Goal: Contribute content: Contribute content

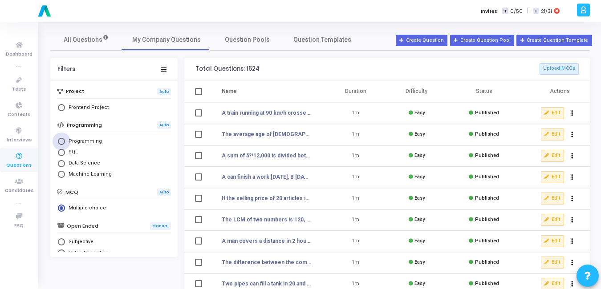
click at [77, 142] on span "Programming" at bounding box center [83, 142] width 37 height 8
click at [65, 142] on input "Programming" at bounding box center [61, 141] width 7 height 7
radio input "true"
radio input "false"
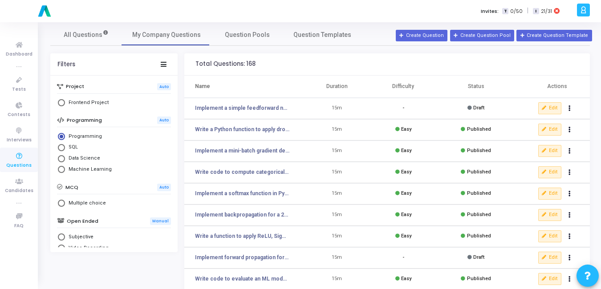
scroll to position [4, 0]
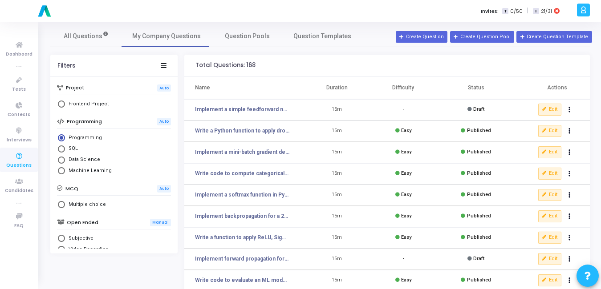
click at [64, 106] on span "Select Library" at bounding box center [61, 104] width 7 height 7
click at [64, 106] on input "Frontend Project" at bounding box center [61, 104] width 7 height 7
radio input "true"
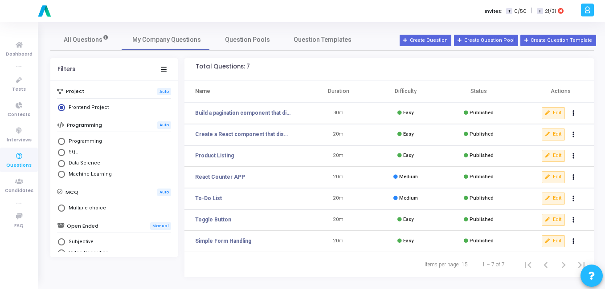
click at [61, 141] on span "Select Library" at bounding box center [61, 141] width 7 height 7
click at [61, 141] on input "Programming" at bounding box center [61, 141] width 7 height 7
radio input "true"
radio input "false"
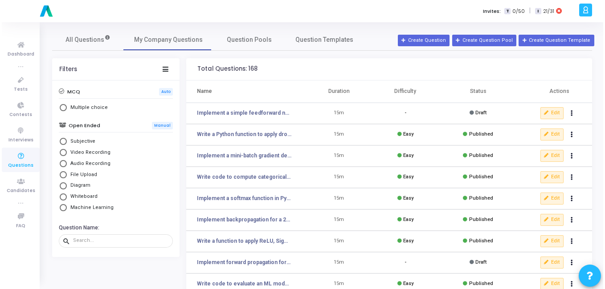
scroll to position [103, 0]
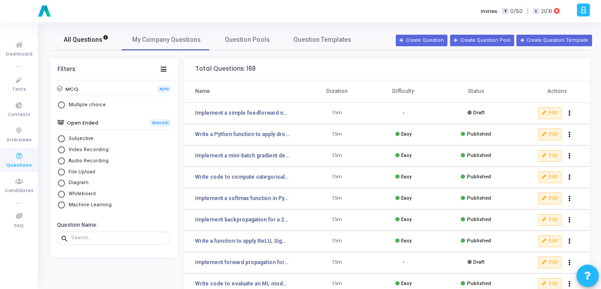
click at [88, 46] on link "All Questions" at bounding box center [85, 39] width 71 height 21
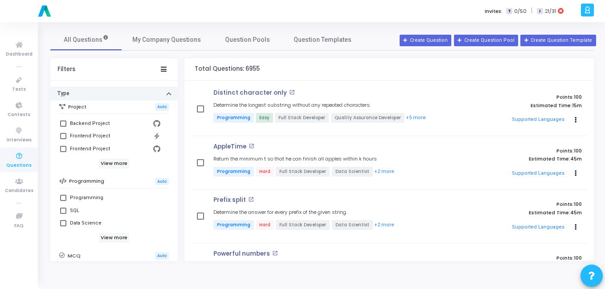
scroll to position [109, 0]
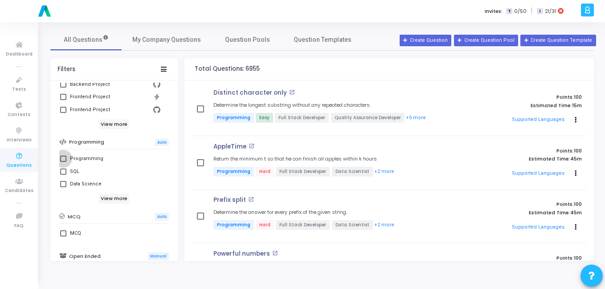
click at [68, 160] on label "Programming" at bounding box center [114, 159] width 108 height 11
click at [63, 162] on input "Programming" at bounding box center [63, 162] width 0 height 0
checkbox input "true"
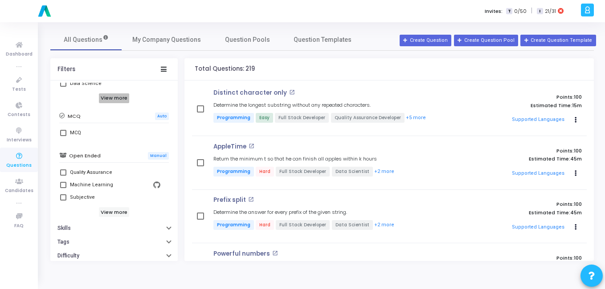
scroll to position [230, 0]
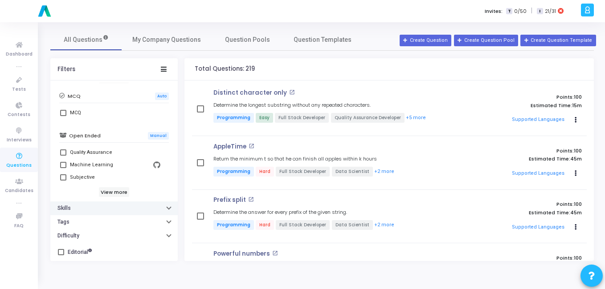
click at [137, 211] on button "Skills" at bounding box center [113, 209] width 127 height 14
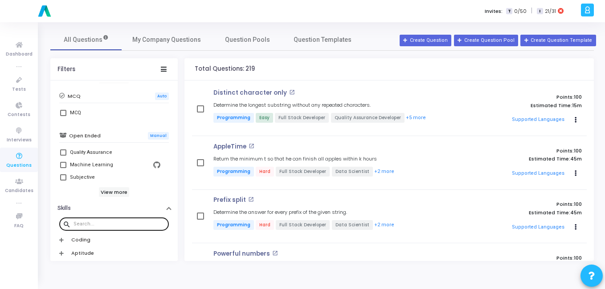
click at [117, 224] on input "text" at bounding box center [119, 224] width 92 height 5
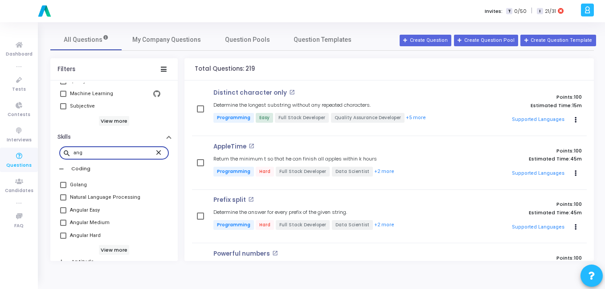
scroll to position [302, 0]
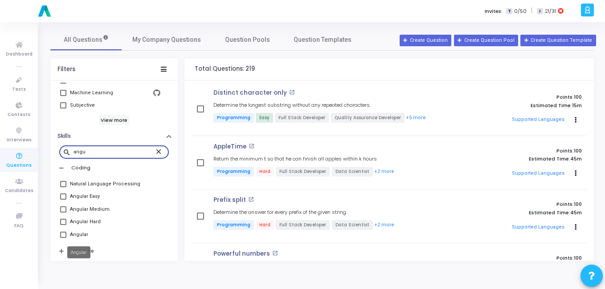
type input "angu"
click at [77, 234] on div "Angular" at bounding box center [79, 235] width 18 height 11
click at [63, 238] on input "Angular" at bounding box center [63, 238] width 0 height 0
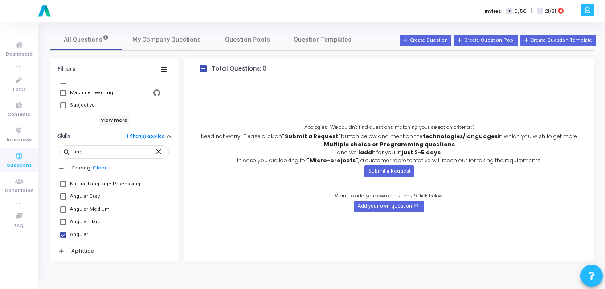
click at [65, 230] on label "Angular" at bounding box center [114, 235] width 108 height 11
click at [63, 238] on input "Angular" at bounding box center [63, 238] width 0 height 0
checkbox input "false"
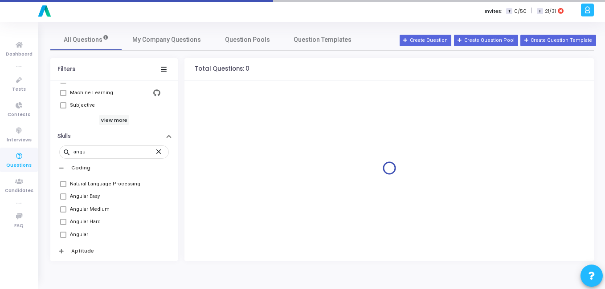
click at [64, 224] on span at bounding box center [63, 222] width 6 height 6
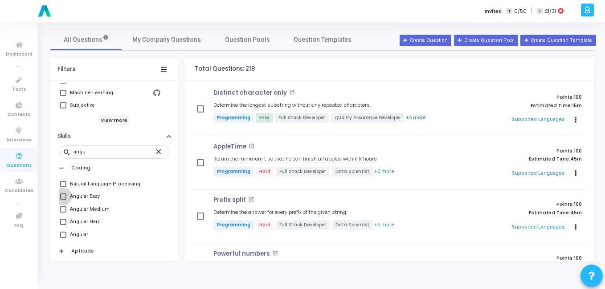
click at [63, 198] on span at bounding box center [63, 197] width 6 height 6
click at [63, 200] on input "Angular Easy" at bounding box center [63, 200] width 0 height 0
checkbox input "true"
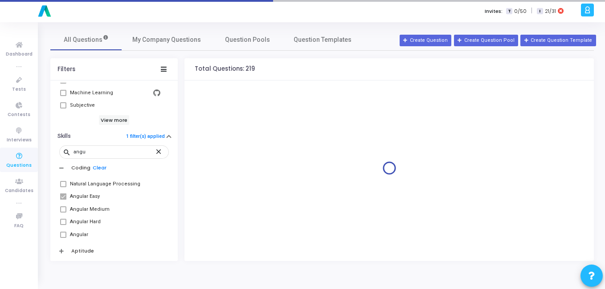
click at [63, 209] on span at bounding box center [63, 210] width 6 height 6
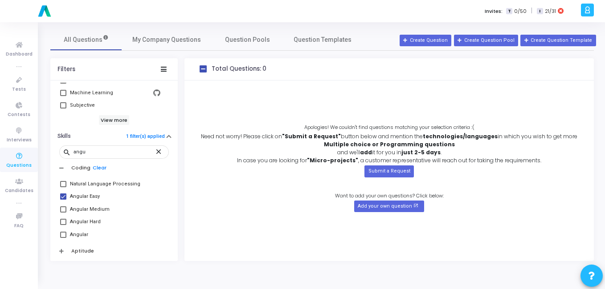
click at [61, 223] on span at bounding box center [63, 222] width 6 height 6
click at [63, 225] on input "Angular Hard" at bounding box center [63, 225] width 0 height 0
checkbox input "true"
click at [63, 209] on span at bounding box center [63, 210] width 6 height 6
click at [63, 213] on input "Angular Medium" at bounding box center [63, 213] width 0 height 0
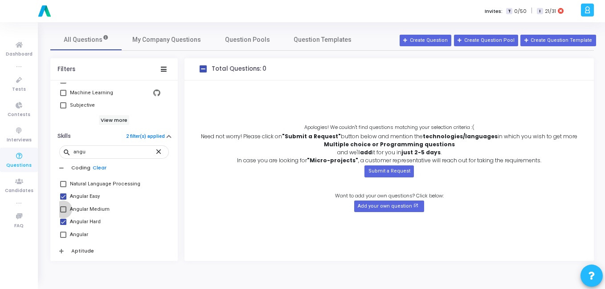
checkbox input "true"
click at [63, 233] on span at bounding box center [63, 235] width 6 height 6
click at [63, 238] on input "Angular" at bounding box center [63, 238] width 0 height 0
checkbox input "true"
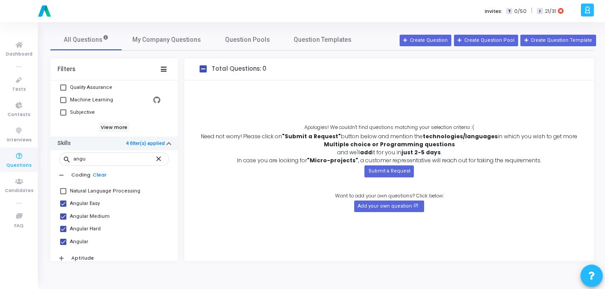
scroll to position [294, 0]
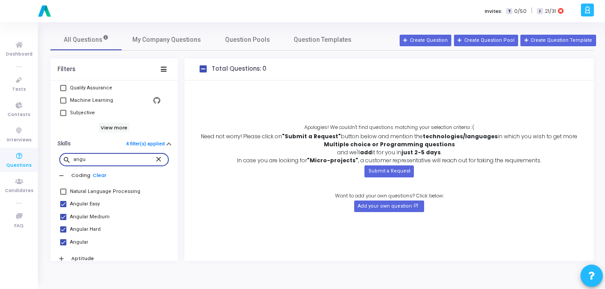
drag, startPoint x: 89, startPoint y: 157, endPoint x: 63, endPoint y: 160, distance: 25.5
click at [63, 160] on div "search angu close" at bounding box center [114, 159] width 110 height 14
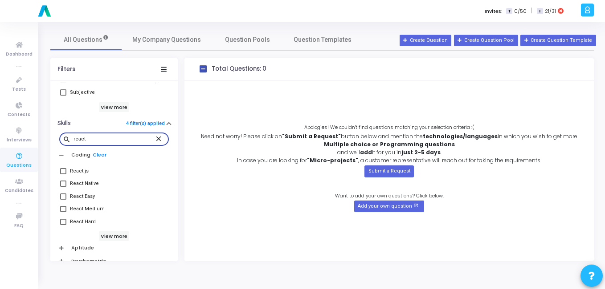
scroll to position [326, 0]
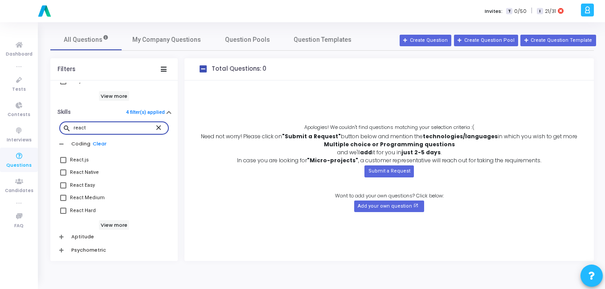
type input "react"
click at [61, 160] on span at bounding box center [63, 160] width 6 height 6
click at [63, 163] on input "React.js" at bounding box center [63, 163] width 0 height 0
checkbox input "true"
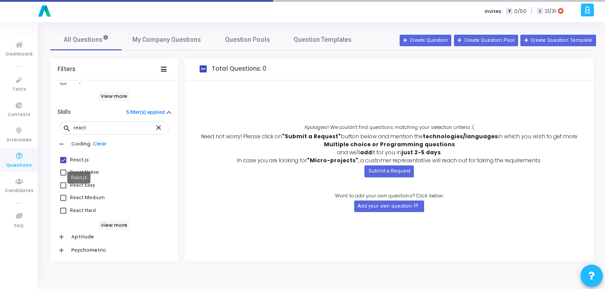
click at [62, 183] on mat-tooltip-component "React.js" at bounding box center [79, 178] width 36 height 24
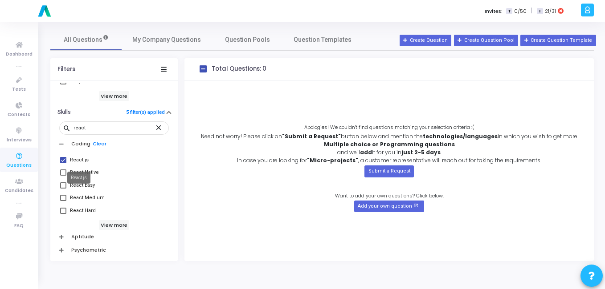
click at [64, 187] on mat-tooltip-component "React.js" at bounding box center [79, 178] width 36 height 24
click at [65, 186] on span at bounding box center [63, 186] width 6 height 6
click at [63, 189] on input "React Easy" at bounding box center [63, 189] width 0 height 0
checkbox input "true"
click at [63, 196] on span at bounding box center [63, 198] width 6 height 6
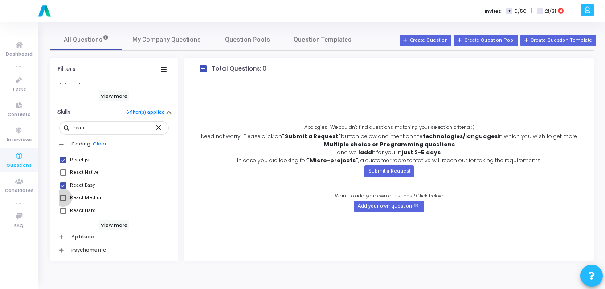
click at [63, 201] on input "React Medium" at bounding box center [63, 201] width 0 height 0
checkbox input "true"
click at [62, 212] on span at bounding box center [63, 211] width 6 height 6
click at [63, 214] on input "React Hard" at bounding box center [63, 214] width 0 height 0
checkbox input "true"
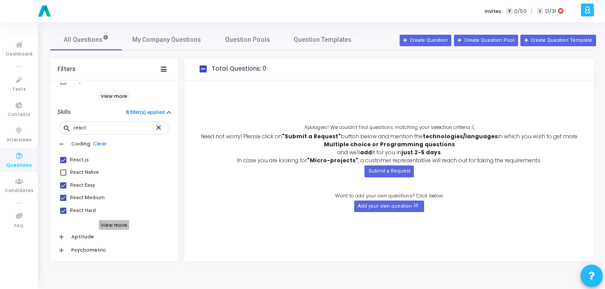
click at [112, 224] on h6 "View more" at bounding box center [114, 225] width 31 height 10
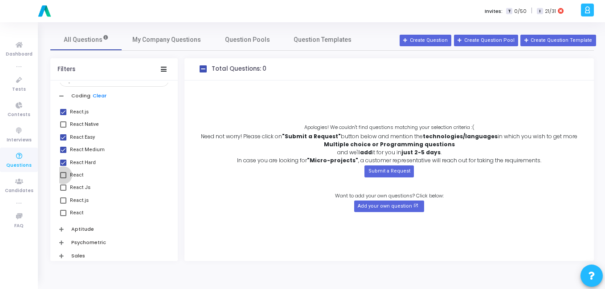
click at [65, 177] on span at bounding box center [63, 175] width 6 height 6
click at [63, 179] on input "React" at bounding box center [63, 179] width 0 height 0
checkbox input "true"
click at [63, 188] on span at bounding box center [63, 188] width 6 height 6
click at [63, 191] on input "React Js" at bounding box center [63, 191] width 0 height 0
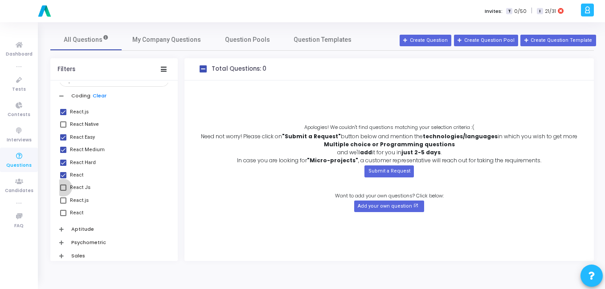
checkbox input "true"
click at [65, 202] on span at bounding box center [63, 201] width 6 height 6
click at [63, 204] on input "React.js" at bounding box center [63, 204] width 0 height 0
checkbox input "true"
click at [63, 213] on span at bounding box center [63, 213] width 6 height 6
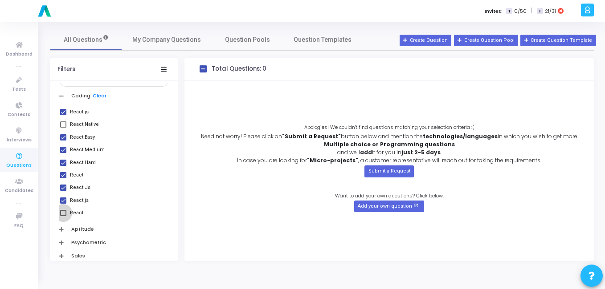
click at [63, 216] on input "React" at bounding box center [63, 216] width 0 height 0
checkbox input "true"
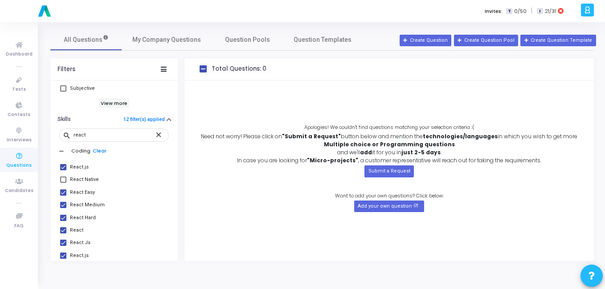
scroll to position [318, 0]
click at [63, 180] on span at bounding box center [63, 180] width 6 height 6
click at [63, 183] on input "React Native" at bounding box center [63, 183] width 0 height 0
checkbox input "true"
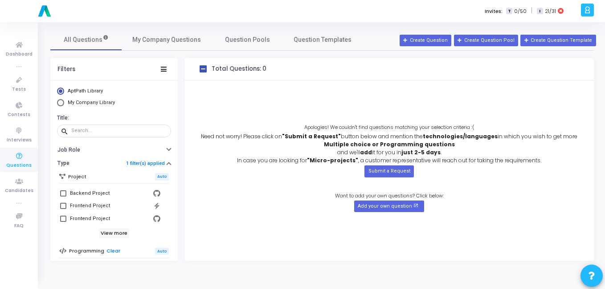
click at [65, 104] on span "My Company Library" at bounding box center [90, 103] width 52 height 8
click at [64, 104] on input "My Company Library" at bounding box center [60, 102] width 7 height 7
radio input "true"
click at [24, 86] on span "Tests" at bounding box center [19, 90] width 14 height 8
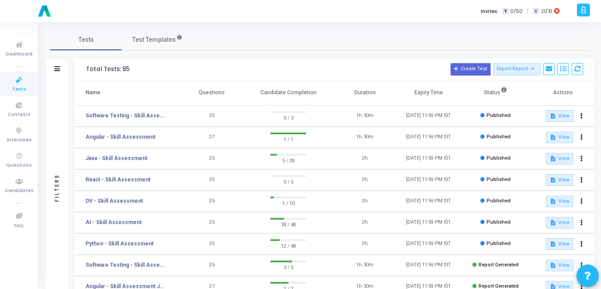
click at [127, 133] on td "Angular - Skill Assessment" at bounding box center [127, 137] width 105 height 21
click at [126, 136] on link "Angular - Skill Assessment" at bounding box center [120, 137] width 70 height 8
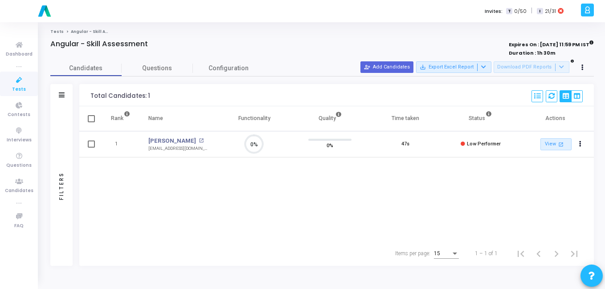
scroll to position [19, 23]
click at [154, 70] on span "Questions" at bounding box center [157, 68] width 71 height 9
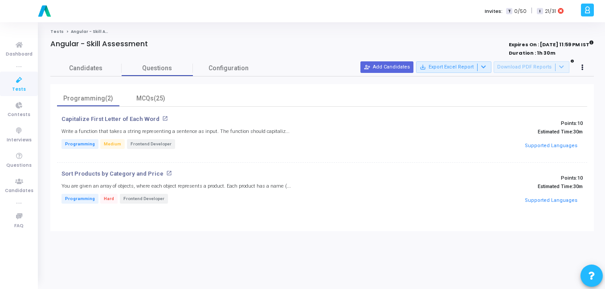
click at [162, 120] on mat-icon "open_in_new" at bounding box center [165, 119] width 6 height 6
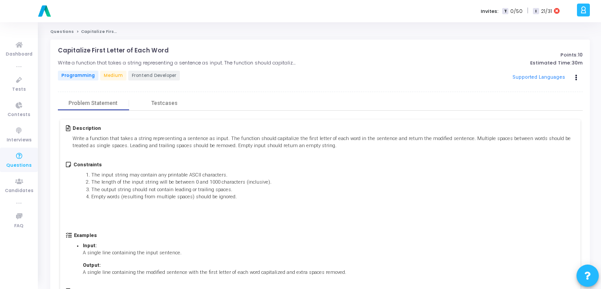
click at [569, 76] on div "Supported Languages Edit Clone Add To Test" at bounding box center [497, 77] width 171 height 13
click at [573, 77] on button "Actions" at bounding box center [576, 78] width 12 height 12
click at [555, 94] on link "Edit" at bounding box center [548, 96] width 69 height 14
click at [21, 84] on icon at bounding box center [19, 80] width 19 height 11
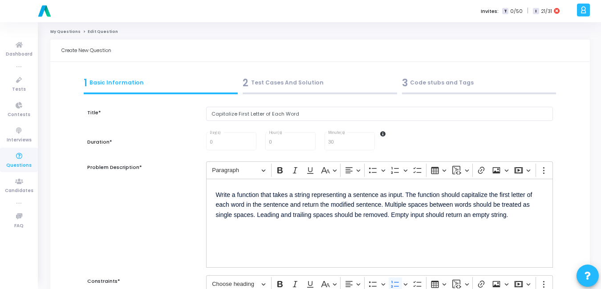
click at [413, 82] on div "3 Code stubs and Tags" at bounding box center [479, 83] width 154 height 15
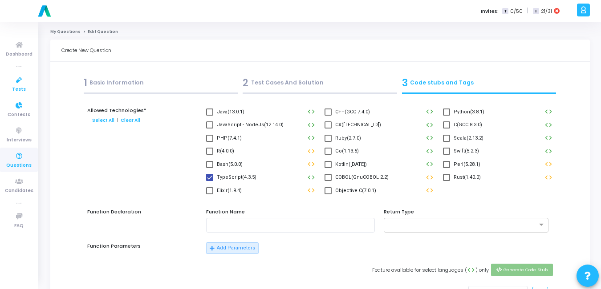
click at [19, 91] on span "Tests" at bounding box center [19, 90] width 14 height 8
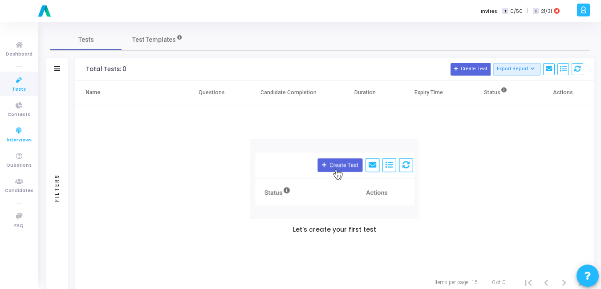
click at [20, 132] on icon at bounding box center [19, 131] width 19 height 11
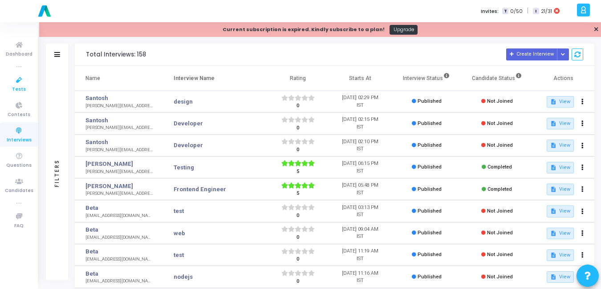
click at [22, 80] on icon at bounding box center [19, 80] width 19 height 11
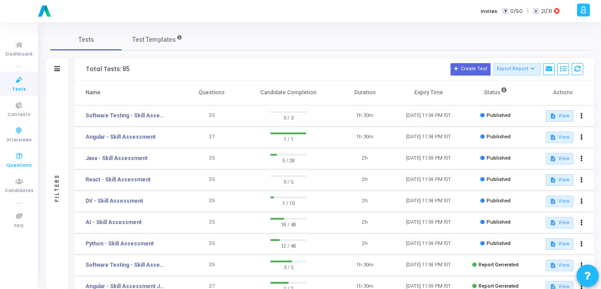
click at [17, 172] on link "Questions" at bounding box center [19, 160] width 38 height 24
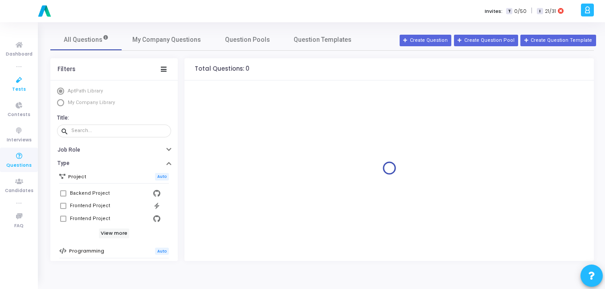
click at [21, 91] on span "Tests" at bounding box center [19, 90] width 14 height 8
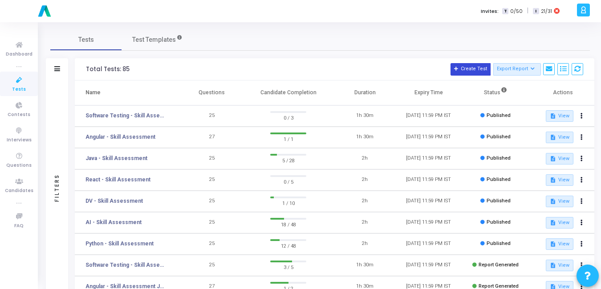
click at [481, 74] on button "Create Test" at bounding box center [471, 69] width 40 height 12
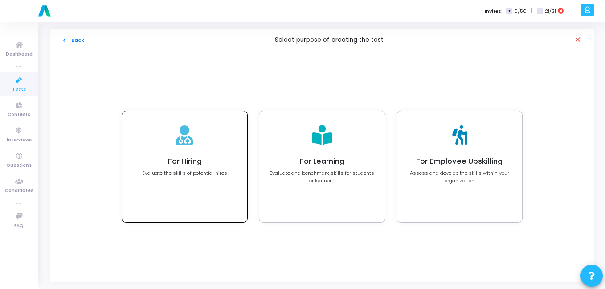
click at [196, 150] on div "For Hiring Evaluate the skills of potential hires" at bounding box center [184, 166] width 125 height 111
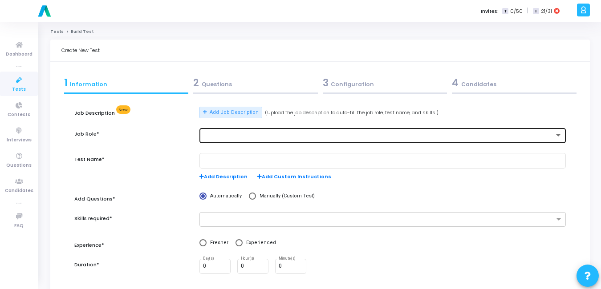
click at [223, 135] on div at bounding box center [378, 136] width 351 height 6
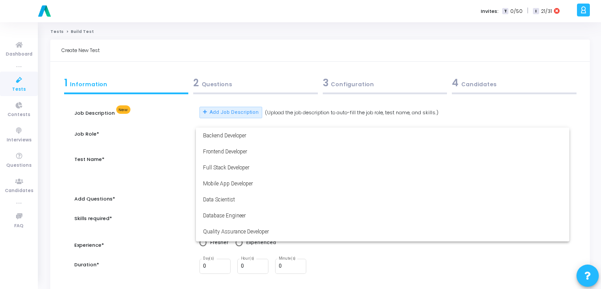
scroll to position [30, 0]
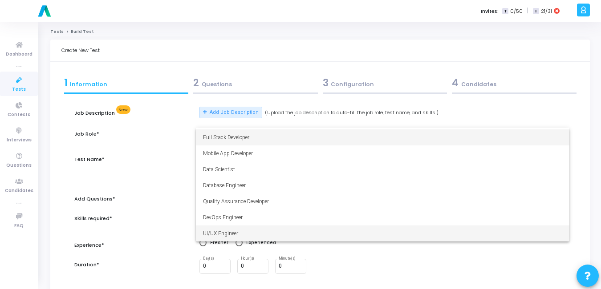
click at [223, 135] on span "Full Stack Developer" at bounding box center [382, 138] width 359 height 16
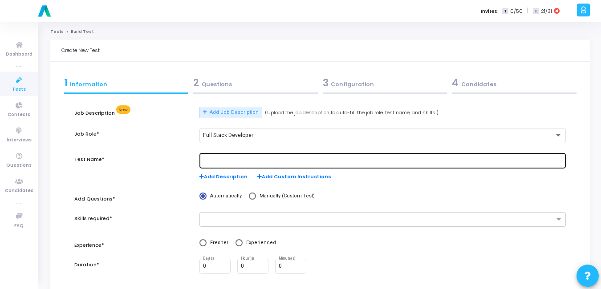
click at [211, 157] on div at bounding box center [382, 160] width 359 height 16
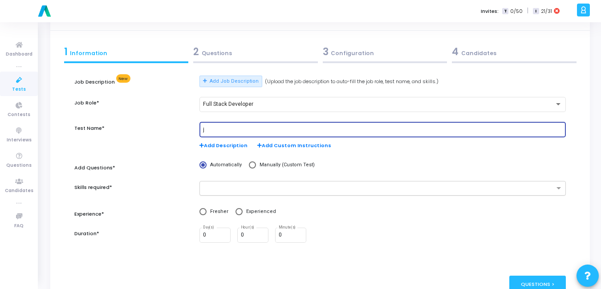
scroll to position [32, 0]
type input "j"
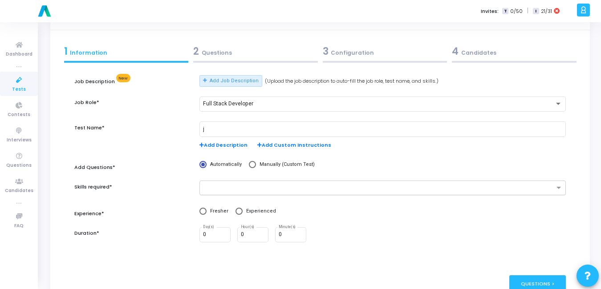
drag, startPoint x: 223, startPoint y: 179, endPoint x: 223, endPoint y: 184, distance: 4.9
click at [223, 181] on div "Job Description New Add Job Description (Upload the job description to auto-fil…" at bounding box center [319, 164] width 491 height 178
click at [220, 187] on input "text" at bounding box center [379, 189] width 350 height 8
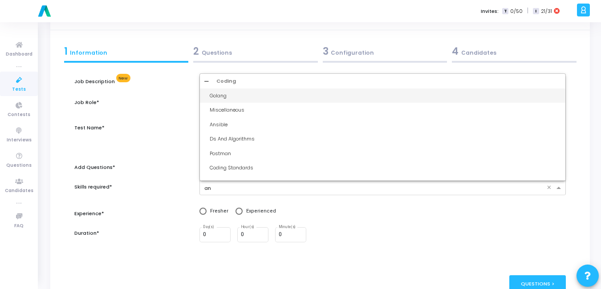
type input "ang"
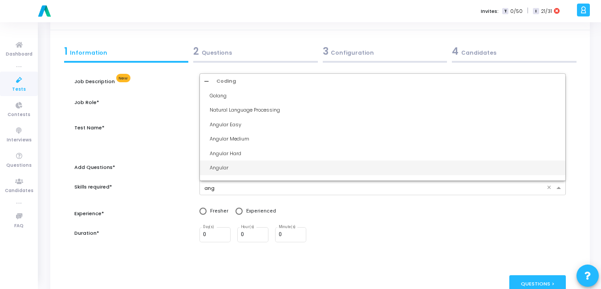
click at [235, 165] on div "Angular" at bounding box center [385, 168] width 351 height 8
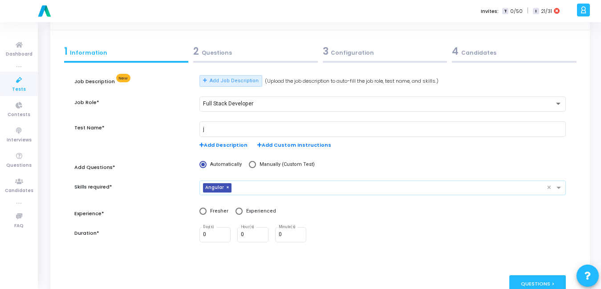
scroll to position [75, 0]
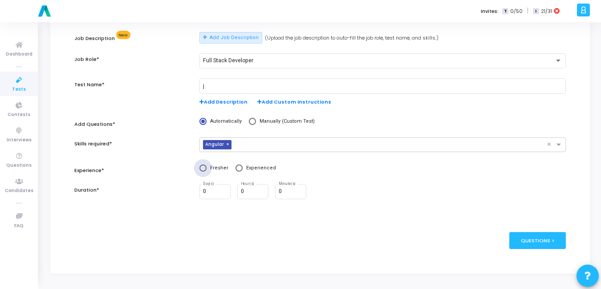
click at [205, 165] on span at bounding box center [202, 168] width 7 height 7
click at [205, 165] on input "Fresher" at bounding box center [202, 168] width 7 height 7
radio input "true"
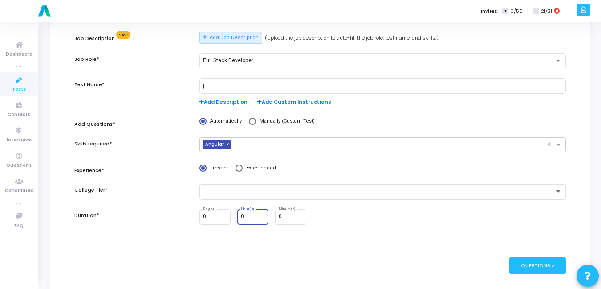
click at [245, 218] on input "0" at bounding box center [253, 217] width 24 height 6
type input "1"
click at [552, 262] on div "Questions >" at bounding box center [537, 266] width 57 height 16
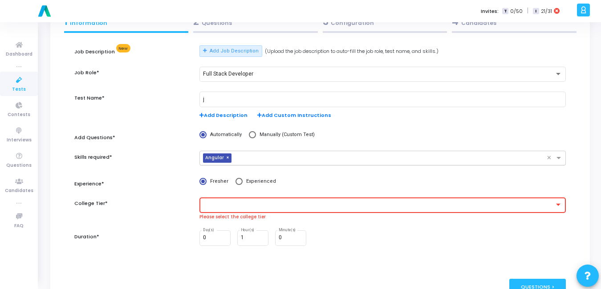
scroll to position [62, 0]
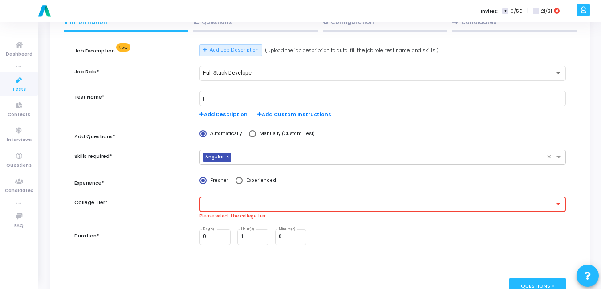
click at [222, 207] on div at bounding box center [378, 204] width 351 height 6
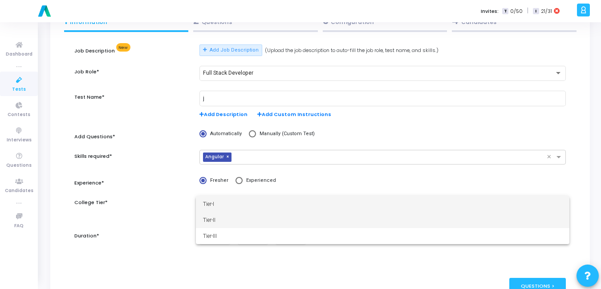
click at [217, 219] on span "Tier-II" at bounding box center [382, 220] width 359 height 16
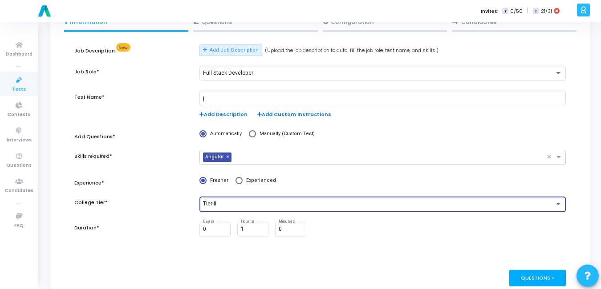
click at [526, 278] on div "Questions >" at bounding box center [537, 278] width 57 height 16
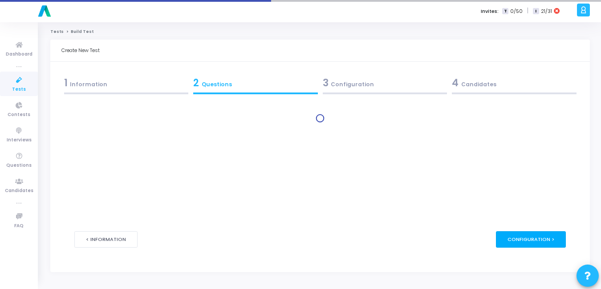
scroll to position [0, 0]
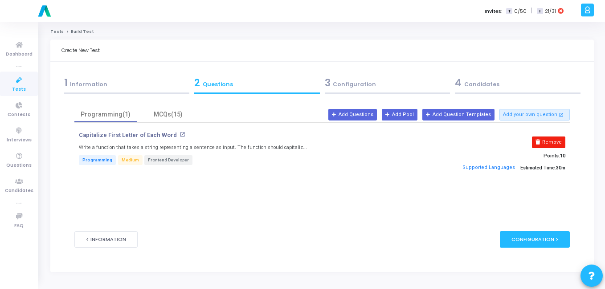
click at [559, 138] on button "Remove" at bounding box center [548, 143] width 33 height 12
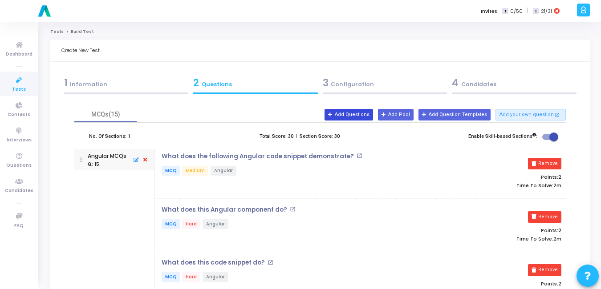
click at [367, 114] on button "Add Questions" at bounding box center [349, 115] width 49 height 12
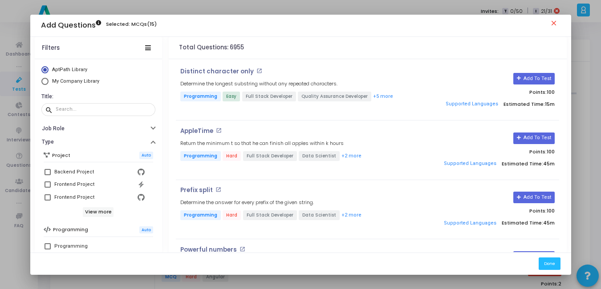
click at [44, 83] on span "Select Library" at bounding box center [44, 81] width 7 height 7
click at [44, 83] on input "My Company Library" at bounding box center [44, 81] width 7 height 7
radio input "true"
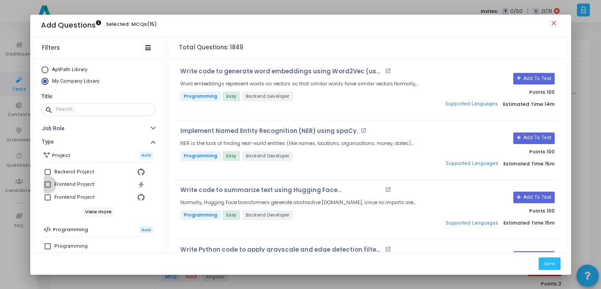
click at [45, 187] on span at bounding box center [48, 185] width 6 height 6
click at [47, 188] on input "Frontend Project" at bounding box center [47, 188] width 0 height 0
checkbox input "true"
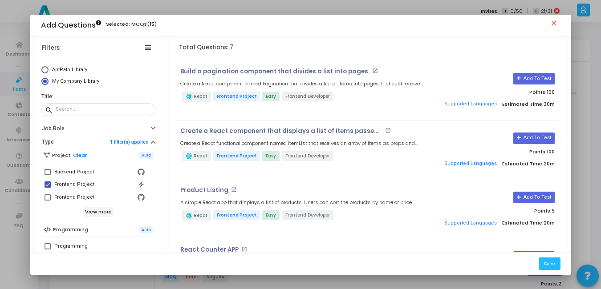
click at [45, 198] on span at bounding box center [48, 198] width 6 height 6
click at [47, 201] on input "Frontend Project" at bounding box center [47, 201] width 0 height 0
checkbox input "true"
click at [536, 77] on button "Add To Test" at bounding box center [533, 79] width 41 height 12
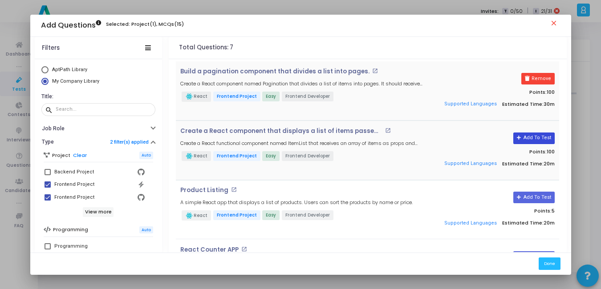
click at [530, 136] on button "Add To Test" at bounding box center [533, 139] width 41 height 12
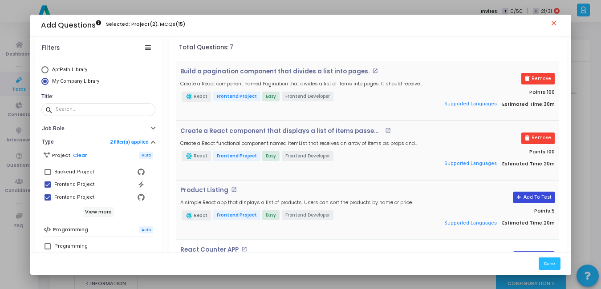
click at [537, 200] on button "Add To Test" at bounding box center [533, 198] width 41 height 12
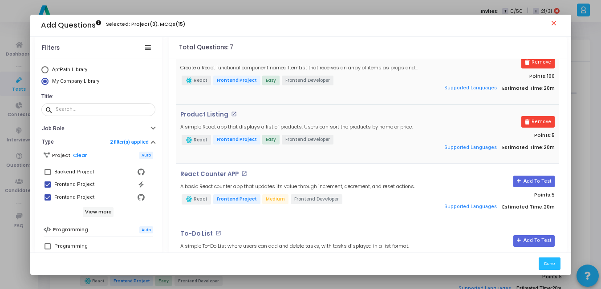
scroll to position [77, 0]
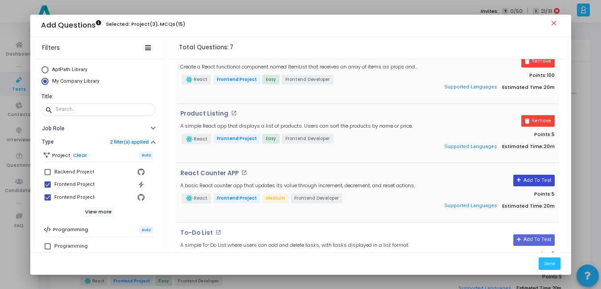
click at [534, 179] on button "Add To Test" at bounding box center [533, 181] width 41 height 12
click at [535, 235] on button "Add To Test" at bounding box center [533, 241] width 41 height 12
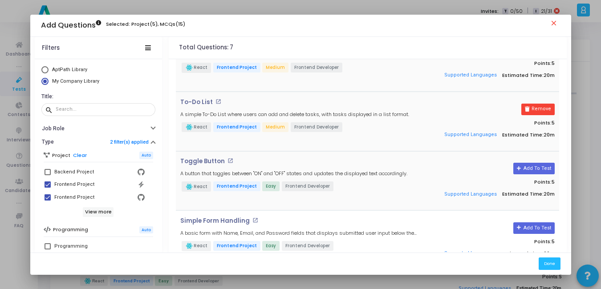
scroll to position [208, 0]
click at [523, 168] on button "Add To Test" at bounding box center [533, 168] width 41 height 12
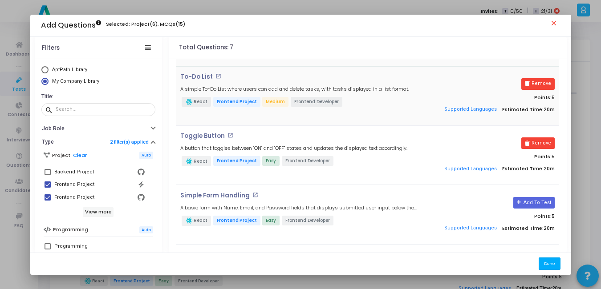
click at [553, 263] on button "Done" at bounding box center [550, 264] width 22 height 12
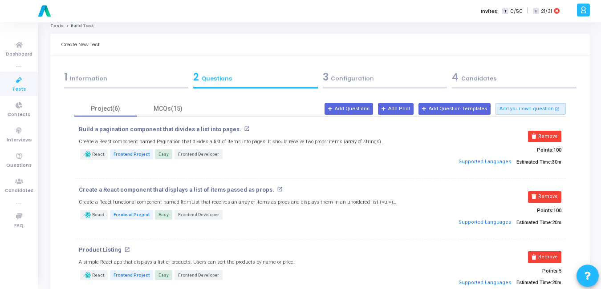
scroll to position [0, 0]
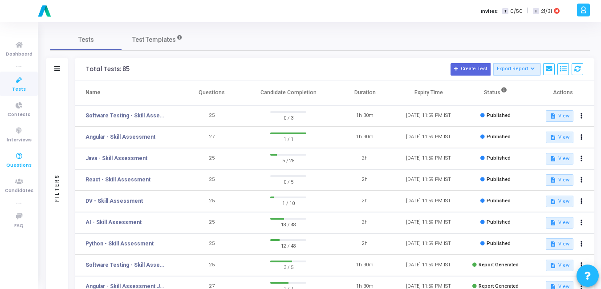
click at [23, 167] on span "Questions" at bounding box center [18, 166] width 25 height 8
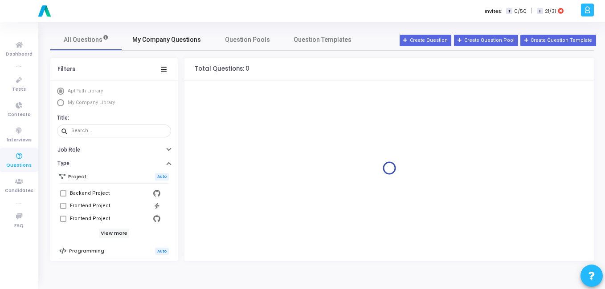
click at [170, 50] on link "My Company Questions" at bounding box center [167, 39] width 90 height 21
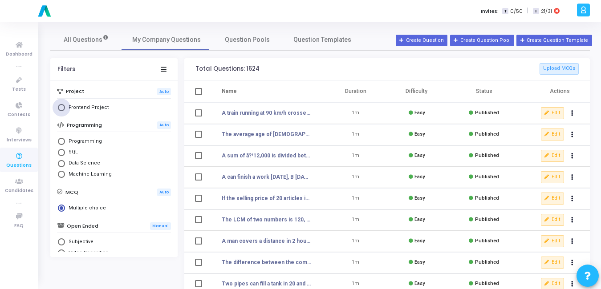
click at [63, 108] on span "Select Library" at bounding box center [61, 107] width 7 height 7
click at [63, 108] on input "Frontend Project" at bounding box center [61, 107] width 7 height 7
radio input "true"
radio input "false"
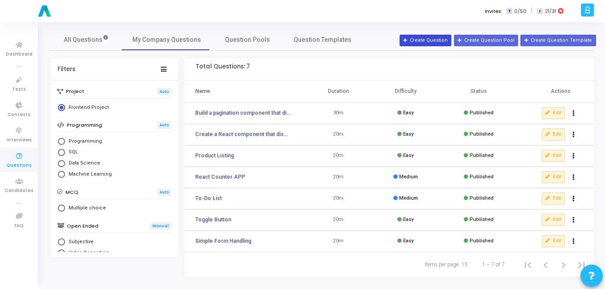
click at [439, 38] on button "Create Question" at bounding box center [425, 41] width 52 height 12
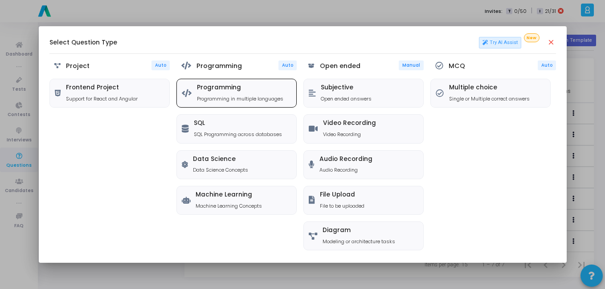
click at [250, 91] on h5 "Programming" at bounding box center [240, 88] width 86 height 8
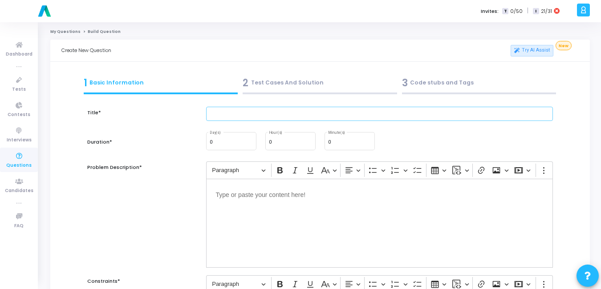
click at [263, 111] on input "text" at bounding box center [379, 114] width 347 height 15
paste input "Build a React form with controlled components for name, email, and password."
type input "Build a React form with controlled components for name, email, and password."
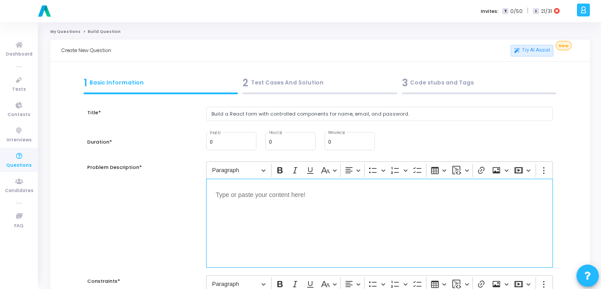
click at [273, 193] on p "Editor editing area: main" at bounding box center [379, 194] width 327 height 11
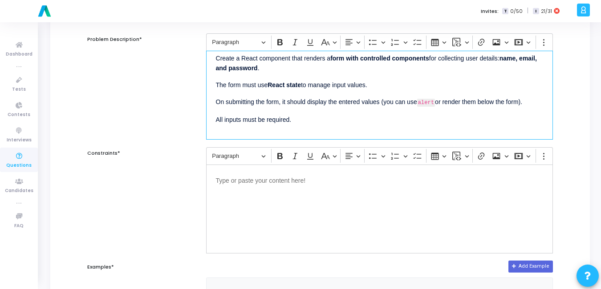
scroll to position [129, 0]
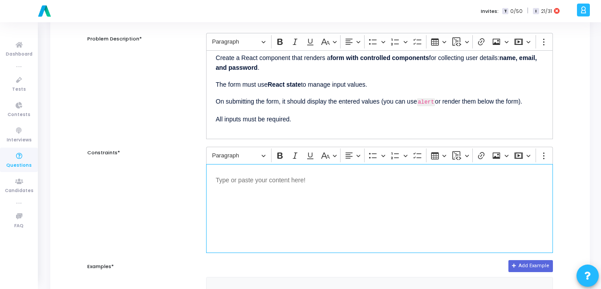
click at [281, 234] on div "Editor editing area: main" at bounding box center [379, 208] width 347 height 89
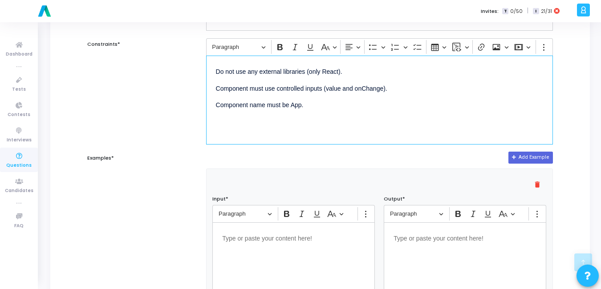
scroll to position [238, 0]
click at [267, 242] on p "Editor editing area: main" at bounding box center [293, 237] width 143 height 11
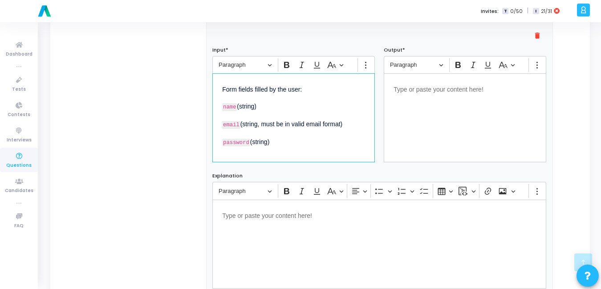
scroll to position [388, 0]
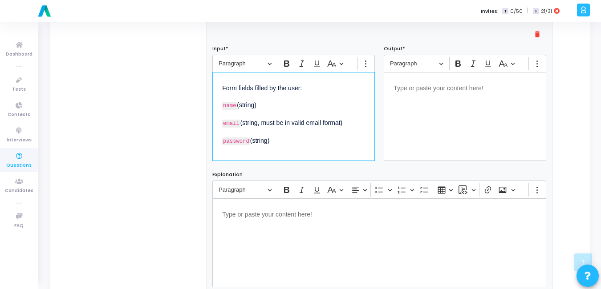
click at [411, 116] on div "Editor editing area: main" at bounding box center [465, 116] width 162 height 89
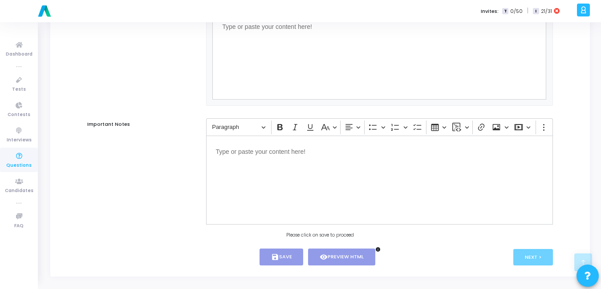
scroll to position [582, 0]
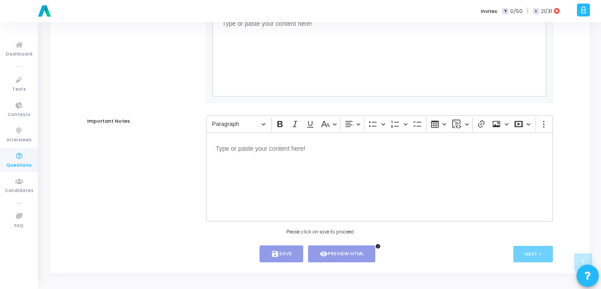
click at [160, 200] on div "Important Notes" at bounding box center [142, 167] width 118 height 104
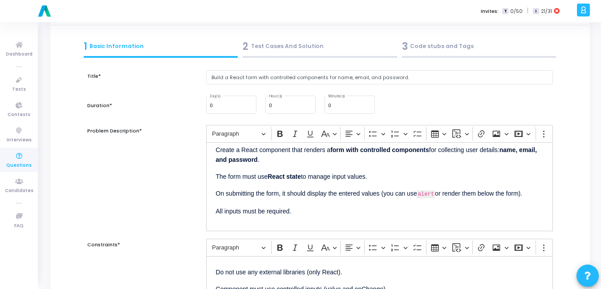
scroll to position [36, 0]
click at [345, 109] on input "0" at bounding box center [349, 106] width 43 height 5
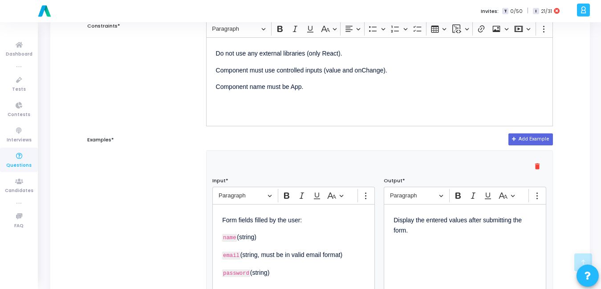
scroll to position [276, 0]
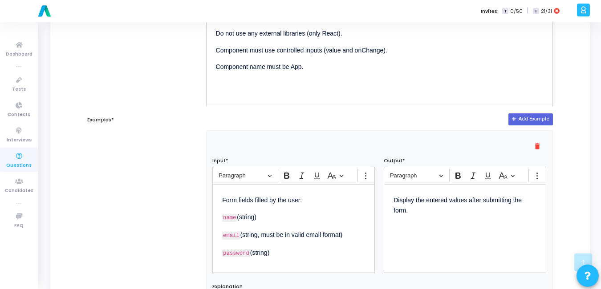
type input "15"
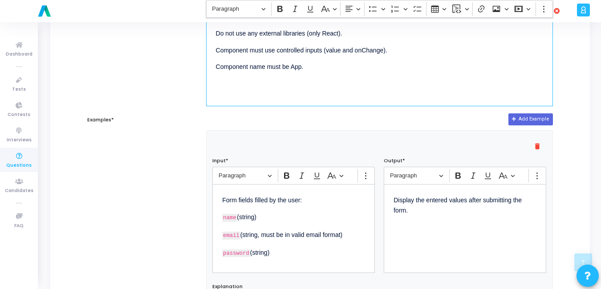
click at [320, 105] on div "Do not use any external libraries (only React). Component must use controlled i…" at bounding box center [379, 61] width 347 height 89
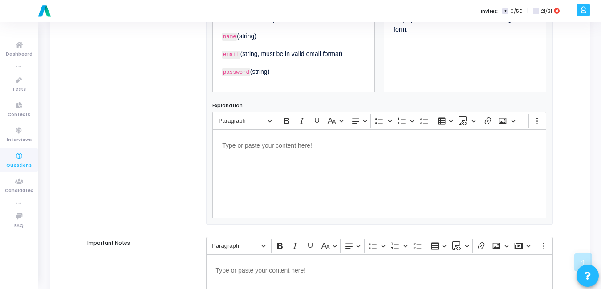
scroll to position [582, 0]
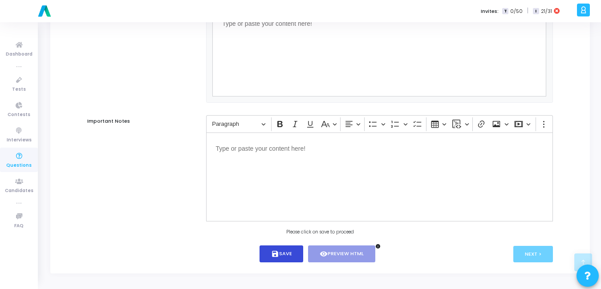
click at [279, 258] on button "save Save" at bounding box center [282, 254] width 44 height 17
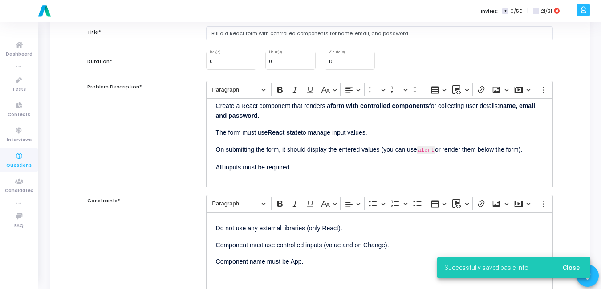
scroll to position [80, 0]
click at [574, 270] on span "Close" at bounding box center [571, 267] width 17 height 7
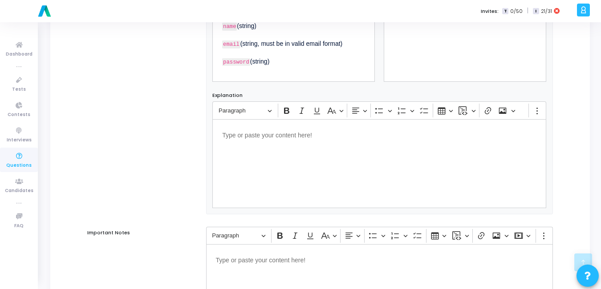
scroll to position [582, 0]
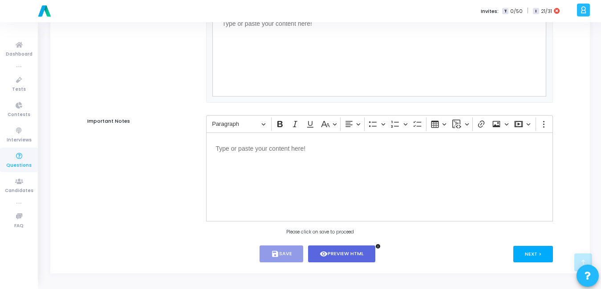
click at [539, 252] on button "Next >" at bounding box center [533, 254] width 40 height 16
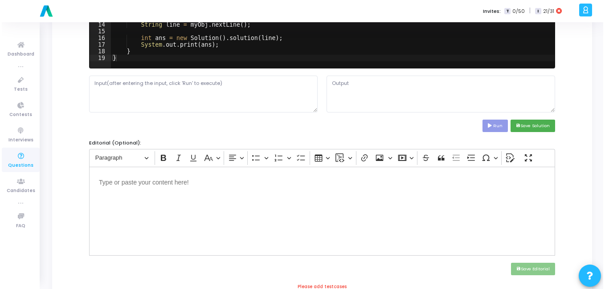
scroll to position [0, 0]
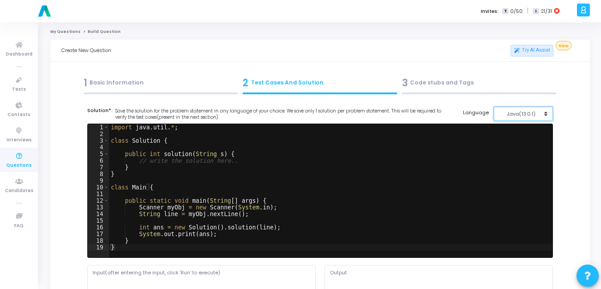
click at [516, 112] on div "Java(13.0.1)" at bounding box center [521, 114] width 44 height 8
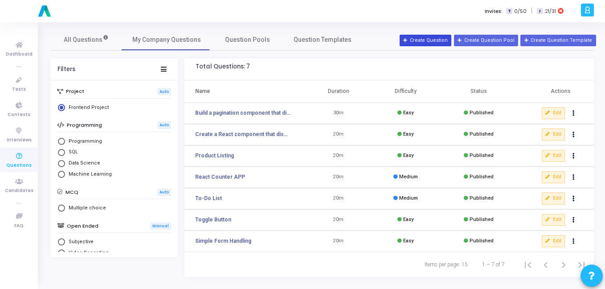
click at [450, 43] on button "Create Question" at bounding box center [425, 41] width 52 height 12
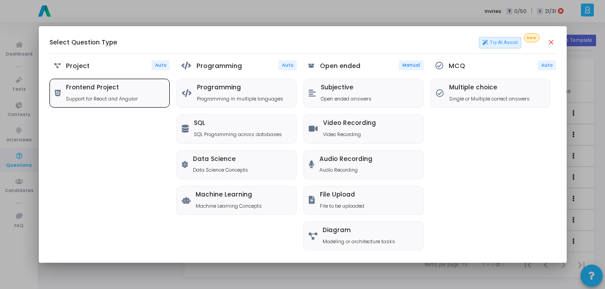
click at [111, 90] on h5 "Frontend Project" at bounding box center [102, 88] width 72 height 8
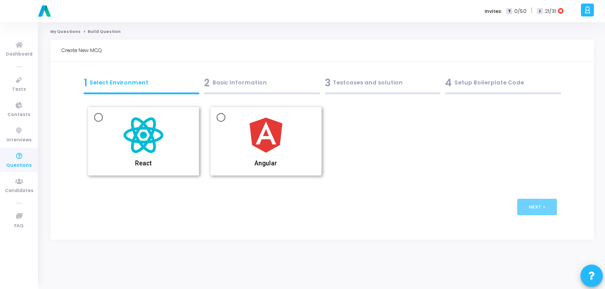
click at [151, 127] on img at bounding box center [143, 135] width 45 height 45
click at [103, 122] on input "React" at bounding box center [98, 117] width 9 height 9
radio input "true"
click at [523, 187] on div "< Prev Next >" at bounding box center [322, 207] width 469 height 43
click at [528, 207] on button "Next >" at bounding box center [537, 207] width 40 height 16
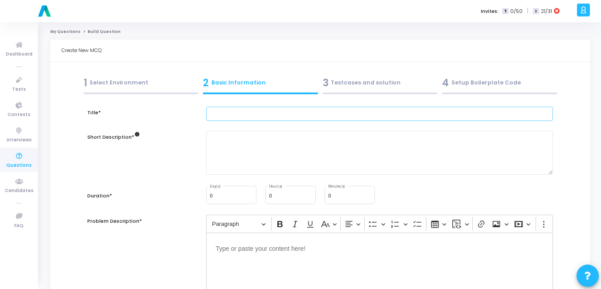
click at [215, 119] on input "text" at bounding box center [379, 114] width 347 height 15
type input "Build a pagination component that divides a list into pages."
type input "Test Case"
type input "100"
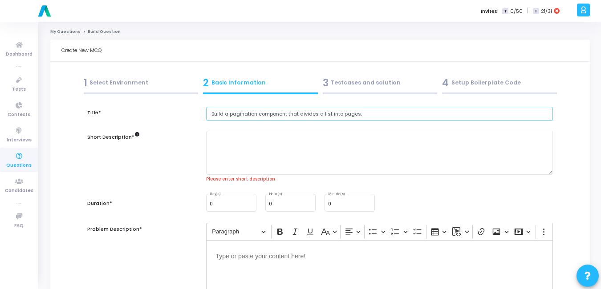
paste input "Create a React component that renders a form with controlled components for col…"
type input "Create a React component that renders a form with controlled components for col…"
click at [279, 150] on textarea at bounding box center [379, 153] width 347 height 44
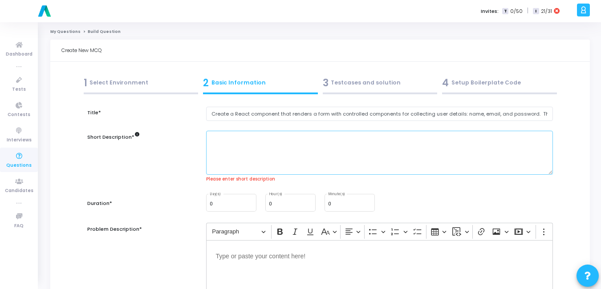
paste textarea "Create a React component that renders a form with controlled components for col…"
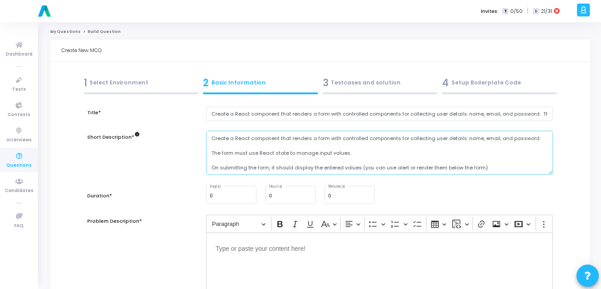
scroll to position [15, 0]
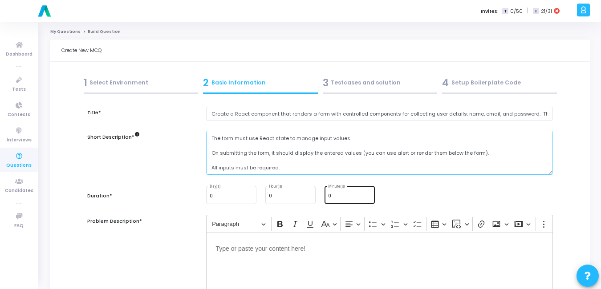
type textarea "Create a React component that renders a form with controlled components for col…"
click at [339, 197] on input "0" at bounding box center [349, 196] width 43 height 5
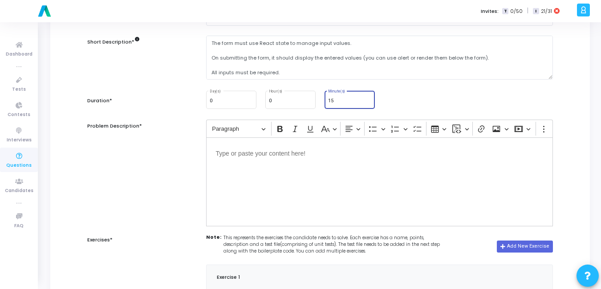
scroll to position [98, 0]
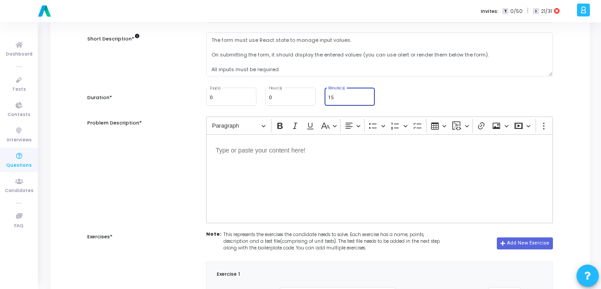
type input "15"
click at [313, 173] on div "Editor editing area: main" at bounding box center [379, 178] width 347 height 89
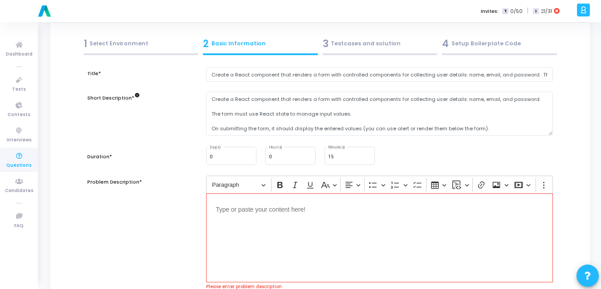
scroll to position [15, 0]
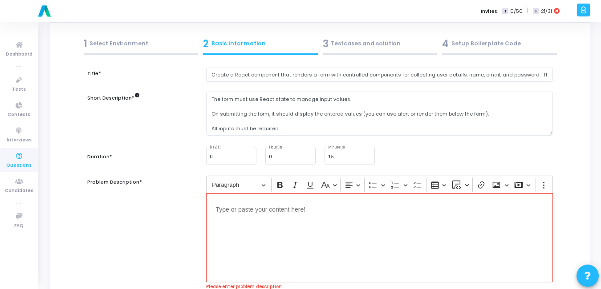
click at [245, 243] on div "Editor editing area: main" at bounding box center [379, 238] width 347 height 89
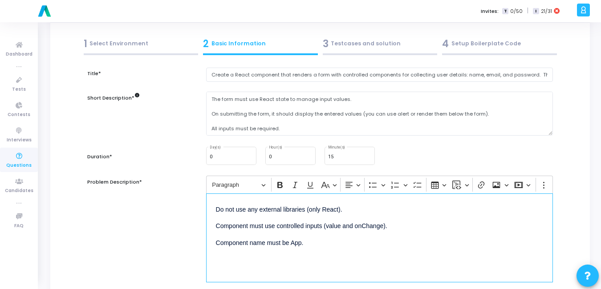
click at [245, 243] on p "Component name must be App." at bounding box center [379, 242] width 327 height 11
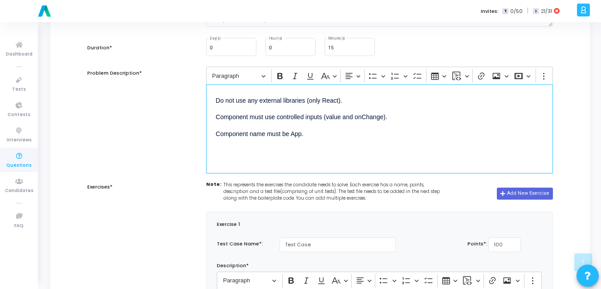
scroll to position [149, 0]
click at [322, 142] on div "Do not use any external libraries (only React). Component must use controlled i…" at bounding box center [379, 128] width 347 height 89
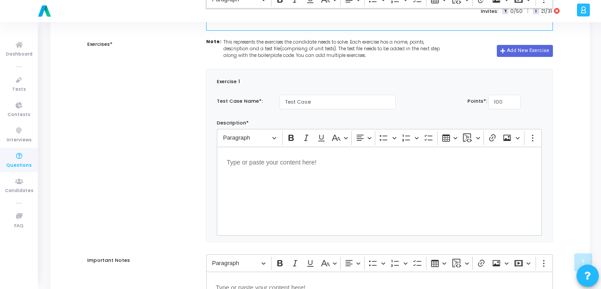
scroll to position [292, 0]
click at [299, 179] on div "Editor editing area: main" at bounding box center [379, 190] width 325 height 89
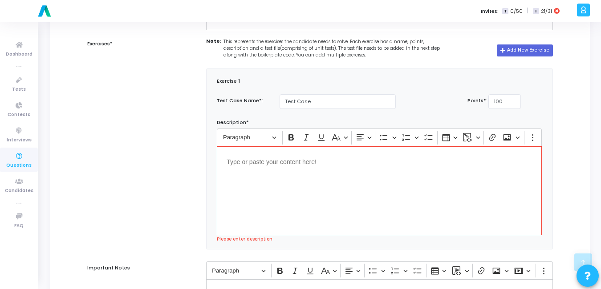
click at [299, 179] on div "Editor editing area: main" at bounding box center [379, 190] width 325 height 89
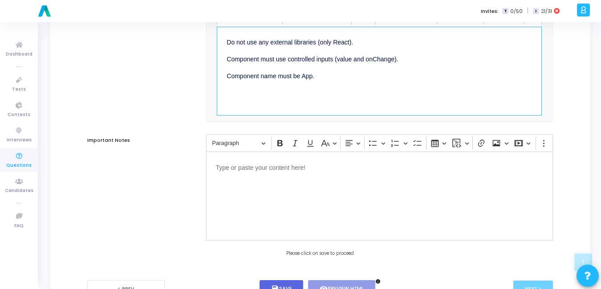
scroll to position [463, 0]
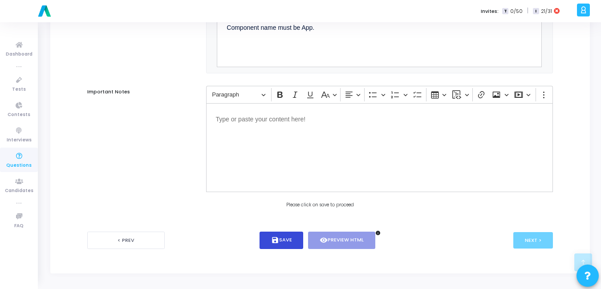
click at [279, 235] on button "save Save" at bounding box center [282, 240] width 44 height 17
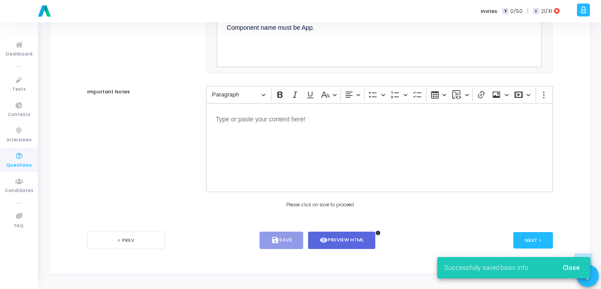
click at [584, 269] on button "Close" at bounding box center [571, 268] width 31 height 16
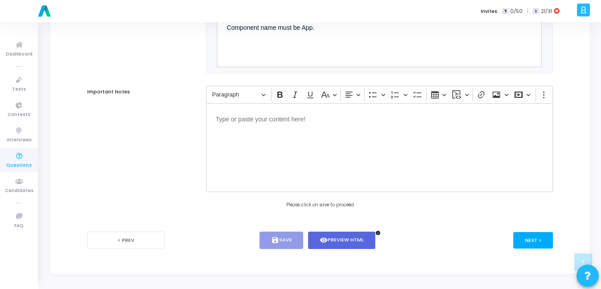
click at [534, 240] on button "Next >" at bounding box center [533, 240] width 40 height 16
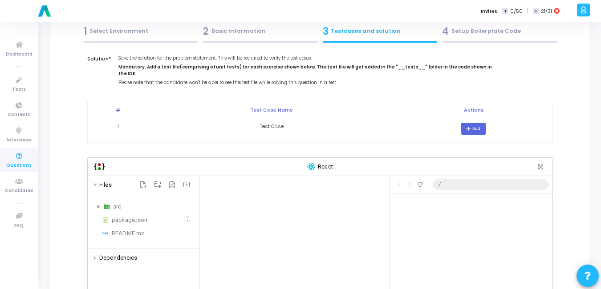
scroll to position [52, 0]
click at [471, 122] on button "Add" at bounding box center [473, 128] width 24 height 12
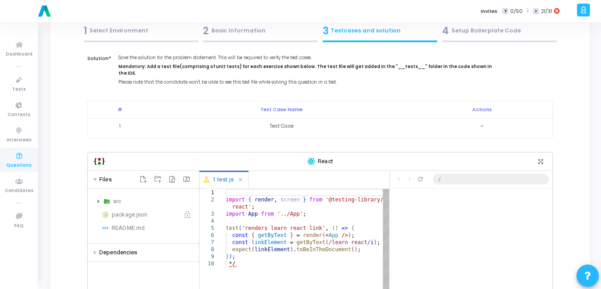
type textarea "*"
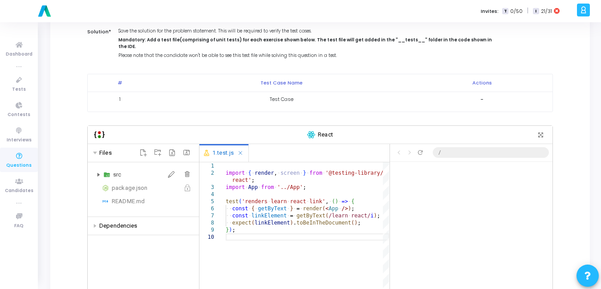
click at [98, 173] on icon at bounding box center [98, 175] width 3 height 4
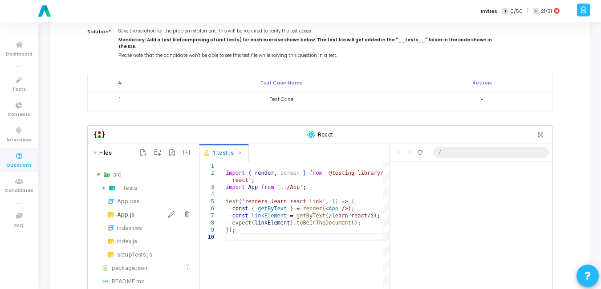
click at [131, 210] on div "App.js" at bounding box center [156, 215] width 78 height 11
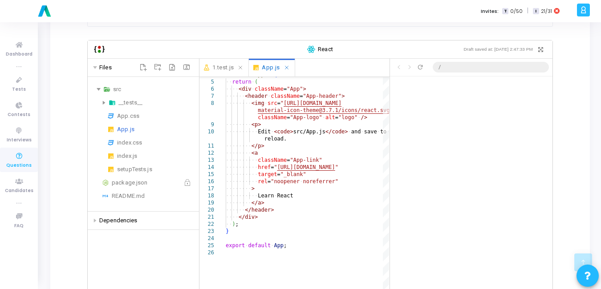
scroll to position [165, 0]
click at [242, 64] on icon "Close file" at bounding box center [240, 67] width 7 height 6
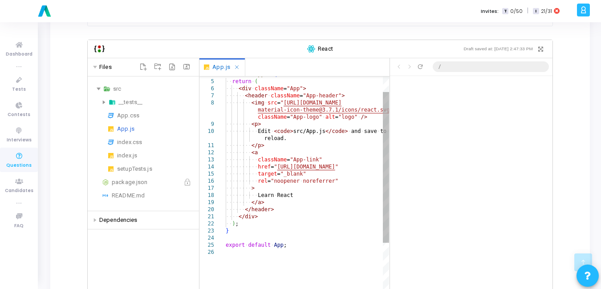
click at [344, 138] on div "function ·‌ App ( ) ·‌ { ·‌·‌ return ·‌ ( ·‌·‌·‌·‌ <div ·‌ className = "App" > …" at bounding box center [307, 281] width 163 height 464
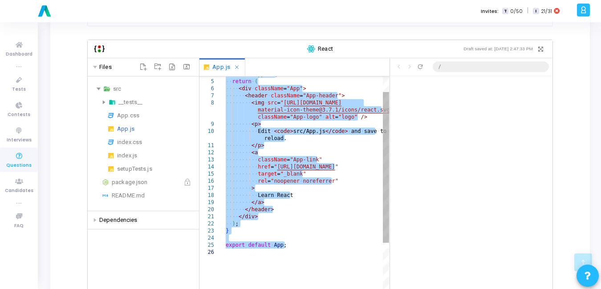
paste textarea "</div> ); }"
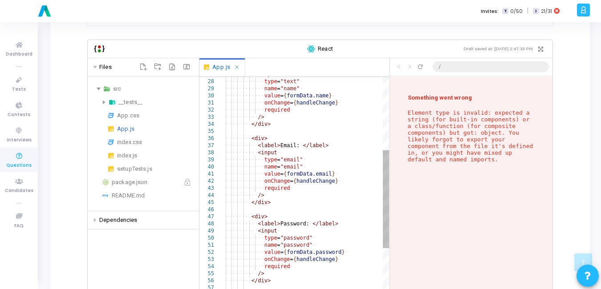
scroll to position [70, 0]
drag, startPoint x: 420, startPoint y: 146, endPoint x: 394, endPoint y: 107, distance: 46.9
click at [394, 107] on div "Something went wrong Element type is invalid: expected a string (for built-in c…" at bounding box center [471, 205] width 162 height 256
copy p "Element type is invalid: expected a string (for built-in components) or a class…"
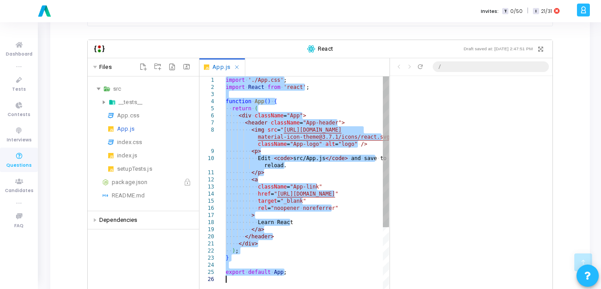
scroll to position [0, 0]
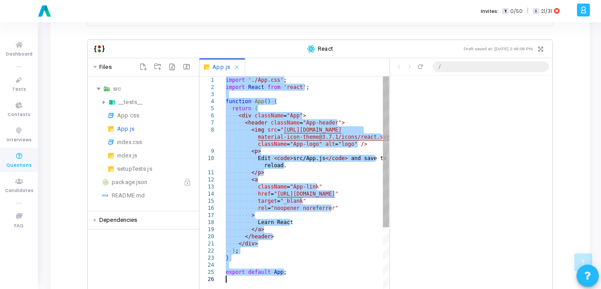
paste textarea "Editor content;Press Alt+F1 for Accessibility Options."
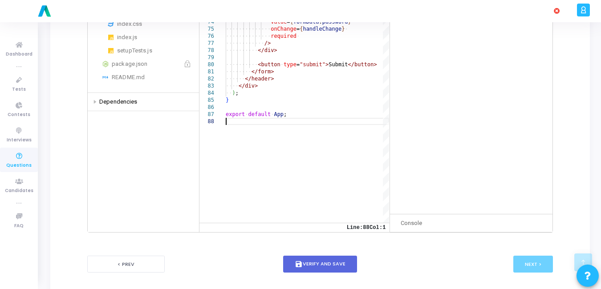
scroll to position [300, 0]
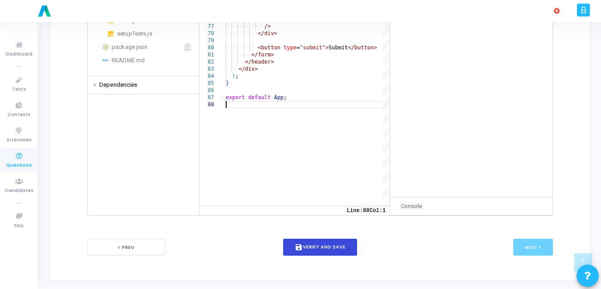
click at [318, 243] on button "save Verify and Save" at bounding box center [320, 247] width 74 height 17
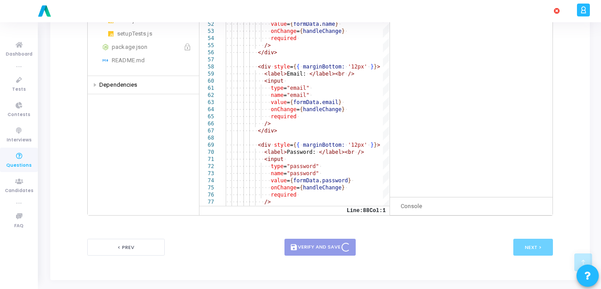
scroll to position [0, 0]
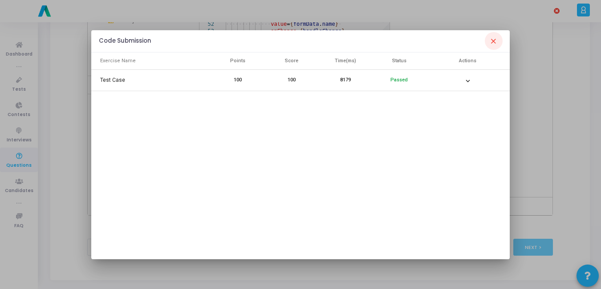
click at [493, 42] on mat-icon "close" at bounding box center [493, 41] width 11 height 11
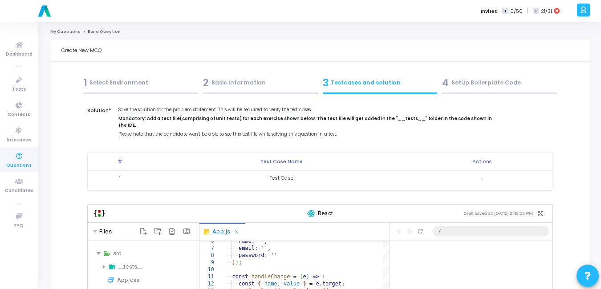
click at [275, 171] on td "Test Case" at bounding box center [282, 178] width 260 height 15
click at [139, 177] on td "1" at bounding box center [120, 178] width 64 height 15
click at [230, 89] on div "2 Basic Information" at bounding box center [260, 83] width 115 height 15
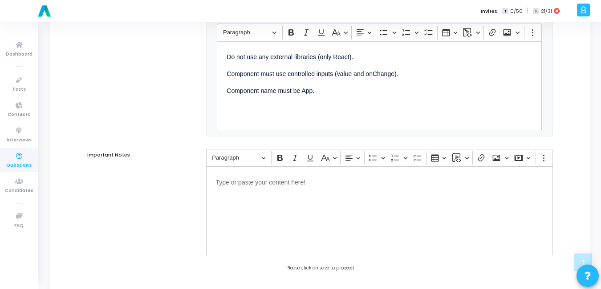
scroll to position [463, 0]
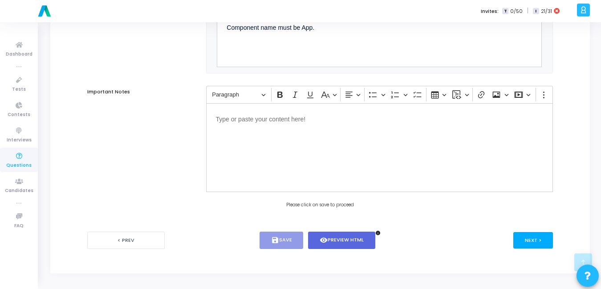
click at [533, 240] on button "Next >" at bounding box center [533, 240] width 40 height 16
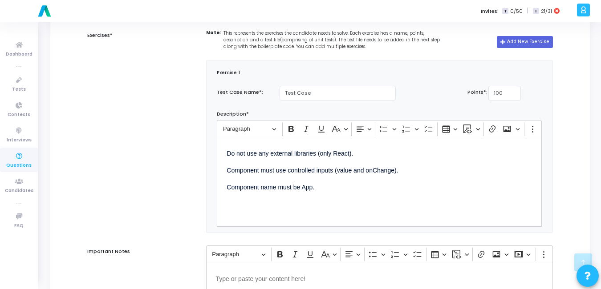
type textarea "export default App;"
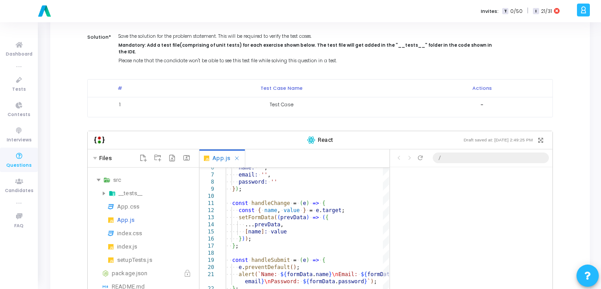
scroll to position [0, 0]
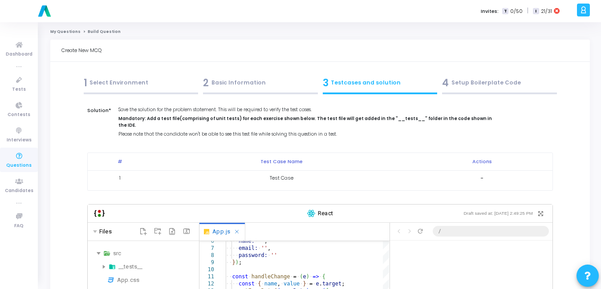
click at [483, 175] on span "-" at bounding box center [481, 178] width 3 height 7
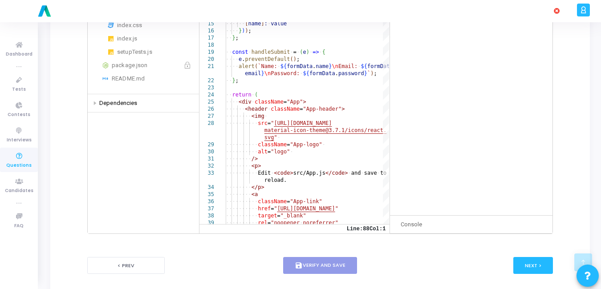
scroll to position [300, 0]
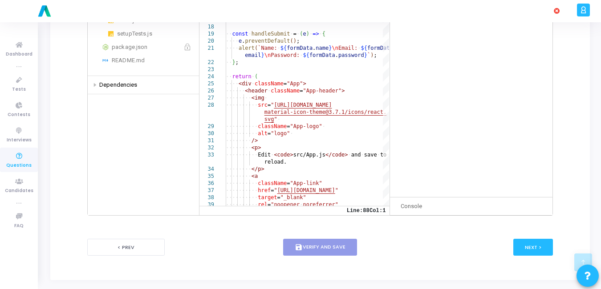
click at [420, 245] on div "Next >" at bounding box center [475, 247] width 155 height 17
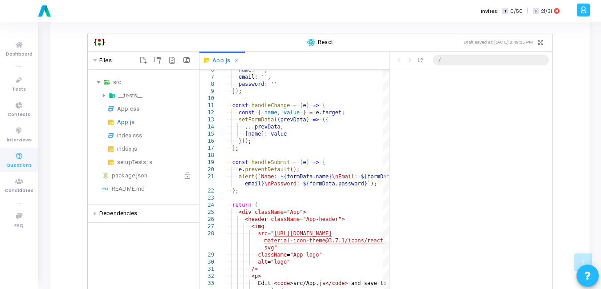
scroll to position [171, 0]
click at [104, 92] on div "__tests__" at bounding box center [143, 96] width 104 height 11
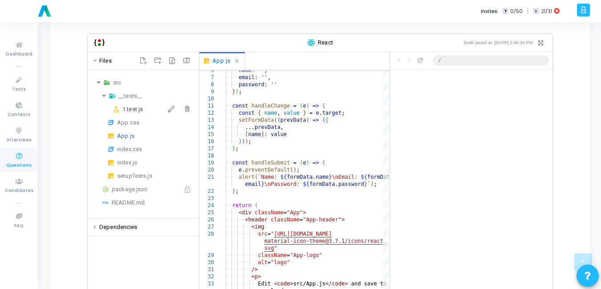
click at [135, 104] on div "1.test.js" at bounding box center [158, 109] width 73 height 11
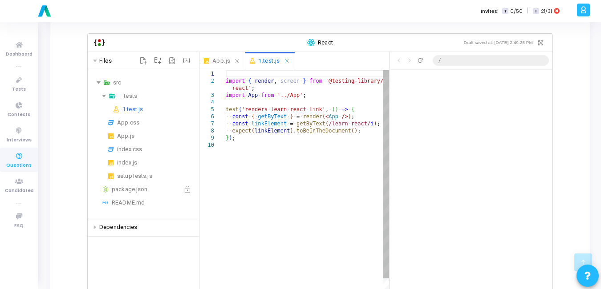
click at [265, 99] on div "import ·‌ { ·‌ render , ·‌ screen ·‌ } ·‌ from ·‌ '@testing-library/ react' ; i…" at bounding box center [307, 238] width 163 height 336
click at [231, 161] on div "import ·‌ { ·‌ render , ·‌ screen ·‌ } ·‌ from ·‌ '@testing-library/ react' ; i…" at bounding box center [307, 238] width 163 height 336
click at [226, 205] on div "import ·‌ { ·‌ render , ·‌ screen ·‌ } ·‌ from ·‌ '@testing-library/ react' ; i…" at bounding box center [307, 238] width 163 height 336
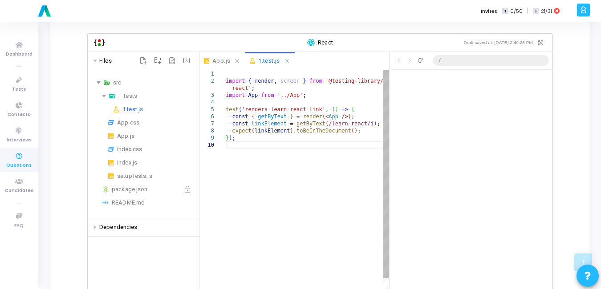
click at [231, 205] on div "import ·‌ { ·‌ render , ·‌ screen ·‌ } ·‌ from ·‌ '@testing-library/ react' ; i…" at bounding box center [307, 238] width 163 height 336
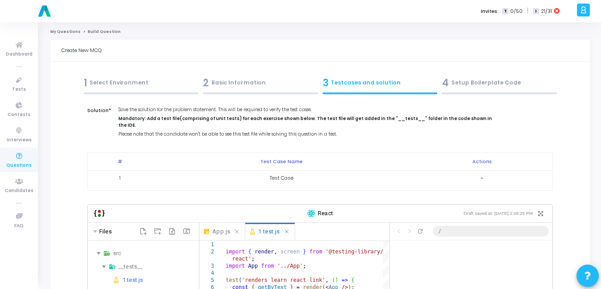
click at [148, 174] on td "1" at bounding box center [120, 178] width 64 height 15
drag, startPoint x: 287, startPoint y: 175, endPoint x: 484, endPoint y: 171, distance: 196.8
click at [484, 171] on tr "1 Test Case -" at bounding box center [320, 178] width 465 height 15
click at [484, 171] on td "-" at bounding box center [481, 178] width 141 height 15
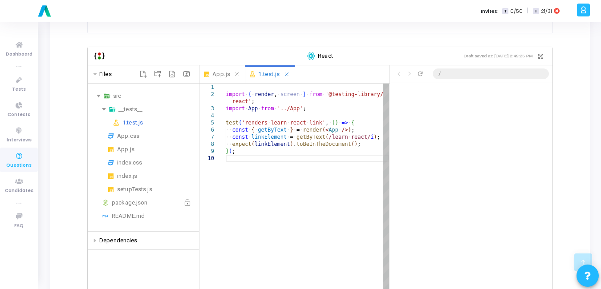
scroll to position [158, 0]
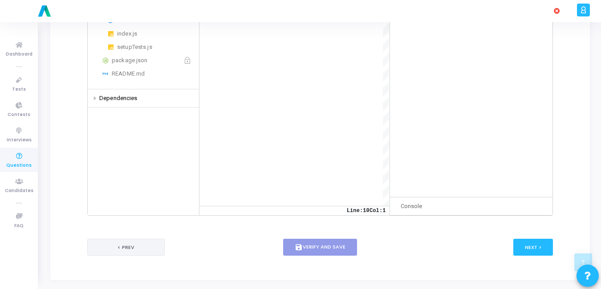
click at [133, 246] on button "< Prev" at bounding box center [125, 247] width 77 height 17
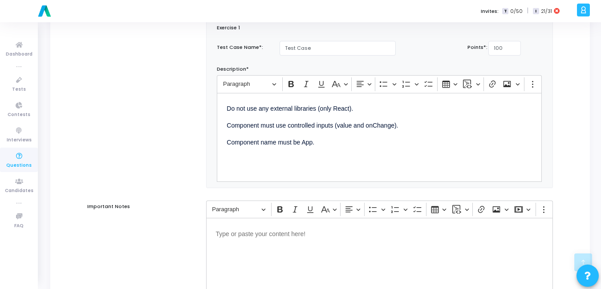
scroll to position [344, 0]
click at [316, 140] on p "Component name must be App." at bounding box center [379, 142] width 305 height 11
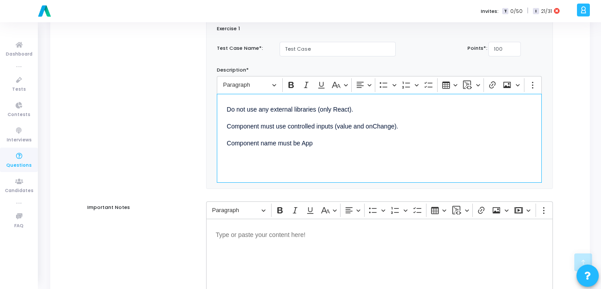
scroll to position [463, 0]
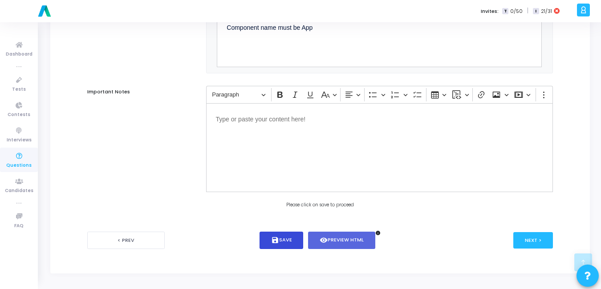
click at [283, 239] on button "save Save" at bounding box center [282, 240] width 44 height 17
click at [533, 235] on button "Next >" at bounding box center [533, 240] width 40 height 16
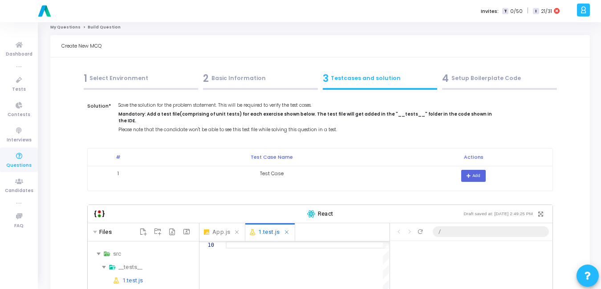
scroll to position [0, 0]
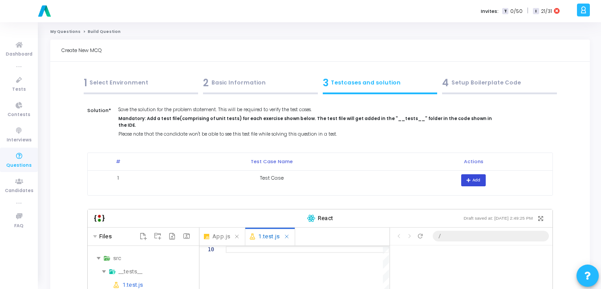
click at [466, 177] on button "Add" at bounding box center [473, 181] width 24 height 12
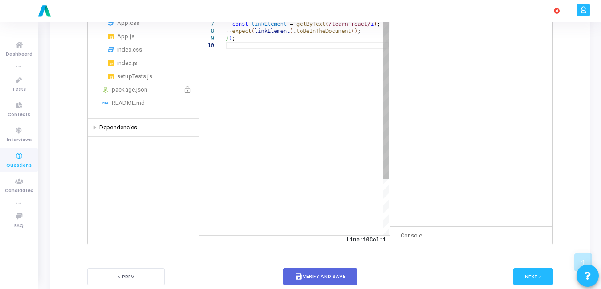
scroll to position [300, 0]
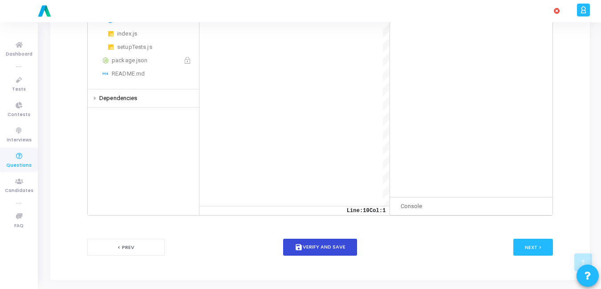
click at [321, 239] on button "save Verify and Save" at bounding box center [320, 247] width 74 height 17
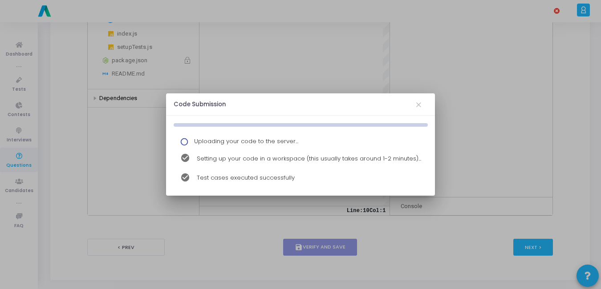
scroll to position [0, 0]
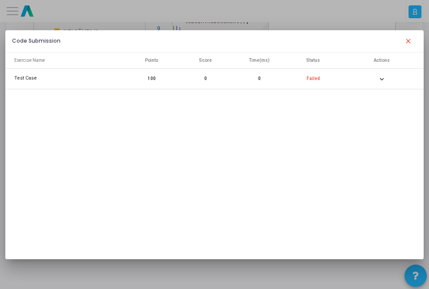
type textarea "import { render, screen } from '@testing-library/react'; import App from '../Ap…"
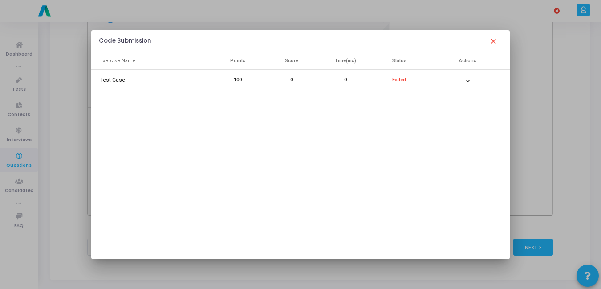
click at [494, 42] on mat-icon "close" at bounding box center [493, 41] width 11 height 11
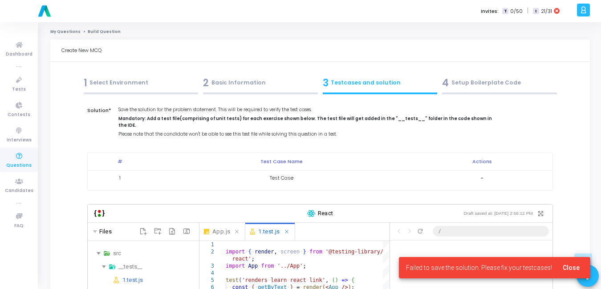
scroll to position [300, 0]
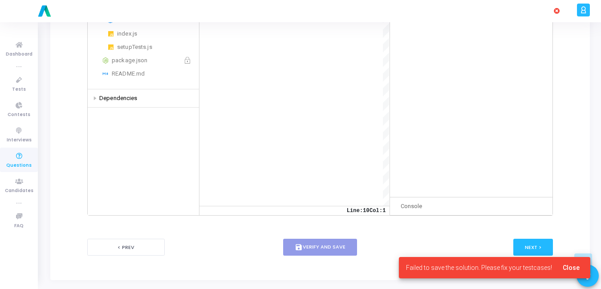
click at [572, 265] on span "Close" at bounding box center [571, 267] width 17 height 7
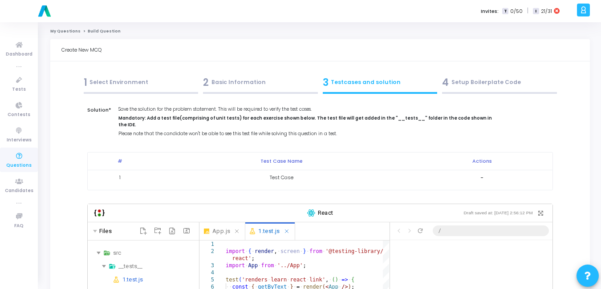
scroll to position [0, 0]
click at [238, 85] on div "2 Basic Information" at bounding box center [260, 83] width 115 height 15
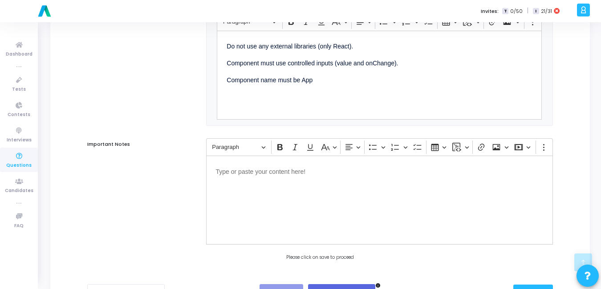
scroll to position [463, 0]
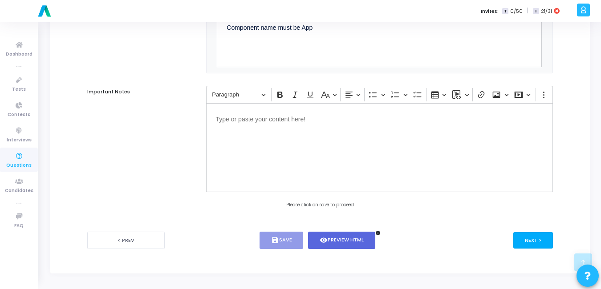
click at [536, 240] on button "Next >" at bounding box center [533, 240] width 40 height 16
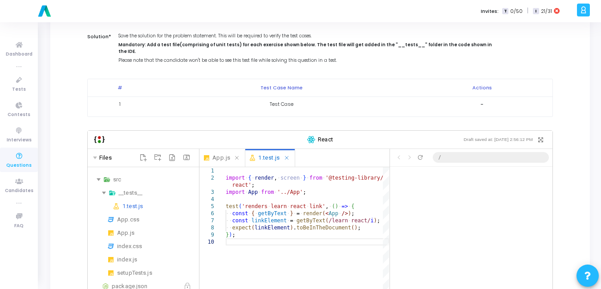
scroll to position [74, 0]
type textarea "import { render, screen } from '@testing-library/react'; import App from '../Ap…"
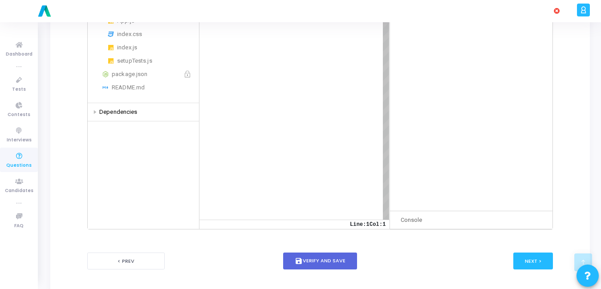
scroll to position [300, 0]
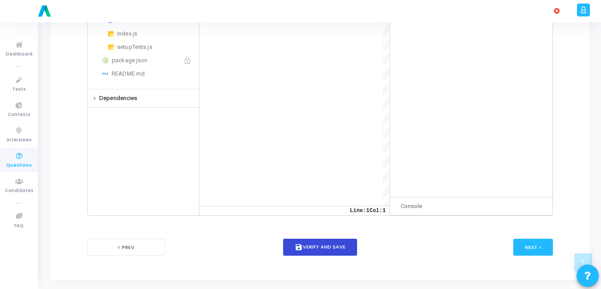
click at [326, 241] on button "save Verify and Save" at bounding box center [320, 247] width 74 height 17
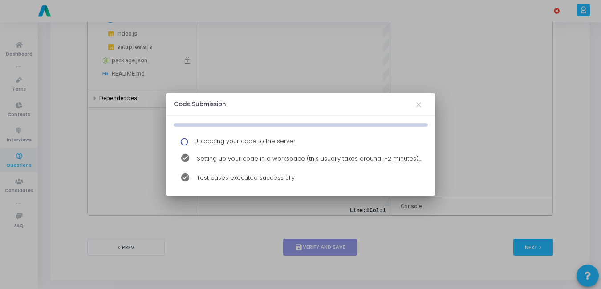
scroll to position [0, 0]
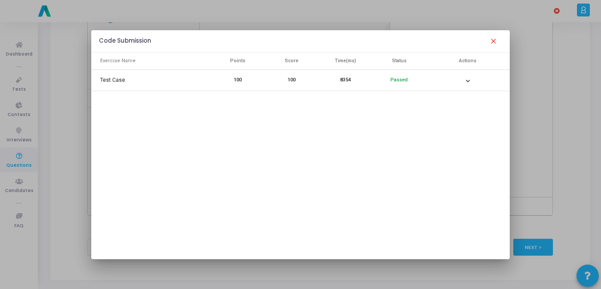
click at [499, 42] on button "close" at bounding box center [494, 41] width 18 height 18
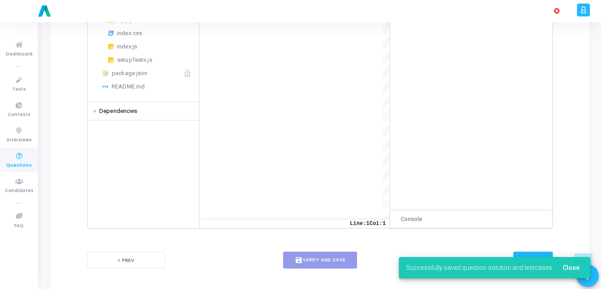
scroll to position [286, 0]
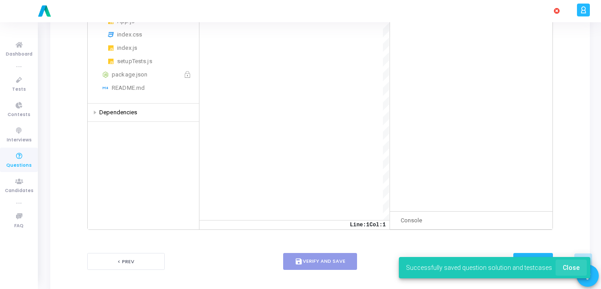
click at [577, 267] on span "Close" at bounding box center [571, 267] width 17 height 7
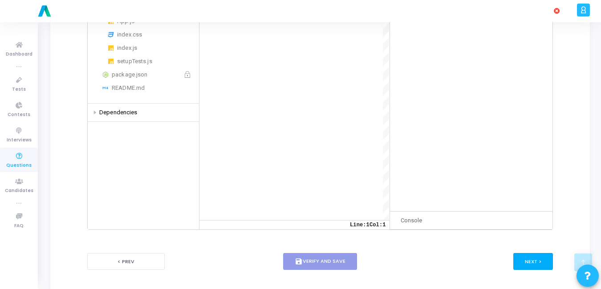
click at [540, 255] on button "Next >" at bounding box center [533, 261] width 40 height 16
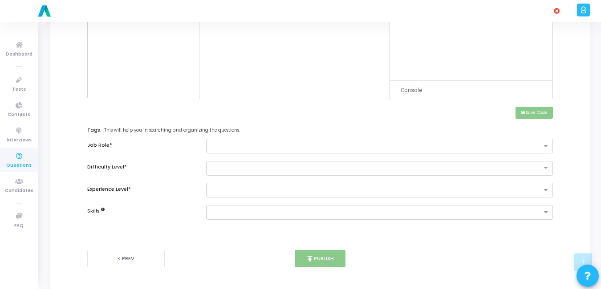
scroll to position [365, 0]
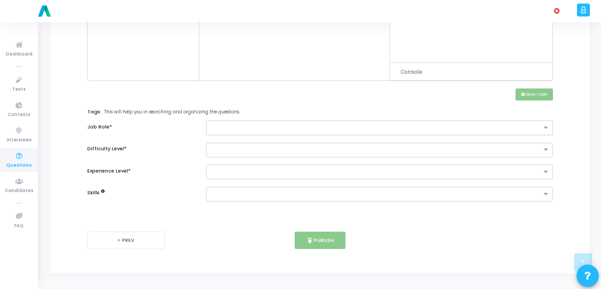
click at [250, 132] on input "text" at bounding box center [376, 129] width 330 height 8
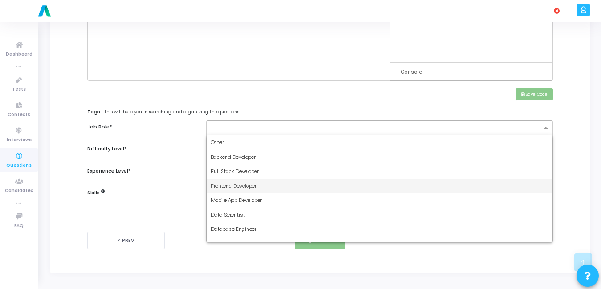
click at [233, 184] on span "Frontend Developer" at bounding box center [233, 186] width 45 height 7
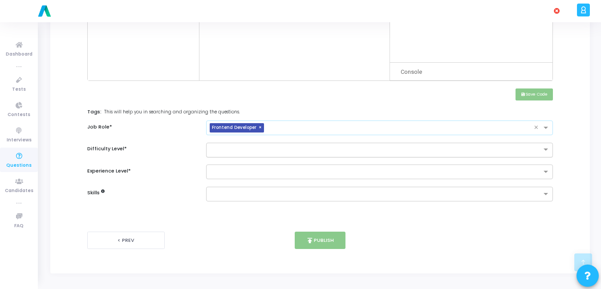
click at [229, 149] on input "text" at bounding box center [370, 150] width 319 height 8
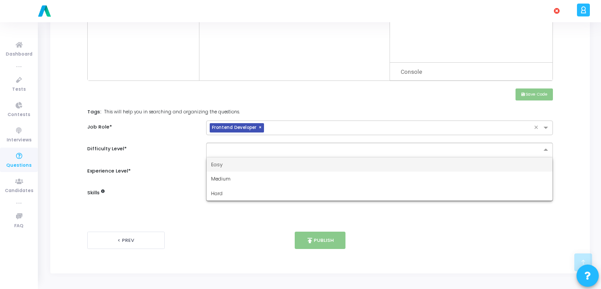
click at [223, 165] on div "Easy" at bounding box center [380, 165] width 346 height 15
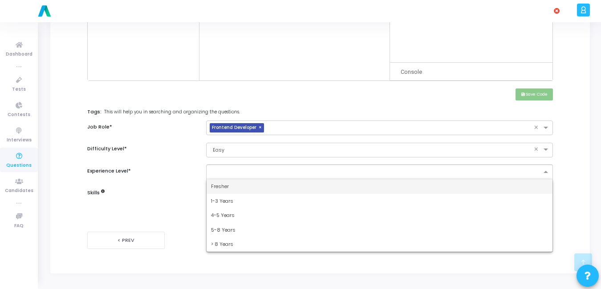
click at [223, 171] on input "text" at bounding box center [376, 173] width 330 height 8
click at [220, 186] on span "Fresher" at bounding box center [220, 186] width 18 height 7
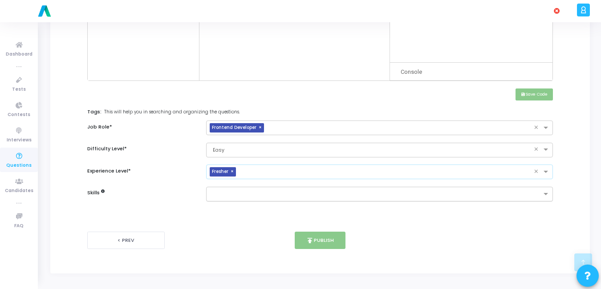
click at [218, 195] on input "text" at bounding box center [376, 195] width 330 height 8
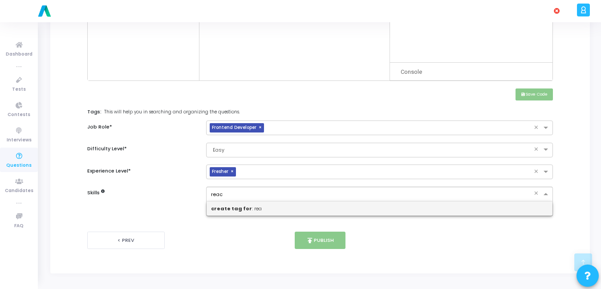
type input "react"
click at [252, 206] on div "create tag for : react" at bounding box center [380, 209] width 346 height 15
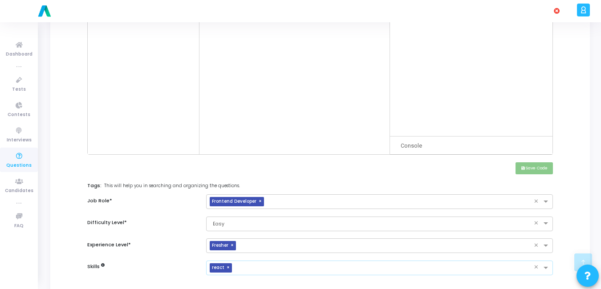
scroll to position [340, 0]
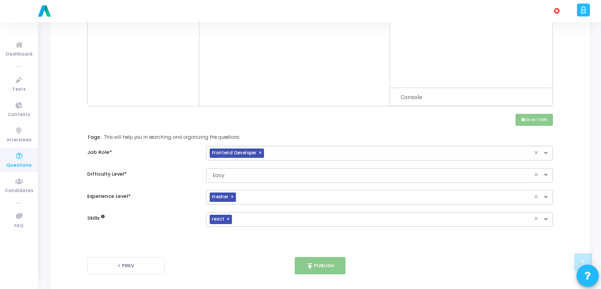
click at [258, 256] on div "< Prev publish Publish Next >" at bounding box center [320, 266] width 466 height 44
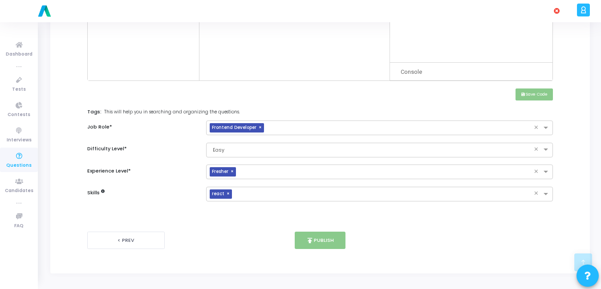
click at [339, 230] on div "< Prev publish Publish Next >" at bounding box center [320, 241] width 466 height 44
click at [240, 152] on input "text" at bounding box center [370, 150] width 319 height 8
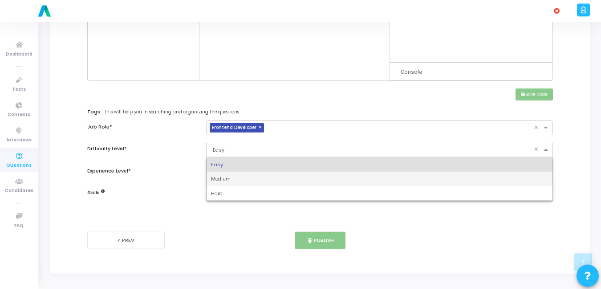
click at [228, 178] on span "Medium" at bounding box center [221, 178] width 20 height 7
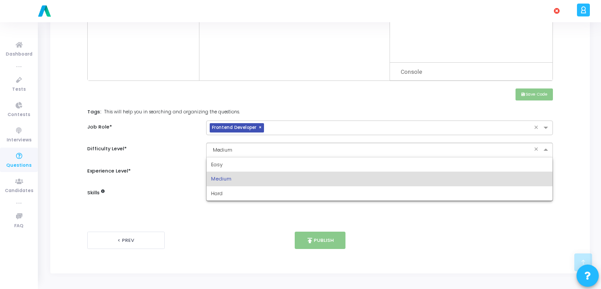
click at [243, 150] on input "text" at bounding box center [370, 150] width 319 height 8
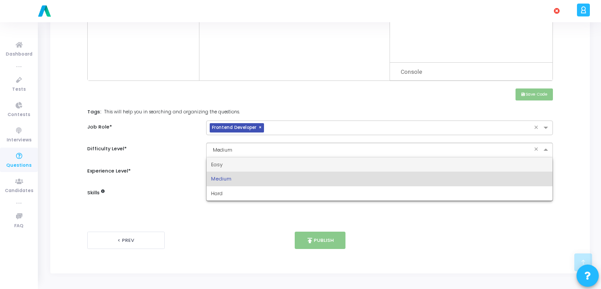
click at [235, 165] on div "Easy" at bounding box center [380, 165] width 346 height 15
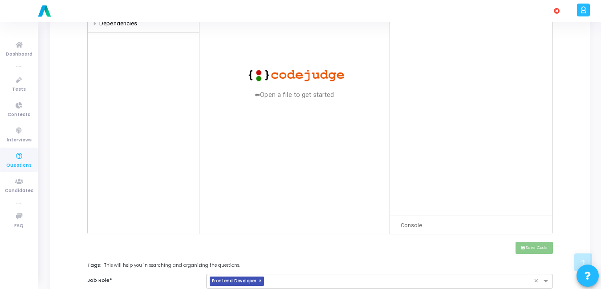
scroll to position [0, 0]
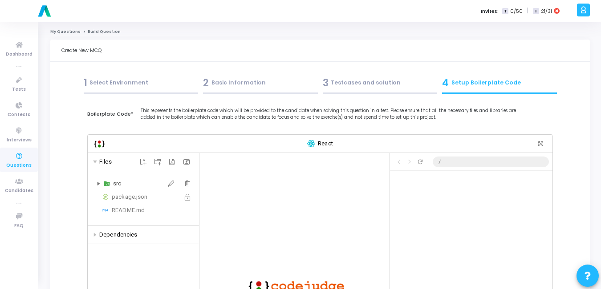
click at [99, 185] on icon at bounding box center [98, 184] width 3 height 4
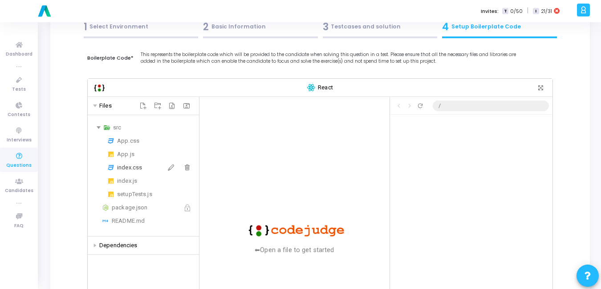
scroll to position [56, 0]
click at [127, 157] on div "App.js" at bounding box center [156, 155] width 78 height 11
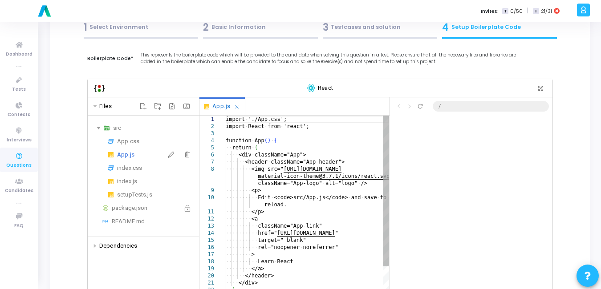
click at [127, 157] on div "App.js" at bounding box center [156, 155] width 78 height 11
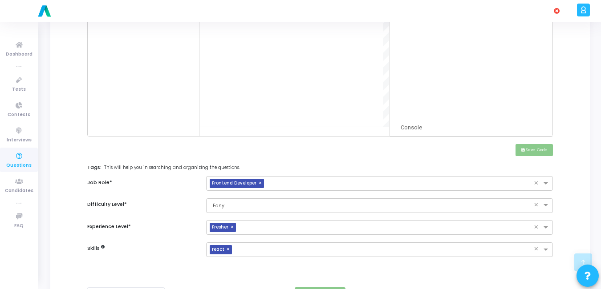
scroll to position [318, 0]
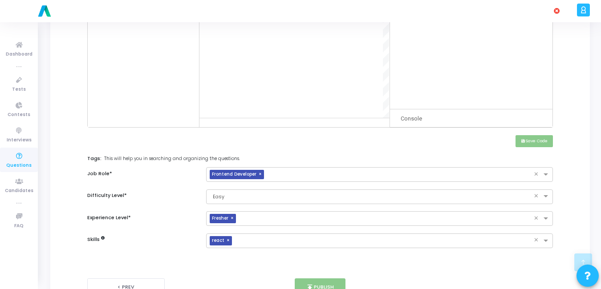
click at [420, 146] on div "save Save Code" at bounding box center [320, 141] width 475 height 12
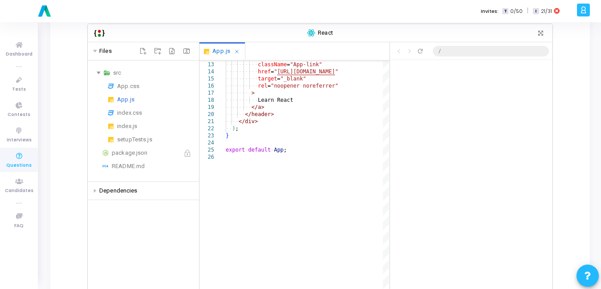
scroll to position [110, 0]
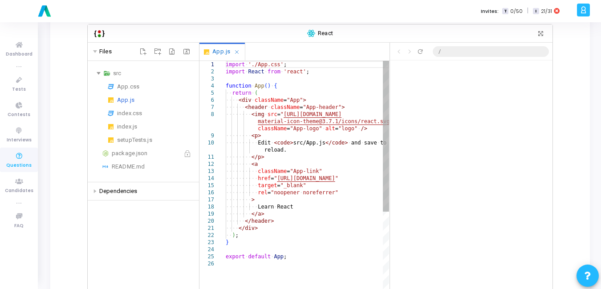
click at [281, 152] on div "·‌·‌·‌·‌·‌·‌·‌·‌ <a ·‌·‌·‌·‌·‌·‌·‌·‌·‌·‌ className = "App-link" ·‌·‌·‌·‌·‌·‌·‌·…" at bounding box center [307, 293] width 163 height 464
click at [347, 195] on div "·‌·‌·‌·‌·‌·‌·‌·‌ <a ·‌·‌·‌·‌·‌·‌·‌·‌·‌·‌ className = "App-link" ·‌·‌·‌·‌·‌·‌·‌·…" at bounding box center [307, 293] width 163 height 464
type textarea "<p> Edit <code>src/App.js</code> and save to reload. </p> <a className="App-lin…"
click at [134, 61] on div "src App.css App.js index.css index.js setupTests.js package.json README.md" at bounding box center [143, 122] width 111 height 122
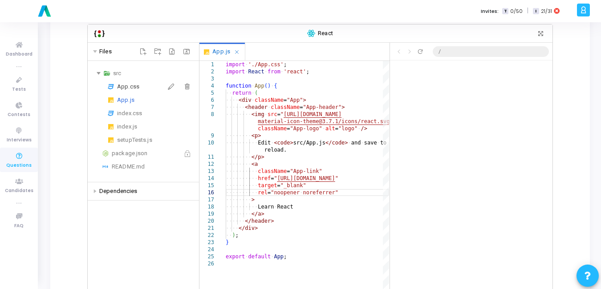
click at [124, 91] on div "App.css" at bounding box center [156, 86] width 78 height 11
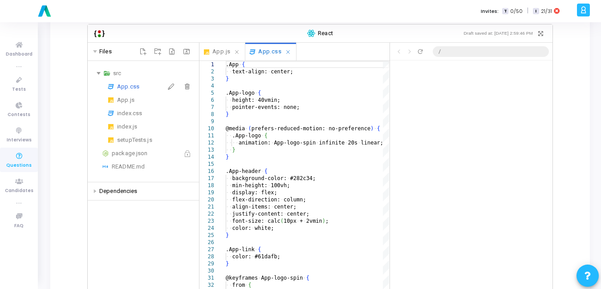
click at [124, 91] on div "App.css" at bounding box center [156, 86] width 78 height 11
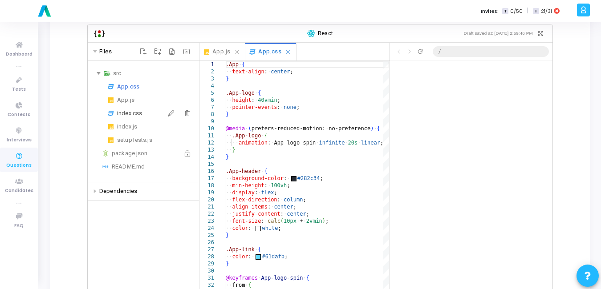
click at [136, 115] on div "index.css" at bounding box center [156, 113] width 78 height 11
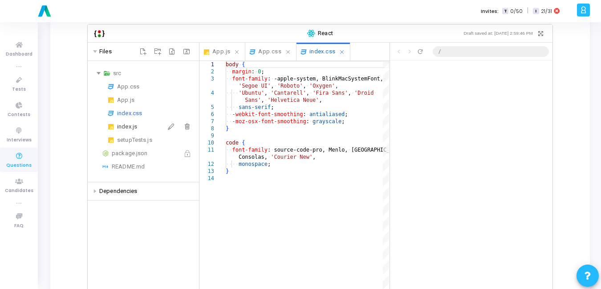
click at [137, 125] on div "index.js" at bounding box center [156, 127] width 78 height 11
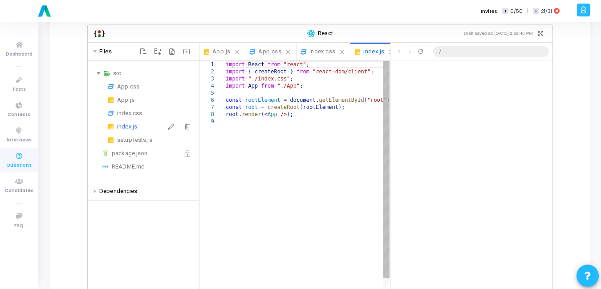
click at [137, 125] on div "index.js" at bounding box center [156, 127] width 78 height 11
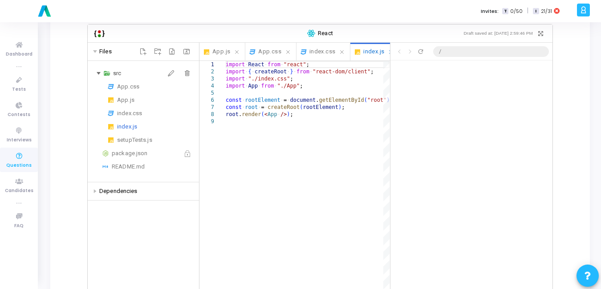
click at [102, 73] on div "src" at bounding box center [143, 73] width 104 height 11
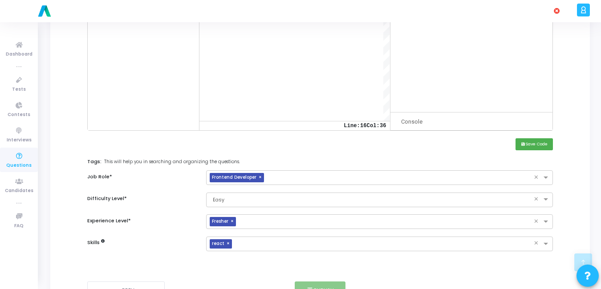
scroll to position [316, 0]
click at [524, 141] on button "save Save Code" at bounding box center [534, 144] width 37 height 12
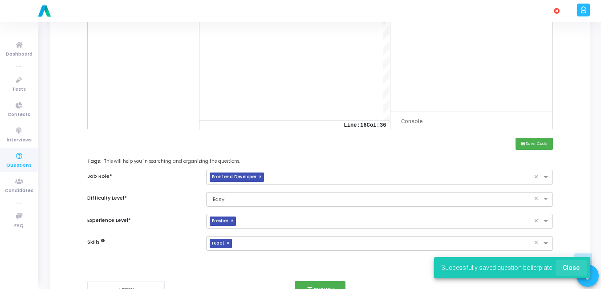
click at [576, 269] on span "Close" at bounding box center [571, 267] width 17 height 7
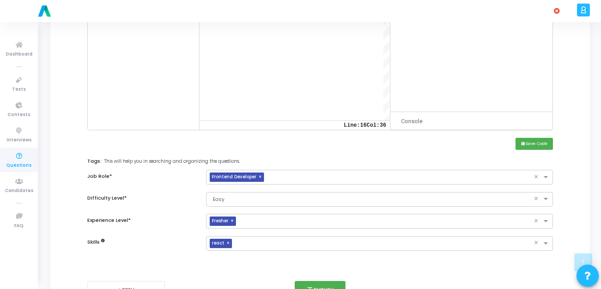
scroll to position [365, 0]
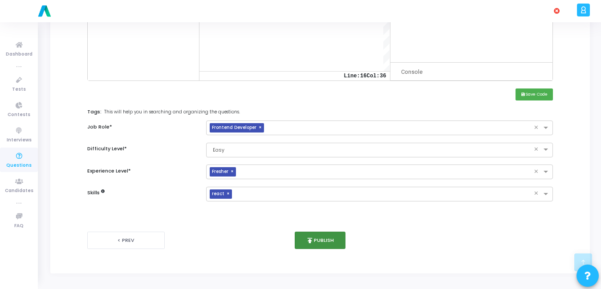
click at [314, 236] on button "publish Publish" at bounding box center [320, 240] width 51 height 17
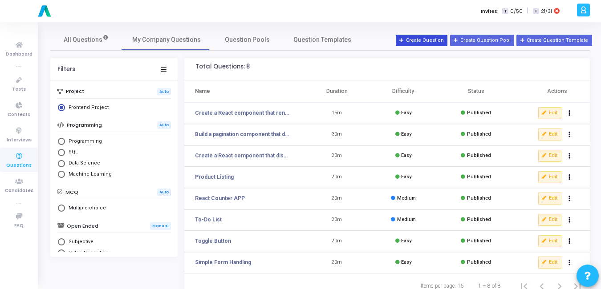
click at [425, 37] on button "Create Question" at bounding box center [422, 41] width 52 height 12
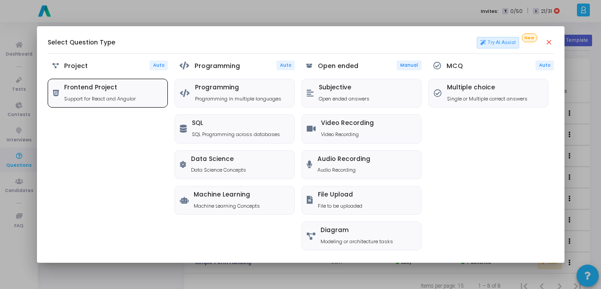
click at [126, 105] on div "Frontend Project Support for React and Angular" at bounding box center [107, 93] width 119 height 28
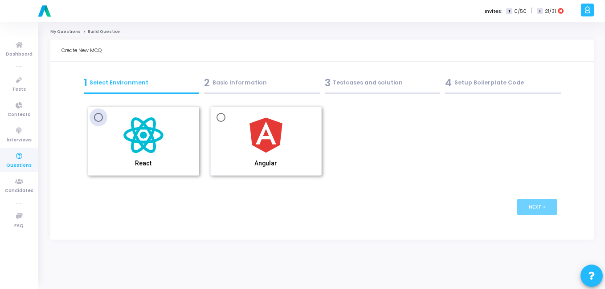
click at [138, 132] on img at bounding box center [143, 135] width 45 height 45
click at [103, 122] on input "React" at bounding box center [98, 117] width 9 height 9
radio input "true"
click at [536, 209] on button "Next >" at bounding box center [537, 207] width 40 height 16
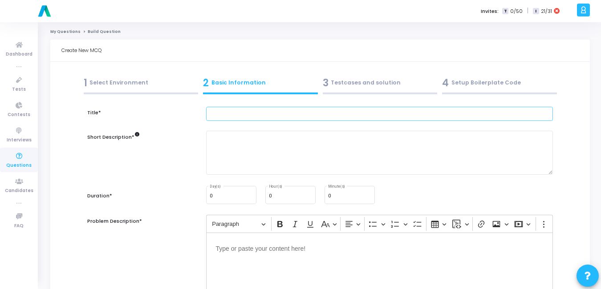
click at [263, 121] on input "text" at bounding box center [379, 114] width 347 height 15
paste input "Implement a search filter that filters a list of users by name."
type input "Implement a search filter that filters a list of users by name."
click at [275, 155] on textarea at bounding box center [379, 153] width 347 height 44
paste textarea "Create a React component that displays a list of users and provides a search bo…"
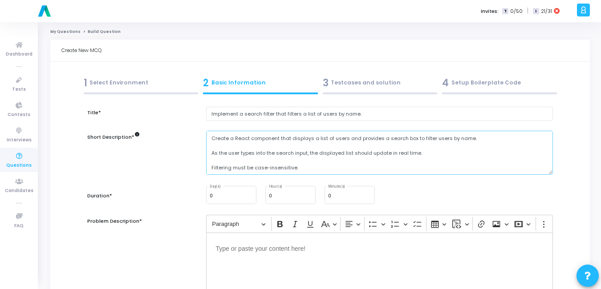
scroll to position [12, 0]
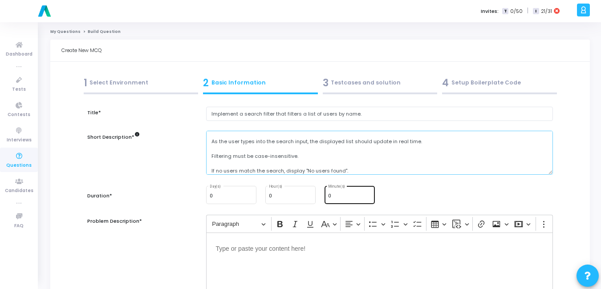
type textarea "Create a React component that displays a list of users and provides a search bo…"
click at [344, 198] on input "0" at bounding box center [349, 196] width 43 height 5
type input "15"
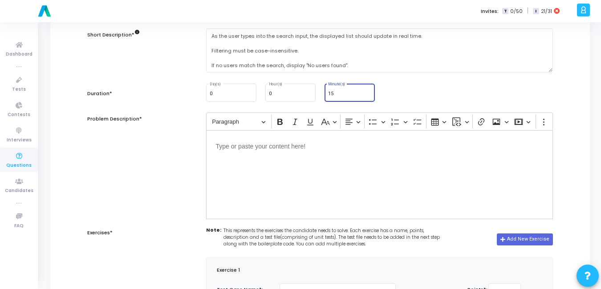
scroll to position [105, 0]
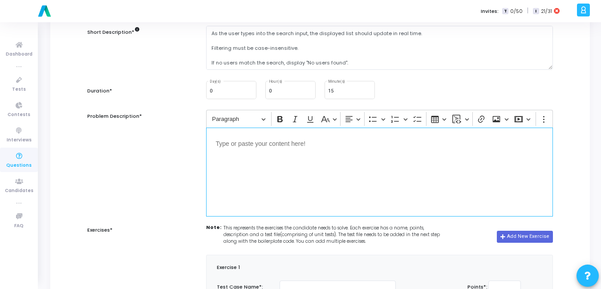
click at [237, 154] on div "Editor editing area: main" at bounding box center [379, 172] width 347 height 89
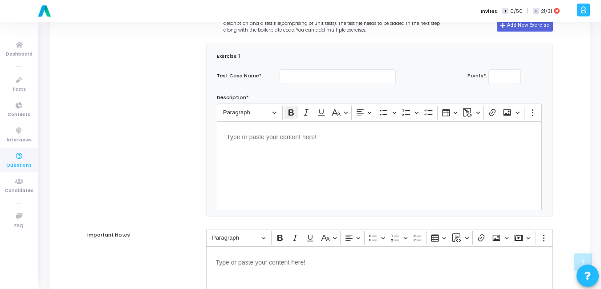
scroll to position [317, 0]
click at [341, 81] on input "text" at bounding box center [338, 76] width 116 height 15
type input "Test Case"
click at [504, 79] on input "number" at bounding box center [504, 76] width 33 height 15
type input "100"
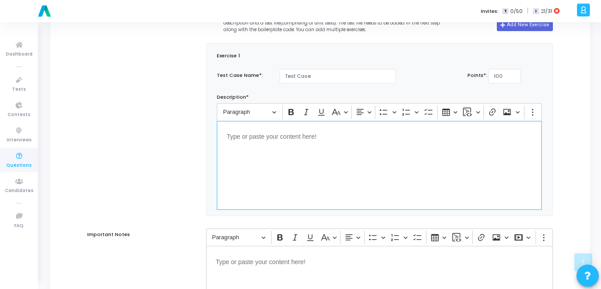
click at [328, 149] on div "Editor editing area: main" at bounding box center [379, 165] width 325 height 89
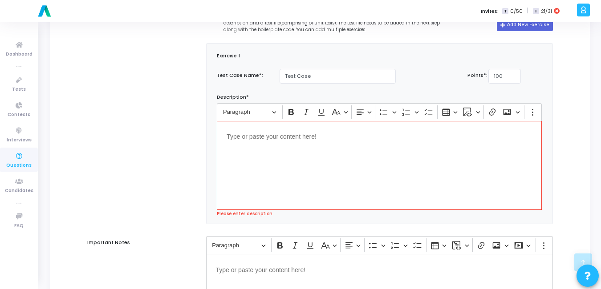
click at [328, 149] on div "Editor editing area: main" at bounding box center [379, 165] width 325 height 89
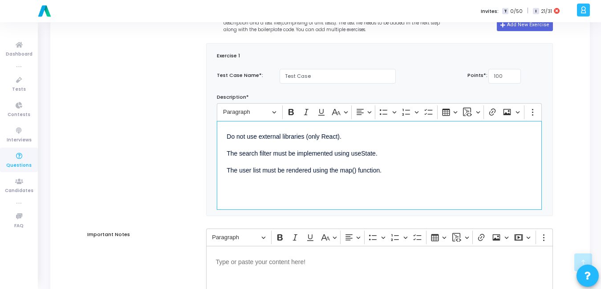
scroll to position [463, 0]
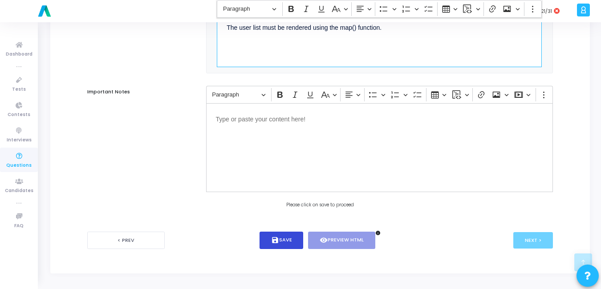
click at [283, 240] on button "save Save" at bounding box center [282, 240] width 44 height 17
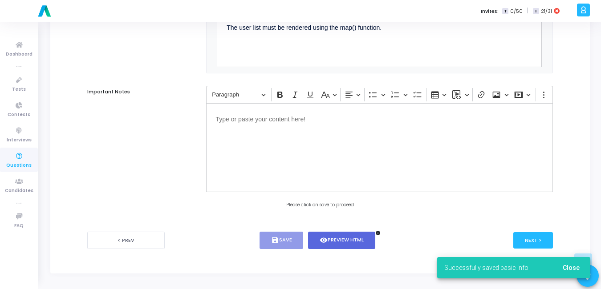
click at [574, 268] on span "Close" at bounding box center [571, 267] width 17 height 7
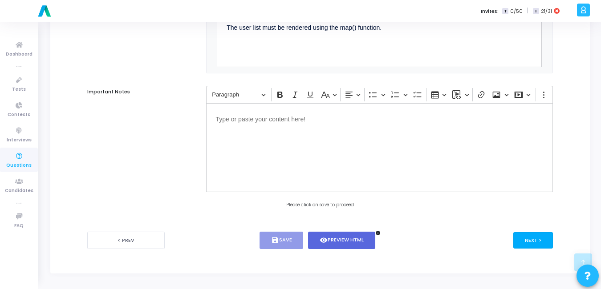
click at [544, 246] on button "Next >" at bounding box center [533, 240] width 40 height 16
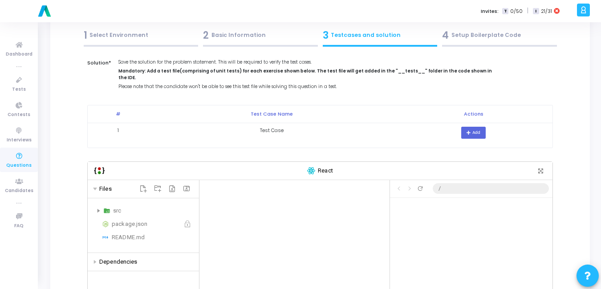
scroll to position [48, 0]
click at [471, 126] on button "Add" at bounding box center [473, 132] width 24 height 12
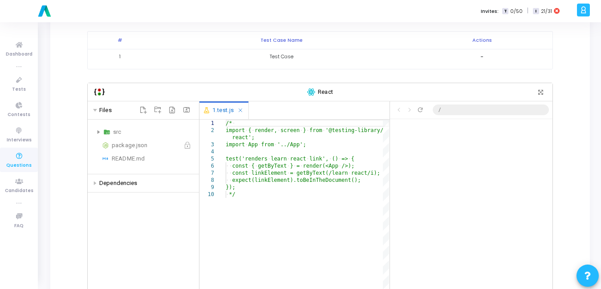
scroll to position [122, 0]
click at [250, 186] on div "/* ·‌ import ·‌ { ·‌ render, ·‌ screen ·‌ } ·‌ from ·‌ '@testing-library/ react…" at bounding box center [307, 287] width 163 height 336
type textarea "*"
click at [263, 119] on div "/* ·‌ import ·‌ { ·‌ render, ·‌ screen ·‌ } ·‌ from ·‌ '@testing-library/ react…" at bounding box center [307, 287] width 163 height 336
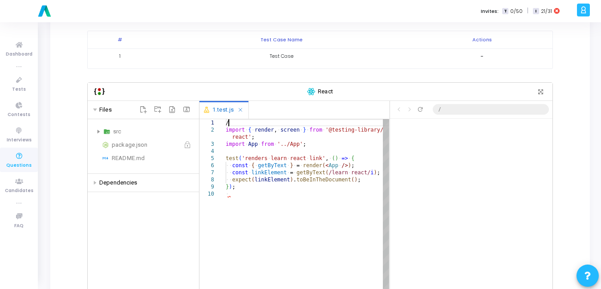
type textarea "import { render, screen } from '@testing-library/react'; import App from '../Ap…"
click at [97, 130] on icon at bounding box center [98, 132] width 3 height 4
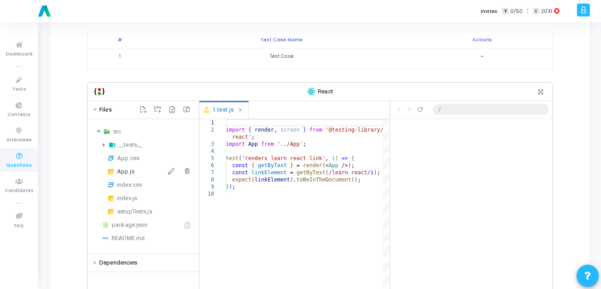
click at [128, 169] on div "App.js" at bounding box center [156, 171] width 78 height 11
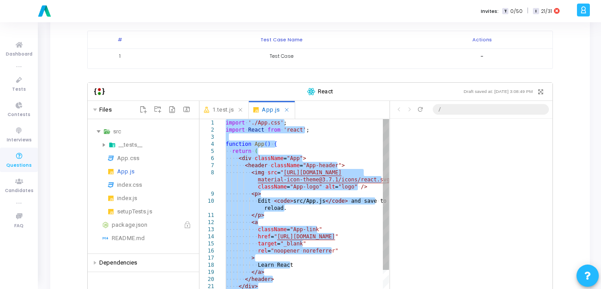
paste textarea "age.png"
type textarea "image.png"
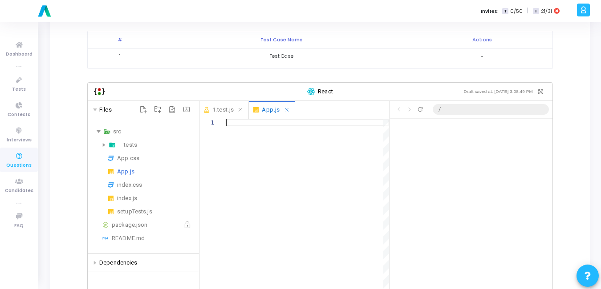
paste textarea "</ul> </header> </div> ); } export default App;"
type textarea "</ul> </header> </div> ); } export default App;"
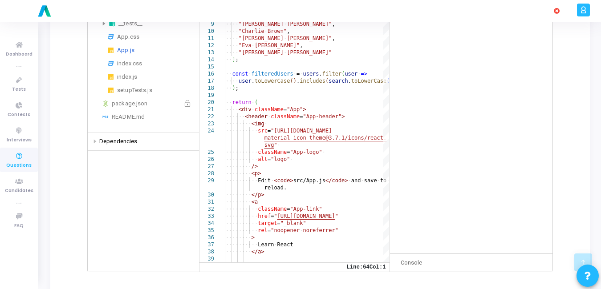
scroll to position [300, 0]
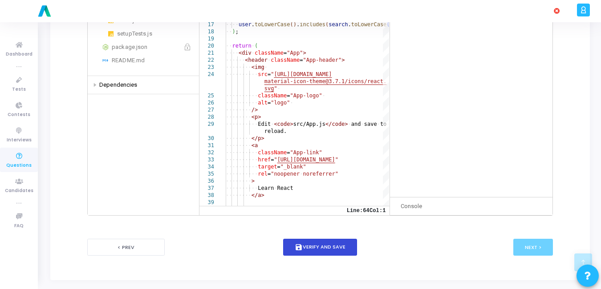
click at [320, 242] on button "save Verify and Save" at bounding box center [320, 247] width 74 height 17
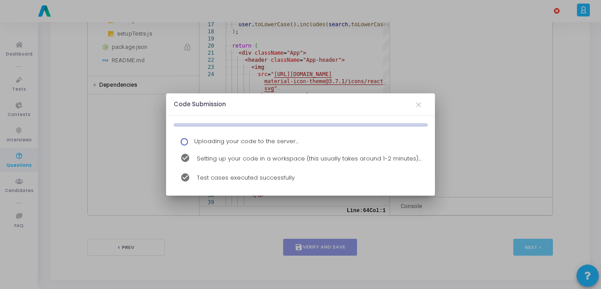
scroll to position [0, 0]
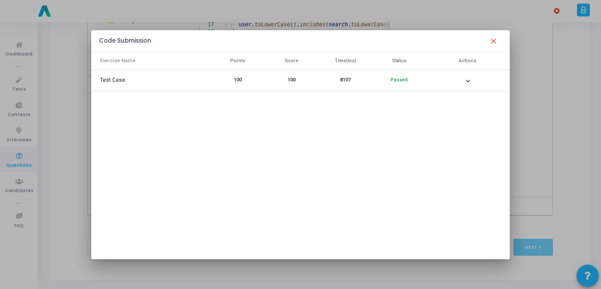
click at [493, 43] on mat-icon "close" at bounding box center [493, 41] width 11 height 11
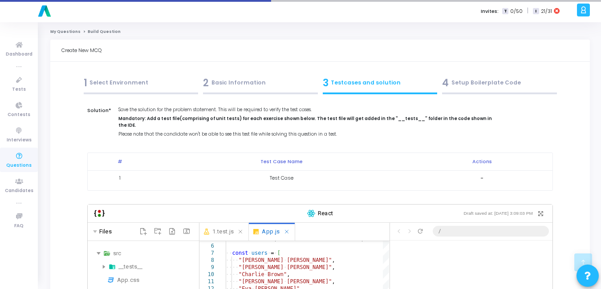
scroll to position [300, 0]
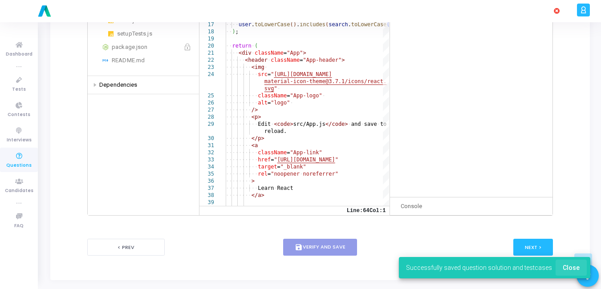
click at [574, 260] on button "Close" at bounding box center [571, 268] width 31 height 16
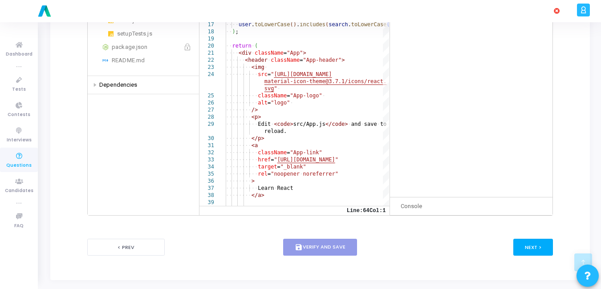
click at [546, 242] on button "Next >" at bounding box center [533, 247] width 40 height 16
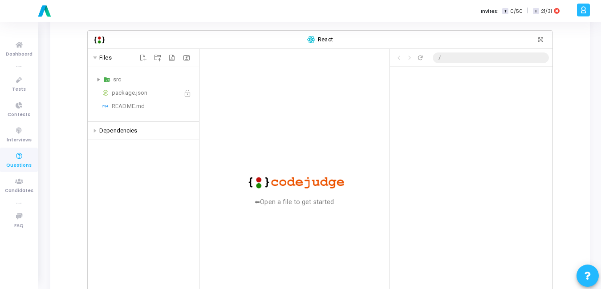
scroll to position [113, 0]
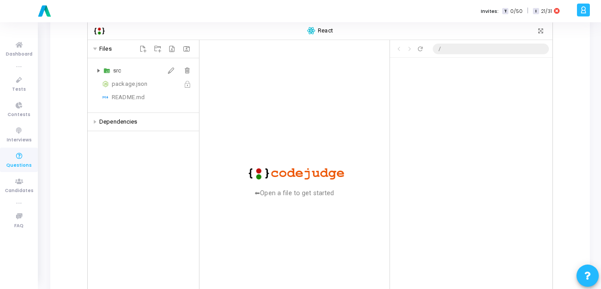
click at [97, 74] on div "src" at bounding box center [143, 70] width 104 height 11
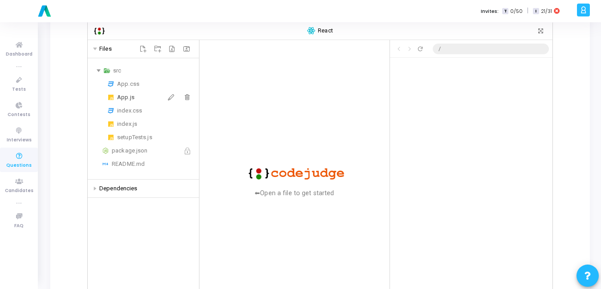
click at [122, 98] on div "App.js" at bounding box center [156, 97] width 78 height 11
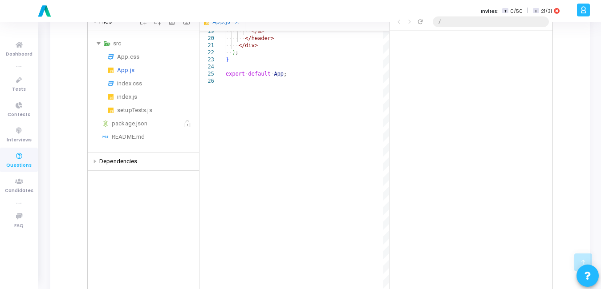
scroll to position [135, 0]
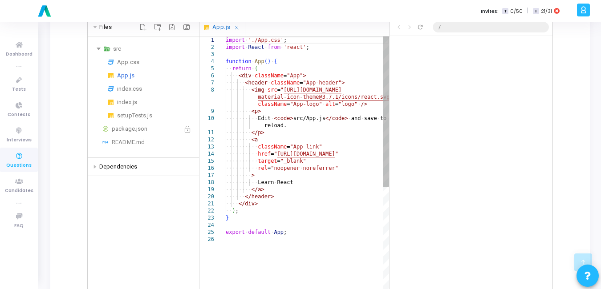
click at [282, 127] on div "·‌·‌·‌·‌·‌·‌·‌·‌ </a> ·‌·‌·‌·‌·‌·‌ </header> ·‌·‌·‌·‌ </div> ·‌·‌ ) ; } export …" at bounding box center [307, 269] width 163 height 464
type textarea "<p> Edit <code>src/App.js</code> and save to reload. </p> <a className="App-lin…"
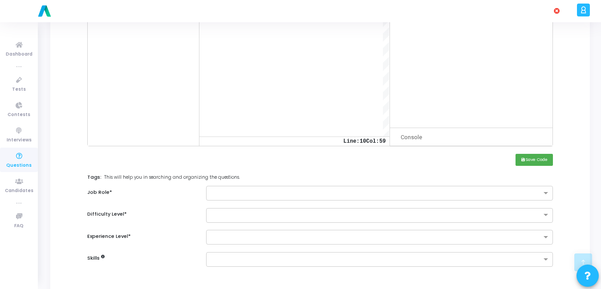
scroll to position [321, 0]
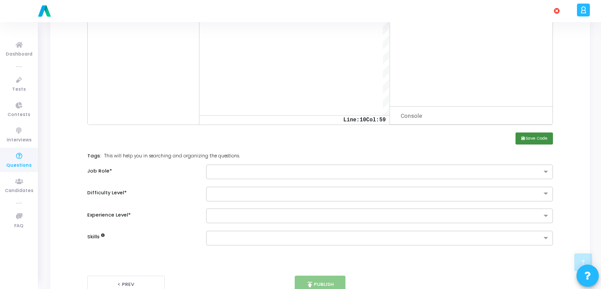
click at [534, 137] on button "save Save Code" at bounding box center [534, 139] width 37 height 12
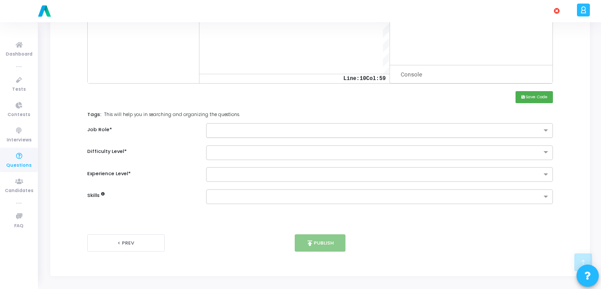
scroll to position [363, 0]
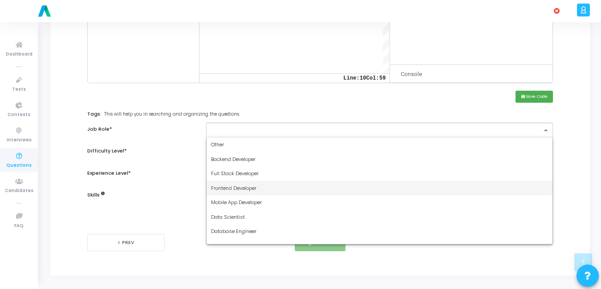
click at [221, 191] on span "Frontend Developer" at bounding box center [233, 188] width 45 height 7
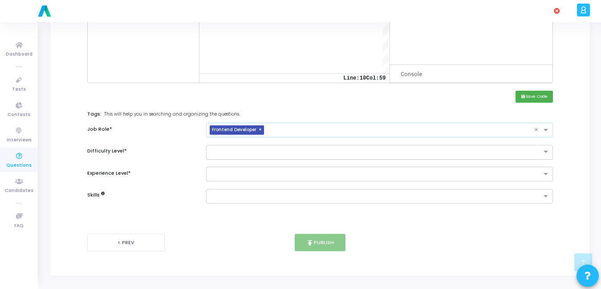
click at [251, 155] on div at bounding box center [379, 152] width 347 height 15
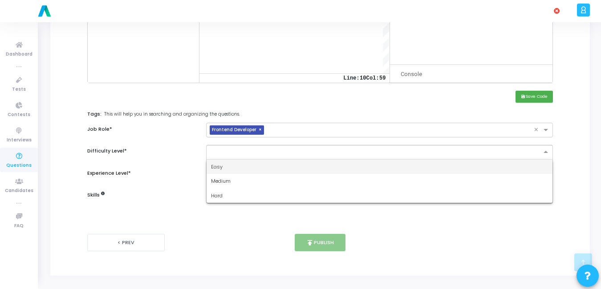
click at [238, 165] on div "Easy" at bounding box center [380, 167] width 346 height 15
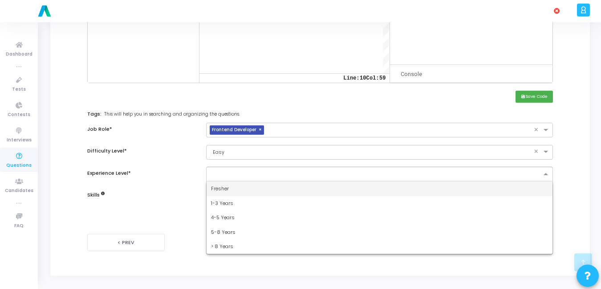
click at [232, 173] on input "text" at bounding box center [376, 175] width 330 height 8
click at [225, 189] on span "Fresher" at bounding box center [220, 188] width 18 height 7
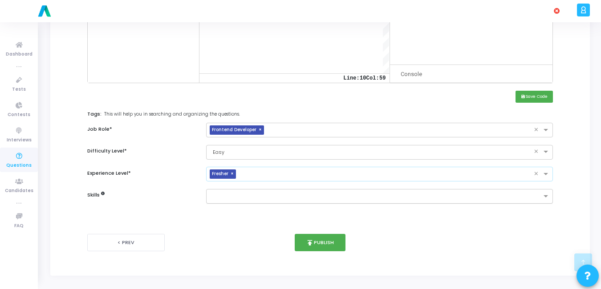
click at [224, 193] on input "text" at bounding box center [376, 197] width 330 height 8
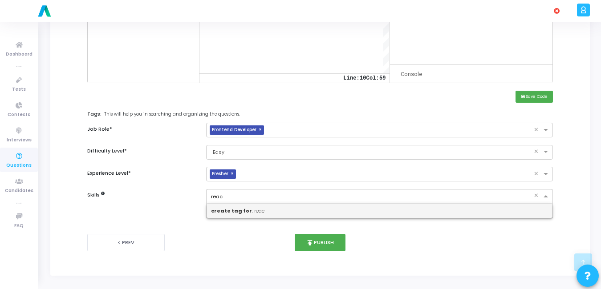
type input "react"
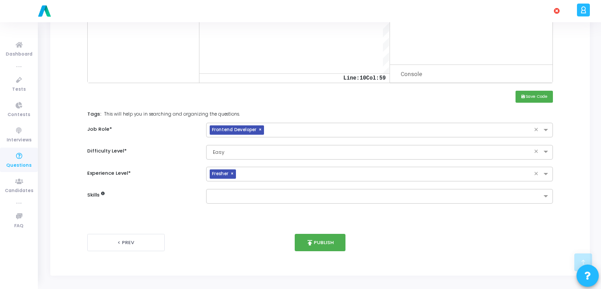
click at [361, 223] on div "< Prev publish Publish Next >" at bounding box center [320, 243] width 466 height 44
click at [261, 192] on div at bounding box center [374, 196] width 335 height 11
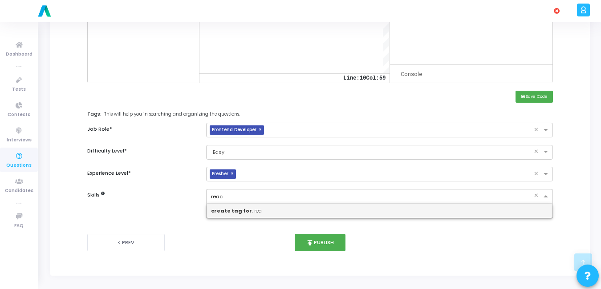
type input "react"
click at [230, 211] on b "create tag for" at bounding box center [231, 210] width 41 height 7
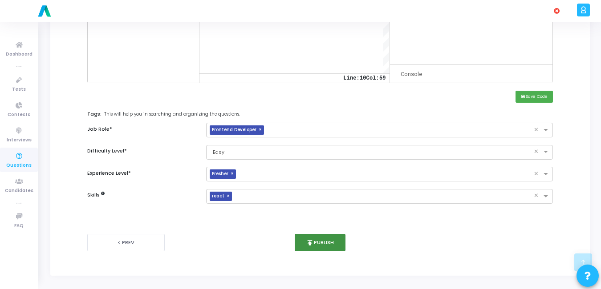
click at [325, 240] on button "publish Publish" at bounding box center [320, 242] width 51 height 17
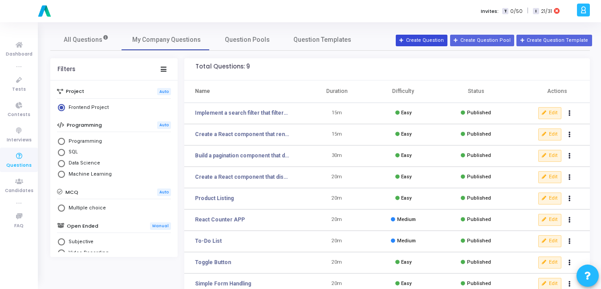
click at [429, 41] on button "Create Question" at bounding box center [422, 41] width 52 height 12
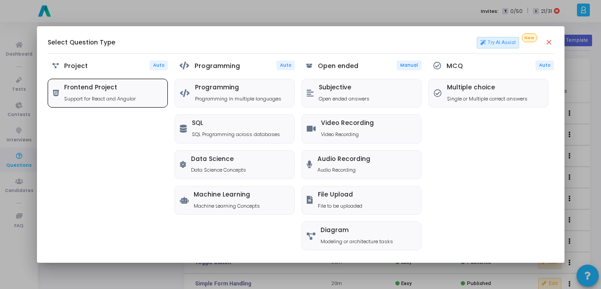
click at [153, 84] on div "Frontend Project Support for React and Angular" at bounding box center [107, 93] width 119 height 28
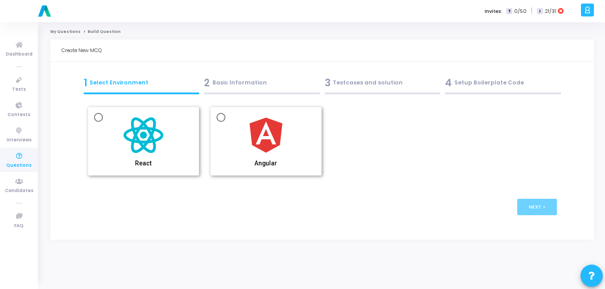
click at [130, 129] on img at bounding box center [143, 135] width 45 height 45
click at [103, 122] on input "React" at bounding box center [98, 117] width 9 height 9
radio input "true"
click at [539, 201] on button "Next >" at bounding box center [537, 207] width 40 height 16
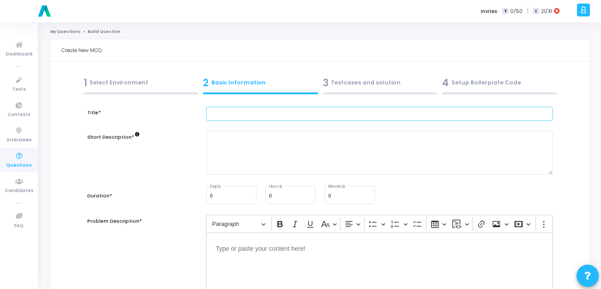
click at [267, 119] on input "text" at bounding box center [379, 114] width 347 height 15
paste input "Build a tab navigation component that switches between content sections."
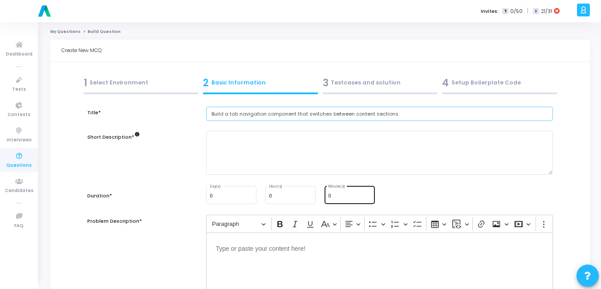
type input "Build a tab navigation component that switches between content sections."
click at [353, 199] on input "0" at bounding box center [349, 196] width 43 height 5
type input "15"
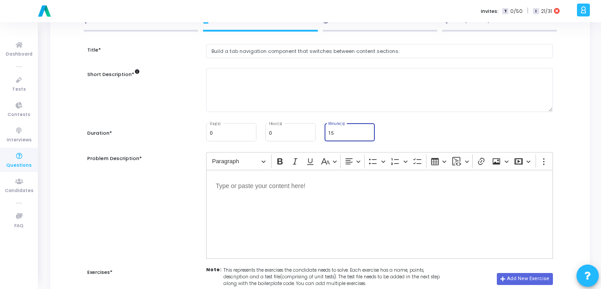
scroll to position [65, 0]
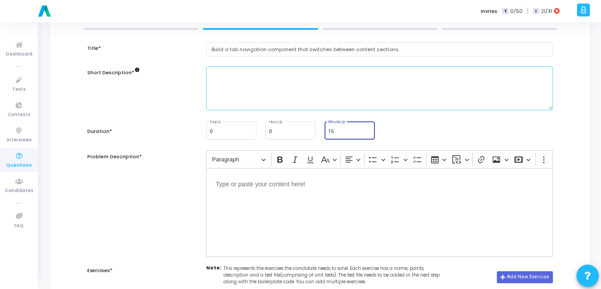
click at [262, 86] on textarea at bounding box center [379, 88] width 347 height 44
paste textarea "Create a React component that implements tab navigation. The component should d…"
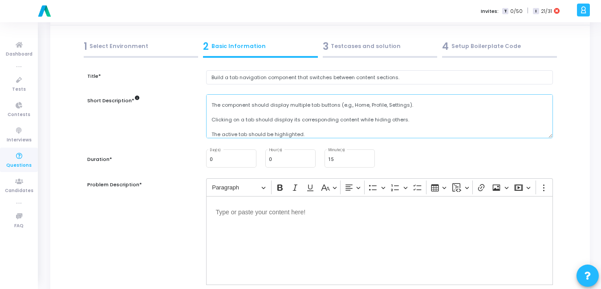
scroll to position [39, 0]
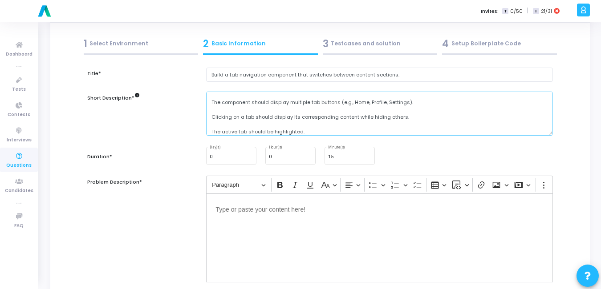
type textarea "Create a React component that implements tab navigation. The component should d…"
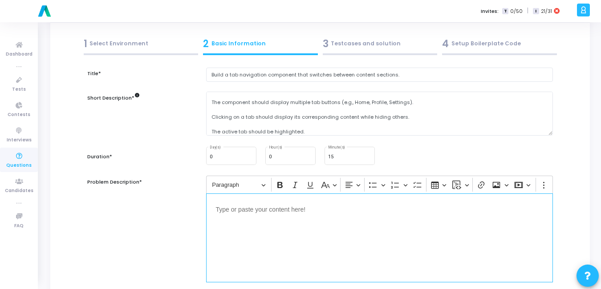
click at [269, 226] on div "Editor editing area: main" at bounding box center [379, 238] width 347 height 89
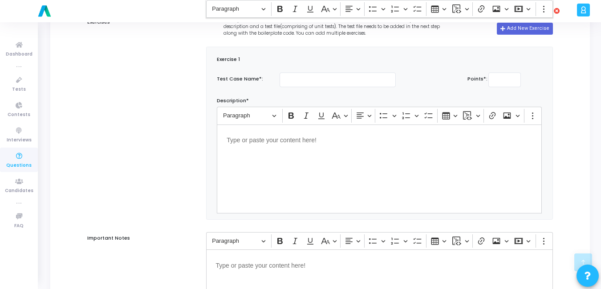
scroll to position [314, 0]
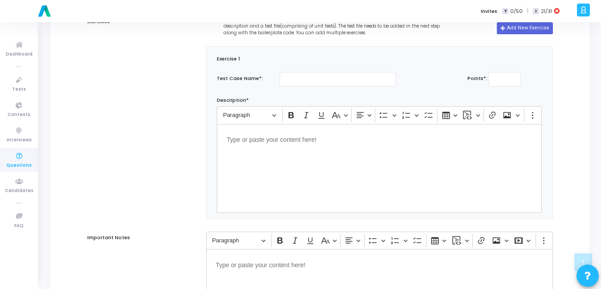
click at [340, 190] on div "Editor editing area: main" at bounding box center [379, 168] width 325 height 89
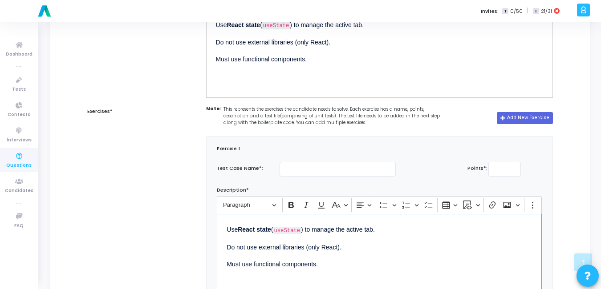
scroll to position [225, 0]
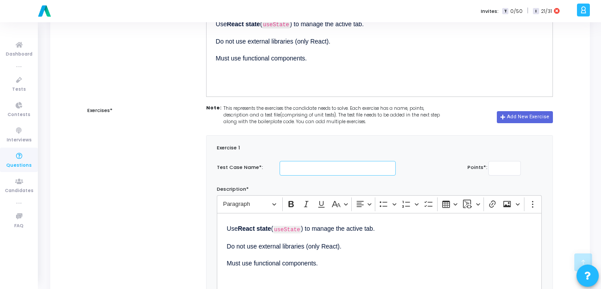
click at [322, 166] on input "text" at bounding box center [338, 168] width 116 height 15
type input "Test Case"
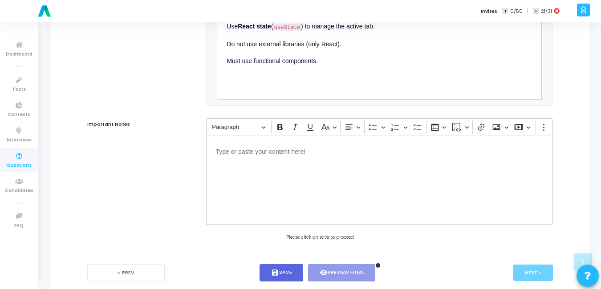
scroll to position [463, 0]
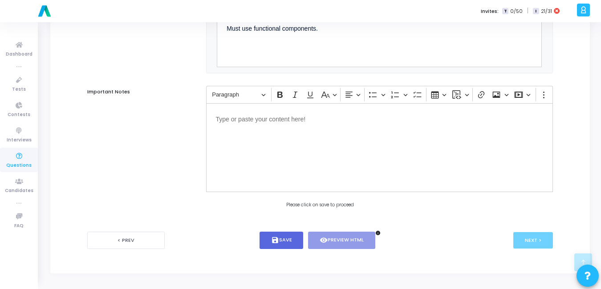
type input "100"
click at [293, 253] on div "< Prev save Save visibility Preview HTML info Next >" at bounding box center [320, 241] width 466 height 44
click at [294, 248] on button "save Save" at bounding box center [282, 240] width 44 height 17
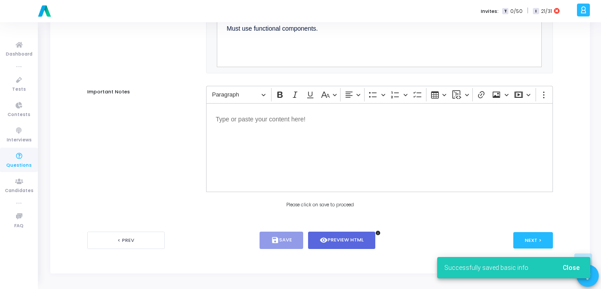
click at [568, 266] on span "Close" at bounding box center [571, 267] width 17 height 7
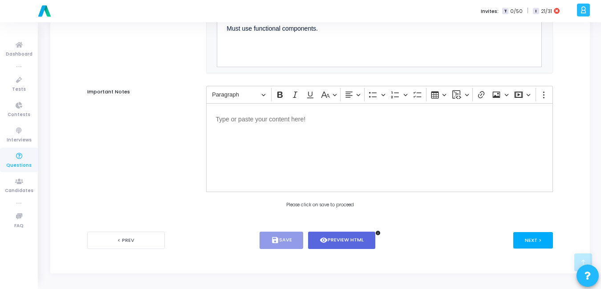
click at [528, 239] on button "Next >" at bounding box center [533, 240] width 40 height 16
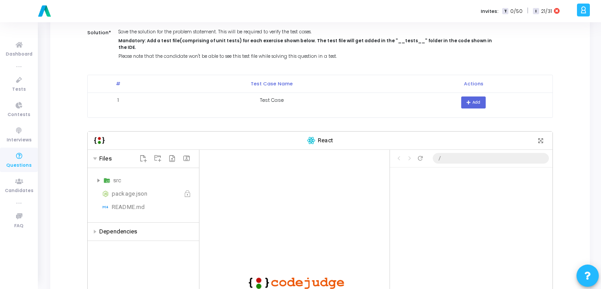
scroll to position [78, 0]
click at [469, 96] on button "Add" at bounding box center [473, 102] width 24 height 12
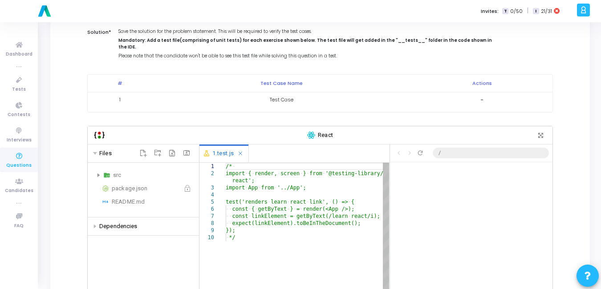
type textarea "*"
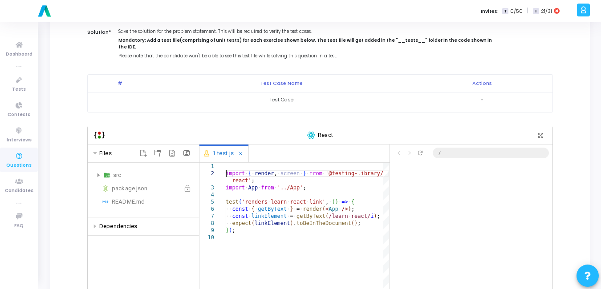
type textarea "import { render, screen } from '@testing-library/react'; import App from '../Ap…"
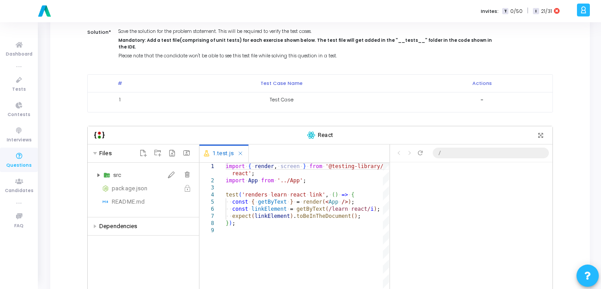
click at [92, 170] on div "src" at bounding box center [143, 175] width 104 height 11
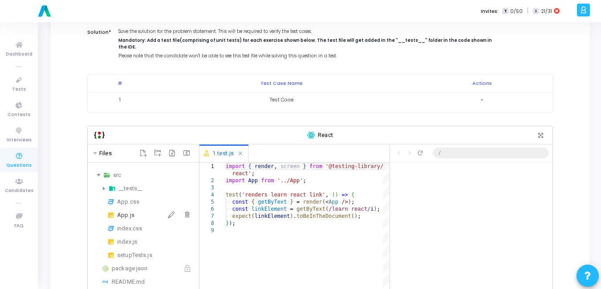
click at [130, 212] on div "App.js" at bounding box center [156, 215] width 78 height 11
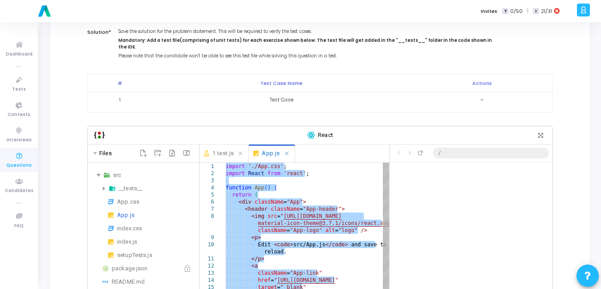
paste textarea "Editor content;Press Alt+F1 for Accessibility Options."
type textarea "export default App;"
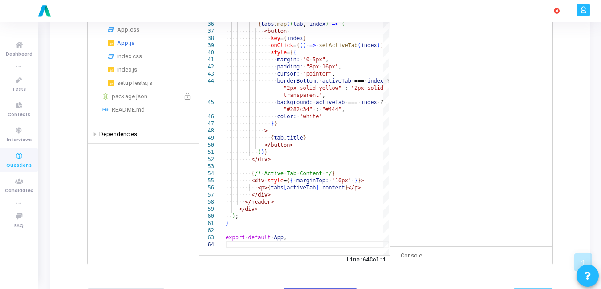
scroll to position [300, 0]
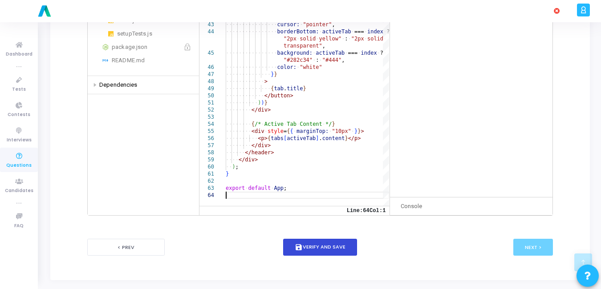
click at [332, 243] on button "save Verify and Save" at bounding box center [320, 247] width 74 height 17
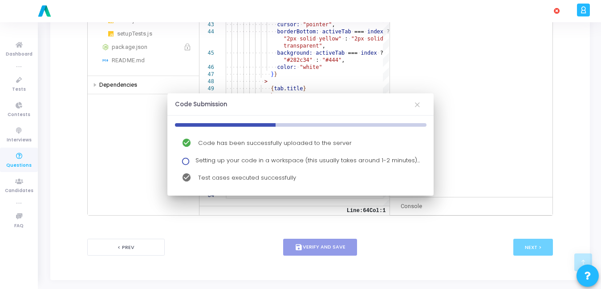
scroll to position [0, 0]
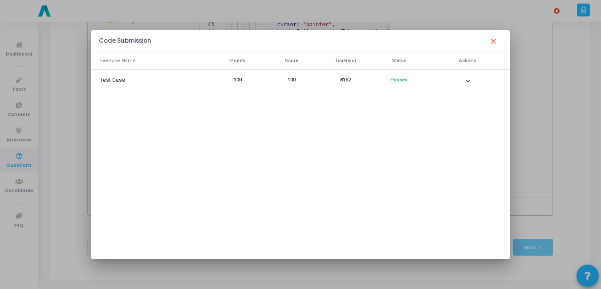
click at [493, 40] on mat-icon "close" at bounding box center [493, 41] width 11 height 11
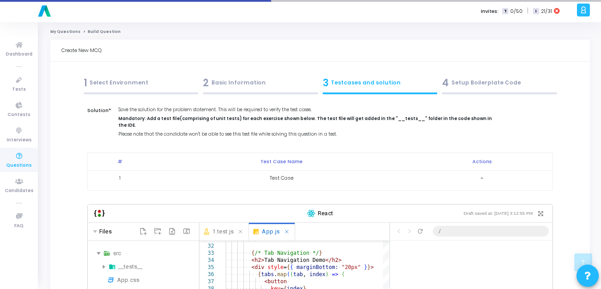
scroll to position [300, 0]
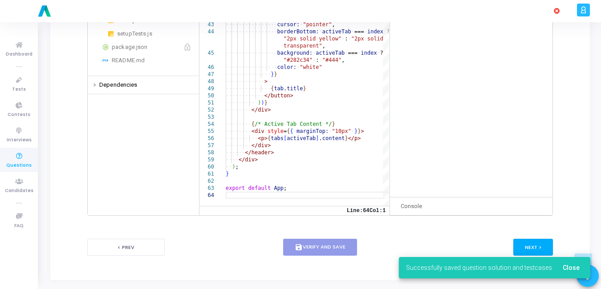
click at [543, 243] on button "Next >" at bounding box center [533, 247] width 40 height 16
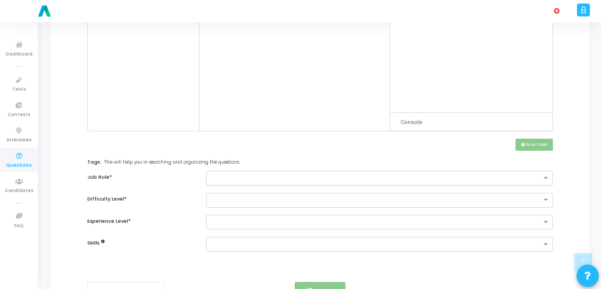
scroll to position [321, 0]
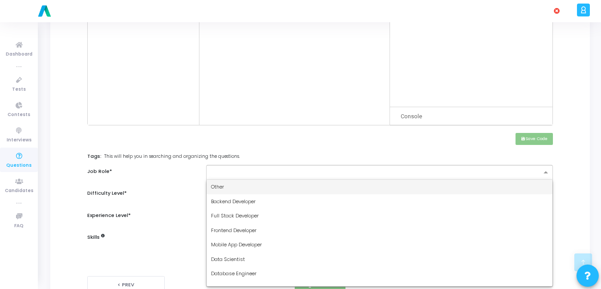
click at [248, 175] on input "text" at bounding box center [376, 173] width 330 height 8
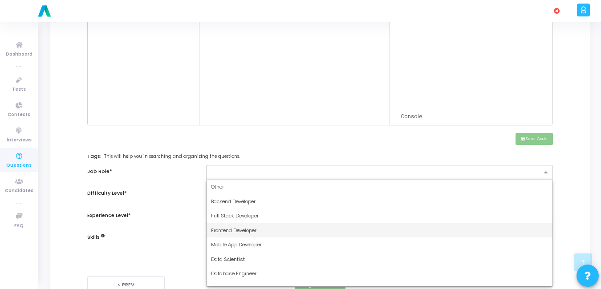
click at [222, 227] on span "Frontend Developer" at bounding box center [233, 230] width 45 height 7
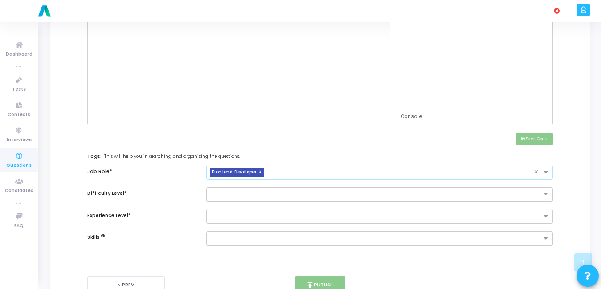
click at [240, 193] on input "text" at bounding box center [370, 194] width 319 height 8
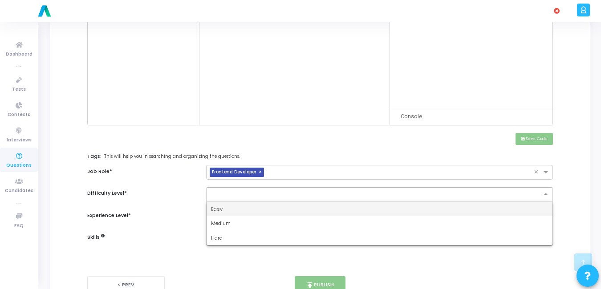
click at [231, 214] on div "Easy" at bounding box center [380, 209] width 346 height 15
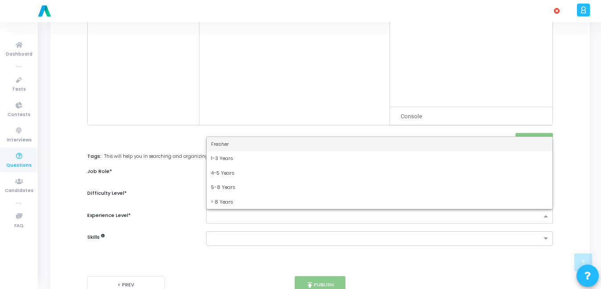
click at [228, 217] on input "text" at bounding box center [376, 217] width 330 height 8
click at [246, 141] on div "Fresher" at bounding box center [380, 144] width 346 height 15
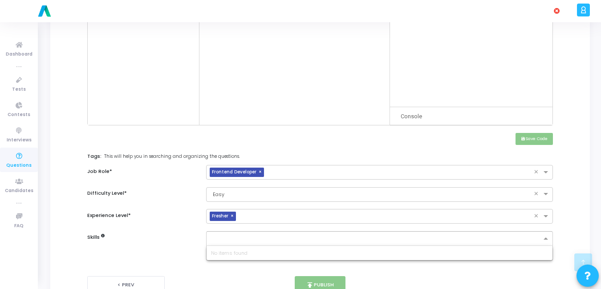
click at [223, 235] on div at bounding box center [374, 238] width 335 height 11
type input "react"
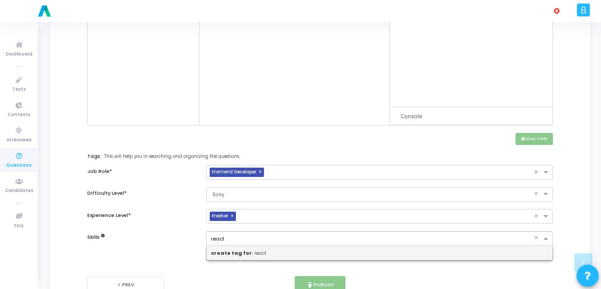
click at [225, 251] on b "create tag for" at bounding box center [231, 253] width 41 height 7
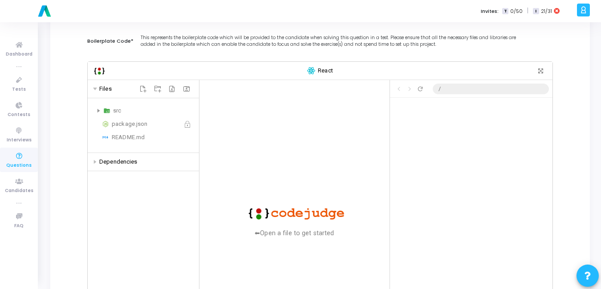
scroll to position [72, 0]
click at [98, 109] on div "src" at bounding box center [143, 111] width 104 height 11
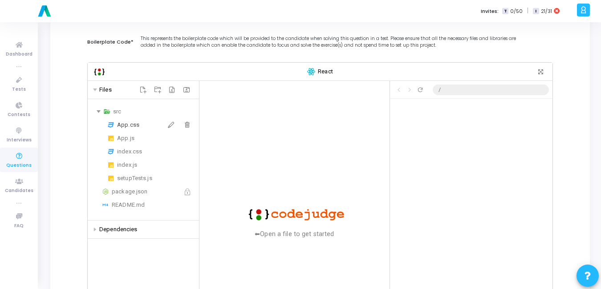
click at [125, 121] on div "App.css" at bounding box center [156, 125] width 78 height 11
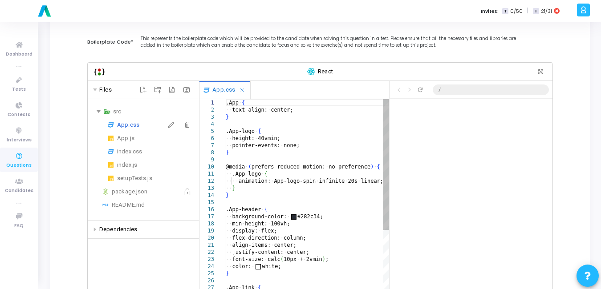
click at [125, 121] on div "App.css" at bounding box center [156, 125] width 78 height 11
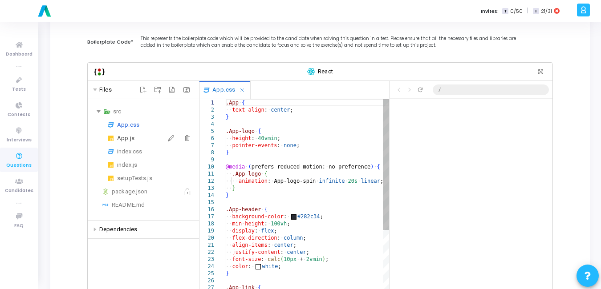
click at [123, 141] on div "App.js" at bounding box center [156, 138] width 78 height 11
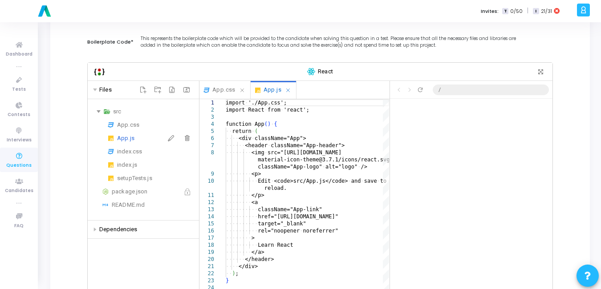
click at [123, 141] on div "App.js" at bounding box center [156, 138] width 78 height 11
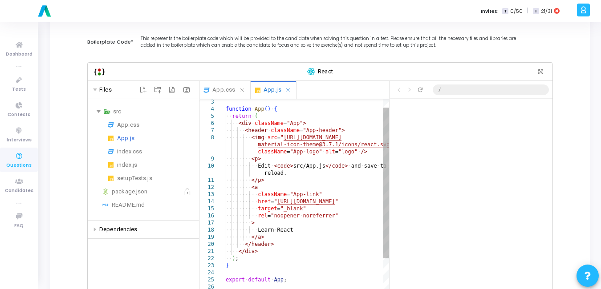
type textarea "<p> Edit <code>src/App.js</code> and save to reload. </p> <a className="App-lin…"
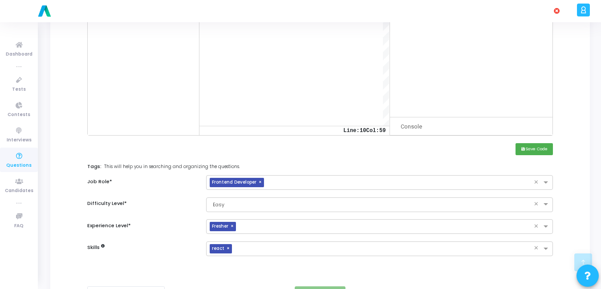
scroll to position [351, 0]
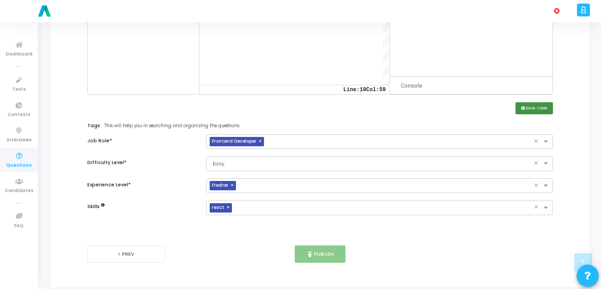
click at [536, 108] on button "save Save Code" at bounding box center [534, 108] width 37 height 12
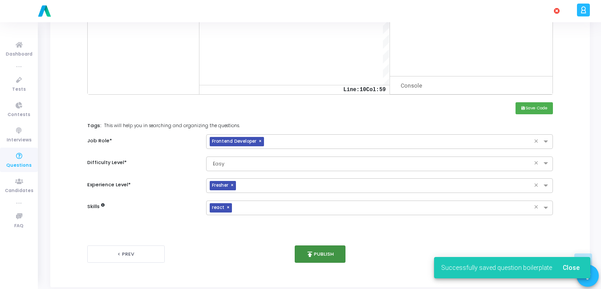
click at [310, 257] on icon "publish" at bounding box center [310, 255] width 8 height 8
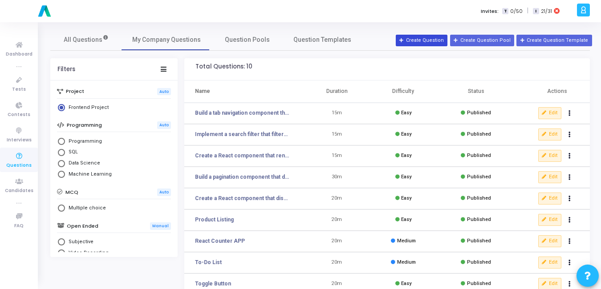
click at [434, 36] on button "Create Question" at bounding box center [422, 41] width 52 height 12
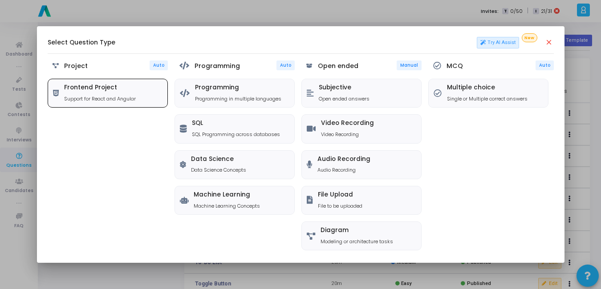
click at [128, 95] on p "Support for React and Angular" at bounding box center [100, 99] width 72 height 8
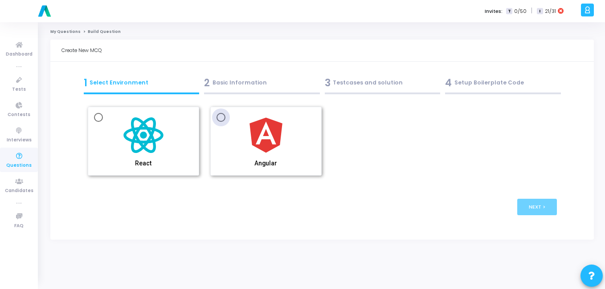
click at [252, 115] on img at bounding box center [266, 135] width 45 height 45
click at [225, 115] on input "Angular" at bounding box center [220, 117] width 9 height 9
radio input "true"
click at [535, 203] on button "Next >" at bounding box center [537, 207] width 40 height 16
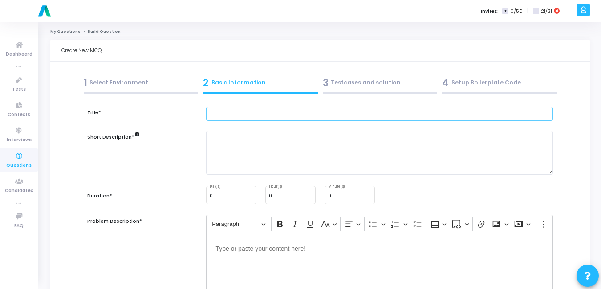
click at [261, 118] on input "text" at bounding box center [379, 114] width 347 height 15
type input "j"
click at [213, 166] on textarea at bounding box center [379, 153] width 347 height 44
type textarea "j"
click at [353, 197] on input "0" at bounding box center [349, 196] width 43 height 5
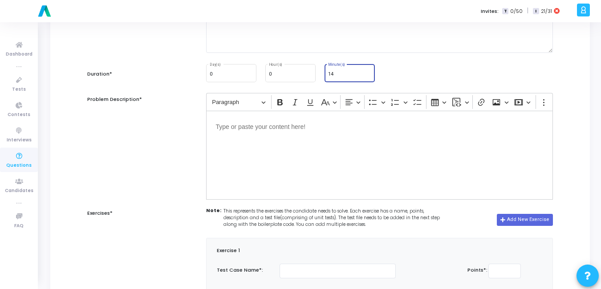
scroll to position [129, 0]
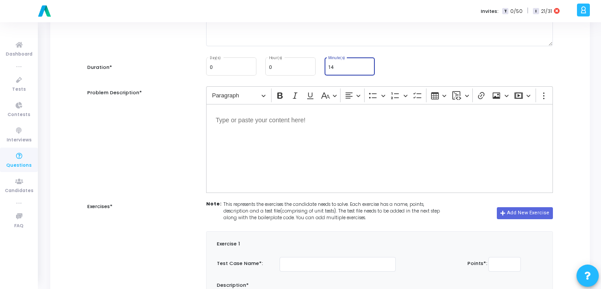
type input "14"
click at [353, 197] on div "Title* j Short Description* info j Duration* 0 Day(s) 0 Hour(s) 14 Minute(s) Pr…" at bounding box center [320, 259] width 466 height 562
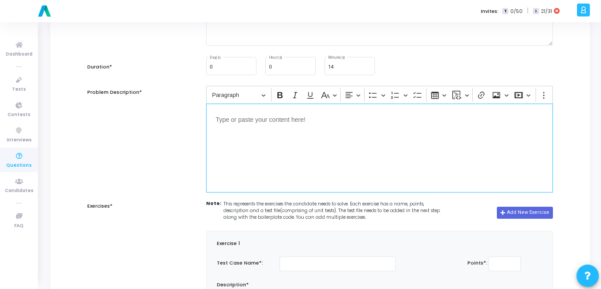
click at [337, 154] on div "Editor editing area: main" at bounding box center [379, 148] width 347 height 89
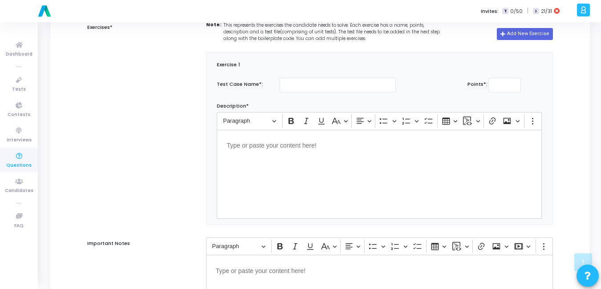
scroll to position [307, 0]
click at [294, 87] on input "text" at bounding box center [338, 86] width 116 height 15
type input "R"
type input "Test Case``"
type input "100"
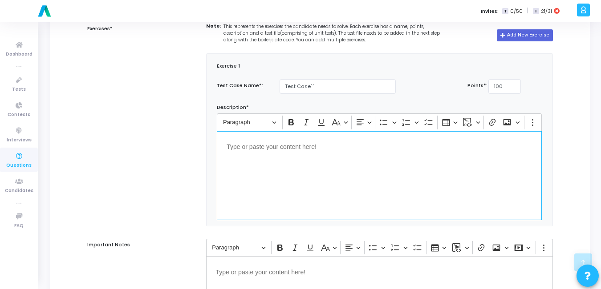
click at [259, 166] on div "Editor editing area: main" at bounding box center [379, 175] width 325 height 89
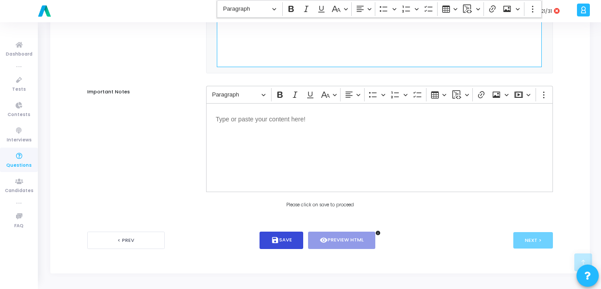
click at [289, 238] on button "save Save" at bounding box center [282, 240] width 44 height 17
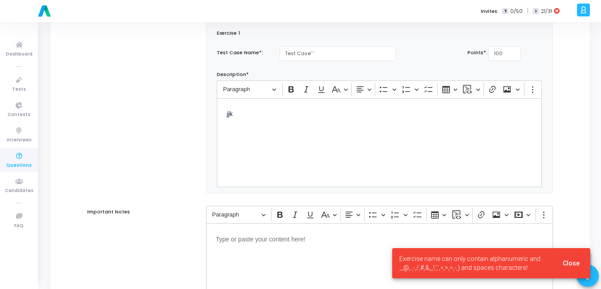
scroll to position [338, 0]
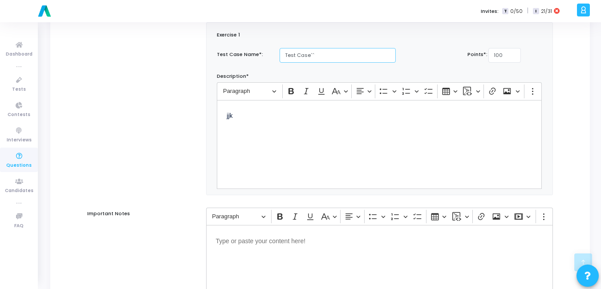
click at [322, 60] on input "Test Case``" at bounding box center [338, 55] width 116 height 15
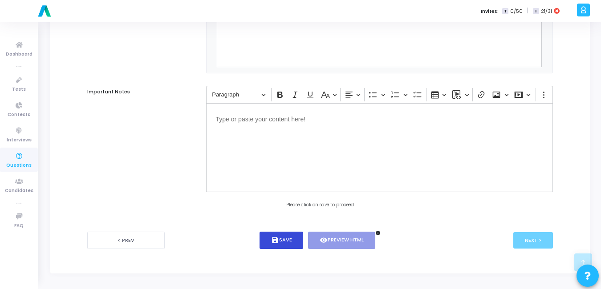
type input "Test Case"
click at [285, 240] on button "save Save" at bounding box center [282, 240] width 44 height 17
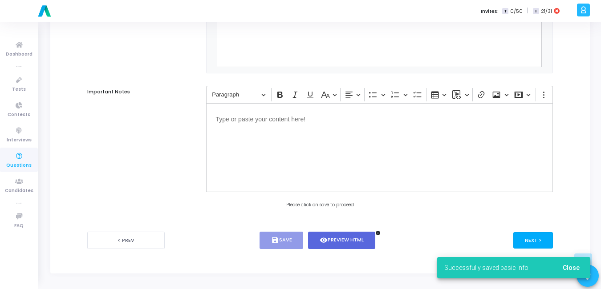
click at [526, 241] on button "Next >" at bounding box center [533, 240] width 40 height 16
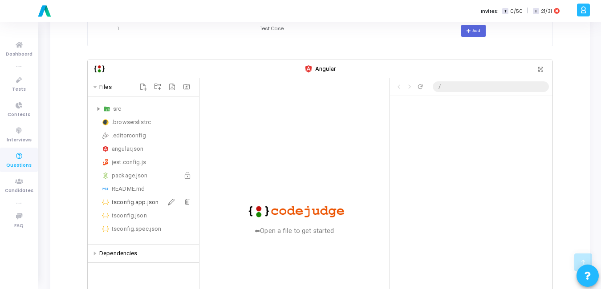
scroll to position [150, 0]
click at [134, 146] on div "angular.json" at bounding box center [154, 148] width 84 height 11
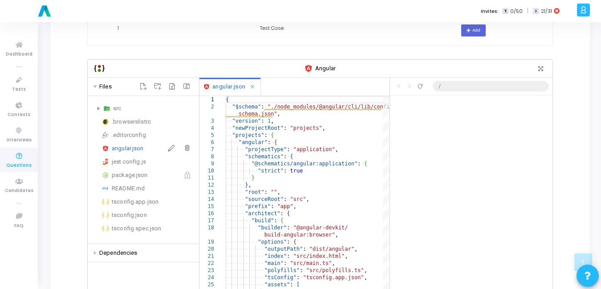
scroll to position [45, 0]
click at [97, 103] on div "src" at bounding box center [143, 108] width 104 height 11
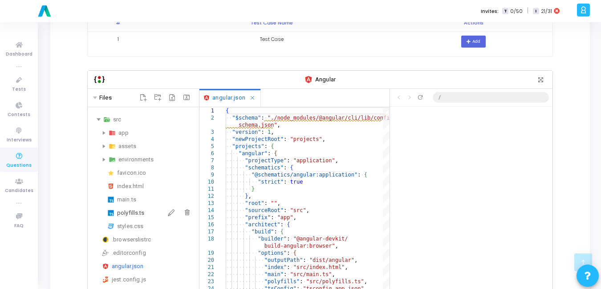
scroll to position [136, 0]
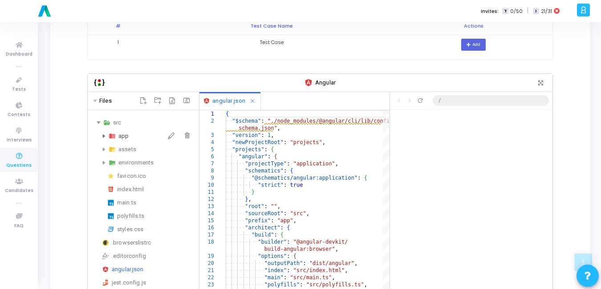
click at [105, 134] on icon at bounding box center [104, 136] width 3 height 4
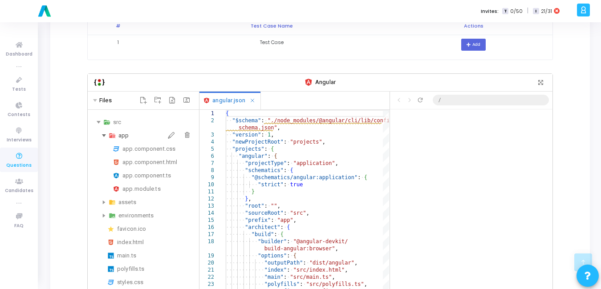
scroll to position [45, 0]
click at [105, 134] on icon at bounding box center [104, 135] width 4 height 3
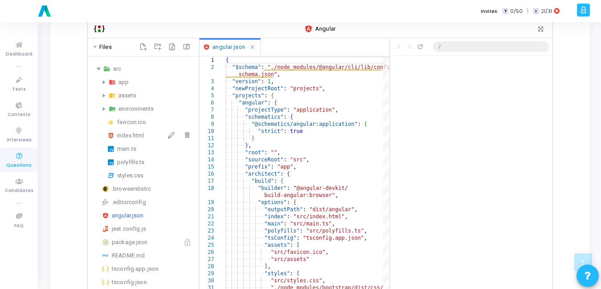
scroll to position [189, 0]
click at [133, 144] on div "main.ts" at bounding box center [156, 149] width 78 height 11
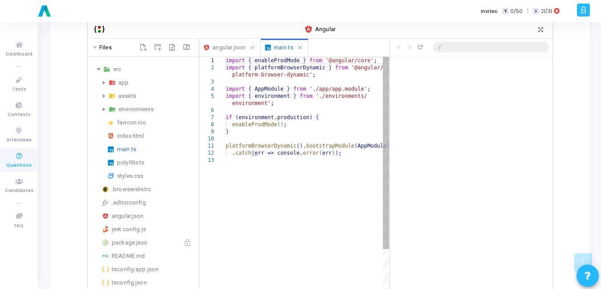
scroll to position [45, 0]
click at [101, 77] on div "app" at bounding box center [143, 82] width 104 height 11
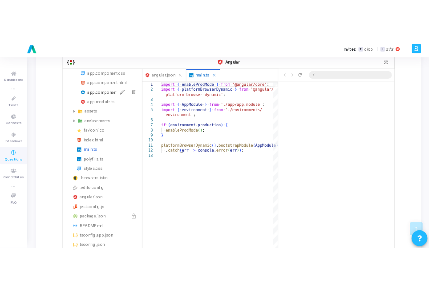
scroll to position [52, 0]
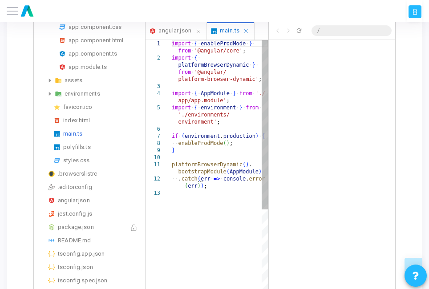
type textarea "import { enableProdMode } from '@angular/core'; import { platformBrowserDynamic…"
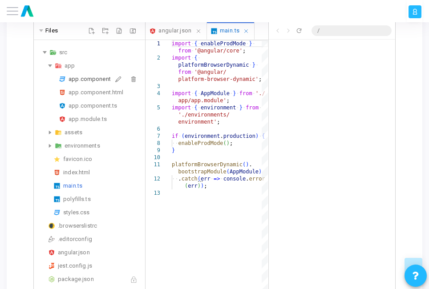
click at [89, 81] on div "app.component.css" at bounding box center [105, 79] width 73 height 11
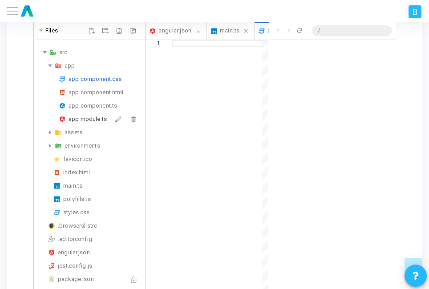
scroll to position [45, 0]
click at [90, 113] on div "app app.component.css app.component.html app.component.ts app.module.ts" at bounding box center [89, 93] width 104 height 64
click at [93, 108] on div "app.component.ts" at bounding box center [105, 106] width 73 height 11
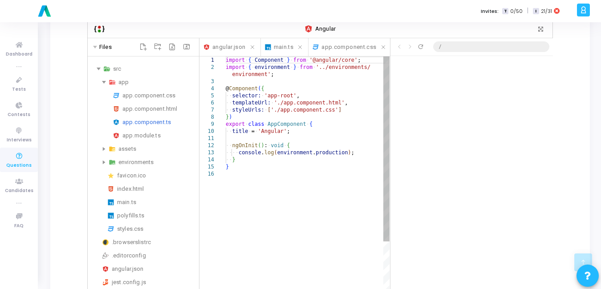
click at [339, 115] on div "import ·‌ { ·‌ Component ·‌ } ·‌ from ·‌ '@angular/core' ; import ·‌ { ·‌ envir…" at bounding box center [308, 246] width 164 height 379
click at [131, 118] on div "app.component.ts" at bounding box center [158, 122] width 73 height 11
click at [335, 116] on div "import ·‌ { ·‌ Component ·‌ } ·‌ from ·‌ '@angular/core' ; import ·‌ { ·‌ envir…" at bounding box center [308, 246] width 164 height 379
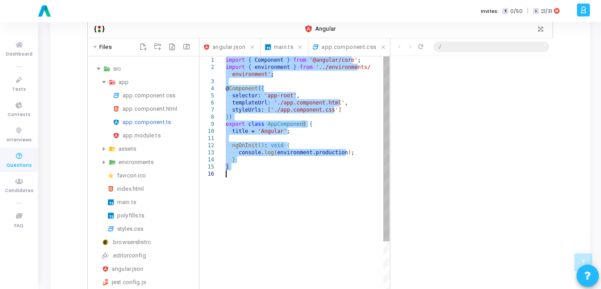
scroll to position [45, 0]
click at [357, 200] on div "import ·‌ { ·‌ Component ·‌ } ·‌ from ·‌ '@angular/core' ; import ·‌ { ·‌ envir…" at bounding box center [308, 246] width 164 height 379
paste textarea "name: string = 'John Doe'; email: string = 'john.doe@example.com'; ngOnInit(): …"
type textarea "name: string = 'John Doe'; email: string = 'john.doe@example.com'; ngOnInit(): …"
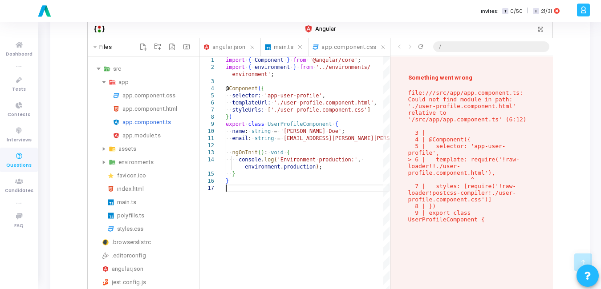
scroll to position [211, 0]
click at [132, 104] on div "app.component.html" at bounding box center [158, 109] width 73 height 11
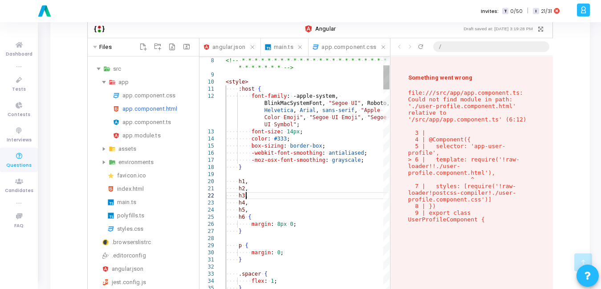
scroll to position [0, 0]
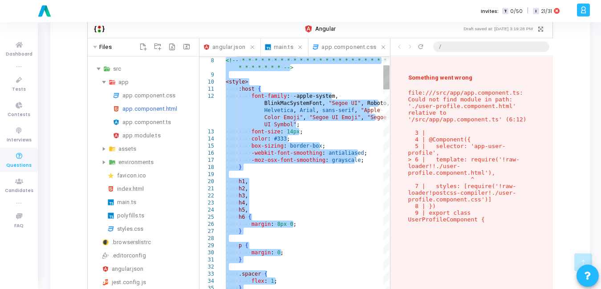
paste textarea "div class="user-profile"> <h2>User Profile</h2> <p><strong>Name:</strong> {{ na…"
type textarea "<div class="user-profile"> <h2>User Profile</h2> <p><strong>Name:</strong> {{ n…"
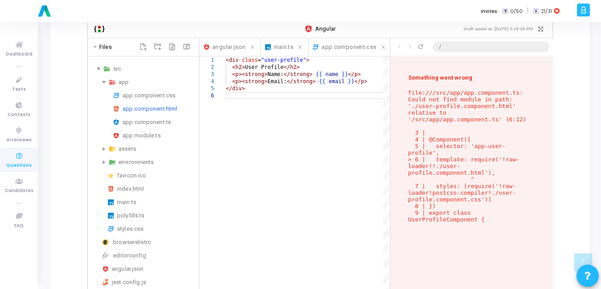
scroll to position [211, 0]
click at [158, 90] on div "app.component.css" at bounding box center [158, 95] width 73 height 11
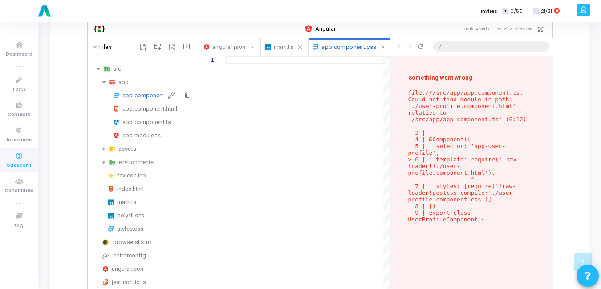
click at [138, 90] on div "app.component.css" at bounding box center [158, 95] width 73 height 11
click at [288, 117] on div at bounding box center [308, 189] width 164 height 265
type textarea "font-size: 20px; color: #333; }"
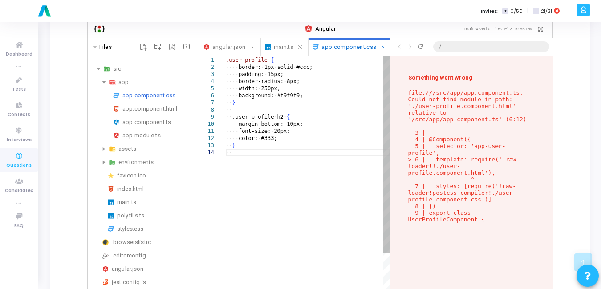
click at [288, 117] on div ".user-profile ·‌ { ·‌·‌·‌·‌ border: ·‌ 1px ·‌ solid ·‌ #ccc; ·‌·‌·‌·‌ padding: …" at bounding box center [308, 236] width 164 height 358
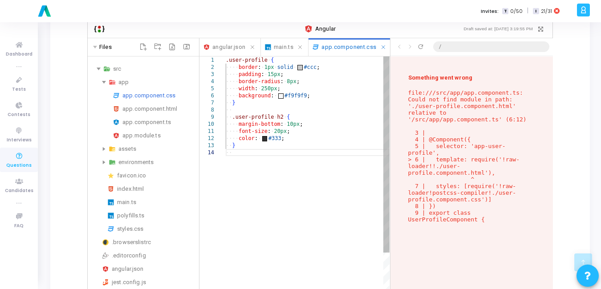
scroll to position [211, 0]
drag, startPoint x: 421, startPoint y: 205, endPoint x: 399, endPoint y: 77, distance: 130.0
click at [399, 77] on div "Something went wrong file:///src/app/app.component.ts: Could not find module in…" at bounding box center [471, 185] width 162 height 256
copy div "Something went wrong file:///src/app/app.component.ts: Could not find module in…"
click at [324, 172] on div ".user-profile ·‌ { ·‌·‌·‌·‌ border : ·‌ 1px ·‌ solid ·‌ #ccc ; ·‌·‌·‌·‌ padding…" at bounding box center [308, 236] width 164 height 358
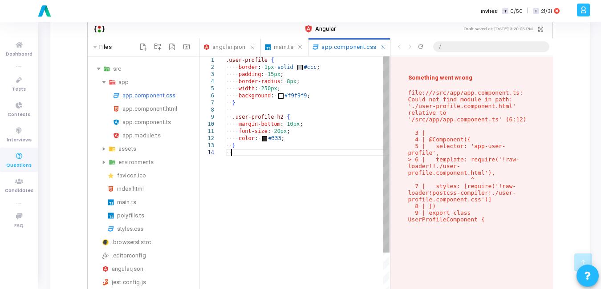
scroll to position [0, 0]
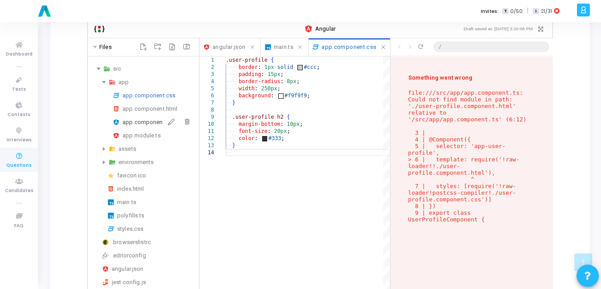
click at [156, 117] on div "app.component.ts" at bounding box center [158, 122] width 73 height 11
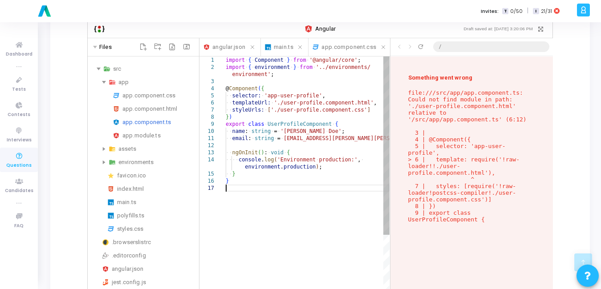
click at [328, 183] on div "import ·‌ { ·‌ Component ·‌ } ·‌ from ·‌ '@angular/core' ; import ·‌ { ·‌ envir…" at bounding box center [308, 254] width 164 height 394
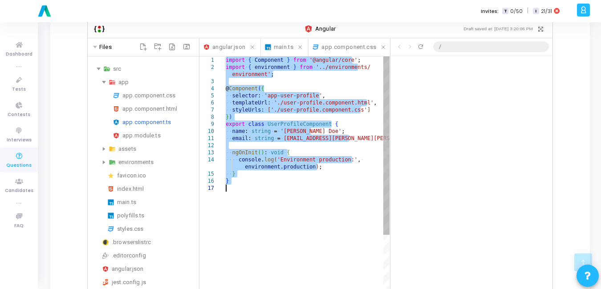
paste textarea "Editor content;Press Alt+F1 for Accessibility Options."
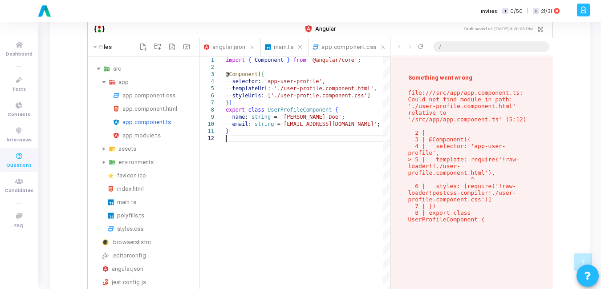
scroll to position [211, 0]
type textarea "import { Component } from '@angular/core'; @Component({ selector: 'app-user-pro…"
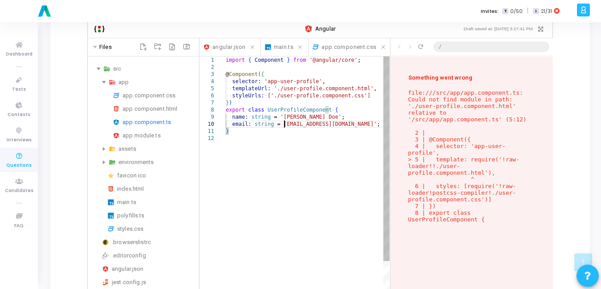
click at [284, 120] on div "import ·‌ { ·‌ Component ·‌ } ·‌ from ·‌ '@angular/core' ; @ Component ( { ·‌·‌…" at bounding box center [308, 229] width 164 height 344
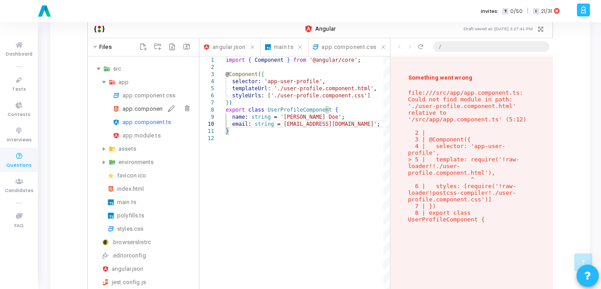
click at [142, 104] on div "app.component.html" at bounding box center [158, 109] width 73 height 11
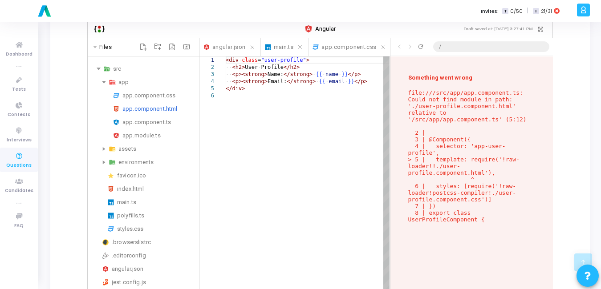
click at [341, 131] on div "<div ·‌ class = "user-profile" > ·‌·‌ <h2> User ·‌ Profile </h2> ·‌·‌ <p><stron…" at bounding box center [308, 207] width 164 height 301
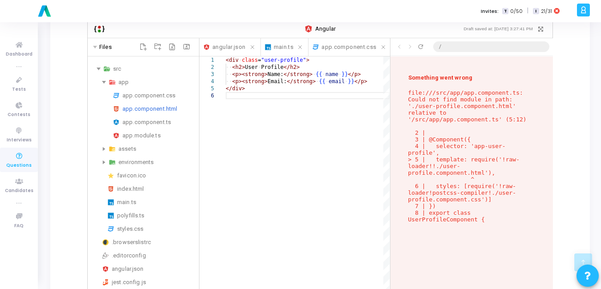
click at [152, 81] on div "app app.component.css app.component.html app.component.ts app.module.ts" at bounding box center [143, 109] width 104 height 64
click at [150, 90] on div "app.component.css" at bounding box center [158, 95] width 73 height 11
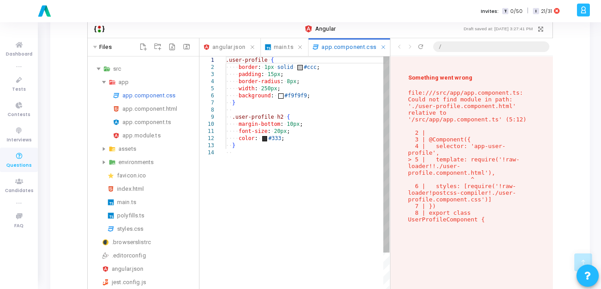
click at [296, 167] on div ".user-profile ·‌ { ·‌·‌·‌·‌ border : ·‌ 1px ·‌ solid ·‌ #ccc ; ·‌·‌·‌·‌ padding…" at bounding box center [308, 236] width 164 height 358
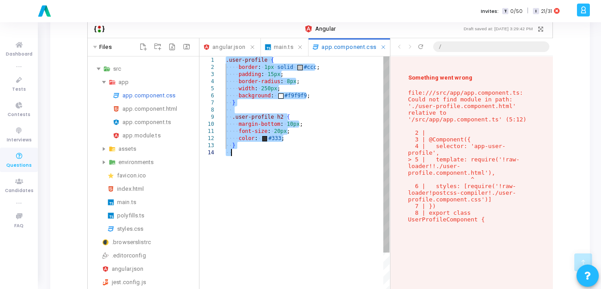
paste textarea ".user-profile h2 { margin-bottom: 1"
type textarea ".user-profile h2 { margin-bottom: 10px; color: #333; }"
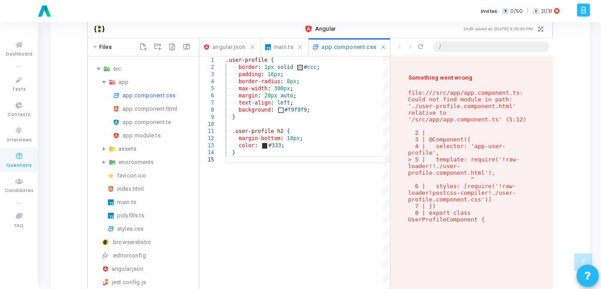
scroll to position [211, 0]
click at [150, 130] on div "app.module.ts" at bounding box center [158, 135] width 73 height 11
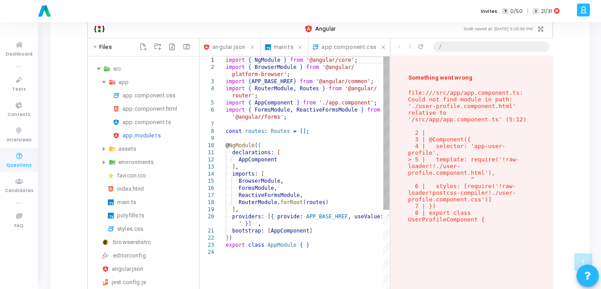
click at [329, 193] on div "import ·‌ { ·‌ NgModule ·‌ } ·‌ from ·‌ '@angular/core' ; import ·‌ { ·‌ Browse…" at bounding box center [308, 286] width 164 height 458
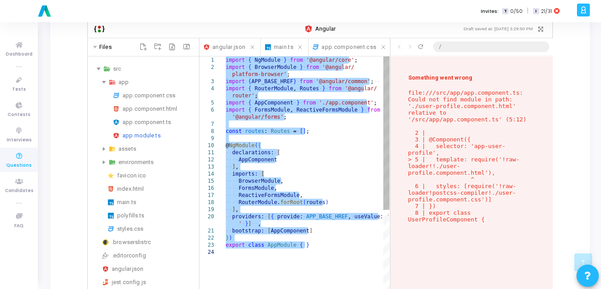
paste textarea "UserProfileComponent ], imports: [BrowserModule], providers: [], bootstrap: [Ap…"
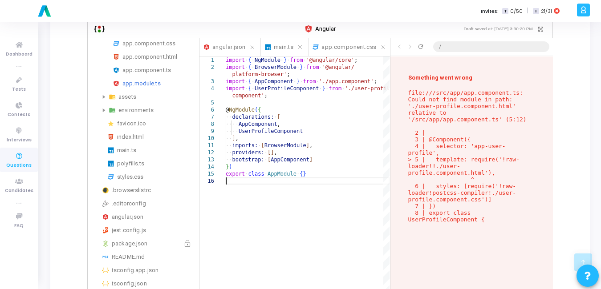
scroll to position [0, 0]
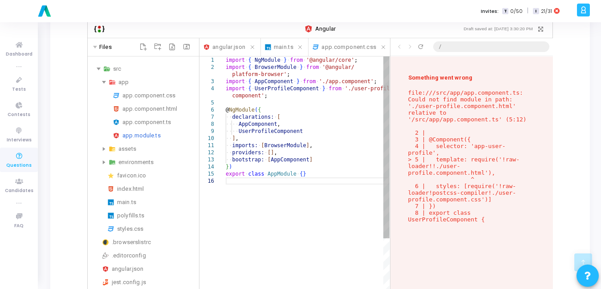
click at [369, 85] on div "import ·‌ { ·‌ NgModule ·‌ } ·‌ from ·‌ '@angular/core' ; import ·‌ { ·‌ Browse…" at bounding box center [308, 250] width 164 height 386
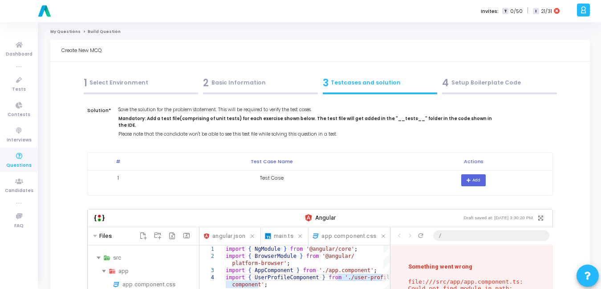
click at [232, 79] on div "2 Basic Information" at bounding box center [260, 83] width 115 height 15
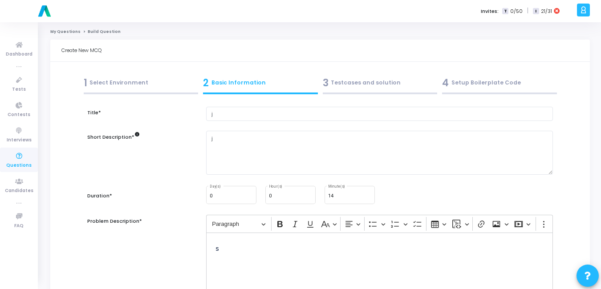
click at [345, 91] on div "3 Testcases and solution" at bounding box center [380, 85] width 120 height 24
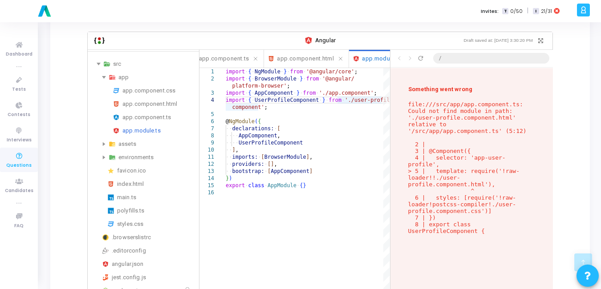
scroll to position [173, 0]
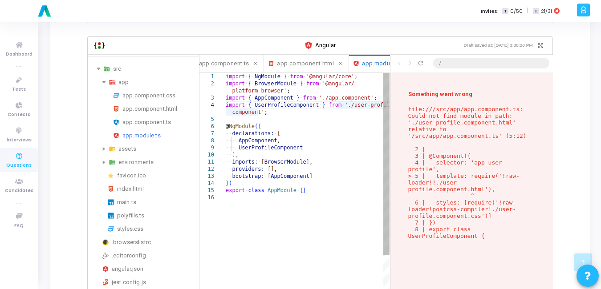
type textarea "UserProfileComponent ], imports: [BrowserModule], providers: [], bootstrap: [Ap…"
click at [291, 145] on div "export ·‌ class ·‌ AppModule ·‌ { } } ) ·‌·‌ ] , ·‌·‌ imports: ·‌ [ BrowserModu…" at bounding box center [308, 266] width 164 height 386
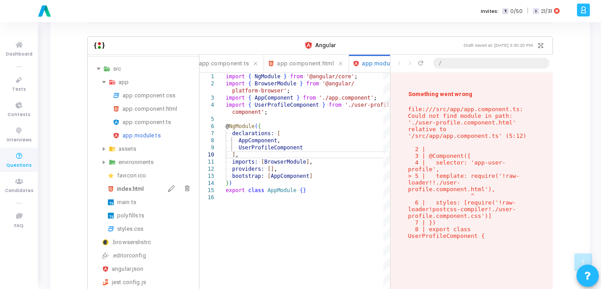
click at [140, 184] on div "index.html" at bounding box center [156, 189] width 78 height 11
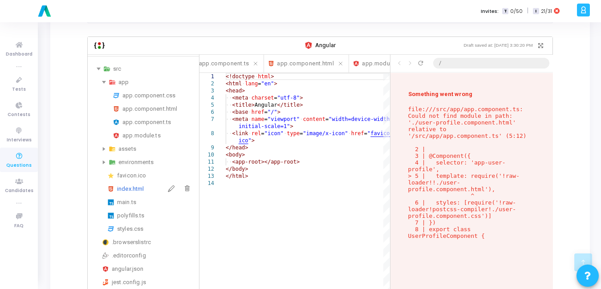
scroll to position [211, 0]
click at [140, 104] on div "app.component.html" at bounding box center [158, 109] width 73 height 11
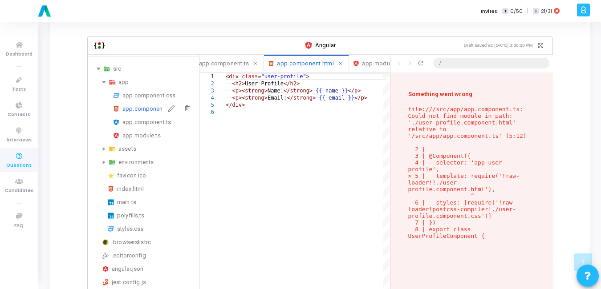
click at [140, 104] on div "app.component.html" at bounding box center [158, 109] width 73 height 11
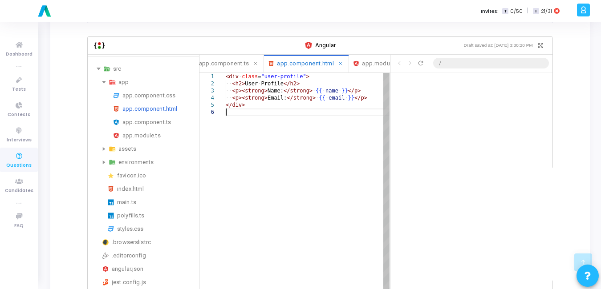
scroll to position [0, 0]
click at [282, 117] on div "<div ·‌ class = "user-profile" > ·‌·‌ <h2> User ·‌ Profile </h2> ·‌·‌ <p><stron…" at bounding box center [308, 223] width 164 height 301
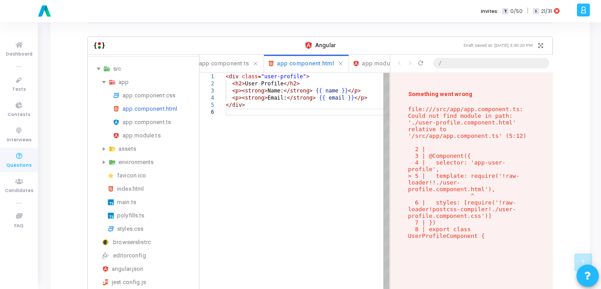
scroll to position [211, 0]
click at [234, 118] on div "<div ·‌ class = "user-profile" > ·‌·‌ <h2> User ·‌ Profile </h2> ·‌·‌ <p><stron…" at bounding box center [308, 223] width 164 height 301
click at [270, 110] on div "<div ·‌ class = "user-profile" > ·‌·‌ <h2> User ·‌ Profile </h2> ·‌·‌ <p><stron…" at bounding box center [308, 223] width 164 height 301
click at [253, 98] on div "<div ·‌ class = "user-profile" > ·‌·‌ <h2> User ·‌ Profile </h2> ·‌·‌ <p><stron…" at bounding box center [308, 223] width 164 height 301
click at [267, 96] on div "<div ·‌ class = "user-profile" > ·‌·‌ <h2> User ·‌ Profile </h2> ·‌·‌ <p><stron…" at bounding box center [308, 223] width 164 height 301
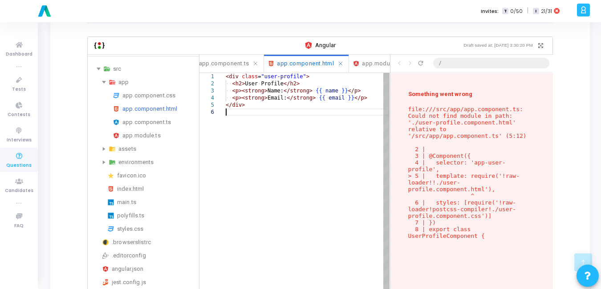
click at [289, 110] on div "<div ·‌ class = "user-profile" > ·‌·‌ <h2> User ·‌ Profile </h2> ·‌·‌ <p><stron…" at bounding box center [308, 223] width 164 height 301
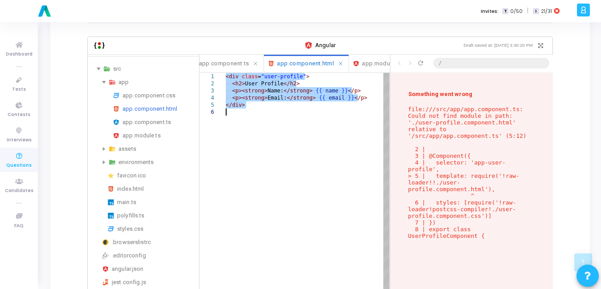
click at [226, 73] on span "<div" at bounding box center [232, 76] width 13 height 6
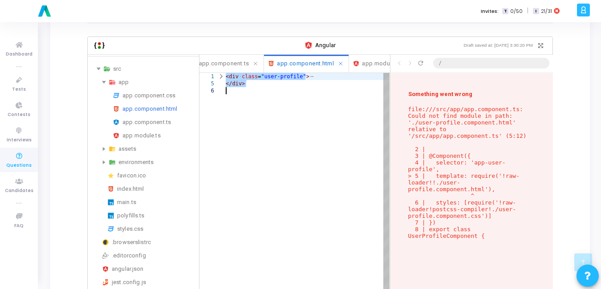
scroll to position [0, 0]
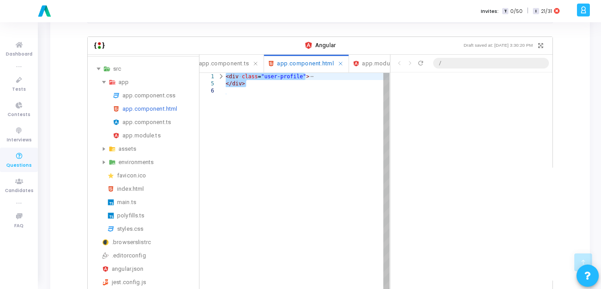
click at [220, 73] on div at bounding box center [221, 76] width 12 height 7
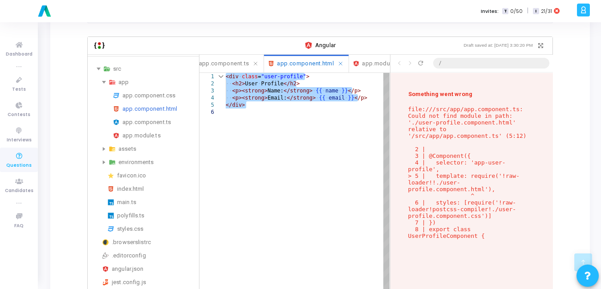
scroll to position [211, 0]
click at [233, 75] on div "<div ·‌ class = "user-profile" > ·‌·‌ <h2> User ·‌ Profile </h2> ·‌·‌ <p><stron…" at bounding box center [308, 223] width 164 height 301
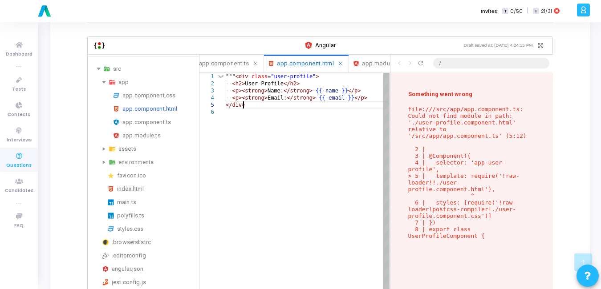
click at [255, 100] on div """" <div ·‌ class = "user-profile" > ·‌·‌ <h2> User ·‌ Profile </h2> ·‌·‌ <p><s…" at bounding box center [308, 223] width 164 height 301
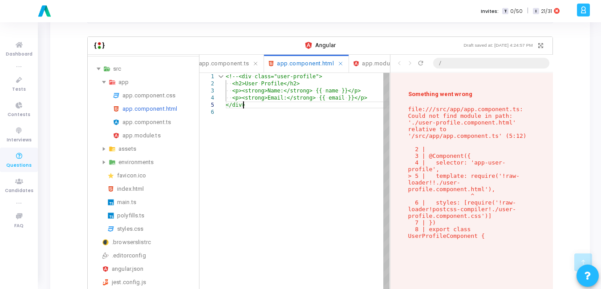
click at [256, 100] on div "<!--<div ·‌ class="user-profile"> ·‌·‌ <h2>User ·‌ Profile</h2> ·‌·‌ <p><strong…" at bounding box center [308, 223] width 164 height 301
click at [309, 98] on div "<!--<div ·‌ class="user-profile"> ·‌·‌ <h2>User ·‌ Profile</h2> ·‌·‌ <p><strong…" at bounding box center [308, 223] width 164 height 301
click at [324, 135] on div "<!--<div ·‌ class="user-profile"> ·‌·‌ <h2>User ·‌ Profile</h2> ·‌·‌ <p><strong…" at bounding box center [308, 223] width 164 height 301
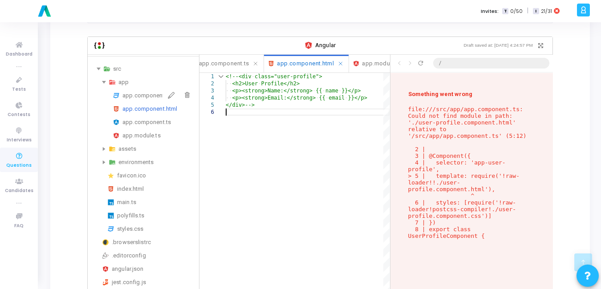
type textarea "<!--<div class="user-profile"> <h2>User Profile</h2> <p><strong>Name:</strong> …"
click at [163, 93] on div at bounding box center [179, 95] width 32 height 11
click at [145, 90] on div "app.component.css" at bounding box center [158, 95] width 73 height 11
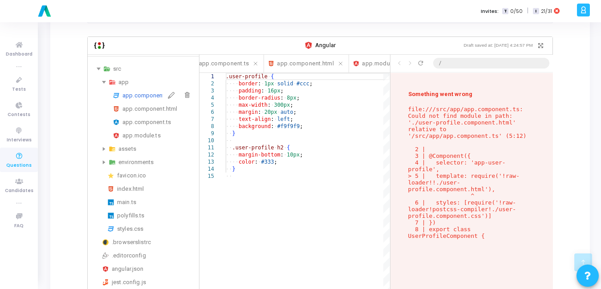
click at [145, 90] on div "app.component.css" at bounding box center [158, 95] width 73 height 11
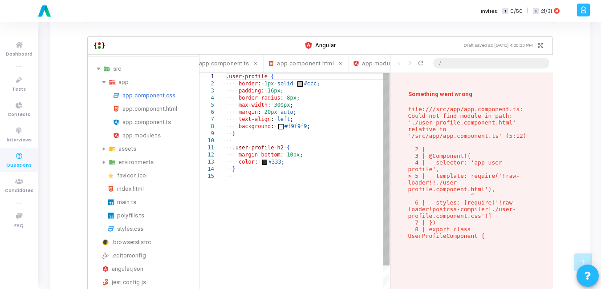
scroll to position [0, 0]
click at [226, 73] on span ".user-profile" at bounding box center [247, 76] width 42 height 6
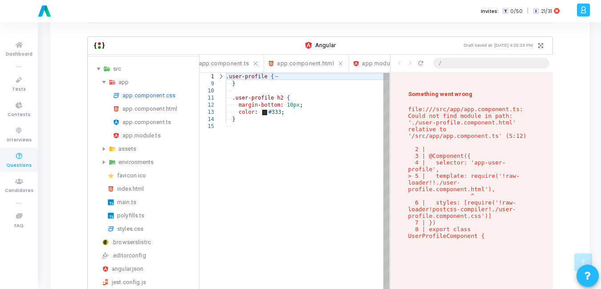
scroll to position [211, 0]
click at [226, 73] on span ".user-profile" at bounding box center [247, 76] width 42 height 6
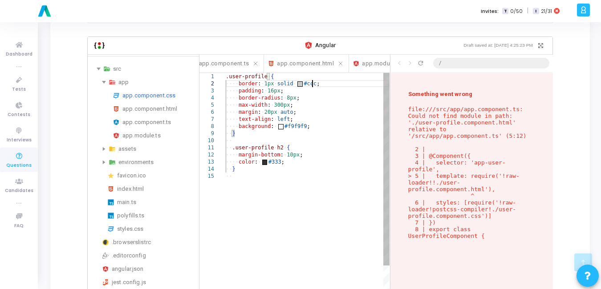
scroll to position [0, 0]
click at [312, 73] on div ".user-profile ·‌ { ·‌·‌·‌·‌ border : ·‌ 1px ·‌ solid ·‌ #ccc ; ·‌·‌·‌·‌ padding…" at bounding box center [308, 255] width 164 height 365
click at [232, 73] on div ".user-profile ·‌ { ·‌·‌·‌·‌ border : ·‌ 1px ·‌ solid ·‌ #ccc ; ·‌·‌·‌·‌ padding…" at bounding box center [308, 255] width 164 height 365
click at [253, 162] on div "<!-- .user-profile ·‌ { ·‌·‌·‌·‌ border : ·‌ 1px ·‌ solid ·‌ #ccc ; ·‌·‌·‌·‌ pa…" at bounding box center [308, 255] width 164 height 365
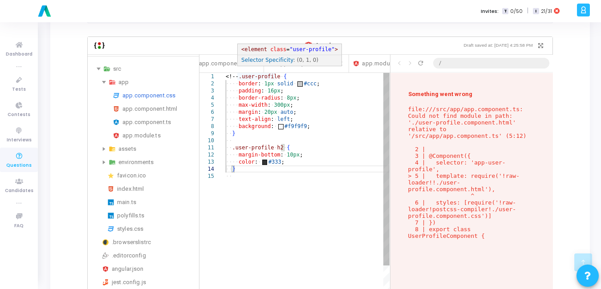
click at [238, 73] on div "<!-- .user-profile ·‌ { ·‌·‌·‌·‌ border : ·‌ 1px ·‌ solid ·‌ #ccc ; ·‌·‌·‌·‌ pa…" at bounding box center [308, 255] width 164 height 365
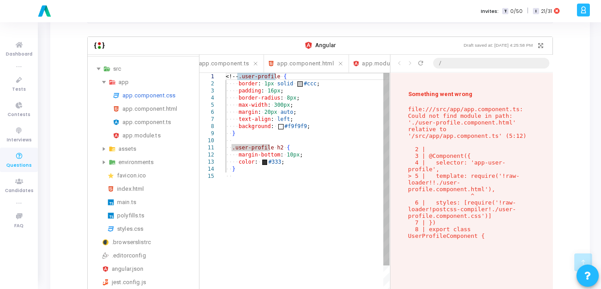
click at [238, 73] on div "<!-- .user-profile ·‌ { ·‌·‌·‌·‌ border : ·‌ 1px ·‌ solid ·‌ #ccc ; ·‌·‌·‌·‌ pa…" at bounding box center [308, 255] width 164 height 365
click at [270, 91] on div "<!-- .user-profile ·‌ { ·‌·‌·‌·‌ border : ·‌ 1px ·‌ solid ·‌ #ccc ; ·‌·‌·‌·‌ pa…" at bounding box center [308, 255] width 164 height 365
click at [239, 73] on div "<!-- .user-profile ·‌ { ·‌·‌·‌·‌ border : ·‌ 1px ·‌ solid ·‌ #ccc ; ·‌·‌·‌·‌ pa…" at bounding box center [308, 255] width 164 height 365
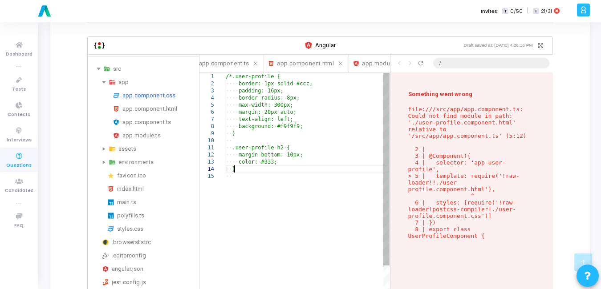
click at [255, 164] on div "/*.user-profile ·‌ { ·‌·‌·‌·‌ border: ·‌ 1px ·‌ solid ·‌ #ccc; ·‌·‌·‌·‌ padding…" at bounding box center [308, 255] width 164 height 365
click at [306, 166] on div "/*.user-profile ·‌ { ·‌·‌·‌·‌ border: ·‌ 1px ·‌ solid ·‌ #ccc; ·‌·‌·‌·‌ padding…" at bounding box center [308, 255] width 164 height 365
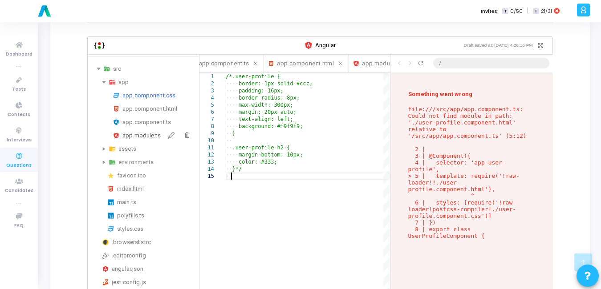
scroll to position [211, 0]
type textarea ".user-profile h2 { margin-bottom: 10px; color: #333; }*/"
click at [146, 130] on div "app.module.ts" at bounding box center [158, 135] width 73 height 11
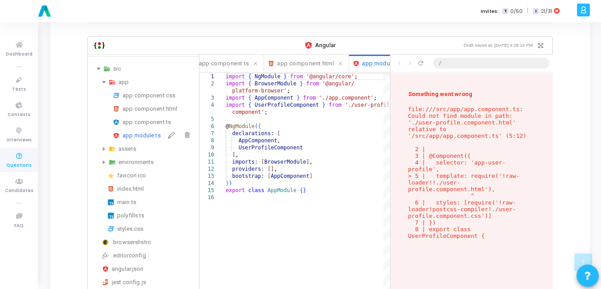
click at [146, 130] on div "app.module.ts" at bounding box center [158, 135] width 73 height 11
click at [321, 181] on div "import ·‌ { ·‌ NgModule ·‌ } ·‌ from ·‌ '@angular/core' ; import ·‌ { ·‌ Browse…" at bounding box center [308, 266] width 164 height 386
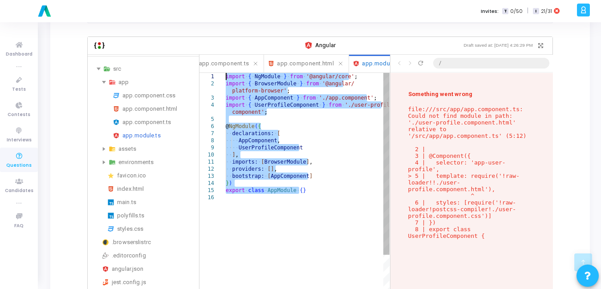
drag, startPoint x: 321, startPoint y: 181, endPoint x: 214, endPoint y: 67, distance: 156.2
click at [226, 73] on div "import ·‌ { ·‌ NgModule ·‌ } ·‌ from ·‌ '@angular/core' ; import ·‌ { ·‌ Browse…" at bounding box center [308, 266] width 164 height 386
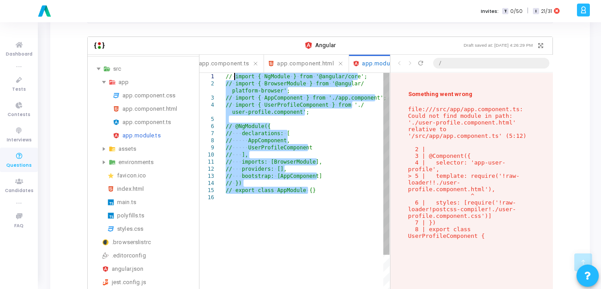
type textarea "// import { NgModule } from '@angular/core'; // import { BrowserModule } from '…"
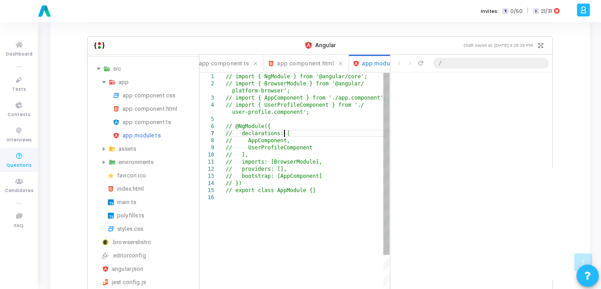
click at [341, 130] on div "// ·‌ import ·‌ { ·‌ NgModule ·‌ } ·‌ from ·‌ '@angular/core'; // ·‌ import ·‌ …" at bounding box center [308, 266] width 164 height 386
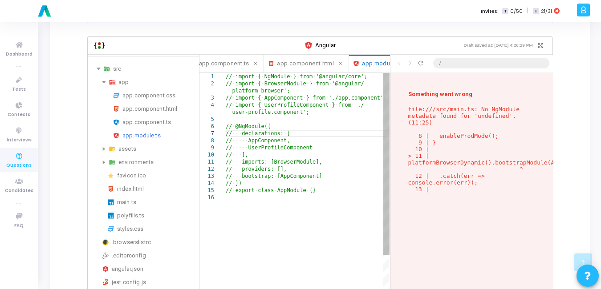
scroll to position [167, 0]
click at [146, 104] on div "app.component.html" at bounding box center [158, 109] width 73 height 11
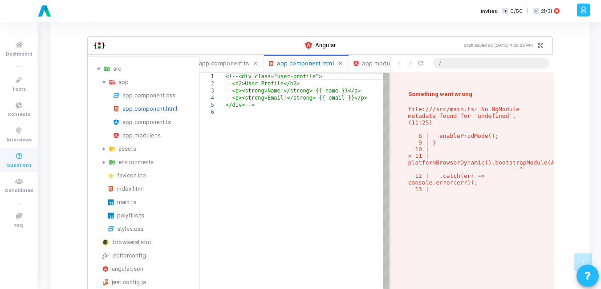
scroll to position [0, 0]
click at [284, 112] on div "<!--<div ·‌ class="user-profile"> ·‌·‌ <h2>User ·‌ Profile</h2> ·‌·‌ <p><strong…" at bounding box center [308, 223] width 164 height 301
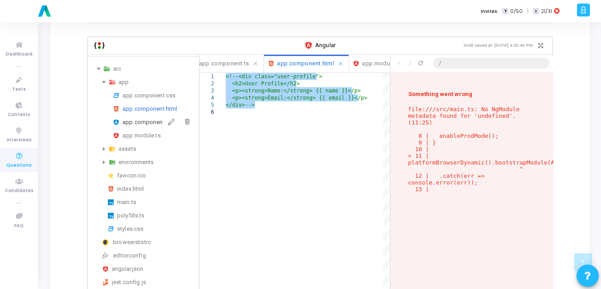
click at [141, 117] on div "app.component.ts" at bounding box center [158, 122] width 73 height 11
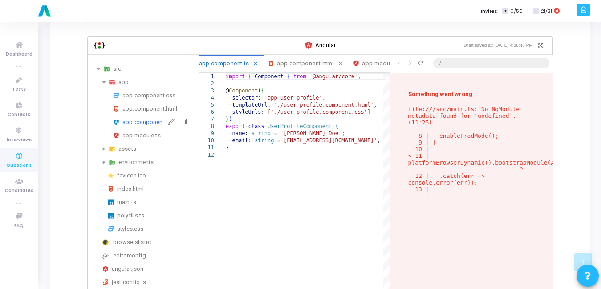
click at [141, 117] on div "app.component.ts" at bounding box center [158, 122] width 73 height 11
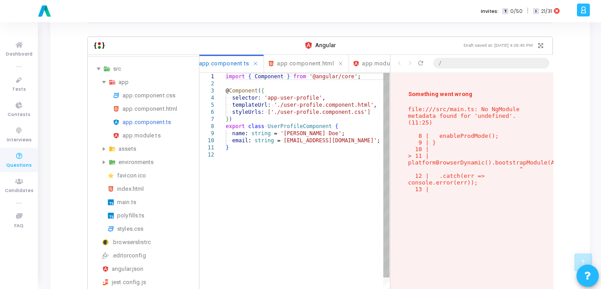
scroll to position [0, 0]
click at [271, 156] on div "import ·‌ { ·‌ Component ·‌ } ·‌ from ·‌ '@angular/core' ; @ Component ( { ·‌·‌…" at bounding box center [308, 245] width 164 height 344
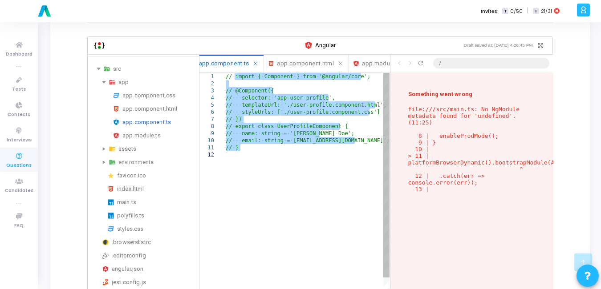
scroll to position [167, 0]
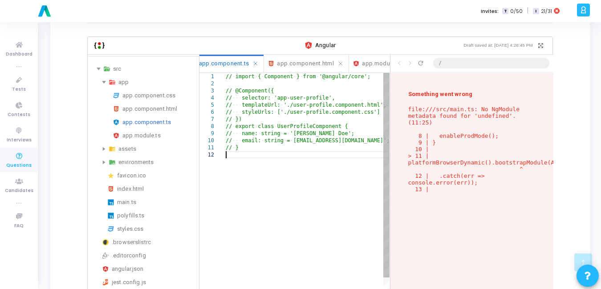
click at [263, 153] on div "// ·‌ import ·‌ { ·‌ Component ·‌ } ·‌ from ·‌ '@angular/core'; // ·‌ @Componen…" at bounding box center [308, 245] width 164 height 344
paste textarea "image.png"
type textarea "/"
type textarea "// import { Component } from '@angular/core'; // @Component({ // selector: 'app…"
paste textarea "title = 'product-card-demo'; }"
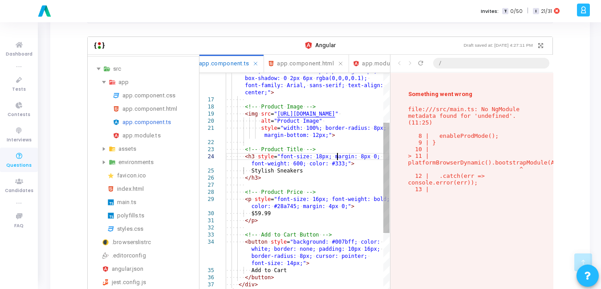
click at [338, 151] on div "#ddd; ·‌ border-radius: ·‌ 12px; ·‌ padding: ·‌ 16px; ·‌ box-shadow: ·‌ 0 ·‌ 2p…" at bounding box center [308, 272] width 164 height 636
click at [346, 136] on div "#ddd; ·‌ border-radius: ·‌ 12px; ·‌ padding: ·‌ 16px; ·‌ box-shadow: ·‌ 0 ·‌ 2p…" at bounding box center [308, 272] width 164 height 636
type textarea "<!-- Product Image --> <img src="https://via.placeholder.com/200" alt="Product …"
drag, startPoint x: 406, startPoint y: 101, endPoint x: 470, endPoint y: 179, distance: 100.5
click at [470, 179] on div "Something went wrong file:///src/main.ts: No NgModule metadata found for 'undef…" at bounding box center [471, 201] width 162 height 256
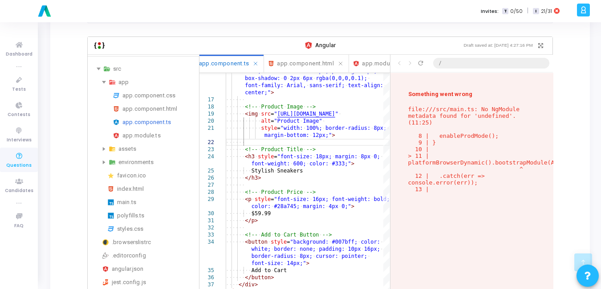
copy p "file:///src/main.ts: No NgModule metadata found for 'undefined'. (11:25) 8 | en…"
click at [143, 130] on div "app.module.ts" at bounding box center [158, 135] width 73 height 11
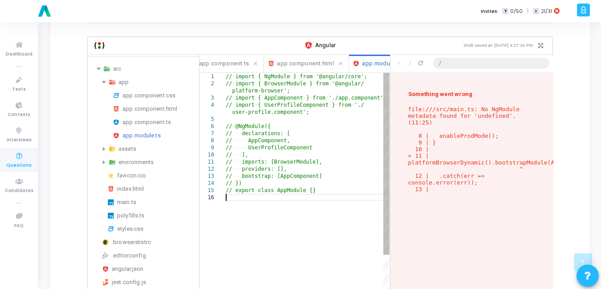
scroll to position [0, 0]
click at [264, 200] on div "// ·‌ import ·‌ { ·‌ NgModule ·‌ } ·‌ from ·‌ '@angular/core'; // ·‌ import ·‌ …" at bounding box center [308, 266] width 164 height 386
paste textarea "import { AppComponent } from './app.component'; @NgModule({ declarations: [AppC…"
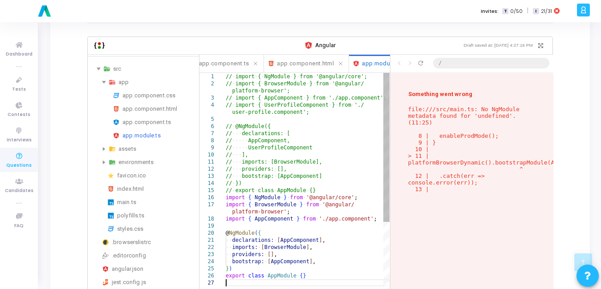
type textarea "// UserProfileComponent // ], // imports: [BrowserModule], // providers: [], //…"
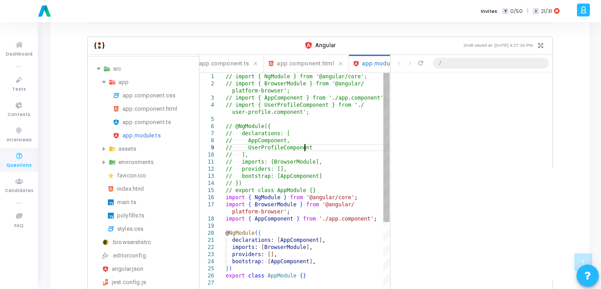
click at [125, 197] on div "main.ts" at bounding box center [156, 202] width 78 height 11
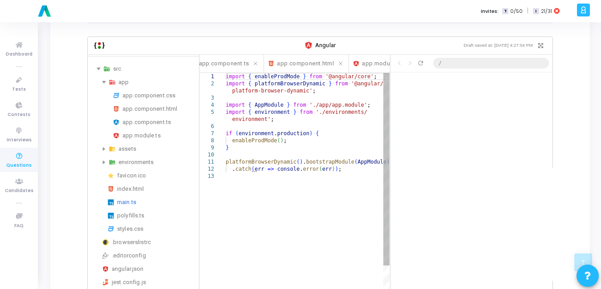
scroll to position [0, 0]
click at [327, 177] on div "import ·‌ { ·‌ enableProdMode ·‌ } ·‌ from ·‌ '@angular/core' ; import ·‌ { ·‌ …" at bounding box center [308, 255] width 164 height 365
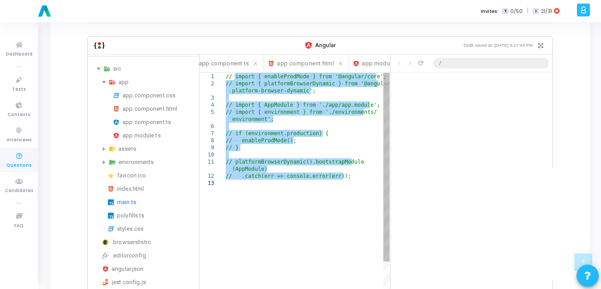
paste textarea "platformBrowserDynamic } from '@angular/platform-browser-dynamic'; import { App…"
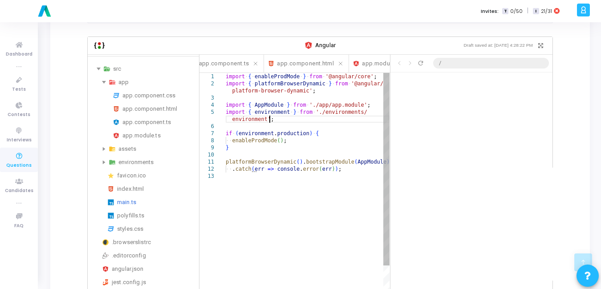
click at [350, 115] on div "import ·‌ { ·‌ enableProdMode ·‌ } ·‌ from ·‌ '@angular/core' ; import ·‌ { ·‌ …" at bounding box center [308, 255] width 164 height 365
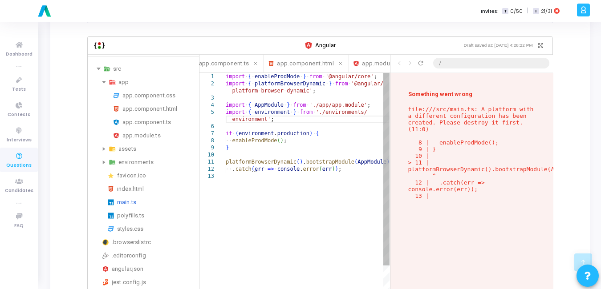
scroll to position [114, 0]
click at [293, 179] on div "import ·‌ { ·‌ enableProdMode ·‌ } ·‌ from ·‌ '@angular/core' ; import ·‌ { ·‌ …" at bounding box center [308, 255] width 164 height 365
click at [262, 173] on div "import ·‌ { ·‌ enableProdMode ·‌ } ·‌ from ·‌ '@angular/core' ; import ·‌ { ·‌ …" at bounding box center [308, 255] width 164 height 365
click at [328, 143] on div "import ·‌ { ·‌ enableProdMode ·‌ } ·‌ from ·‌ '@angular/core' ; import ·‌ { ·‌ …" at bounding box center [308, 255] width 164 height 365
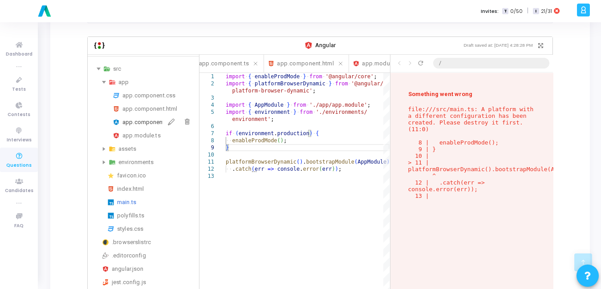
scroll to position [0, 0]
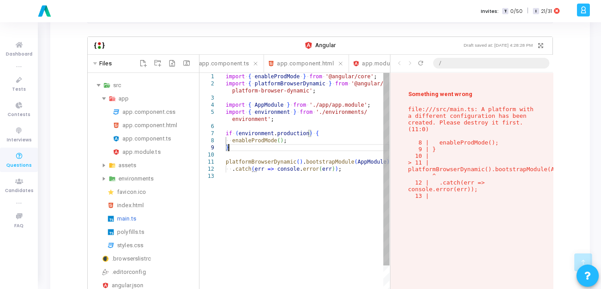
click at [244, 170] on div "import ·‌ { ·‌ enableProdMode ·‌ } ·‌ from ·‌ '@angular/core' ; import ·‌ { ·‌ …" at bounding box center [308, 255] width 164 height 365
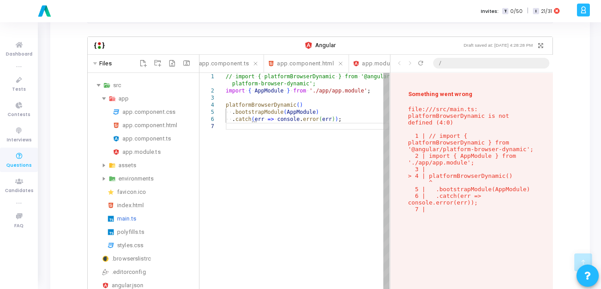
scroll to position [96, 0]
click at [333, 104] on div "// ·‌ import ·‌ { ·‌ platformBrowserDynamic ·‌ } ·‌ from ·‌ '@angular/ import ·…" at bounding box center [308, 230] width 164 height 315
click at [282, 130] on div "// ·‌ import ·‌ { ·‌ platformBrowserDynamic ·‌ } ·‌ from ·‌ '@angular/ import ·…" at bounding box center [308, 230] width 164 height 315
type textarea "// import { enableProdMode } from '@angular/core'; // import { platformBrowserD…"
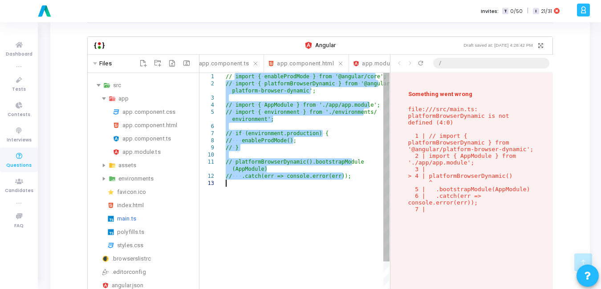
scroll to position [0, 0]
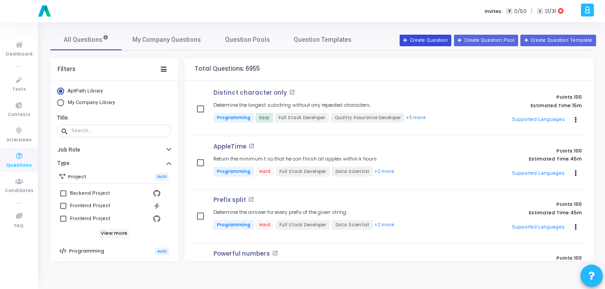
click at [427, 43] on button "Create Question" at bounding box center [425, 41] width 52 height 12
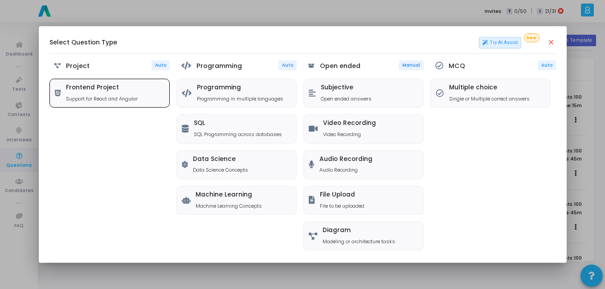
click at [87, 90] on h5 "Frontend Project" at bounding box center [102, 88] width 72 height 8
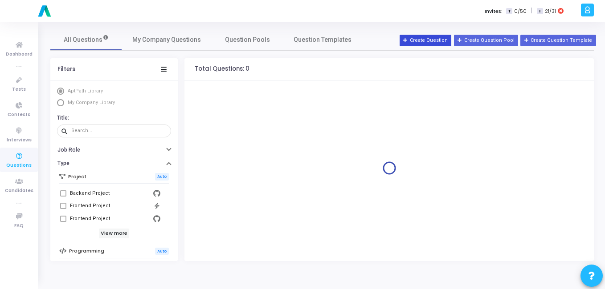
click at [449, 39] on button "Create Question" at bounding box center [425, 41] width 52 height 12
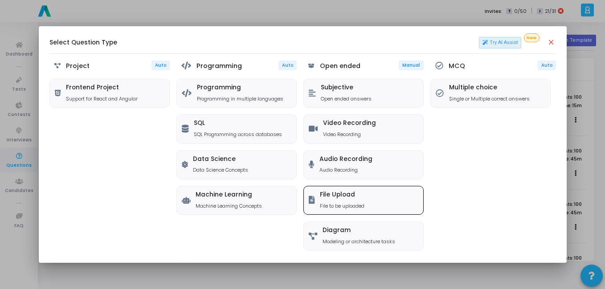
click at [334, 201] on div "File Upload File to be uploaded" at bounding box center [342, 200] width 45 height 18
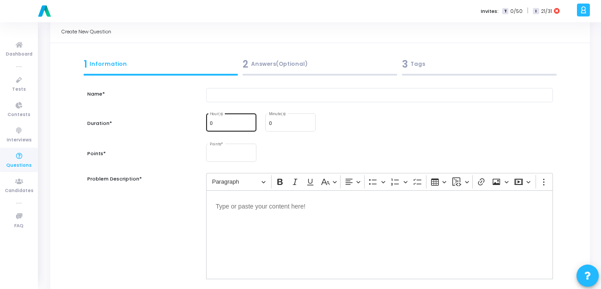
scroll to position [18, 0]
click at [230, 90] on input "text" at bounding box center [379, 96] width 347 height 15
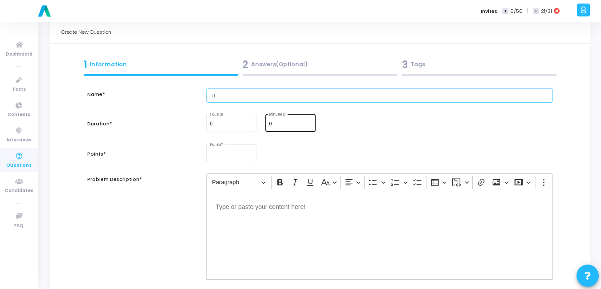
type input "d"
click at [300, 124] on input "0" at bounding box center [290, 124] width 43 height 5
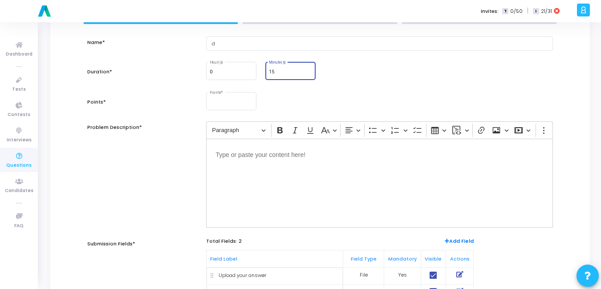
scroll to position [76, 0]
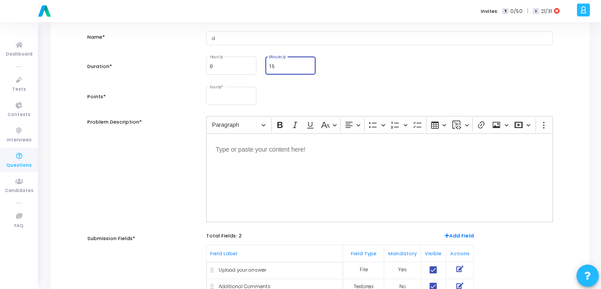
type input "15"
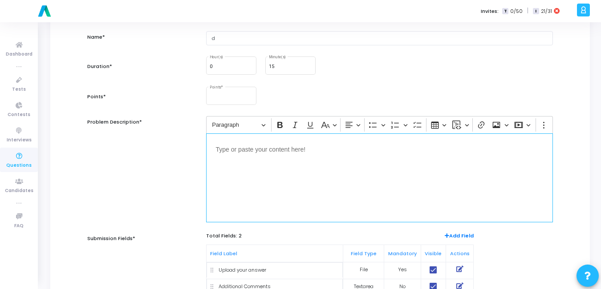
click at [277, 156] on div "Editor editing area: main" at bounding box center [379, 178] width 347 height 89
click at [225, 97] on input "Points *" at bounding box center [231, 97] width 43 height 5
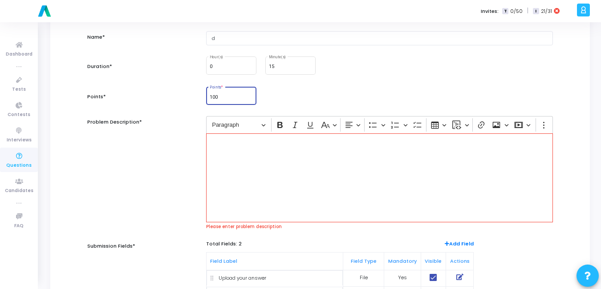
type input "100"
click at [232, 155] on div "Editor editing area: main" at bounding box center [379, 178] width 347 height 89
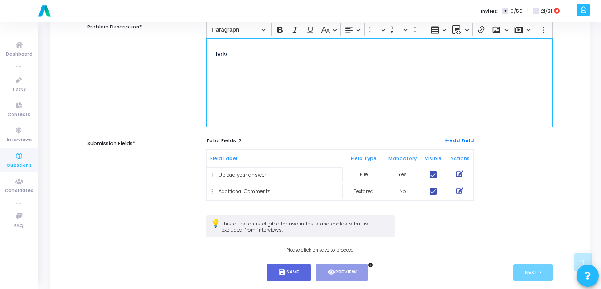
scroll to position [190, 0]
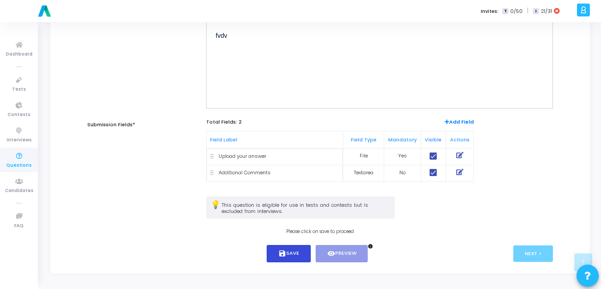
click at [291, 249] on button "save Save" at bounding box center [289, 253] width 44 height 17
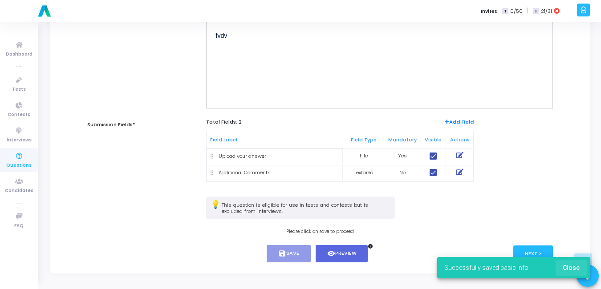
click at [581, 267] on button "Close" at bounding box center [571, 268] width 31 height 16
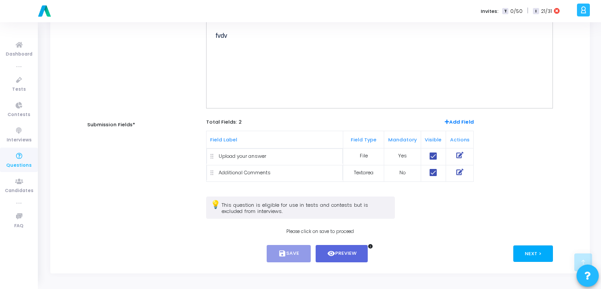
click at [535, 255] on button "Next >" at bounding box center [533, 254] width 40 height 16
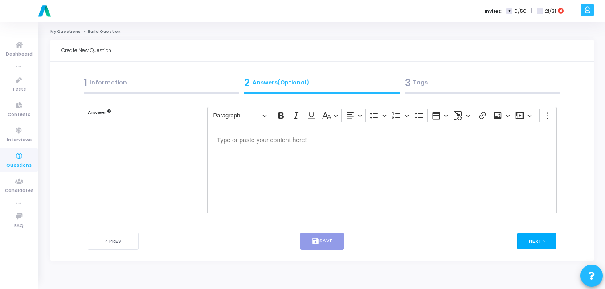
click at [537, 236] on button "Next >" at bounding box center [537, 241] width 40 height 16
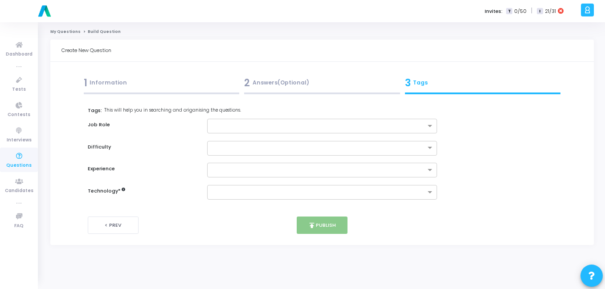
click at [104, 82] on div "1 Information" at bounding box center [162, 83] width 156 height 15
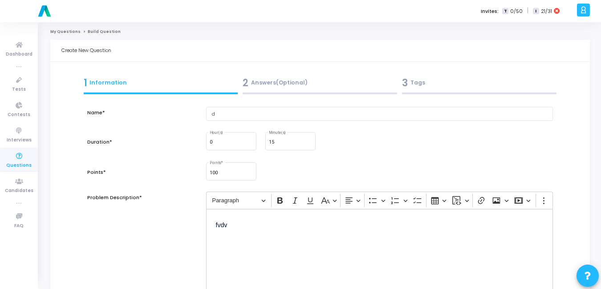
click at [272, 82] on div "2 Answers(Optional)" at bounding box center [320, 83] width 154 height 15
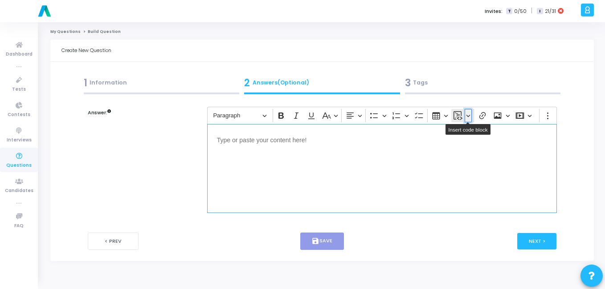
click at [471, 115] on button "Insert code block" at bounding box center [468, 115] width 8 height 13
click at [301, 175] on div "Editor editing area: main" at bounding box center [381, 168] width 349 height 89
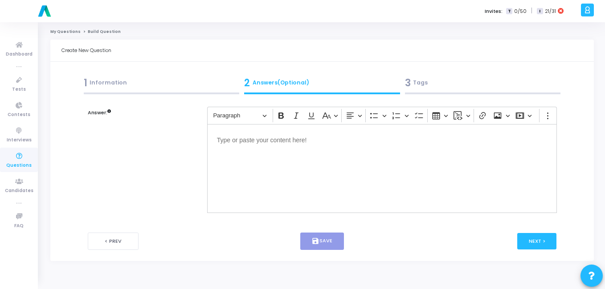
click at [139, 88] on div "1 Information" at bounding box center [162, 83] width 156 height 15
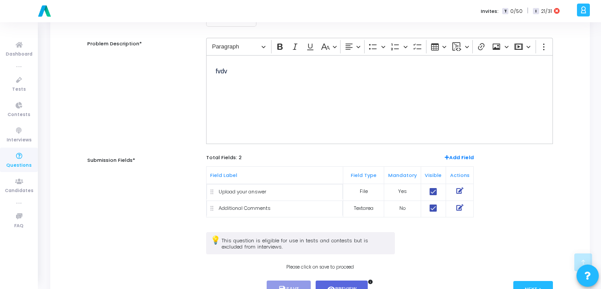
scroll to position [190, 0]
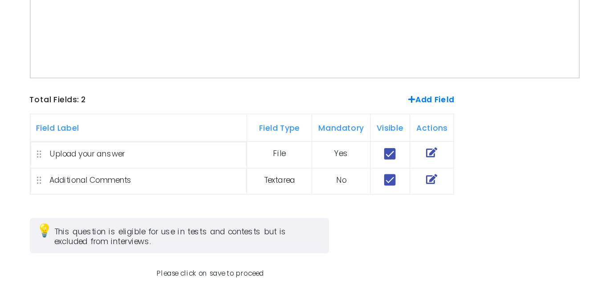
click at [504, 205] on div "This question is eligible for use in tests and contests but is excluded from in…" at bounding box center [320, 213] width 475 height 32
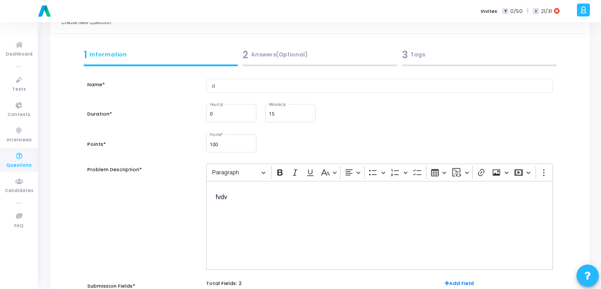
scroll to position [25, 0]
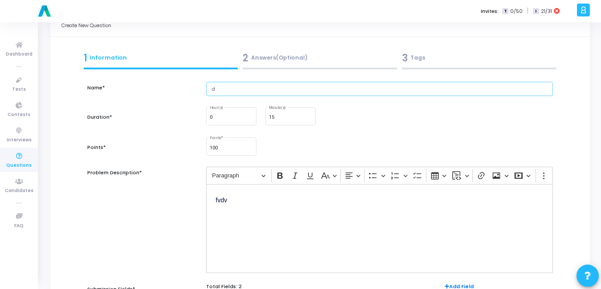
drag, startPoint x: 238, startPoint y: 89, endPoint x: 185, endPoint y: 92, distance: 53.0
click at [185, 92] on div "Name* d" at bounding box center [320, 94] width 475 height 24
paste input "Design a product card (image, title, price) in Figma for an e-commerce app."
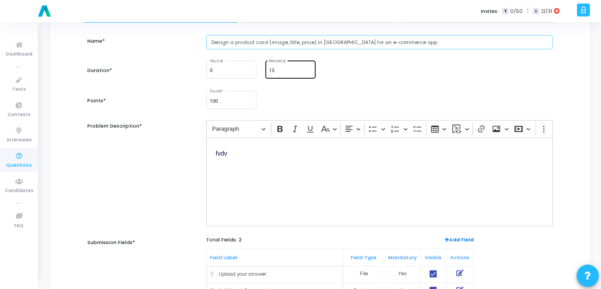
scroll to position [75, 0]
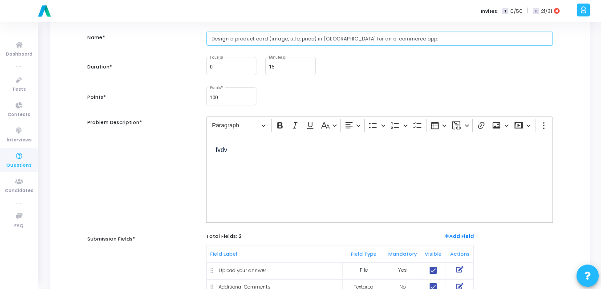
type input "Design a product card (image, title, price) in Figma for an e-commerce app."
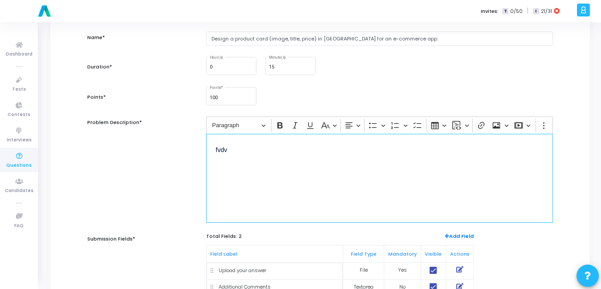
drag, startPoint x: 243, startPoint y: 153, endPoint x: 189, endPoint y: 153, distance: 53.9
click at [189, 153] on div "Problem Description* Rich Text Editor Paragraph Bold Italic Underline Basic sty…" at bounding box center [320, 175] width 475 height 116
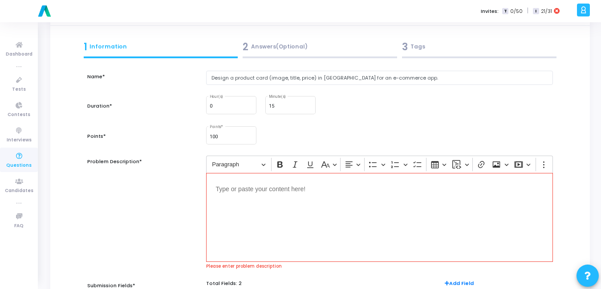
scroll to position [36, 0]
click at [288, 219] on div "Editor editing area: main" at bounding box center [379, 218] width 347 height 89
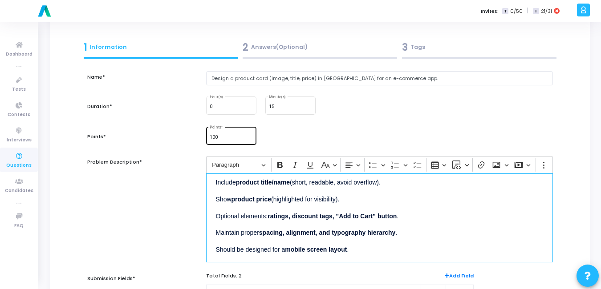
scroll to position [0, 0]
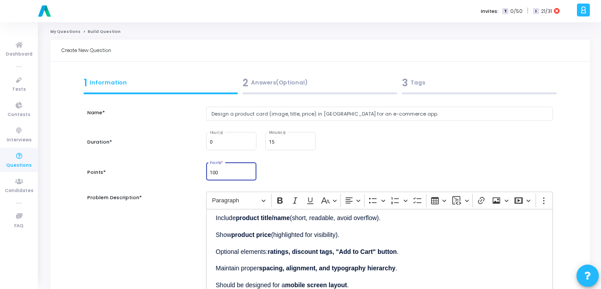
click at [223, 174] on input "100" at bounding box center [231, 173] width 43 height 5
type input "1"
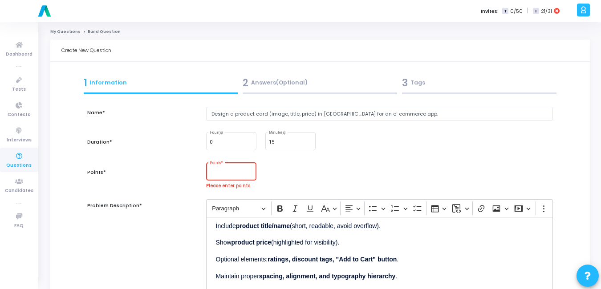
type input "5"
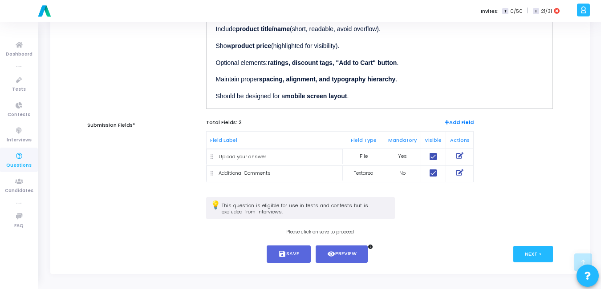
scroll to position [190, 0]
type input "10"
click at [298, 256] on button "save Save" at bounding box center [289, 253] width 44 height 17
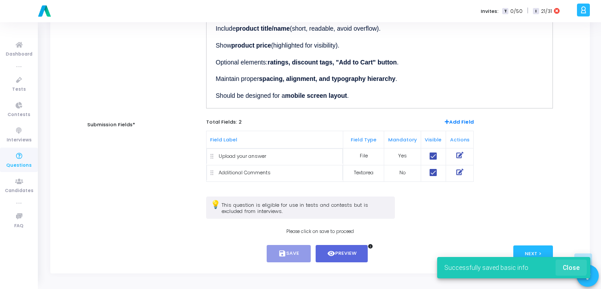
click at [568, 265] on span "Close" at bounding box center [571, 267] width 17 height 7
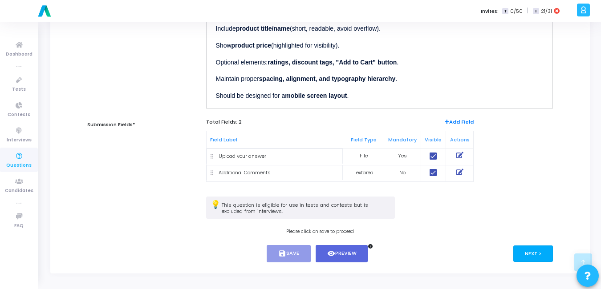
click at [516, 257] on button "Next >" at bounding box center [533, 254] width 40 height 16
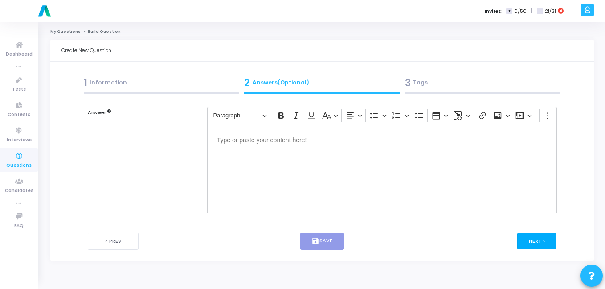
click at [540, 244] on button "Next >" at bounding box center [537, 241] width 40 height 16
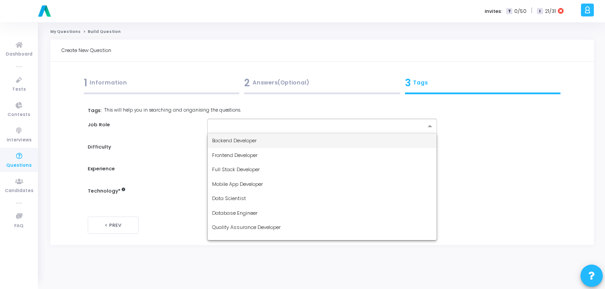
click at [304, 122] on div at bounding box center [316, 126] width 218 height 11
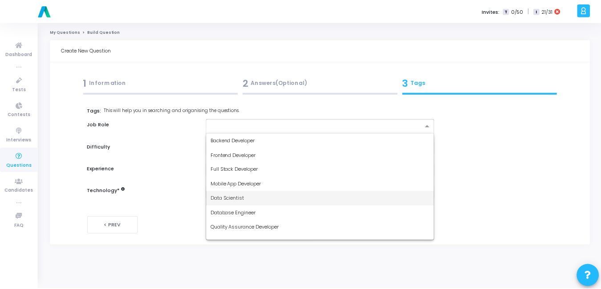
scroll to position [53, 0]
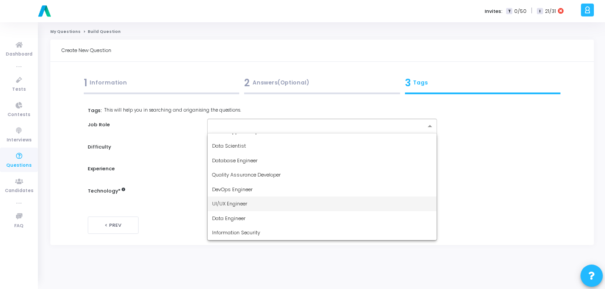
click at [234, 201] on span "UI/UX Engineer" at bounding box center [229, 203] width 35 height 7
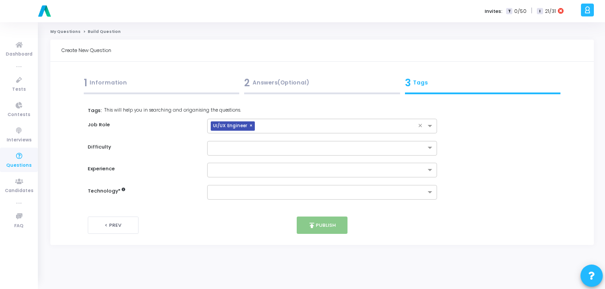
click at [219, 156] on div "Tags: This will help you in searching and origanising the questions. Job Role ×…" at bounding box center [322, 153] width 469 height 93
click at [231, 150] on input "text" at bounding box center [313, 148] width 203 height 8
click at [230, 161] on div "Easy" at bounding box center [321, 163] width 229 height 15
click at [225, 167] on input "text" at bounding box center [319, 171] width 214 height 8
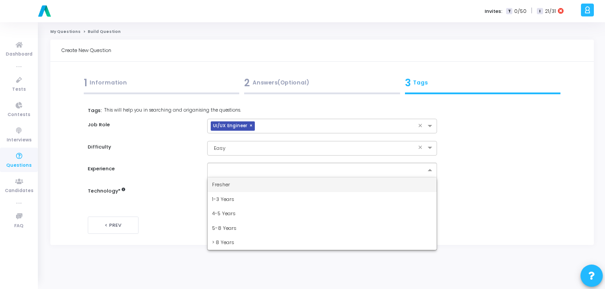
click at [223, 183] on span "Fresher" at bounding box center [221, 184] width 18 height 7
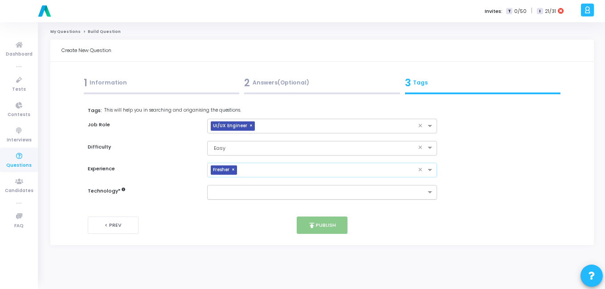
click at [217, 193] on input "text" at bounding box center [319, 193] width 214 height 8
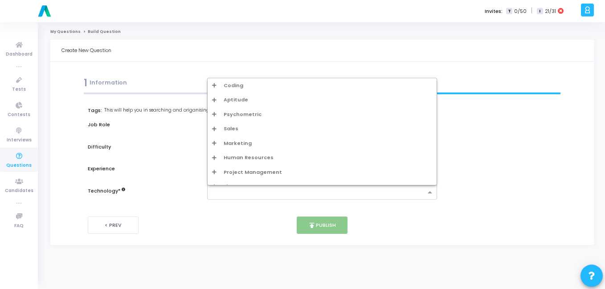
click at [260, 129] on div "Sales" at bounding box center [322, 129] width 220 height 8
type input "d"
type input "ui"
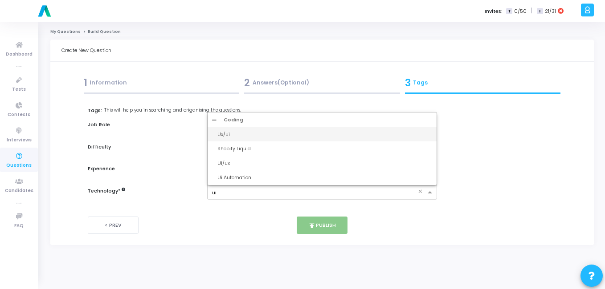
click at [260, 129] on div "Ux/ui" at bounding box center [321, 134] width 229 height 15
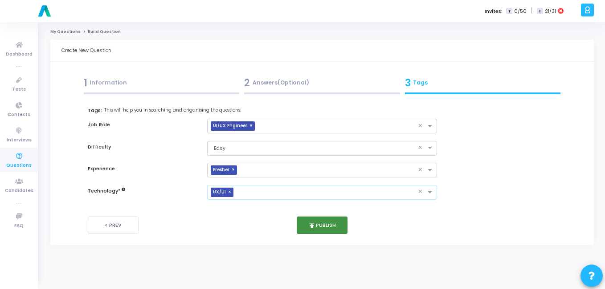
click at [315, 224] on icon "publish" at bounding box center [312, 226] width 8 height 8
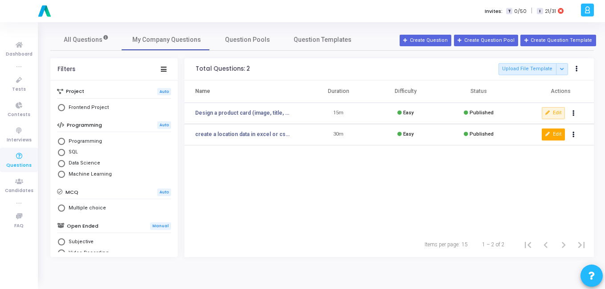
click at [547, 130] on button "Edit" at bounding box center [552, 135] width 23 height 12
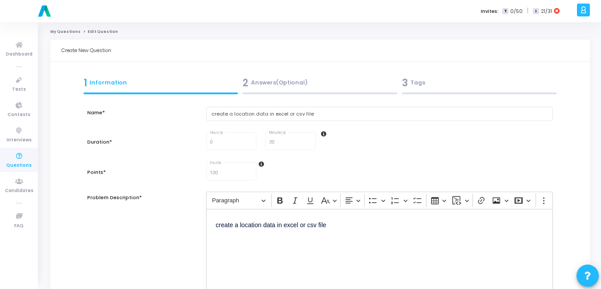
click at [422, 90] on div "3 Tags" at bounding box center [479, 83] width 154 height 15
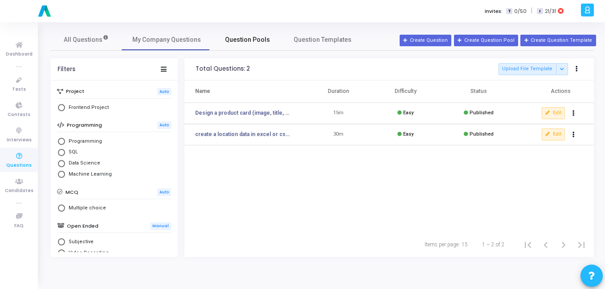
click at [235, 47] on link "Question Pools" at bounding box center [246, 39] width 71 height 21
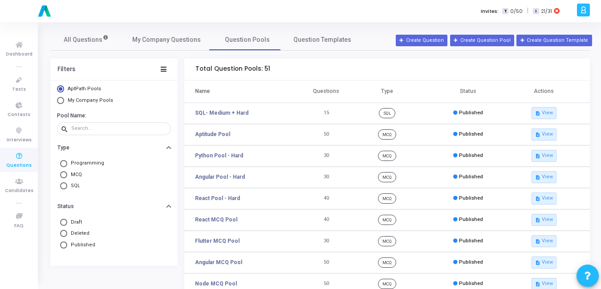
click at [62, 101] on span "Select Library" at bounding box center [60, 100] width 7 height 7
click at [62, 101] on input "My Company Pools" at bounding box center [60, 100] width 7 height 7
radio input "true"
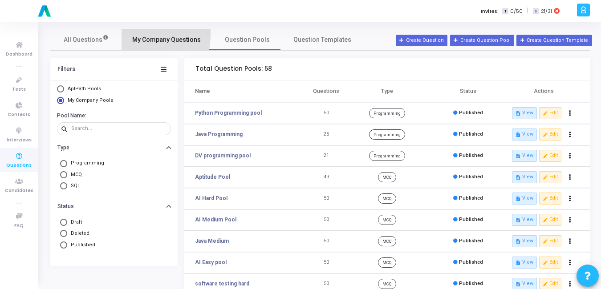
click at [126, 34] on link "My Company Questions" at bounding box center [167, 39] width 90 height 21
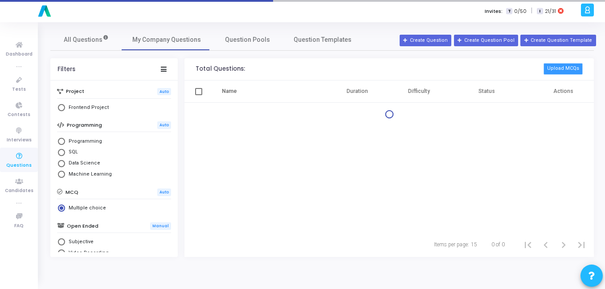
click at [560, 69] on button "Upload MCQs" at bounding box center [562, 69] width 39 height 12
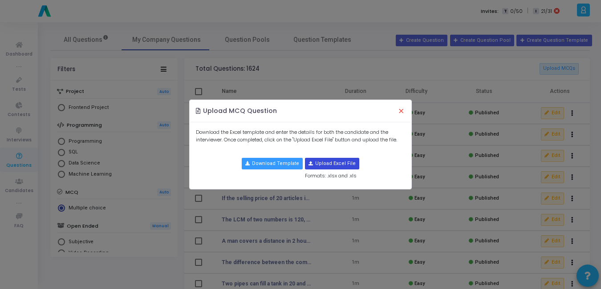
click at [321, 162] on input "file" at bounding box center [331, 163] width 53 height 11
type input "C:\fakepath\ux_quiz_questions_easy.csv"
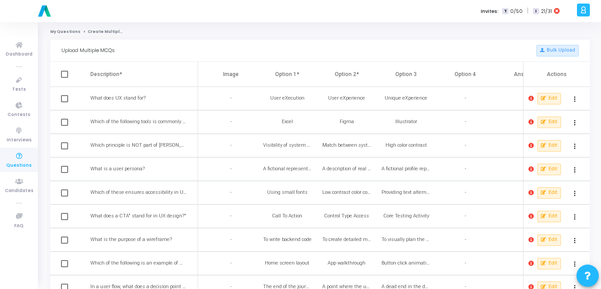
click at [529, 101] on icon at bounding box center [530, 98] width 5 height 5
click at [256, 99] on div at bounding box center [300, 144] width 601 height 289
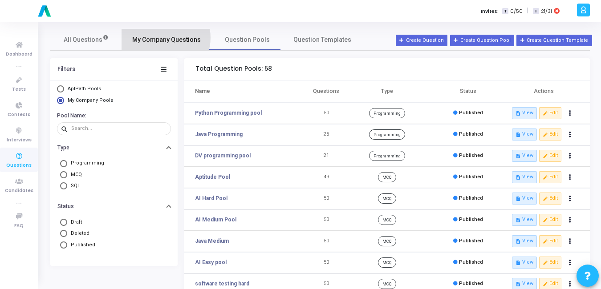
click at [163, 38] on span "My Company Questions" at bounding box center [166, 39] width 69 height 9
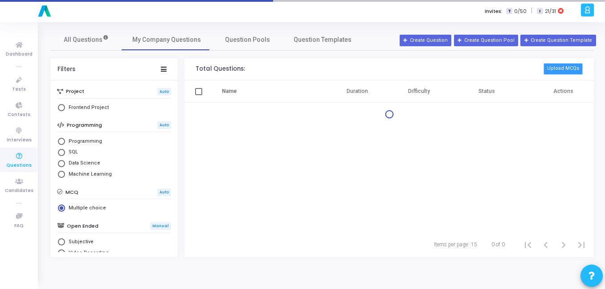
click at [569, 69] on button "Upload MCQs" at bounding box center [562, 69] width 39 height 12
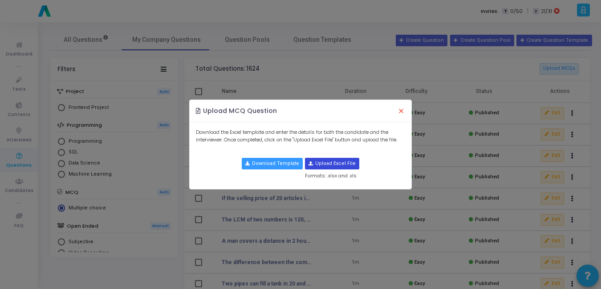
click at [321, 160] on input "file" at bounding box center [331, 163] width 53 height 11
type input "C:\fakepath\ux_quiz_questions_easy.csv"
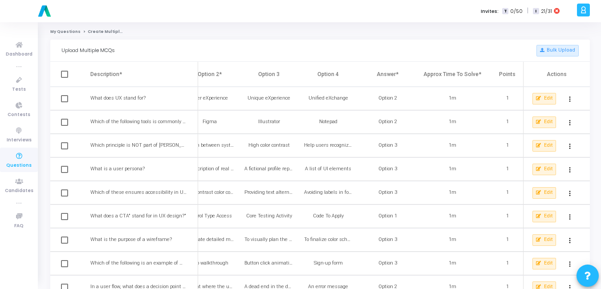
scroll to position [0, 125]
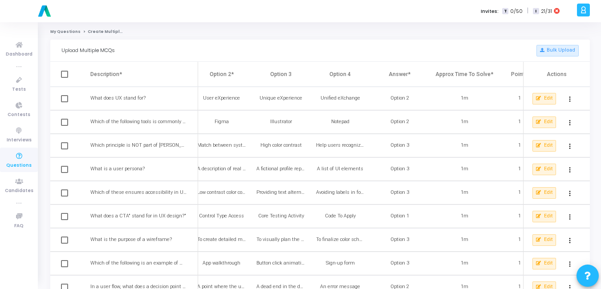
click at [61, 73] on th at bounding box center [70, 74] width 40 height 25
click at [62, 73] on span at bounding box center [64, 74] width 7 height 7
click at [64, 78] on input "checkbox" at bounding box center [64, 78] width 0 height 0
checkbox input "true"
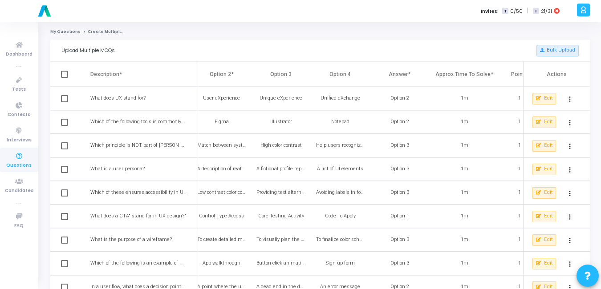
checkbox input "true"
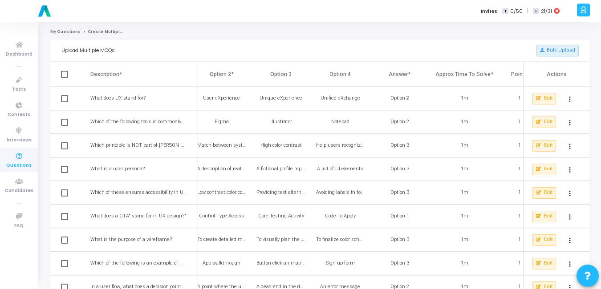
checkbox input "true"
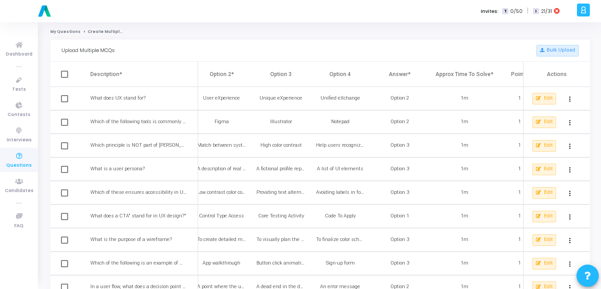
checkbox input "true"
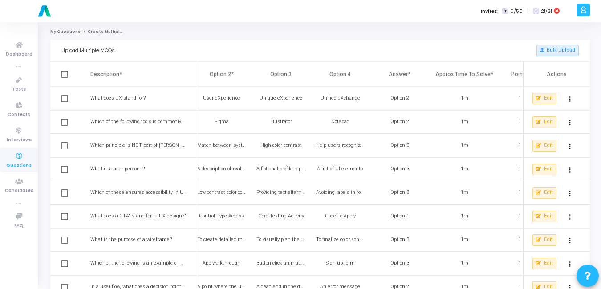
checkbox input "true"
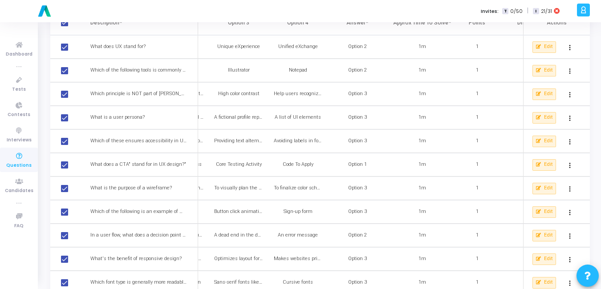
scroll to position [310, 0]
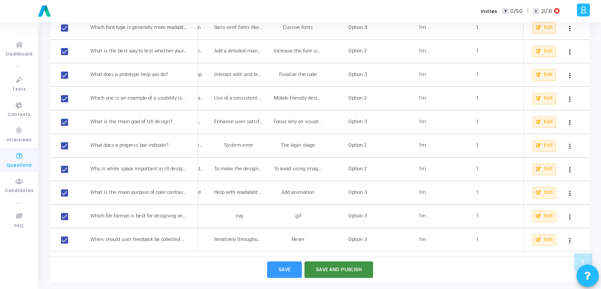
click at [331, 271] on button "Save and Publish" at bounding box center [338, 270] width 69 height 16
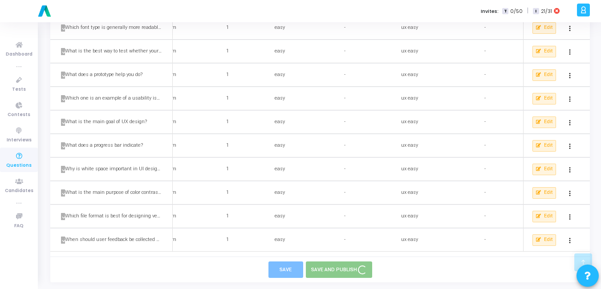
scroll to position [0, 427]
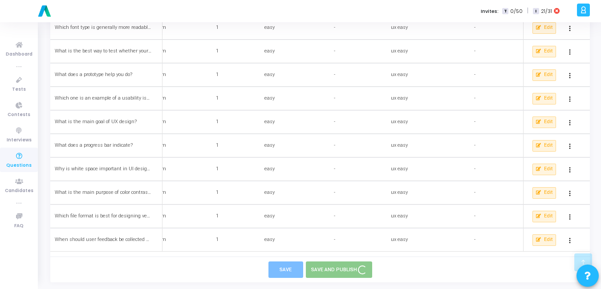
checkbox input "false"
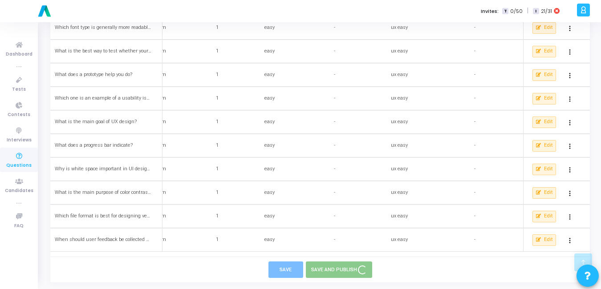
checkbox input "false"
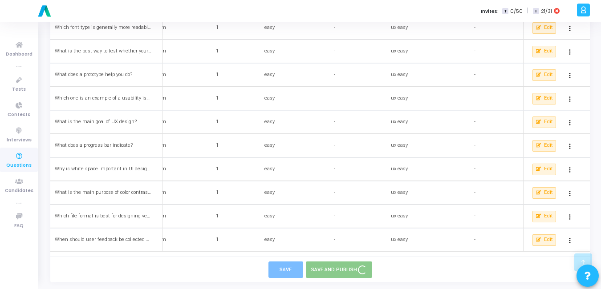
checkbox input "false"
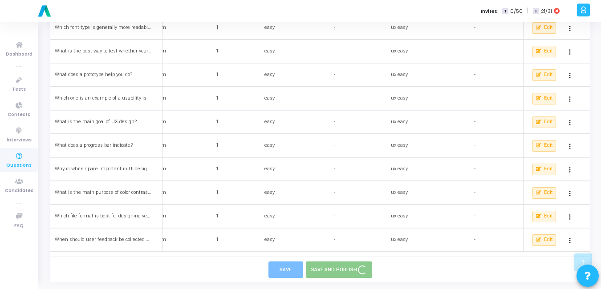
checkbox input "false"
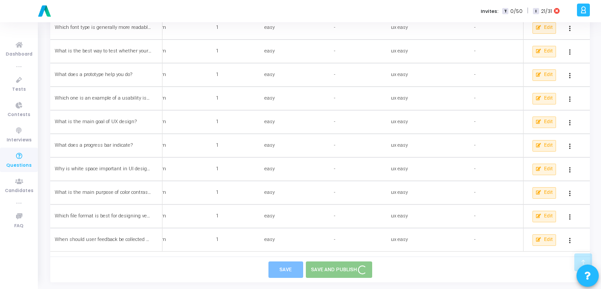
checkbox input "false"
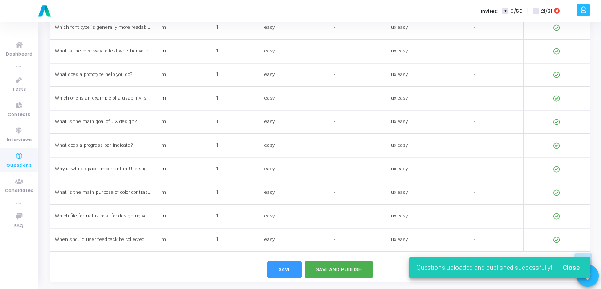
click at [576, 268] on span "Close" at bounding box center [571, 267] width 17 height 7
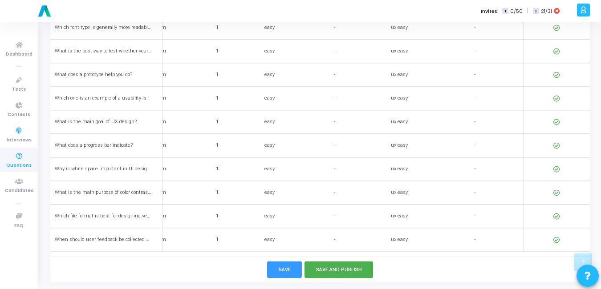
click at [12, 159] on icon at bounding box center [19, 156] width 19 height 11
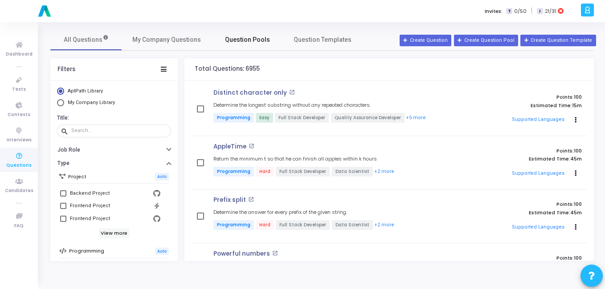
click at [252, 45] on link "Question Pools" at bounding box center [246, 39] width 71 height 21
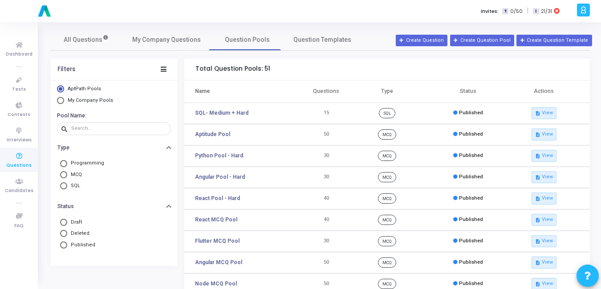
click at [58, 103] on span "Select Library" at bounding box center [60, 100] width 7 height 7
click at [58, 103] on input "My Company Pools" at bounding box center [60, 100] width 7 height 7
radio input "true"
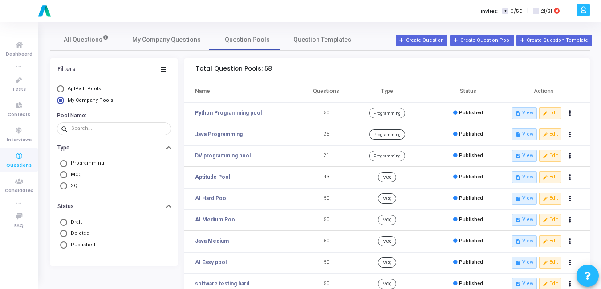
click at [235, 119] on td "Python Programming pool" at bounding box center [245, 113] width 122 height 21
click at [482, 36] on button "Create Question Pool" at bounding box center [482, 41] width 64 height 12
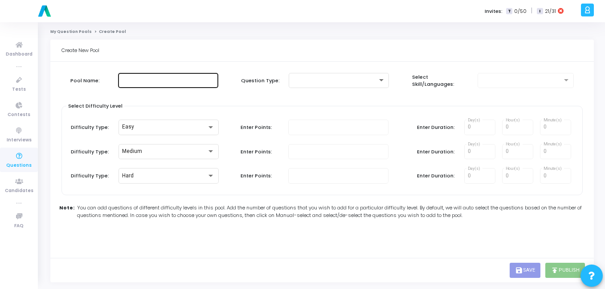
click at [166, 83] on input "text" at bounding box center [168, 80] width 93 height 6
click at [127, 79] on input "UI Easy" at bounding box center [168, 80] width 93 height 6
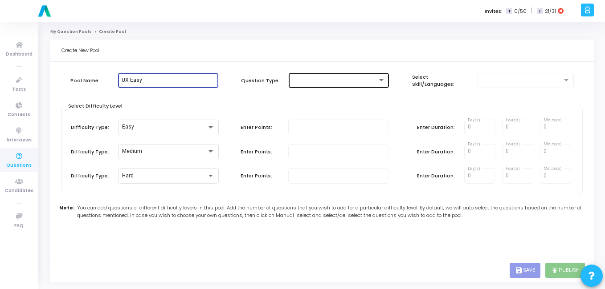
type input "UX Easy"
click at [309, 77] on div at bounding box center [338, 80] width 93 height 16
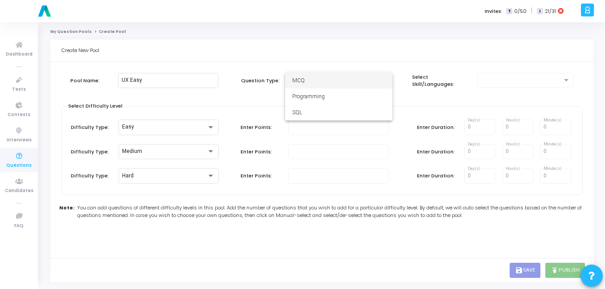
click at [315, 85] on span "MCQ" at bounding box center [338, 81] width 93 height 16
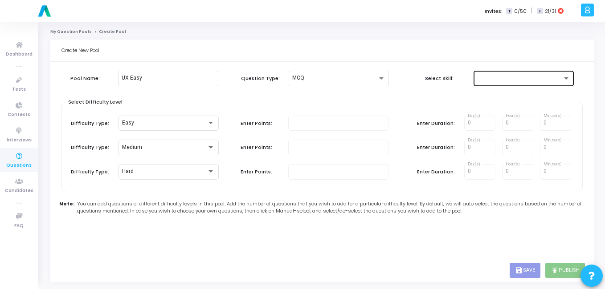
click at [490, 82] on div at bounding box center [523, 77] width 93 height 16
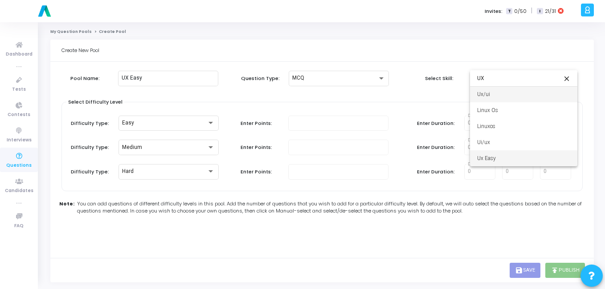
type input "UX"
click at [487, 160] on span "Ux Easy" at bounding box center [523, 158] width 93 height 16
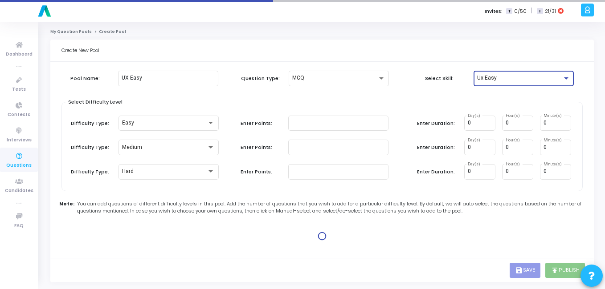
type input "1"
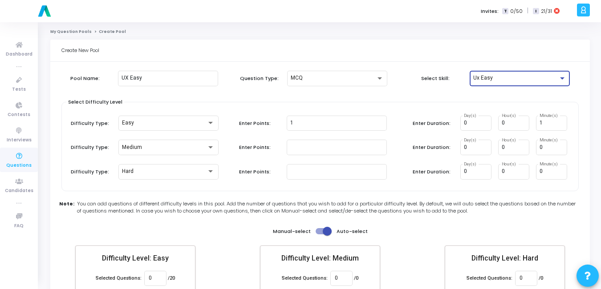
scroll to position [52, 0]
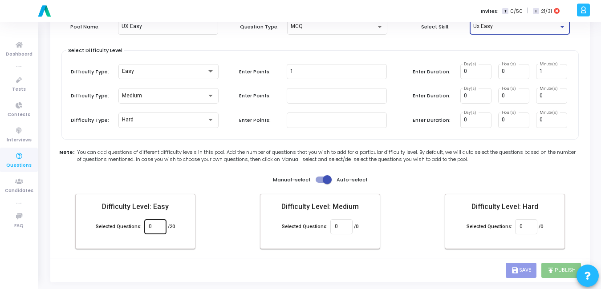
click at [157, 223] on div "0" at bounding box center [155, 226] width 13 height 16
type input "20"
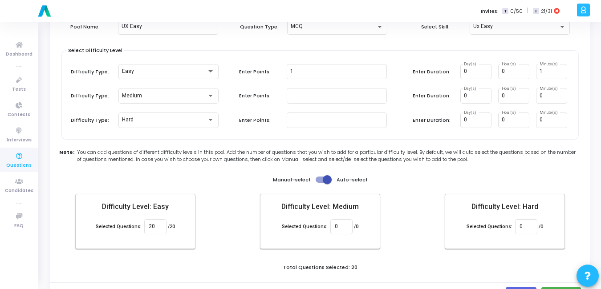
click at [356, 272] on div "Create New Pool Pool Name: UX Easy Question Type: MCQ Select Skill: Ux Easy Sel…" at bounding box center [320, 147] width 540 height 319
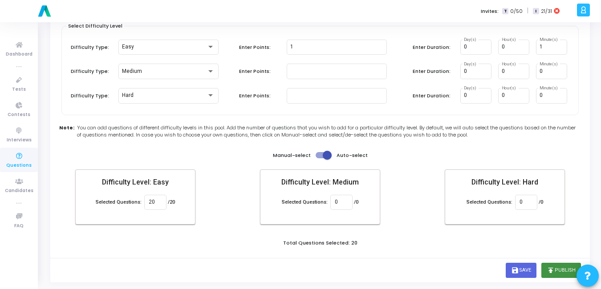
click at [559, 269] on button "publish Publish" at bounding box center [561, 270] width 40 height 15
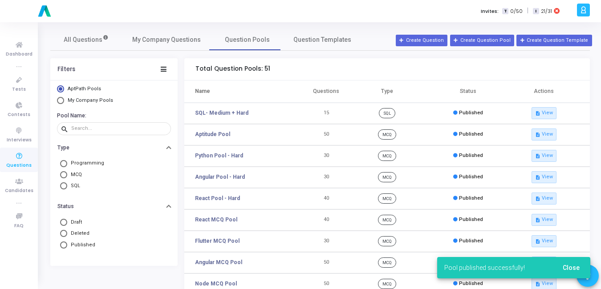
click at [78, 98] on span "My Company Pools" at bounding box center [90, 100] width 45 height 6
click at [64, 98] on input "My Company Pools" at bounding box center [60, 100] width 7 height 7
radio input "true"
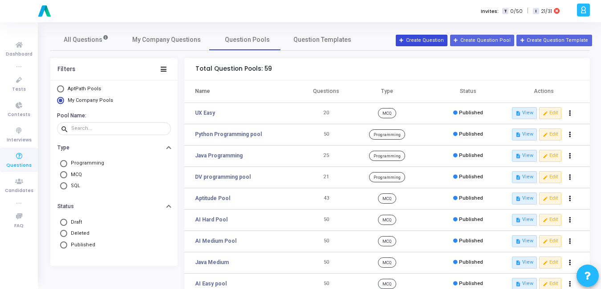
click at [438, 37] on button "Create Question" at bounding box center [422, 41] width 52 height 12
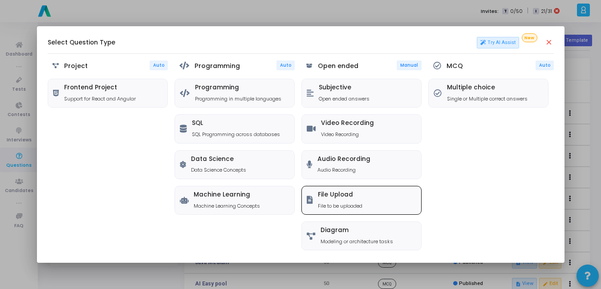
click at [340, 195] on h5 "File Upload" at bounding box center [340, 195] width 45 height 8
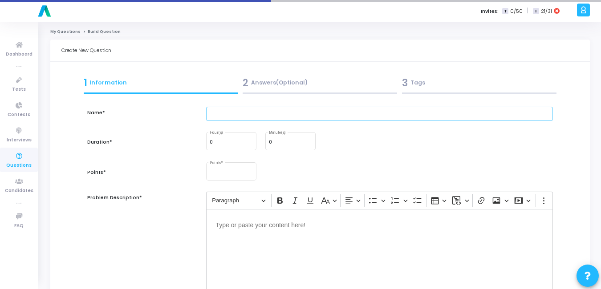
click at [276, 116] on input "text" at bounding box center [379, 114] width 347 height 15
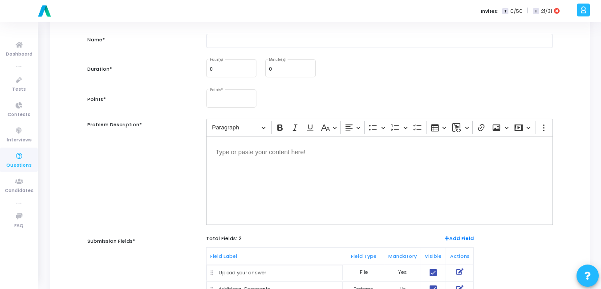
click at [266, 172] on div "Editor editing area: main" at bounding box center [379, 180] width 347 height 89
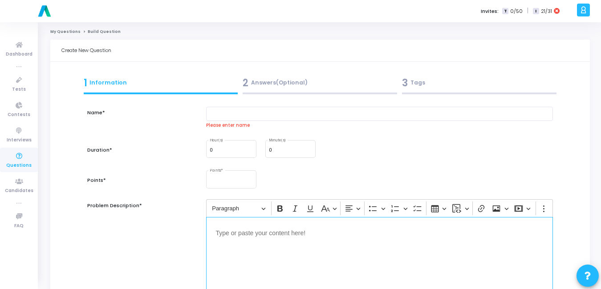
click at [423, 85] on div "3 Tags" at bounding box center [479, 83] width 154 height 15
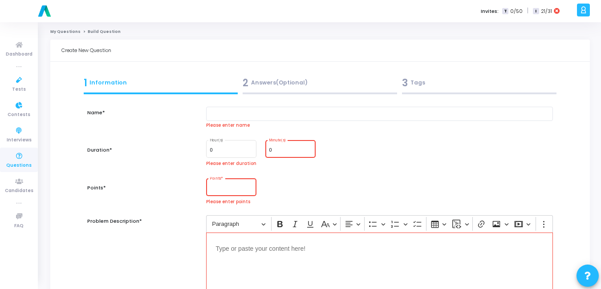
click at [20, 156] on icon at bounding box center [19, 156] width 19 height 11
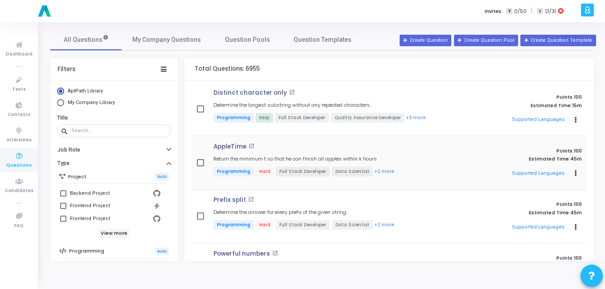
scroll to position [5, 0]
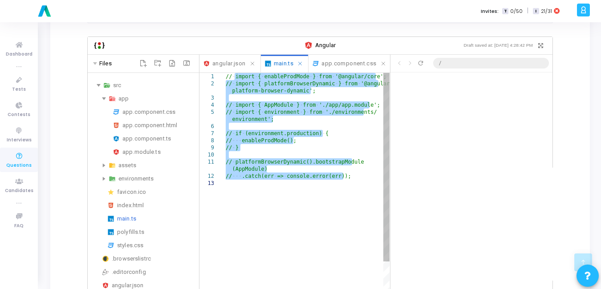
scroll to position [0, 206]
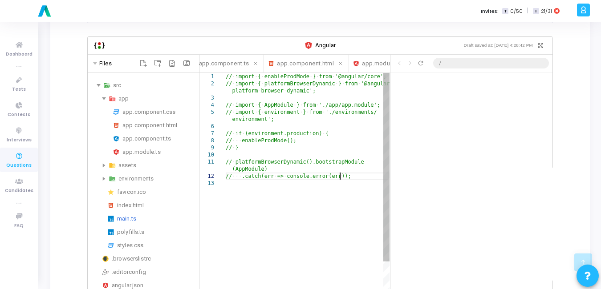
click at [362, 171] on div "// ·‌ import ·‌ { ·‌ enableProdMode ·‌ } ·‌ from ·‌ '@angular/core'; // ·‌ impo…" at bounding box center [308, 259] width 164 height 372
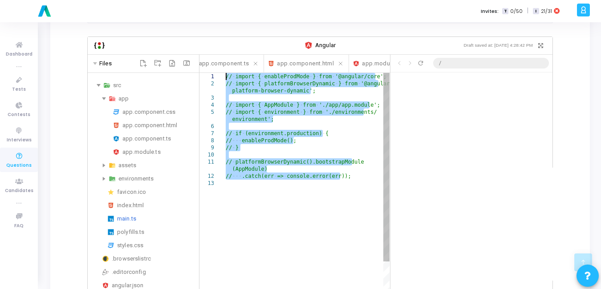
drag, startPoint x: 362, startPoint y: 171, endPoint x: 213, endPoint y: 49, distance: 192.7
click at [226, 73] on div "// ·‌ import ·‌ { ·‌ enableProdMode ·‌ } ·‌ from ·‌ '@angular/core'; // ·‌ impo…" at bounding box center [308, 259] width 164 height 372
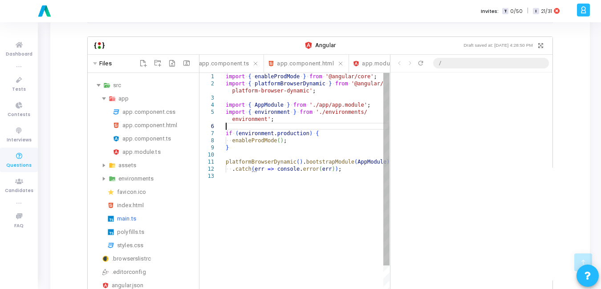
click at [347, 121] on div "import ·‌ { ·‌ enableProdMode ·‌ } ·‌ from ·‌ '@angular/core' ; import ·‌ { ·‌ …" at bounding box center [308, 255] width 164 height 365
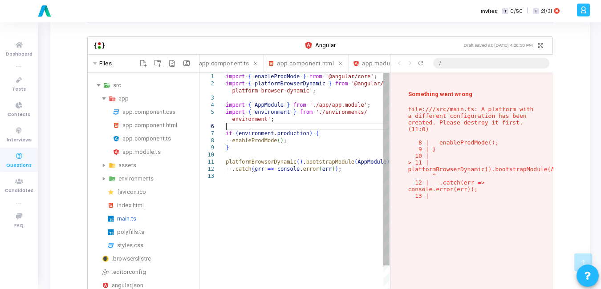
scroll to position [114, 0]
drag, startPoint x: 406, startPoint y: 89, endPoint x: 450, endPoint y: 196, distance: 115.7
click at [450, 196] on div "Something went wrong file:///src/main.ts: A platform with a different configura…" at bounding box center [471, 201] width 162 height 256
copy div "Something went wrong file:///src/main.ts: A platform with a different configura…"
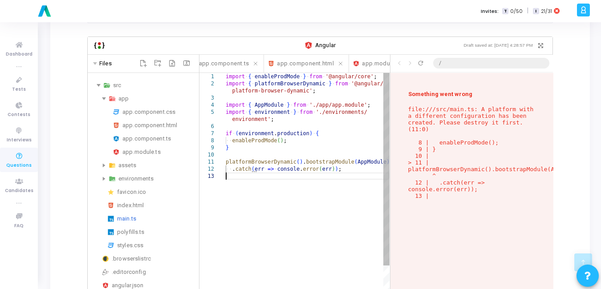
click at [252, 179] on div "import ·‌ { ·‌ enableProdMode ·‌ } ·‌ from ·‌ '@angular/core' ; import ·‌ { ·‌ …" at bounding box center [308, 255] width 164 height 365
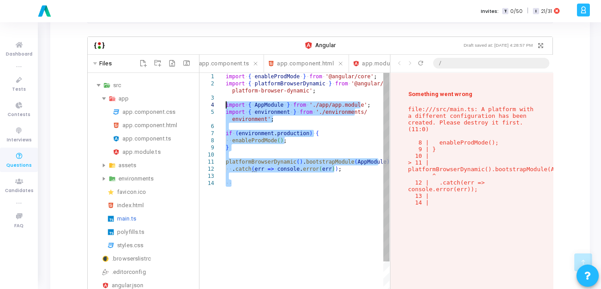
scroll to position [114, 0]
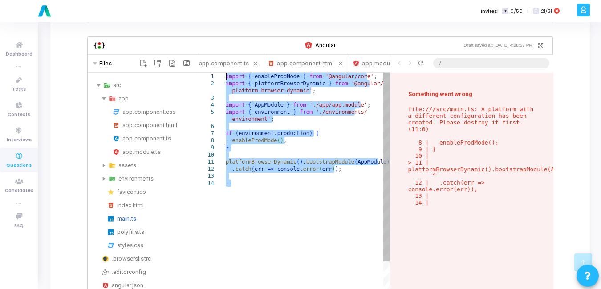
drag, startPoint x: 243, startPoint y: 179, endPoint x: 194, endPoint y: 67, distance: 122.6
click at [226, 73] on div "import ·‌ { ·‌ enableProdMode ·‌ } ·‌ from ·‌ '@angular/core' ; import ·‌ { ·‌ …" at bounding box center [308, 259] width 164 height 372
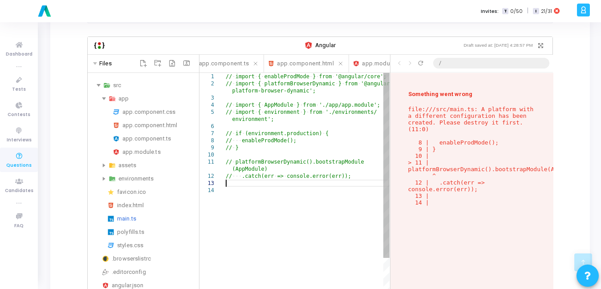
click at [239, 175] on div "// ·‌ import ·‌ { ·‌ enableProdMode ·‌ } ·‌ from ·‌ '@angular/core'; // ·‌ impo…" at bounding box center [308, 262] width 164 height 379
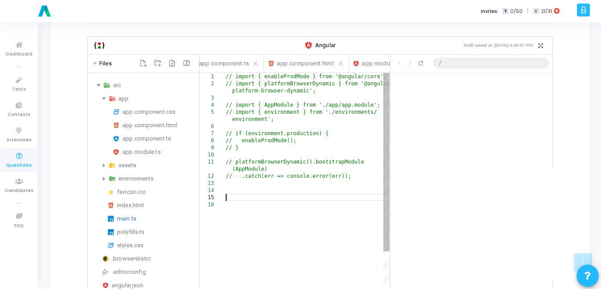
paste textarea ".catch(err => console.error(err));"
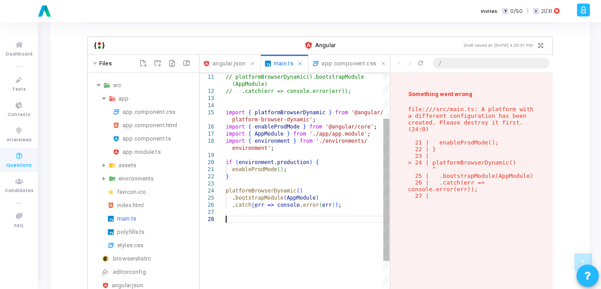
click at [236, 210] on div "// ·‌ platformBrowserDynamic().bootstrapModule // ·‌·‌·‌ .catch(err ·‌ => ·‌ co…" at bounding box center [308, 234] width 164 height 493
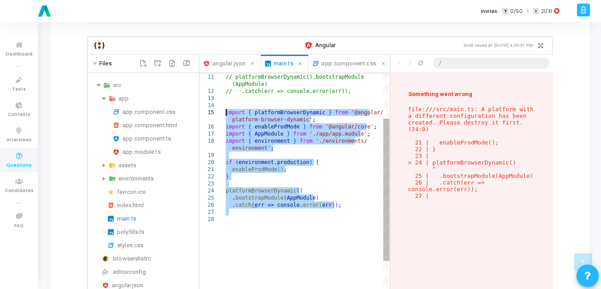
drag, startPoint x: 236, startPoint y: 210, endPoint x: 207, endPoint y: 106, distance: 107.6
click at [226, 106] on div "// ·‌ platformBrowserDynamic().bootstrapModule // ·‌·‌·‌ .catch(err ·‌ => ·‌ co…" at bounding box center [308, 234] width 164 height 493
paste textarea "<h3>Sample Product</h3> <p>₹999</p> </div> `, }) export class AppComponent {} b…"
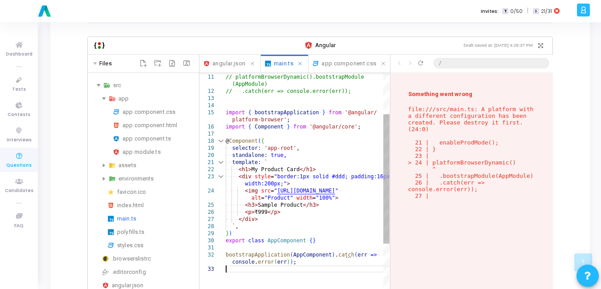
type textarea "@Component({ selector: 'app-root', standalone: true, template: ` <h1>My Product…"
click at [325, 145] on div "// ·‌ platformBrowserDynamic().bootstrapModule // ·‌·‌·‌ .catch(err ·‌ => ·‌ co…" at bounding box center [308, 259] width 164 height 543
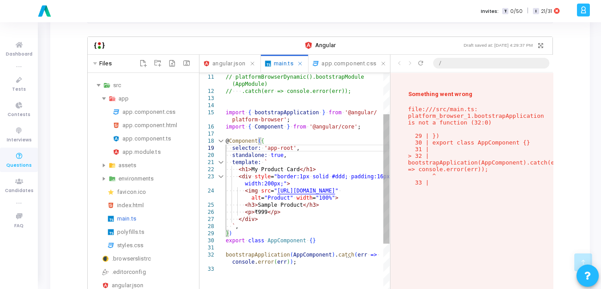
scroll to position [96, 0]
drag, startPoint x: 434, startPoint y: 174, endPoint x: 401, endPoint y: 97, distance: 83.8
click at [401, 97] on div "Something went wrong file:///src/main.ts: platform_browser_1.bootstrapApplicati…" at bounding box center [471, 201] width 162 height 256
copy p "file:///src/main.ts: platform_browser_1.bootstrapApplication is not a function …"
click at [149, 134] on div "app.component.ts" at bounding box center [158, 139] width 73 height 11
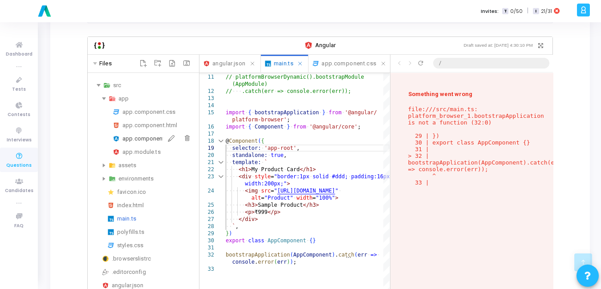
click at [149, 134] on div "app.component.ts" at bounding box center [158, 139] width 73 height 11
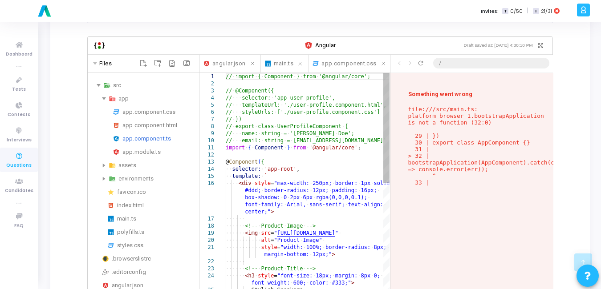
scroll to position [0, 0]
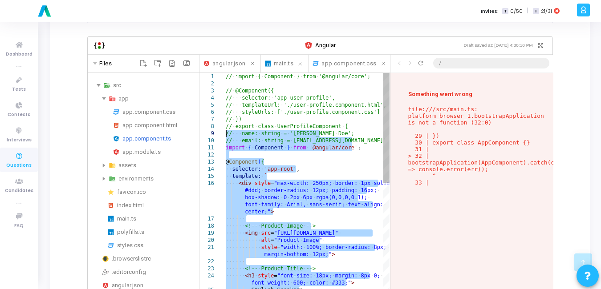
type textarea "import { Component } from '@angular/core'; @Component({ selector: 'app-root', t…"
drag, startPoint x: 232, startPoint y: 177, endPoint x: 204, endPoint y: 142, distance: 45.3
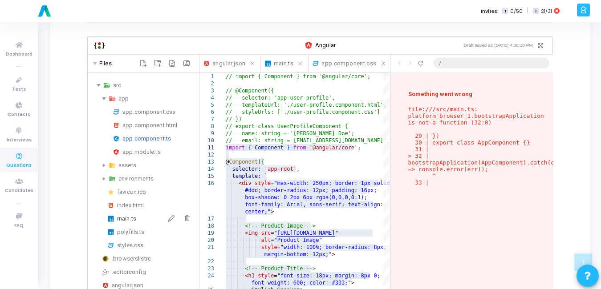
click at [132, 214] on div "main.ts" at bounding box center [156, 219] width 78 height 11
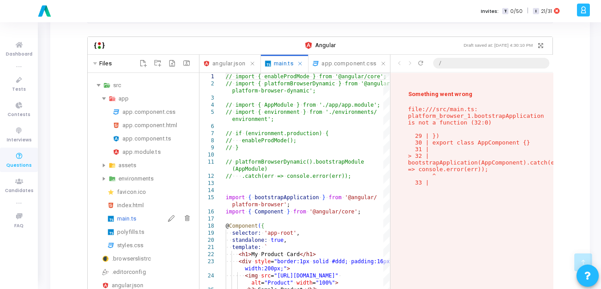
click at [132, 214] on div "main.ts" at bounding box center [156, 219] width 78 height 11
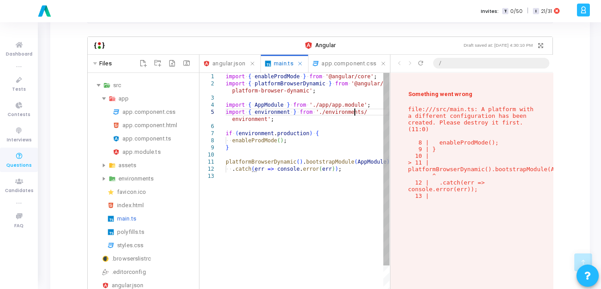
scroll to position [114, 0]
click at [368, 104] on div "import ·‌ { ·‌ enableProdMode ·‌ } ·‌ from ·‌ '@angular/core' ; import ·‌ { ·‌ …" at bounding box center [308, 255] width 164 height 365
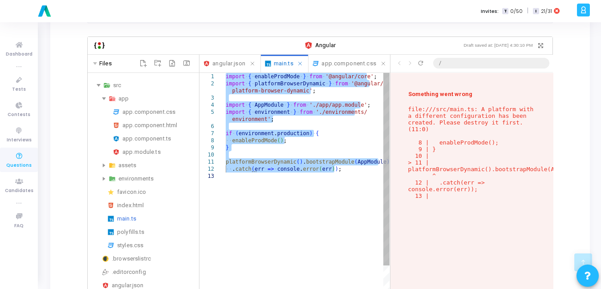
type textarea "} platformBrowserDynamic().bootstrapModule(AppModule) .catch(err => console.err…"
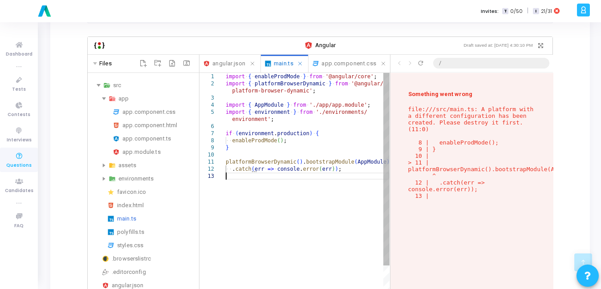
click at [323, 190] on div "import ·‌ { ·‌ enableProdMode ·‌ } ·‌ from ·‌ '@angular/core' ; import ·‌ { ·‌ …" at bounding box center [308, 255] width 164 height 365
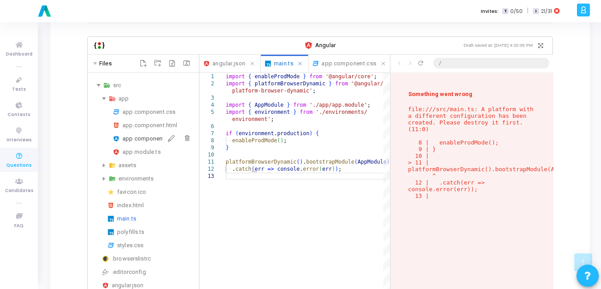
click at [139, 134] on div "app.component.ts" at bounding box center [158, 139] width 73 height 11
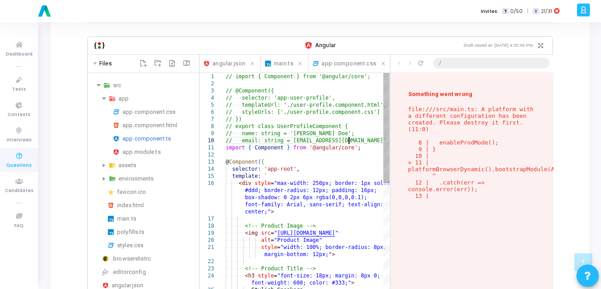
scroll to position [0, 0]
drag, startPoint x: 225, startPoint y: 140, endPoint x: 266, endPoint y: 158, distance: 44.6
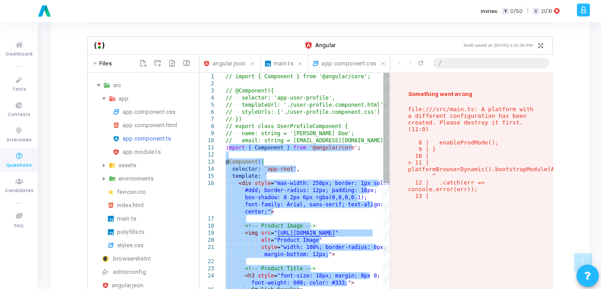
drag, startPoint x: 228, startPoint y: 141, endPoint x: 270, endPoint y: 308, distance: 172.5
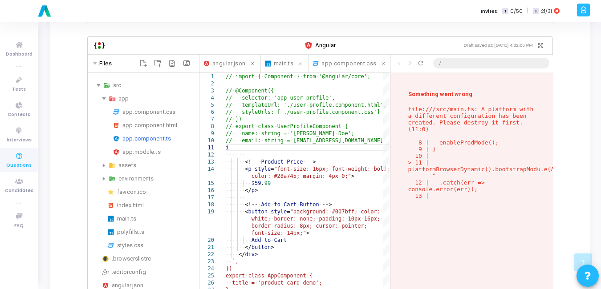
scroll to position [114, 0]
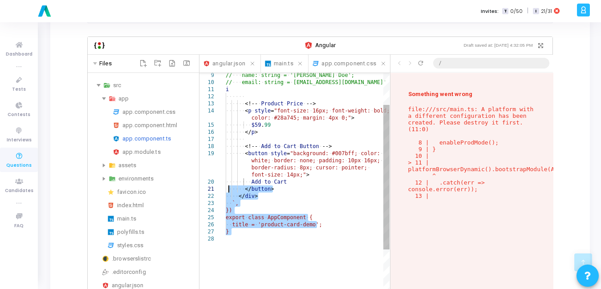
type textarea "i <!-- Product Price --> <p style="font-size: 16px; font-weight: bold; color: #…"
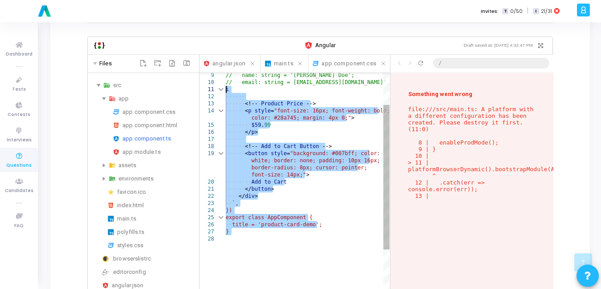
drag, startPoint x: 248, startPoint y: 229, endPoint x: 219, endPoint y: 83, distance: 149.0
click at [226, 83] on div "// ·‌·‌·‌ name: ·‌ string ·‌ = ·‌ '[PERSON_NAME] ·‌ [PERSON_NAME]'; // ·‌·‌·‌ e…" at bounding box center [308, 258] width 164 height 486
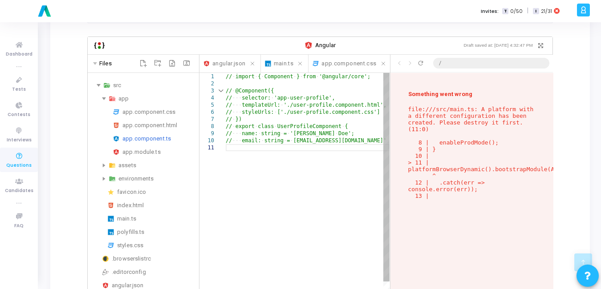
paste textarea "<p><strong>Name:</strong> {{ userName }}</p> <p><strong>Email:</strong> {{ user…"
type textarea "<p><strong>Name:</strong> {{ userName }}</p> <p><strong>Email:</strong> {{ user…"
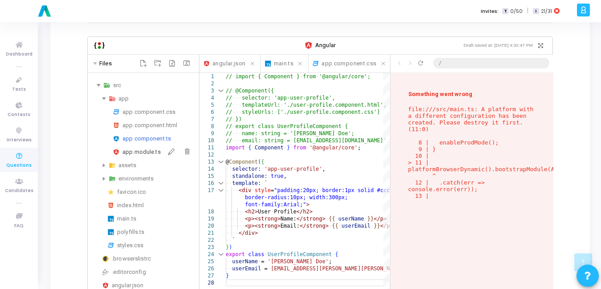
click at [144, 147] on div "app.module.ts" at bounding box center [158, 152] width 73 height 11
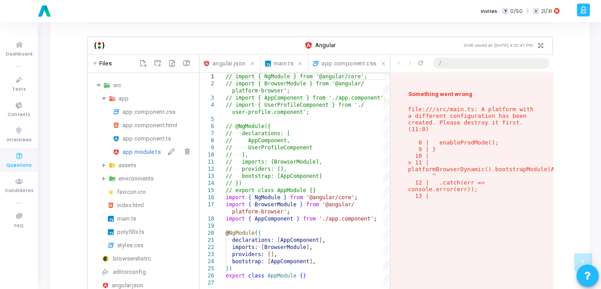
click at [144, 147] on div "app.module.ts" at bounding box center [158, 152] width 73 height 11
drag, startPoint x: 226, startPoint y: 189, endPoint x: 305, endPoint y: 265, distance: 109.9
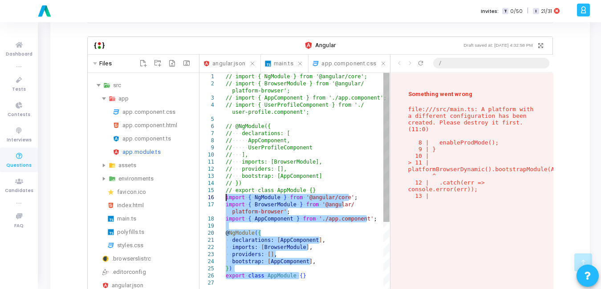
drag, startPoint x: 305, startPoint y: 270, endPoint x: 222, endPoint y: 192, distance: 113.7
type textarea "// UserProfileComponent // ], // imports: [BrowserModule], // providers: [], //…"
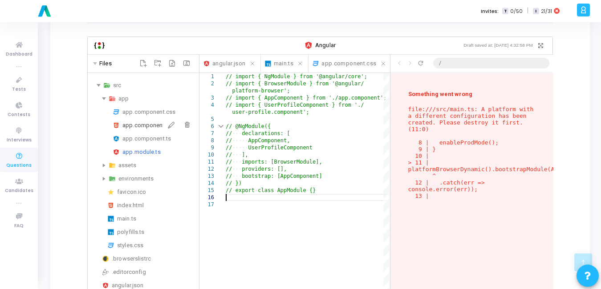
scroll to position [114, 0]
click at [154, 108] on div "app.component.css" at bounding box center [158, 112] width 73 height 11
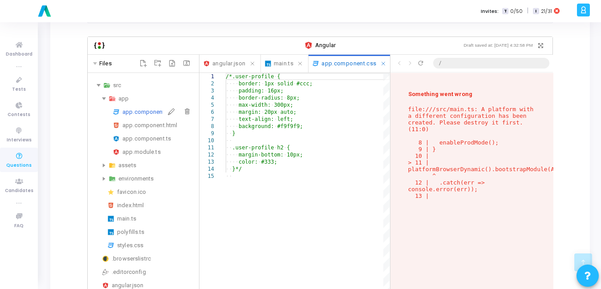
click at [154, 108] on div "app.component.css" at bounding box center [158, 112] width 73 height 11
click at [134, 214] on div "main.ts" at bounding box center [156, 219] width 78 height 11
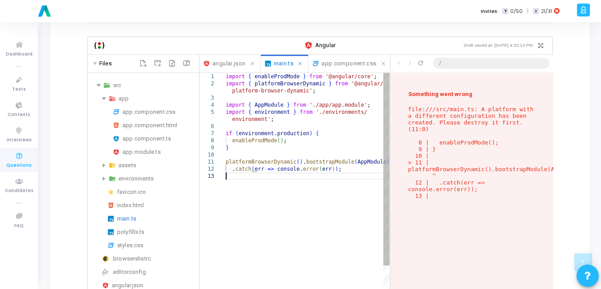
scroll to position [0, 0]
click at [244, 187] on div "import ·‌ { ·‌ enableProdMode ·‌ } ·‌ from ·‌ '@angular/core' ; import ·‌ { ·‌ …" at bounding box center [308, 255] width 164 height 365
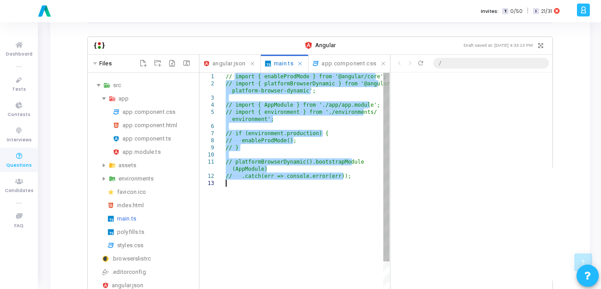
paste textarea "bootstrapApplication } from '@angular/platform-browser'; import { UserProfileCo…"
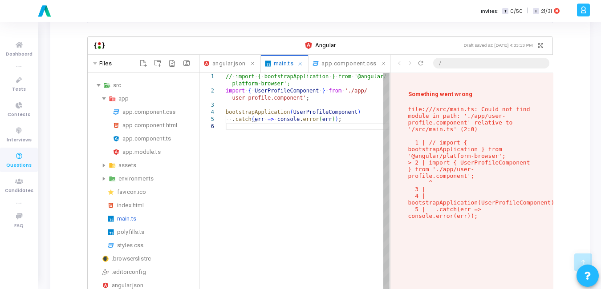
scroll to position [122, 0]
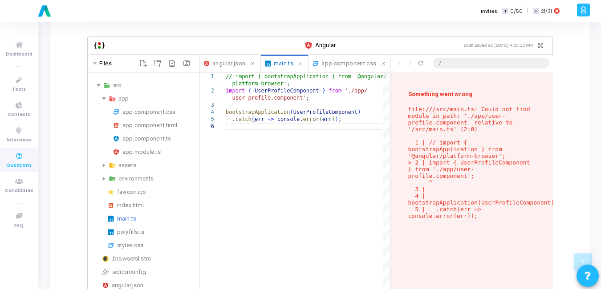
click at [480, 196] on p "file:///src/main.ts: Could not find module in path: './app/user-profile.compone…" at bounding box center [471, 163] width 127 height 114
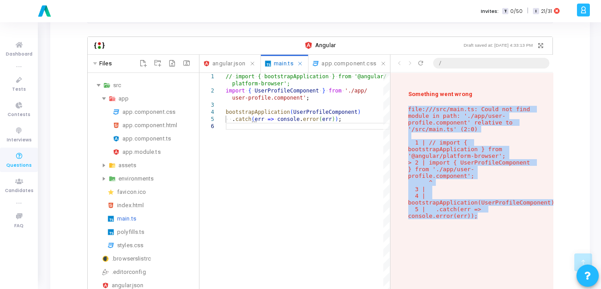
drag, startPoint x: 480, startPoint y: 196, endPoint x: 399, endPoint y: 103, distance: 123.1
click at [399, 103] on div "Something went wrong file:///src/main.ts: Could not find module in path: './app…" at bounding box center [471, 201] width 162 height 256
copy div "file:///src/main.ts: Could not find module in path: './app/user-profile.compone…"
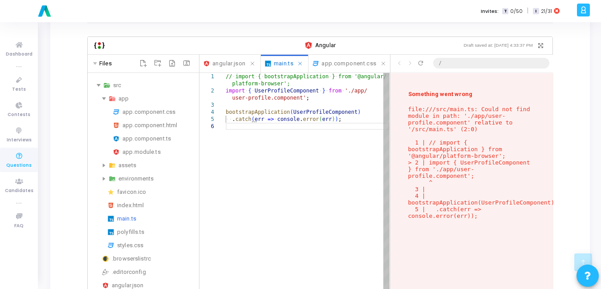
scroll to position [0, 0]
click at [242, 140] on div "// ·‌ import ·‌ { ·‌ bootstrapApplication ·‌ } ·‌ from ·‌ '@angular/ import ·‌ …" at bounding box center [308, 230] width 164 height 315
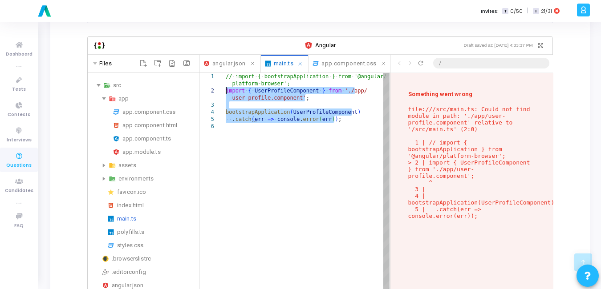
drag, startPoint x: 236, startPoint y: 138, endPoint x: 210, endPoint y: 85, distance: 58.5
click at [226, 85] on div "// ·‌ import ·‌ { ·‌ bootstrapApplication ·‌ } ·‌ from ·‌ '@angular/ import ·‌ …" at bounding box center [308, 230] width 164 height 315
type textarea "// import { bootstrapApplication } from '@angular/platform-browser';"
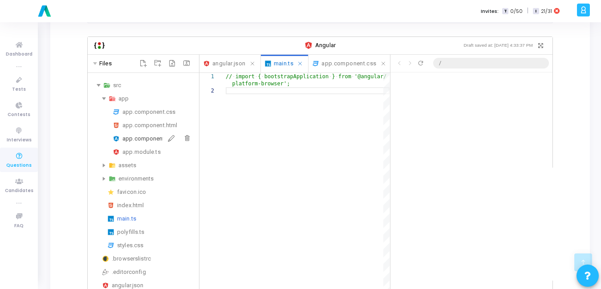
click at [140, 134] on div "app.component.ts" at bounding box center [158, 139] width 73 height 11
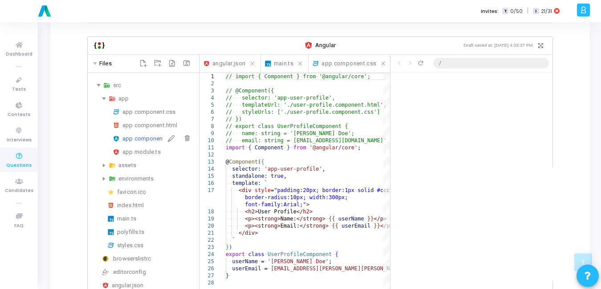
click at [140, 134] on div "app.component.ts" at bounding box center [158, 139] width 73 height 11
drag, startPoint x: 224, startPoint y: 140, endPoint x: 251, endPoint y: 150, distance: 28.9
click at [251, 150] on div "1 2 3 4 5 6 7 8 9 10 11 12 13 14 15 16 17 18 19 20 21 22 23 24 25 26 27 28 // ·…" at bounding box center [294, 205] width 190 height 265
type textarea "import { Component } from '@angular/core'; @Component({ selector: 'app-user-pro…"
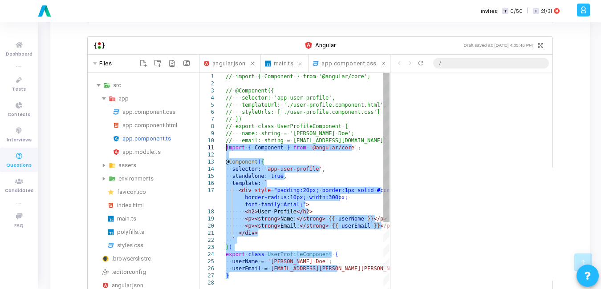
drag, startPoint x: 232, startPoint y: 271, endPoint x: 218, endPoint y: 141, distance: 130.3
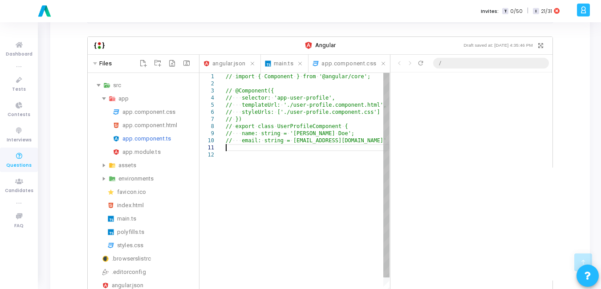
paste textarea "} // ✅ Bootstrap directly here bootstrapApplication(AppComponent) .catch(err =>…"
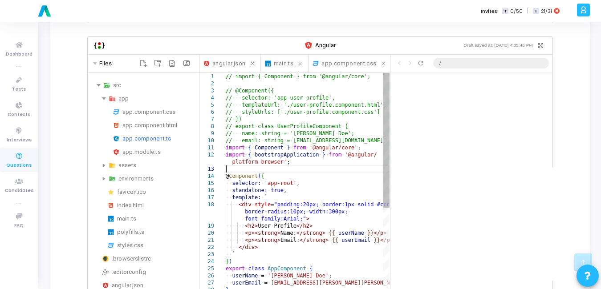
type textarea "// import { Component } from '@angular/core'; // @Component({ // selector: 'app…"
click at [153, 147] on div "app.module.ts" at bounding box center [158, 152] width 73 height 11
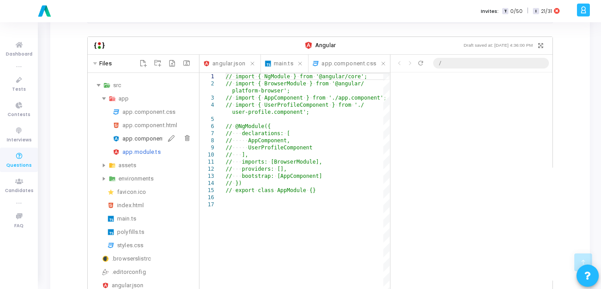
click at [140, 134] on div "app.component.ts" at bounding box center [158, 139] width 73 height 11
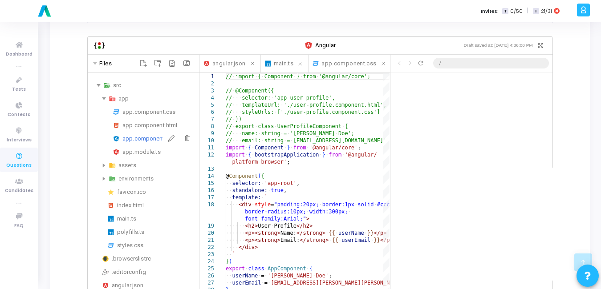
click at [140, 134] on div "app.component.ts" at bounding box center [158, 139] width 73 height 11
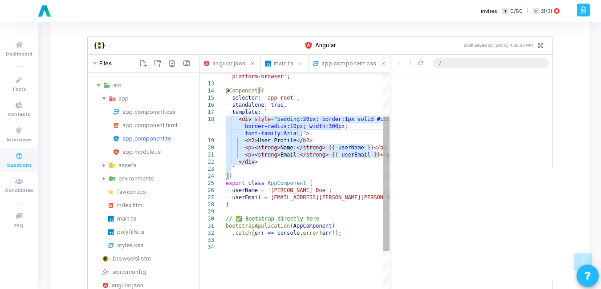
type textarea "} // ✅ Bootstrap directly here bootstrapApplication(AppComponent) .catch(err =>…"
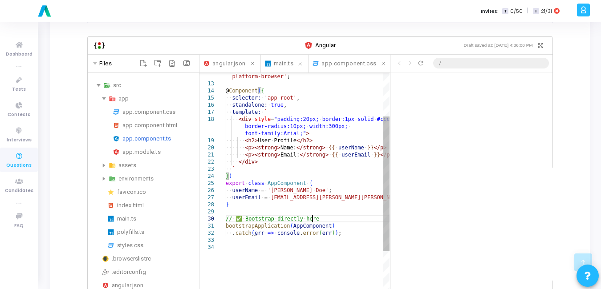
click at [318, 211] on div "platform-browser' ; @ Component ( { ·‌·‌ selector: ·‌ 'app-root' , ·‌·‌ standal…" at bounding box center [308, 249] width 164 height 522
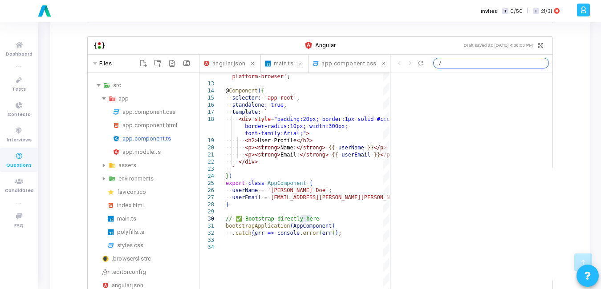
click at [470, 58] on input "/" at bounding box center [491, 63] width 116 height 11
click at [421, 60] on icon "Refresh preview" at bounding box center [420, 63] width 7 height 7
click at [421, 61] on icon "Refresh page" at bounding box center [420, 63] width 4 height 4
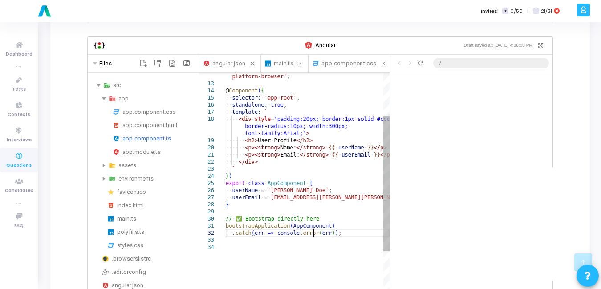
click at [313, 226] on div "platform-browser' ; @ Component ( { ·‌·‌ selector: ·‌ 'app-root' , ·‌·‌ standal…" at bounding box center [308, 249] width 164 height 522
click at [136, 200] on div "index.html" at bounding box center [156, 205] width 78 height 11
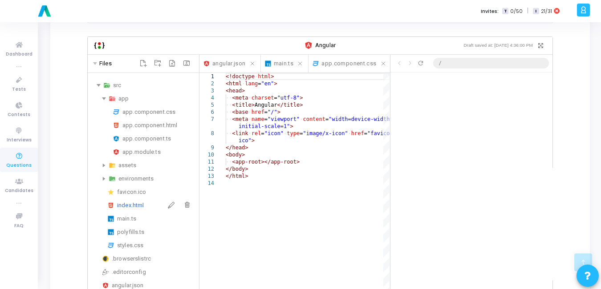
click at [136, 200] on div "index.html" at bounding box center [156, 205] width 78 height 11
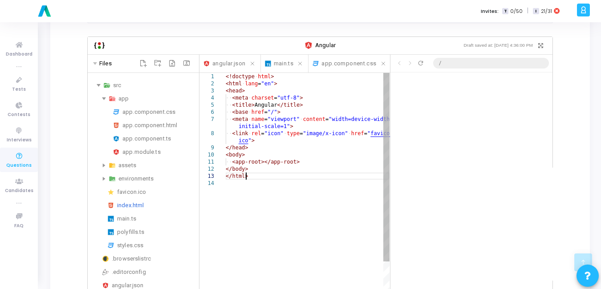
click at [270, 171] on div "<!doctype ·‌ html > <html ·‌ lang = "en" > <head> ·‌·‌ <meta ·‌ charset = "utf-…" at bounding box center [308, 259] width 164 height 372
type textarea "<!doctype html> <html lang="en"> <head> <meta charset="utf-8"> <title>Angular</…"
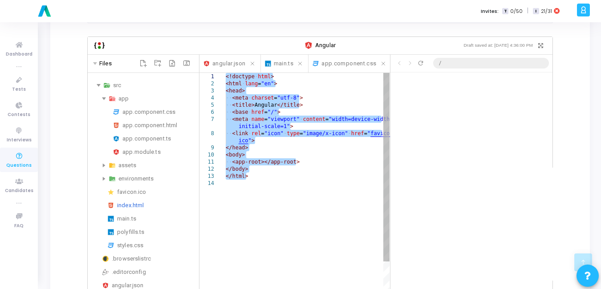
drag, startPoint x: 270, startPoint y: 171, endPoint x: 209, endPoint y: 56, distance: 131.0
click at [226, 73] on div "<!doctype ·‌ html > <html ·‌ lang = "en" > <head> ·‌·‌ <meta ·‌ charset = "utf-…" at bounding box center [308, 259] width 164 height 372
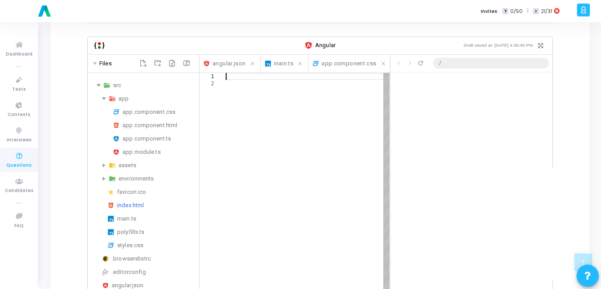
paste textarea "<!-- Angular build/runtime scripts get injected automatically --> </body> </htm…"
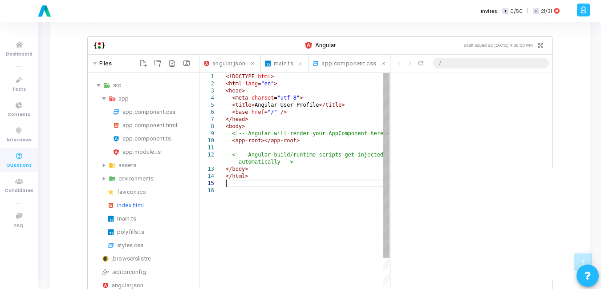
click at [311, 146] on div "<!DOCTYPE ·‌ html > <html ·‌ lang = "en" > <head> ·‌·‌ <meta ·‌ charset = "utf-…" at bounding box center [308, 262] width 164 height 379
click at [293, 179] on div "<!DOCTYPE ·‌ html > <html ·‌ lang = "en" > <head> ·‌·‌ <meta ·‌ charset = "utf-…" at bounding box center [308, 262] width 164 height 379
type textarea "<!DOCTYPE html> <html lang="en"> <head> <meta charset="utf-8"> <title>Angular U…"
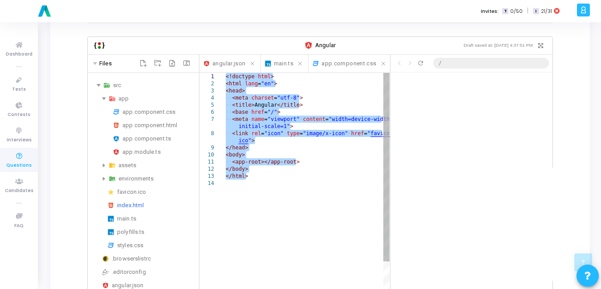
type textarea "</head> <body> <app-root></app-root> </body> </html>"
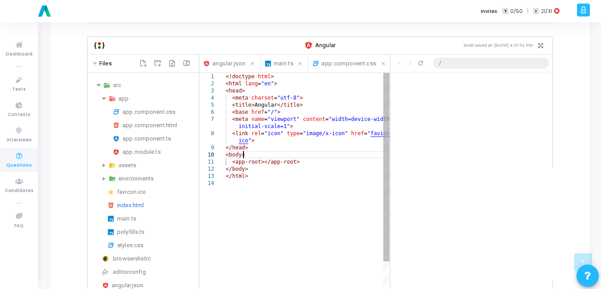
click at [321, 149] on div "<!doctype ·‌ html > <html ·‌ lang = "en" > <head> ·‌·‌ <meta ·‌ charset = "utf-…" at bounding box center [308, 259] width 164 height 372
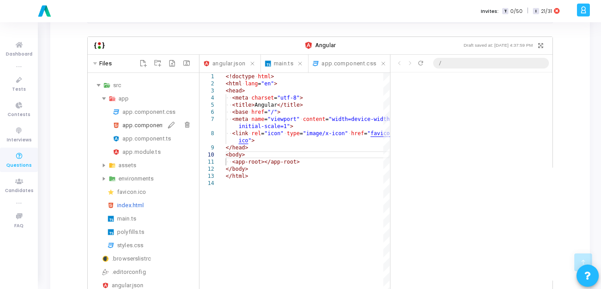
click at [145, 120] on div "app.component.html" at bounding box center [158, 125] width 73 height 11
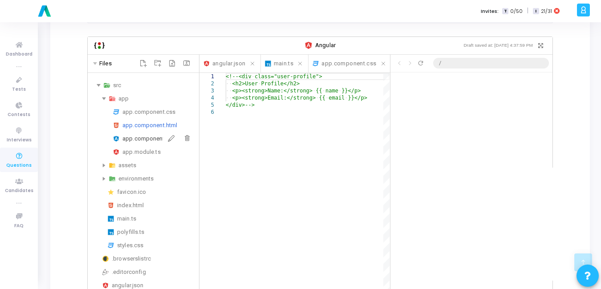
click at [145, 134] on div "app.component.ts" at bounding box center [158, 139] width 73 height 11
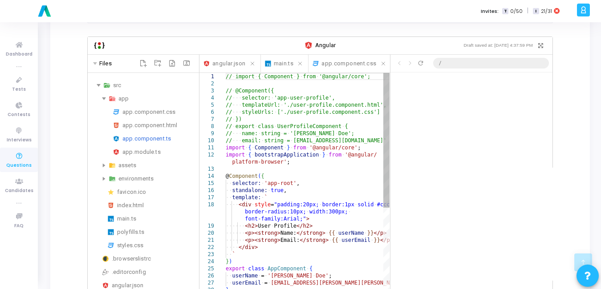
click at [226, 145] on span "import" at bounding box center [235, 148] width 19 height 6
drag, startPoint x: 225, startPoint y: 139, endPoint x: 264, endPoint y: 154, distance: 41.7
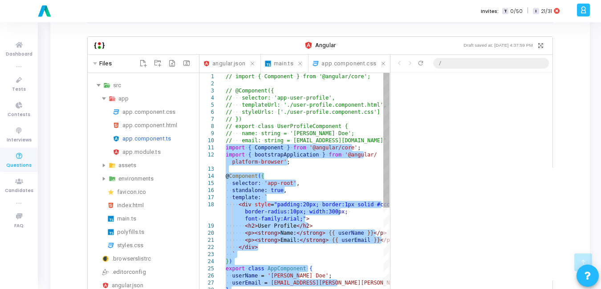
drag, startPoint x: 227, startPoint y: 141, endPoint x: 246, endPoint y: 286, distance: 146.4
type textarea "// ✅ Bootstrap directly here bootstrapApplication(AppComponent) .catch(err => c…"
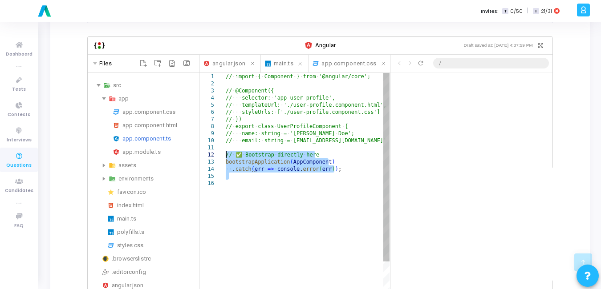
drag, startPoint x: 249, startPoint y: 191, endPoint x: 215, endPoint y: 149, distance: 54.7
click at [226, 149] on div "// ·‌ import ·‌ { ·‌ Component ·‌ } ·‌ from ·‌ '@angular/core'; // ·‌ @Componen…" at bounding box center [308, 259] width 164 height 372
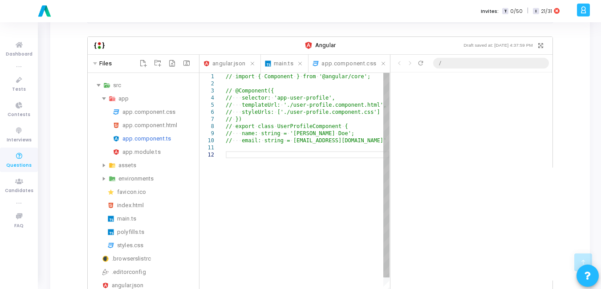
paste textarea "<p><strong>Name:</strong> {{ userName }}</p> <p><strong>Email:</strong> {{ user…"
type textarea "<p><strong>Name:</strong> {{ userName }}</p> <p><strong>Email:</strong> {{ user…"
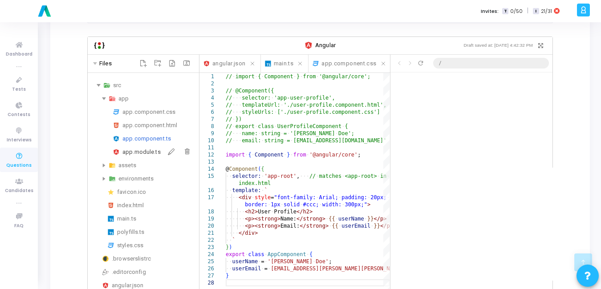
click at [150, 147] on div "app.module.ts" at bounding box center [158, 152] width 73 height 11
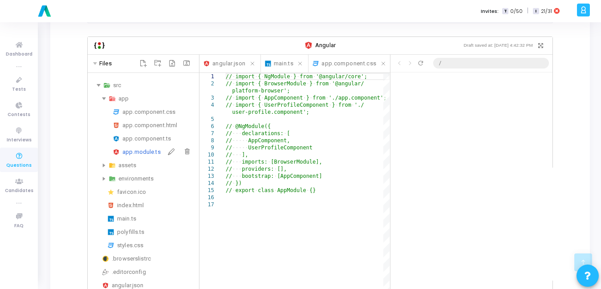
click at [150, 147] on div "app.module.ts" at bounding box center [158, 152] width 73 height 11
click at [250, 211] on div "// ·‌ import ·‌ { ·‌ NgModule ·‌ } ·‌ from ·‌ '@angular/core'; // ·‌ import ·‌ …" at bounding box center [308, 270] width 164 height 394
paste textarea "}) export class AppModule {}"
type textarea "}) export class AppModule {}"
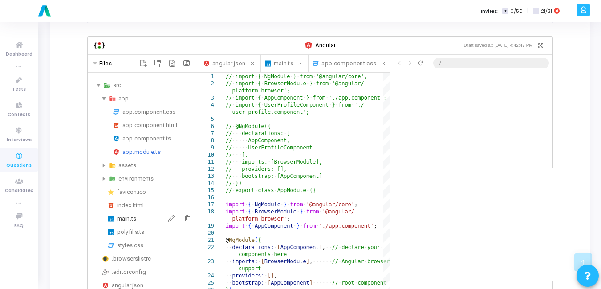
click at [128, 214] on div "main.ts" at bounding box center [156, 219] width 78 height 11
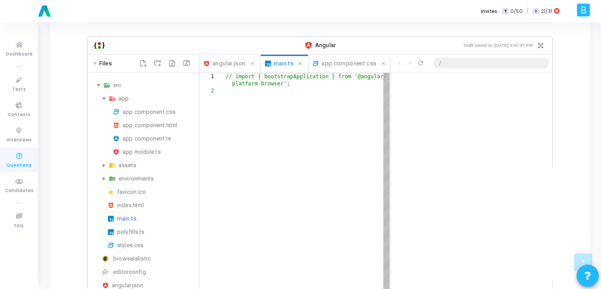
click at [256, 92] on div "// ·‌ import ·‌ { ·‌ bootstrapApplication ·‌ } ·‌ from ·‌ '@angular/ platform-b…" at bounding box center [308, 213] width 164 height 280
paste textarea "import { platformBrowserDynamic } from '@angular/platform-browser-dynamic'; imp…"
type textarea "// import { bootstrapApplication } from '@angular/platform-browser'; import { p…"
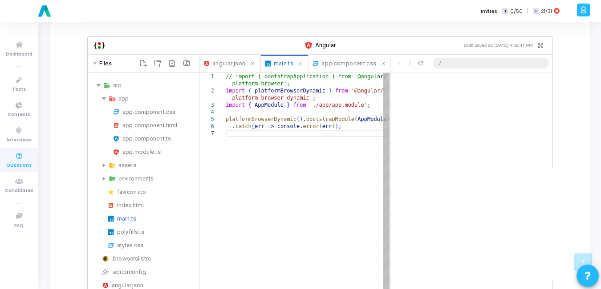
click at [281, 151] on div "// ·‌ import ·‌ { ·‌ bootstrapApplication ·‌ } ·‌ from ·‌ '@angular/ platform-b…" at bounding box center [308, 234] width 164 height 322
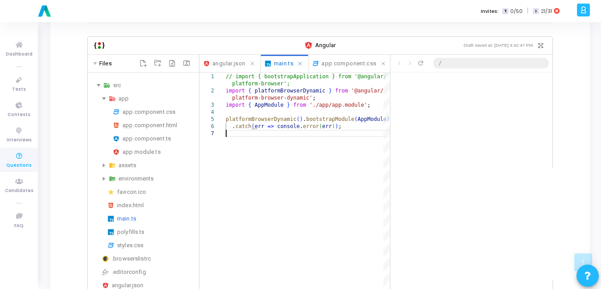
scroll to position [24, 0]
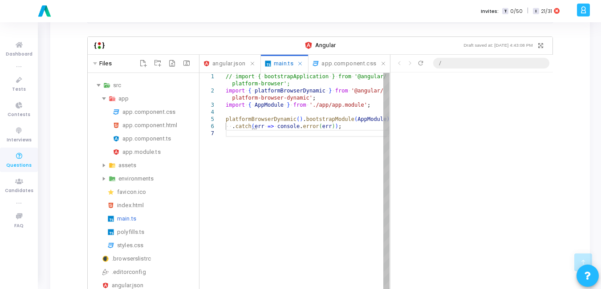
click at [314, 151] on div "// ·‌ import ·‌ { ·‌ bootstrapApplication ·‌ } ·‌ from ·‌ '@angular/ platform-b…" at bounding box center [308, 234] width 164 height 322
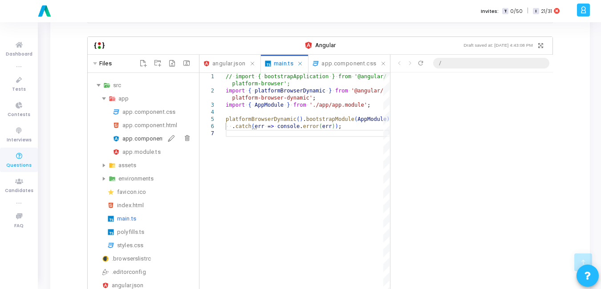
click at [141, 134] on div "app.component.ts" at bounding box center [158, 139] width 73 height 11
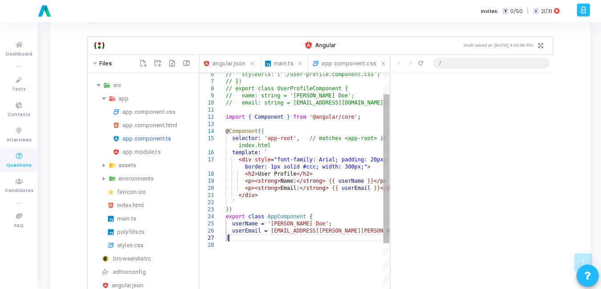
scroll to position [0, 0]
click at [239, 233] on div "// ·‌·‌·‌ styleUrls: ·‌ ['./user-profile.component.css'] // ·‌ }) // ·‌ export …" at bounding box center [308, 271] width 164 height 472
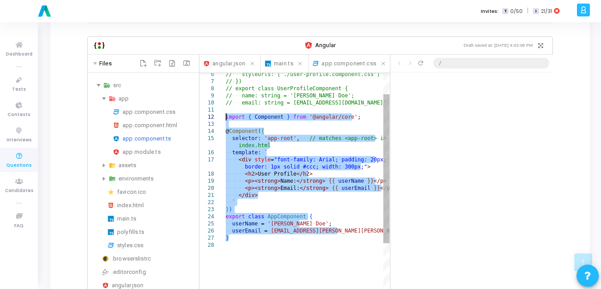
drag, startPoint x: 239, startPoint y: 233, endPoint x: 203, endPoint y: 108, distance: 130.4
click at [226, 108] on div "// ·‌·‌·‌ styleUrls: ·‌ ['./user-profile.component.css'] // ·‌ }) // ·‌ export …" at bounding box center [308, 271] width 164 height 472
paste textarea "userName = '[PERSON_NAME]'; userEmail = [EMAIL_ADDRESS][PERSON_NAME][PERSON_NAM…"
type textarea "userName = '[PERSON_NAME]'; userEmail = [EMAIL_ADDRESS][PERSON_NAME][PERSON_NAM…"
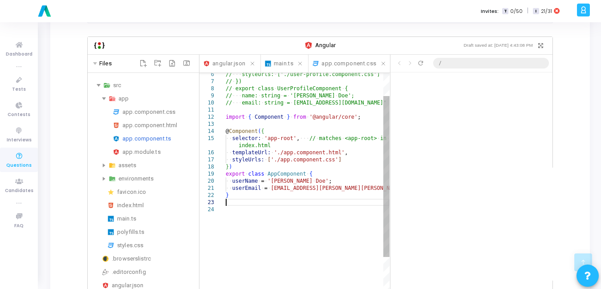
scroll to position [24, 0]
click at [318, 197] on div "// ·‌·‌·‌ styleUrls: ·‌ ['./user-profile.component.css'] // ·‌ }) // ·‌ export …" at bounding box center [308, 253] width 164 height 436
click at [153, 120] on div "app.component.html" at bounding box center [158, 125] width 73 height 11
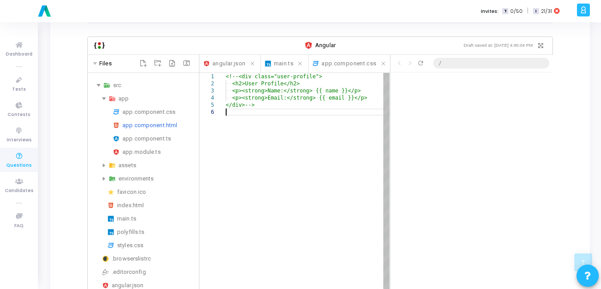
scroll to position [0, 0]
click at [247, 114] on div "<!--<div ·‌ class="user-profile"> ·‌·‌ <h2>User ·‌ Profile</h2> ·‌·‌ <p><strong…" at bounding box center [308, 223] width 164 height 301
paste textarea "Editor content;Press Alt+F1 for Accessibility Options."
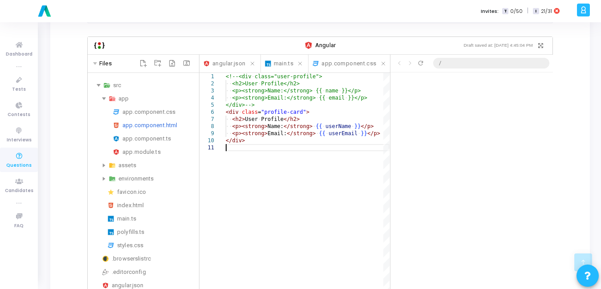
scroll to position [24, 0]
click at [151, 107] on div "app.component.css" at bounding box center [158, 112] width 73 height 11
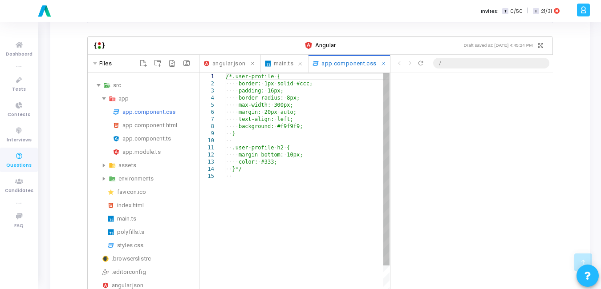
scroll to position [0, 0]
click at [236, 168] on div "/*.user-profile ·‌ { ·‌·‌·‌·‌ border: ·‌ 1px ·‌ solid ·‌ #ccc; ·‌·‌·‌·‌ padding…" at bounding box center [308, 255] width 164 height 365
paste textarea "font-size: 14px; }"
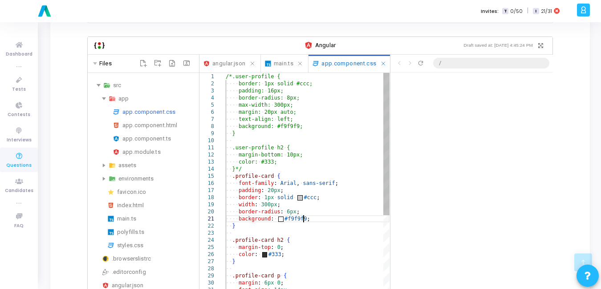
type textarea ".user-profile h2 { margin-bottom: 10px; color: #333; }*/ .profile-card { font-f…"
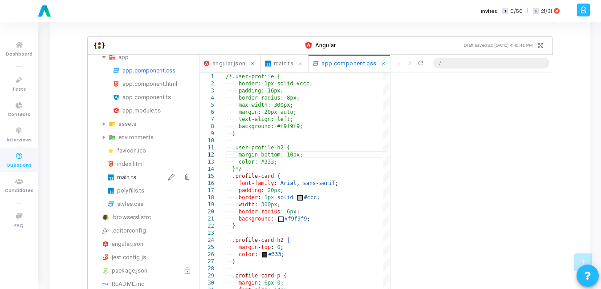
scroll to position [42, 0]
click at [143, 158] on div "index.html" at bounding box center [156, 163] width 78 height 11
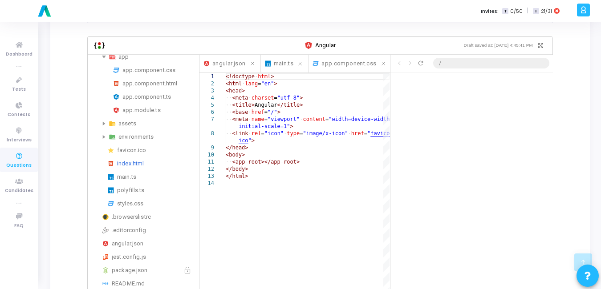
scroll to position [24, 0]
click at [134, 172] on div "main.ts" at bounding box center [156, 177] width 78 height 11
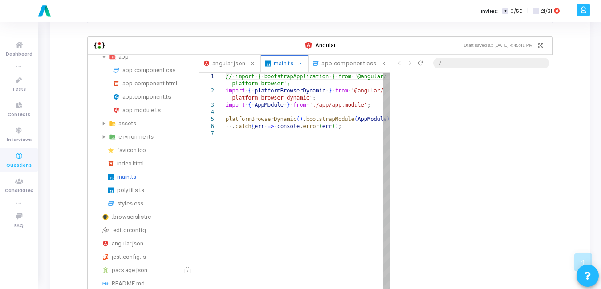
scroll to position [0, 0]
click at [324, 143] on div "// ·‌ import ·‌ { ·‌ bootstrapApplication ·‌ } ·‌ from ·‌ '@angular/ platform-b…" at bounding box center [308, 234] width 164 height 322
click at [284, 140] on div "// ·‌ import ·‌ { ·‌ bootstrapApplication ·‌ } ·‌ from ·‌ '@angular/ platform-b…" at bounding box center [308, 234] width 164 height 322
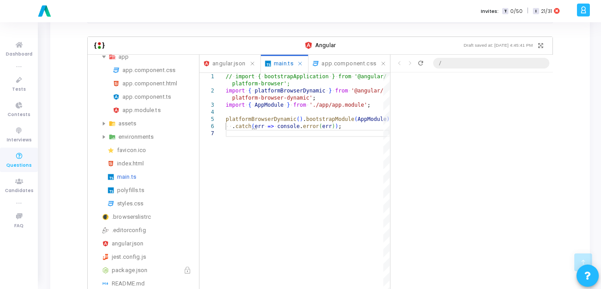
click at [420, 60] on icon "Refresh preview" at bounding box center [420, 63] width 7 height 7
click at [421, 60] on icon "Refresh preview" at bounding box center [420, 63] width 7 height 7
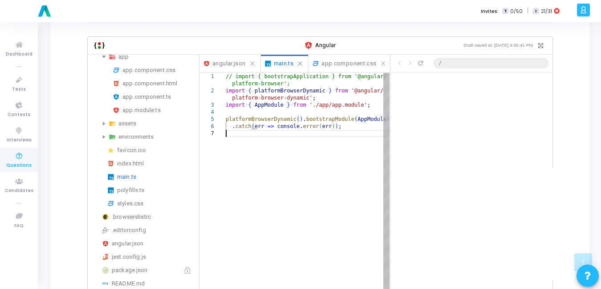
click at [282, 143] on div "// ·‌ import ·‌ { ·‌ bootstrapApplication ·‌ } ·‌ from ·‌ '@angular/ platform-b…" at bounding box center [308, 234] width 164 height 322
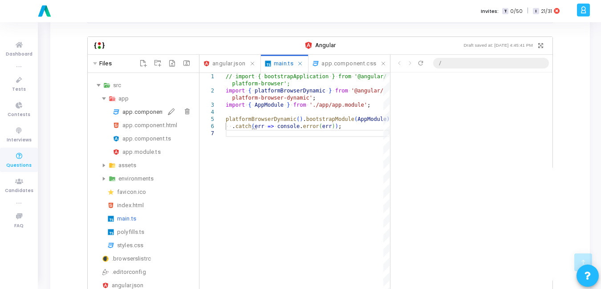
click at [144, 107] on div "app.component.css" at bounding box center [158, 112] width 73 height 11
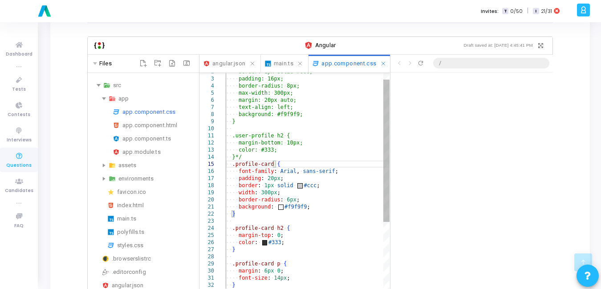
scroll to position [24, 0]
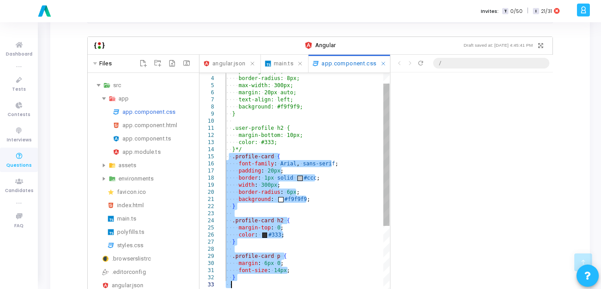
drag, startPoint x: 230, startPoint y: 152, endPoint x: 244, endPoint y: 280, distance: 129.0
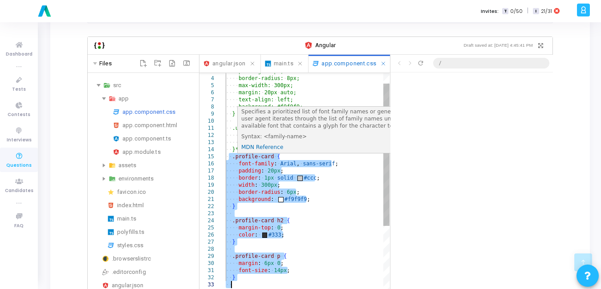
paste textarea "border: 3px solid #fff; object-fit: cover; box-shadow: 0 4px 10px rgba(0, 0, 0,…"
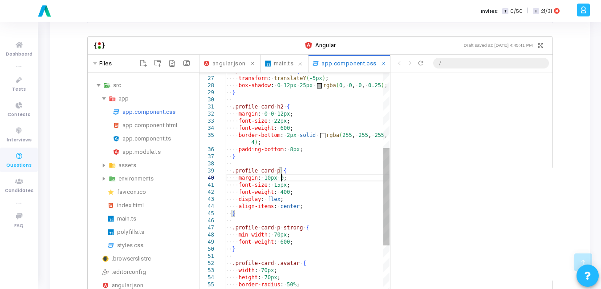
scroll to position [0, 0]
click at [322, 175] on div "·‌·‌ .profile-card:hover ·‌ { ·‌·‌·‌·‌ transform : ·‌ translateY ( -5px ) ; ·‌·…" at bounding box center [308, 228] width 164 height 721
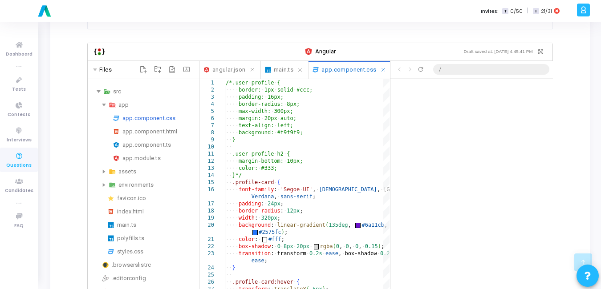
scroll to position [166, 0]
click at [423, 66] on icon "Refresh preview" at bounding box center [420, 69] width 7 height 7
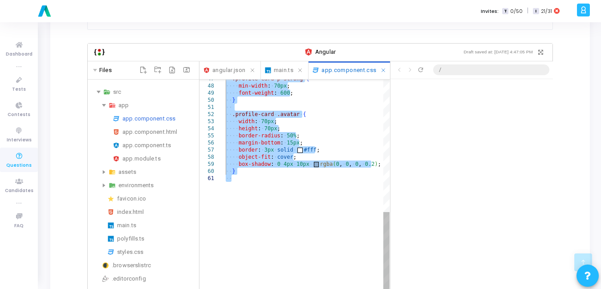
drag, startPoint x: 231, startPoint y: 176, endPoint x: 329, endPoint y: 240, distance: 117.1
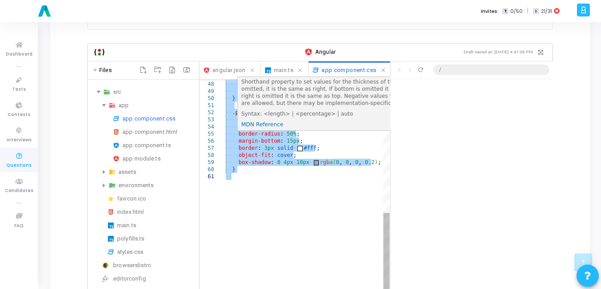
paste textarea "font-weight: 600; color: #00f0ff"
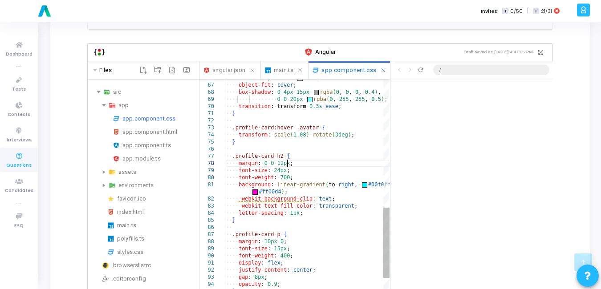
scroll to position [0, 0]
click at [326, 157] on div "·‌·‌·‌·‌ border : ·‌ 4px ·‌ solid ·‌ #fff ; ·‌·‌·‌·‌ object-fit : ·‌ cover ; ·‌…" at bounding box center [308, 96] width 164 height 999
click at [422, 66] on icon "Refresh preview" at bounding box center [420, 69] width 7 height 7
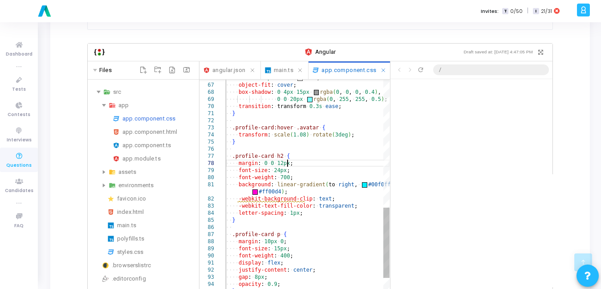
click at [317, 155] on div "·‌·‌·‌·‌ border : ·‌ 4px ·‌ solid ·‌ #fff ; ·‌·‌·‌·‌ object-fit : ·‌ cover ; ·‌…" at bounding box center [308, 96] width 164 height 999
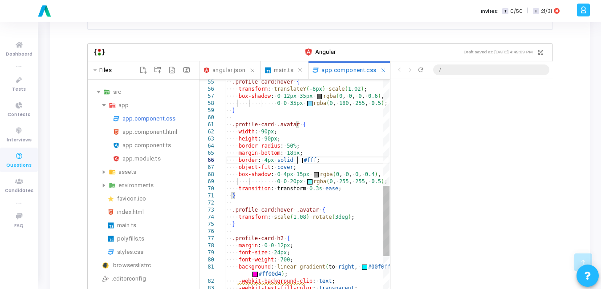
click at [297, 154] on div "·‌·‌·‌·‌ -webkit-text-fill-color : ·‌ transparent ; ·‌·‌·‌·‌ letter-spacing : ·…" at bounding box center [308, 178] width 164 height 999
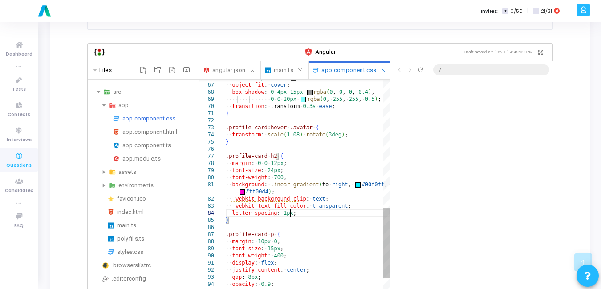
click at [331, 205] on div "·‌·‌ -webkit-text-fill-color : ·‌ transparent ; ·‌·‌ letter-spacing : ·‌ 1px ; …" at bounding box center [308, 96] width 164 height 999
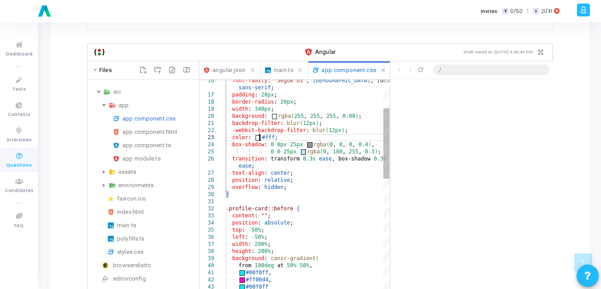
type textarea "background: rgba(255, 255, 255, 0.08); backdrop-filter: blur(12px); -webkit-bac…"
click at [421, 66] on icon "Refresh preview" at bounding box center [420, 69] width 7 height 7
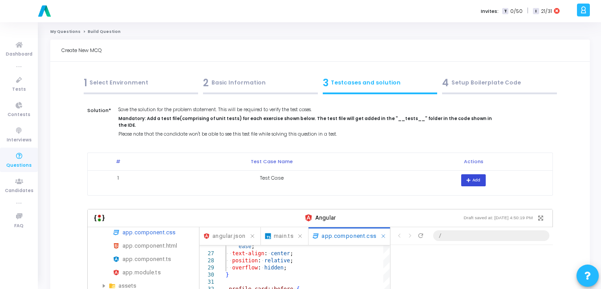
click at [466, 175] on button "Add" at bounding box center [473, 181] width 24 height 12
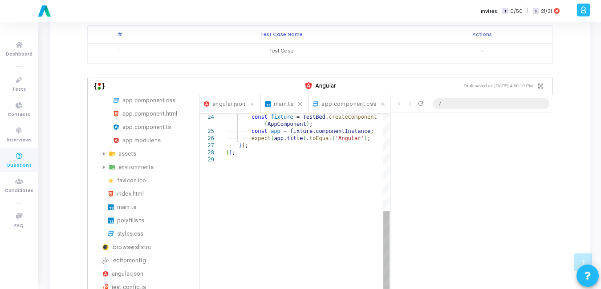
scroll to position [300, 0]
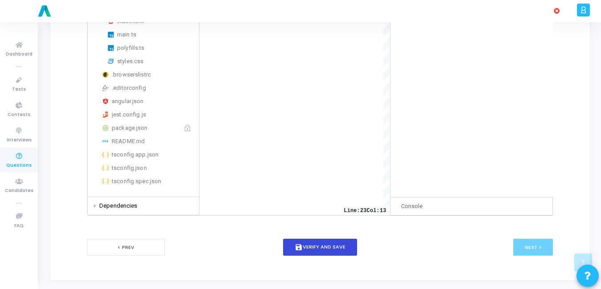
click at [316, 239] on button "save Verify and Save" at bounding box center [320, 247] width 74 height 17
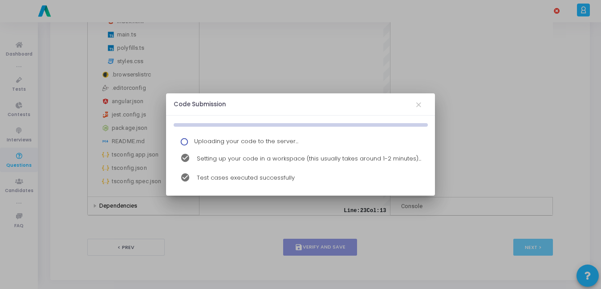
scroll to position [0, 0]
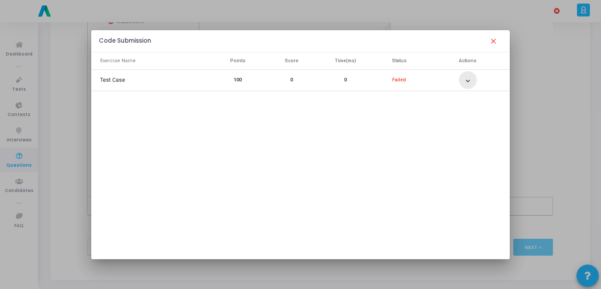
click at [464, 83] on mat-icon "expand_more" at bounding box center [468, 81] width 11 height 11
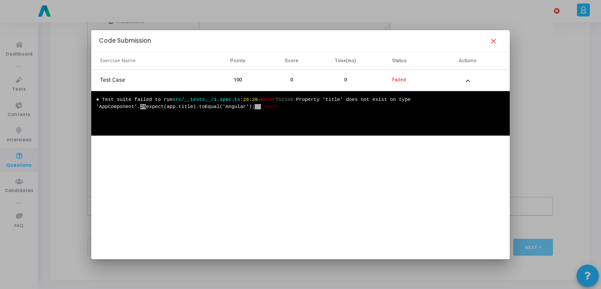
drag, startPoint x: 245, startPoint y: 131, endPoint x: 103, endPoint y: 109, distance: 144.2
click at [103, 109] on div "● Test suite failed to run src/__tests__/1.spec.ts : 26 : 20 - error TS2339: Pr…" at bounding box center [300, 107] width 409 height 22
copy pre "src/__tests__/1.spec.ts : 26 : 20 - error TS2339: Property 'title' does not exi…"
click at [463, 81] on mat-icon "expand_more" at bounding box center [468, 81] width 11 height 11
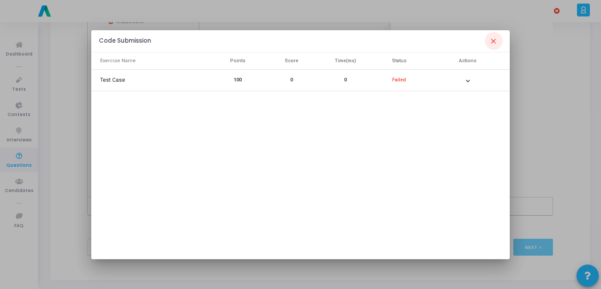
click at [495, 41] on mat-icon "close" at bounding box center [493, 41] width 11 height 11
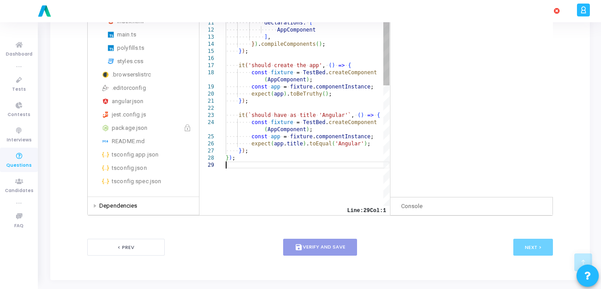
click at [279, 156] on div "·‌·‌·‌·‌·‌·‌·‌·‌ const ·‌ fixture ·‌ = ·‌ TestBed . createComponent ( AppCompon…" at bounding box center [308, 184] width 164 height 486
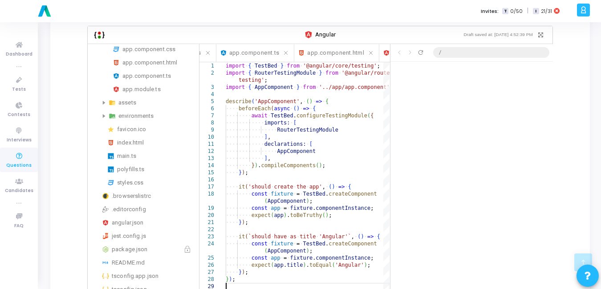
scroll to position [0, 333]
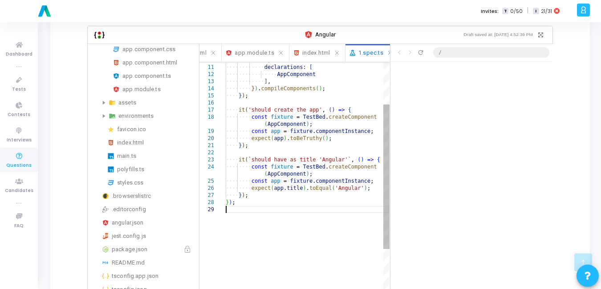
click at [250, 203] on div "·‌·‌·‌·‌·‌·‌·‌·‌ const ·‌ app ·‌ = ·‌ fixture . componentInstance ; ·‌·‌·‌·‌·‌·…" at bounding box center [308, 228] width 164 height 486
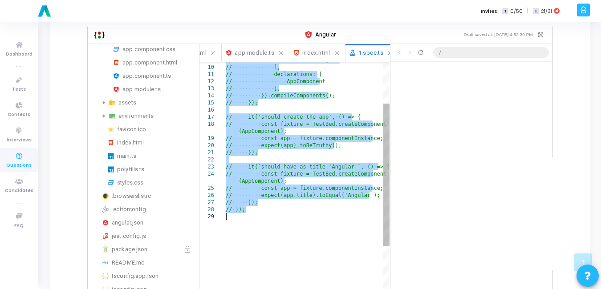
scroll to position [0, 0]
paste textarea "it(`should have as title 'Angular'`, () => { const fixture = TestBed.createComp…"
type textarea "it(`should have as title 'Angular'`, () => { const fixture = TestBed.createComp…"
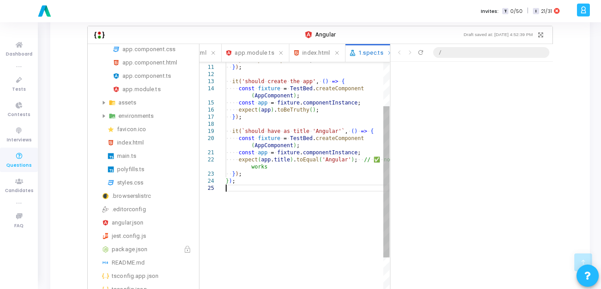
scroll to position [24, 0]
click at [300, 156] on div "} ) ; ·‌·‌ it ( `should ·‌ have ·‌ as ·‌ title ·‌ 'Angular'` , ·‌ ( ) ·‌ => ·‌ …" at bounding box center [308, 217] width 164 height 465
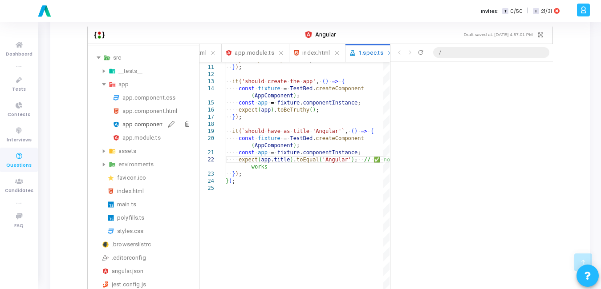
click at [139, 121] on div "app.component.ts" at bounding box center [158, 124] width 73 height 11
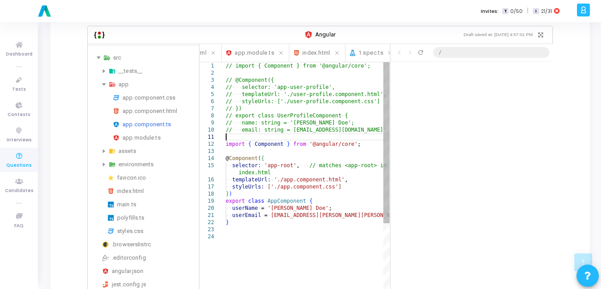
scroll to position [0, 0]
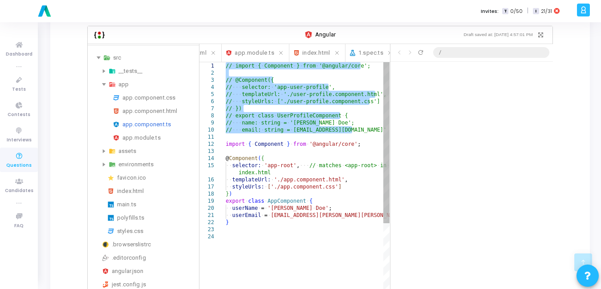
drag, startPoint x: 360, startPoint y: 129, endPoint x: 198, endPoint y: -19, distance: 219.7
click at [226, 62] on div "// ·‌ import ·‌ { ·‌ Component ·‌ } ·‌ from ·‌ '@angular/core'; // ·‌ @Componen…" at bounding box center [308, 280] width 164 height 436
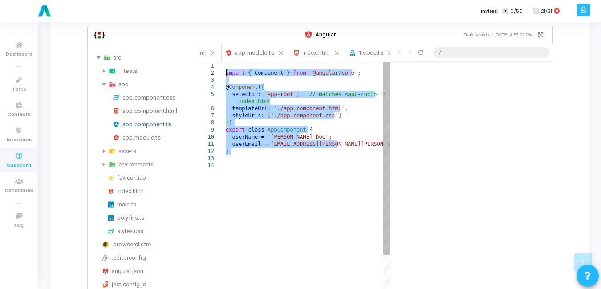
scroll to position [24, 0]
drag, startPoint x: 237, startPoint y: 151, endPoint x: 199, endPoint y: 54, distance: 103.7
click at [226, 62] on div "import ·‌ { ·‌ Component ·‌ } ·‌ from ·‌ '@angular/core' ; @ Component ( { ·‌·‌…" at bounding box center [308, 244] width 164 height 365
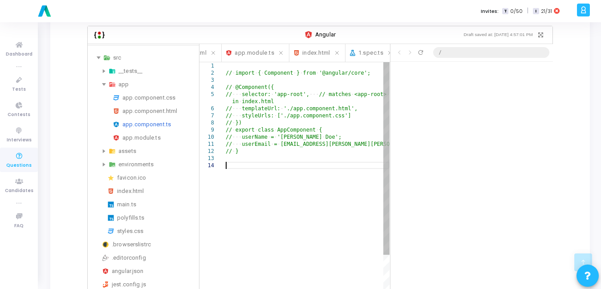
click at [255, 156] on div "// ·‌ import ·‌ { ·‌ Component ·‌ } ·‌ from ·‌ '@angular/core'; // ·‌ @Componen…" at bounding box center [308, 244] width 164 height 365
paste textarea "styleUrls: ['./app.component.css'] }) export class AppComponent { title = 'Angu…"
type textarea "styleUrls: ['./app.component.css'] }) export class AppComponent { title = 'Angu…"
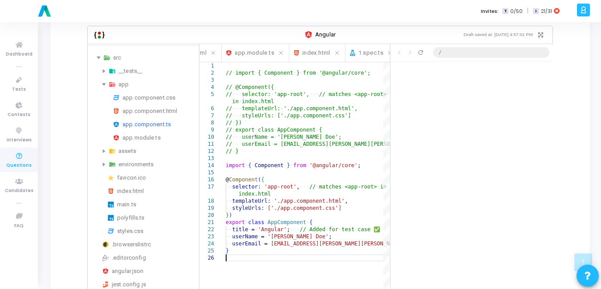
scroll to position [24, 0]
click at [145, 106] on div "app.component.html" at bounding box center [158, 111] width 73 height 11
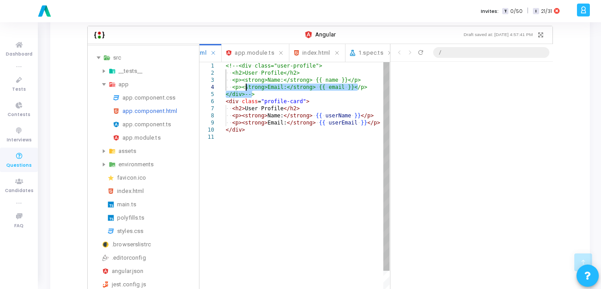
scroll to position [0, 0]
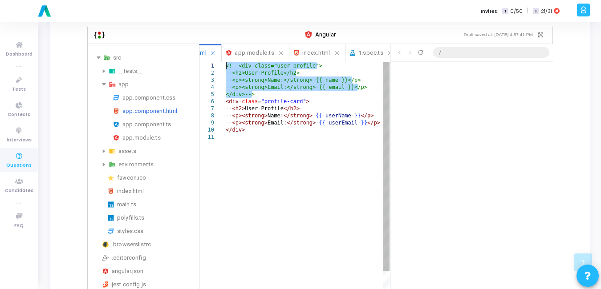
drag, startPoint x: 256, startPoint y: 87, endPoint x: 201, endPoint y: 51, distance: 65.9
click at [226, 62] on div "<!--<div ·‌ class="user-profile"> ·‌·‌ <h2>User ·‌ Profile</h2> ·‌·‌ <p><strong…" at bounding box center [308, 230] width 164 height 337
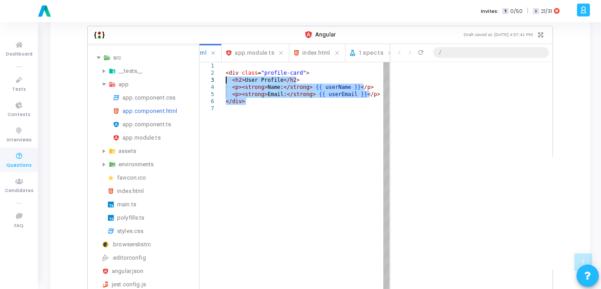
scroll to position [24, 0]
drag, startPoint x: 263, startPoint y: 101, endPoint x: 203, endPoint y: 61, distance: 72.5
click at [226, 62] on div "<div ·‌ class = "profile-card" > ·‌·‌ <h2> User ·‌ Profile </h2> ·‌·‌ <p><stron…" at bounding box center [308, 216] width 164 height 308
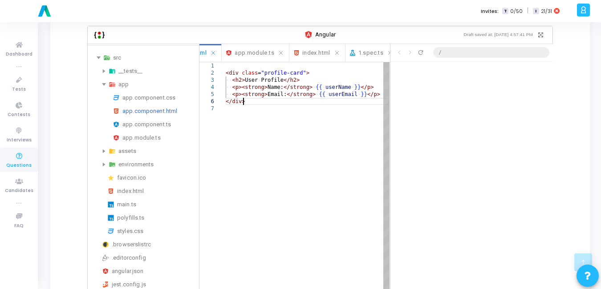
click at [261, 96] on div "<div ·‌ class = "profile-card" > ·‌·‌ <h2> User ·‌ Profile </h2> ·‌·‌ <p><stron…" at bounding box center [308, 216] width 164 height 308
paste textarea "<p><strong>Name:</strong> {{ userName }}</p> <p><strong>Email:</strong> {{ user…"
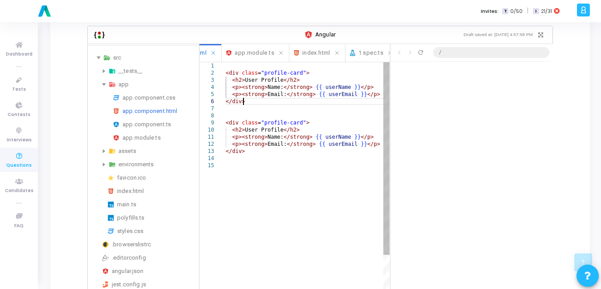
click at [256, 96] on div "<div ·‌ class = "profile-card" > ·‌·‌ <h2> User ·‌ Profile </h2> ·‌·‌ <p><stron…" at bounding box center [308, 244] width 164 height 365
click at [224, 69] on div at bounding box center [221, 72] width 12 height 7
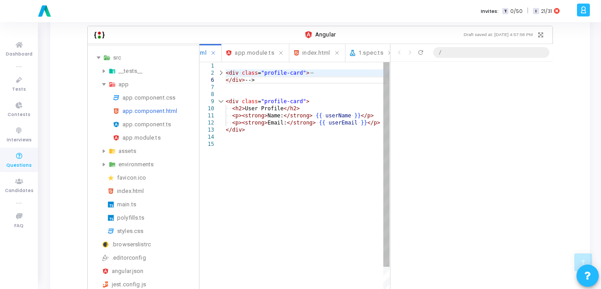
click at [225, 69] on div at bounding box center [221, 72] width 12 height 7
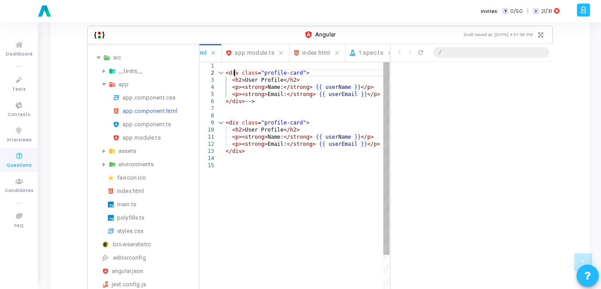
click at [234, 65] on div "<div ·‌ class = "profile-card" > ·‌·‌ <h2> User ·‌ Profile </h2> ·‌·‌ <p><stron…" at bounding box center [308, 244] width 164 height 365
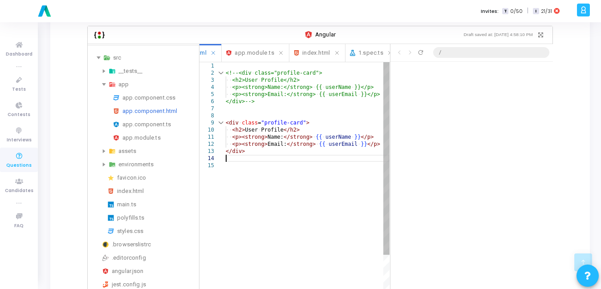
click at [268, 153] on div "<!--<div ·‌ class="profile-card"> ·‌·‌ <h2>User ·‌ Profile</h2> ·‌·‌ <p><strong…" at bounding box center [308, 244] width 164 height 365
type textarea "<p><strong>Name:</strong> {{ userName }}</p> <p><strong>Email:</strong> {{ user…"
click at [313, 170] on div "<!--<div ·‌ class="profile-card"> ·‌·‌ <h2>User ·‌ Profile</h2> ·‌·‌ <p><strong…" at bounding box center [308, 244] width 164 height 365
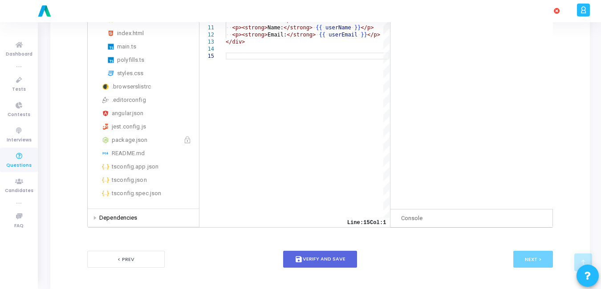
scroll to position [300, 0]
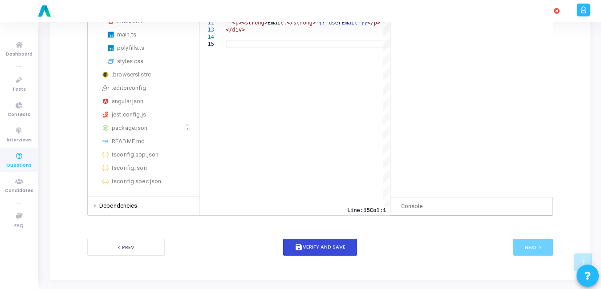
click at [318, 239] on button "save Verify and Save" at bounding box center [320, 247] width 74 height 17
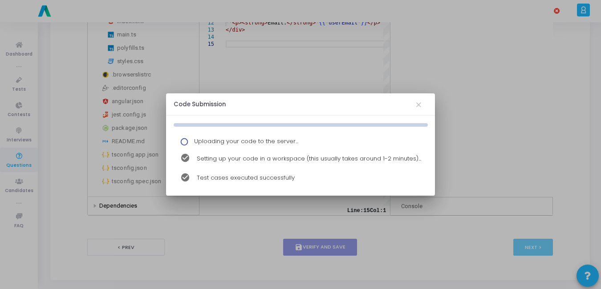
scroll to position [0, 0]
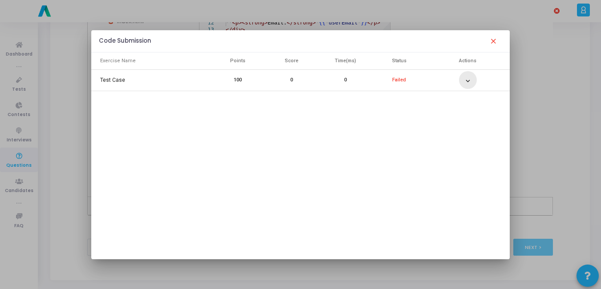
click at [464, 77] on mat-icon "expand_more" at bounding box center [468, 81] width 11 height 11
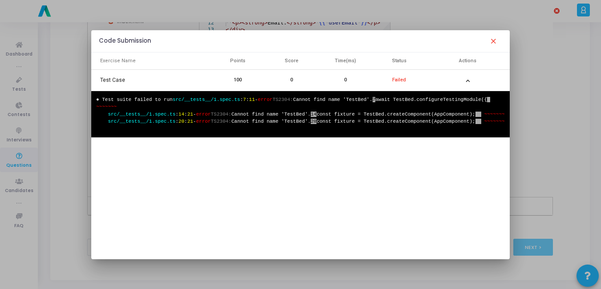
drag, startPoint x: 278, startPoint y: 187, endPoint x: 92, endPoint y: 95, distance: 207.3
click at [92, 95] on div "● Test suite failed to run src/__tests__/1.spec.ts : 7 : 11 - error TS2304: Can…" at bounding box center [300, 114] width 418 height 47
copy pre "● Test suite failed to run src/__tests__/1.spec.ts : 7 : 11 - error TS2304: Can…"
click at [493, 44] on mat-icon "close" at bounding box center [493, 41] width 11 height 11
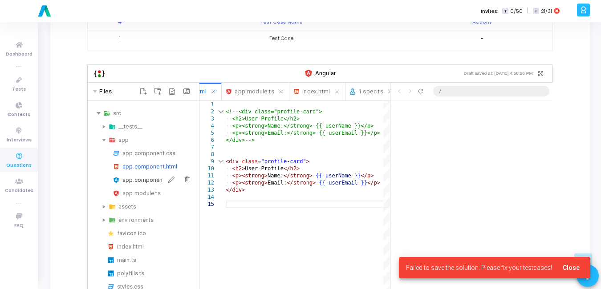
scroll to position [65, 0]
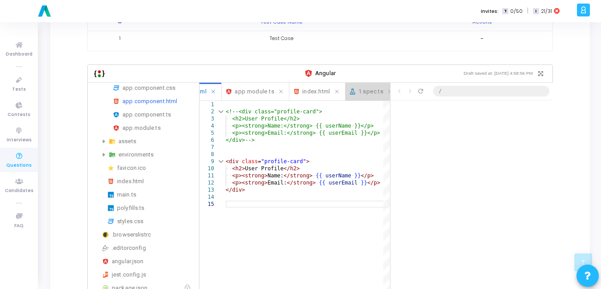
click at [358, 87] on span "1.spec.ts" at bounding box center [370, 92] width 25 height 10
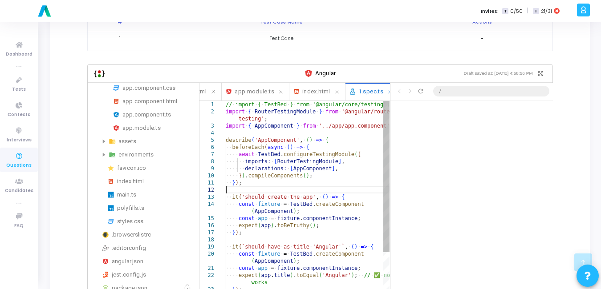
scroll to position [0, 0]
click at [225, 108] on div "2" at bounding box center [212, 111] width 26 height 7
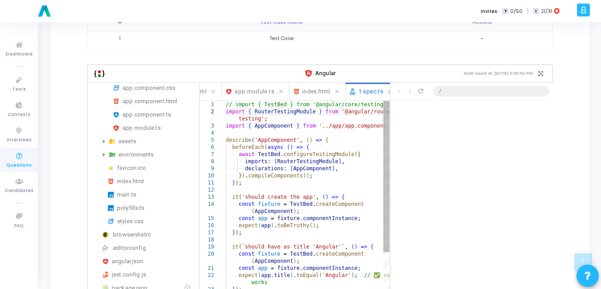
drag, startPoint x: 225, startPoint y: 105, endPoint x: 320, endPoint y: 215, distance: 145.2
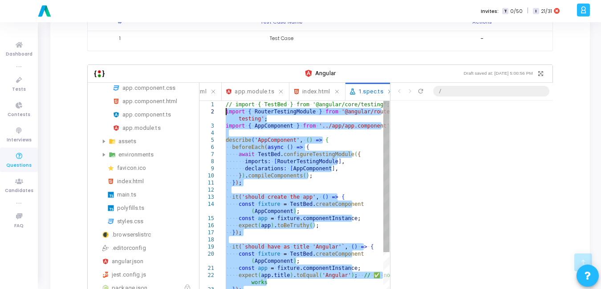
drag, startPoint x: 246, startPoint y: 221, endPoint x: 203, endPoint y: 103, distance: 125.6
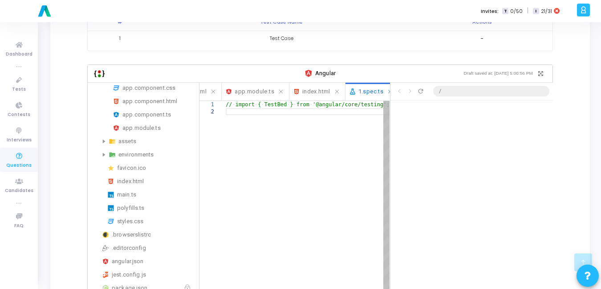
paste textarea "const fixture = TestBed.createComponent(AppComponent); fixture.detectChanges();…"
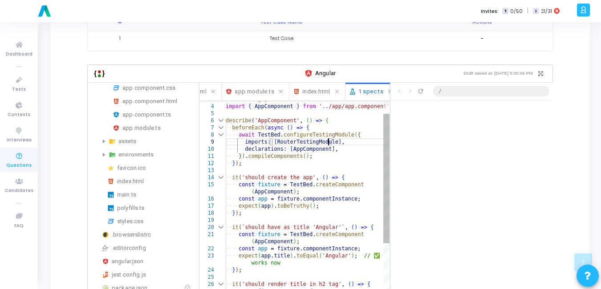
scroll to position [24, 0]
type textarea "declarations: [AppComponent], }).compileComponents(); }); it('should create the…"
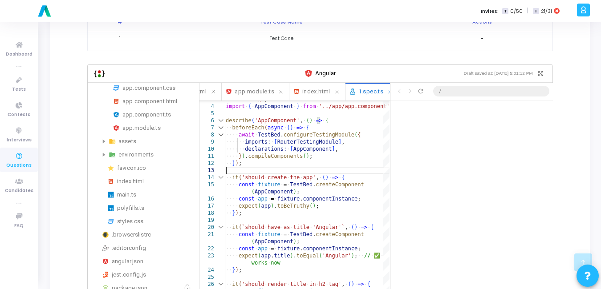
scroll to position [0, 0]
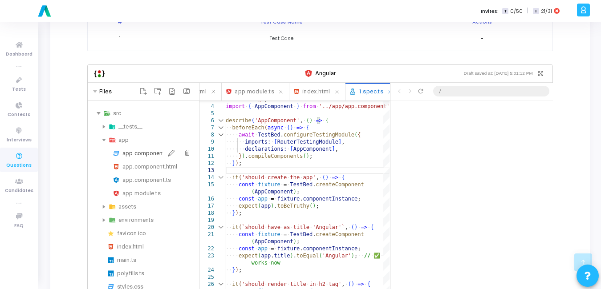
click at [155, 148] on div "app.component.css" at bounding box center [158, 153] width 73 height 11
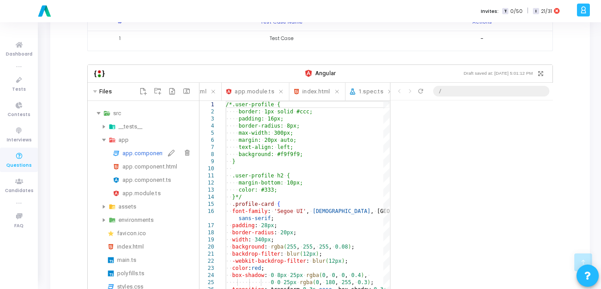
click at [155, 148] on div "app.component.css" at bounding box center [158, 153] width 73 height 11
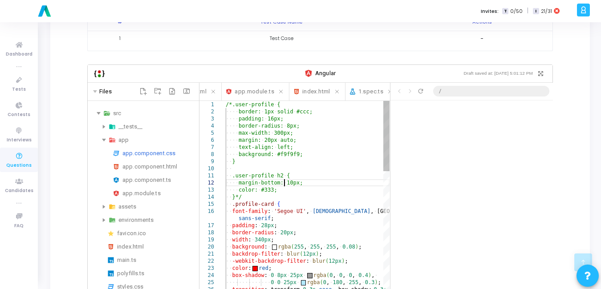
type textarea "/*.user-profile { border: 1px solid #ccc; padding: 16px; border-radius: 8px; ma…"
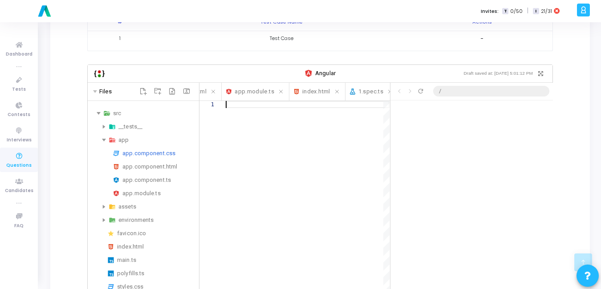
paste textarea "} .profile-card p { margin: 6px 0; font-size: 15px; color: #555; }"
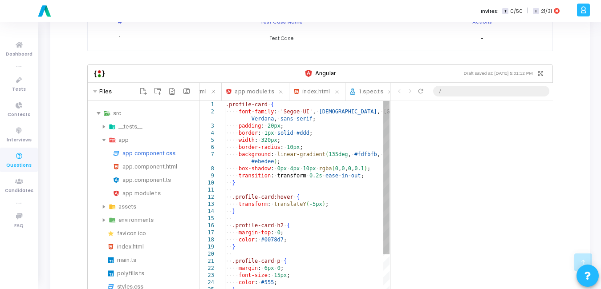
type textarea ".profile-card { font-family: 'Segoe UI', Tahoma, [GEOGRAPHIC_DATA], Verdana, sa…"
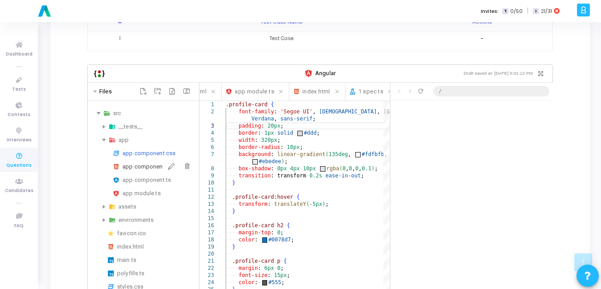
click at [142, 162] on div "app.component.html" at bounding box center [158, 167] width 73 height 11
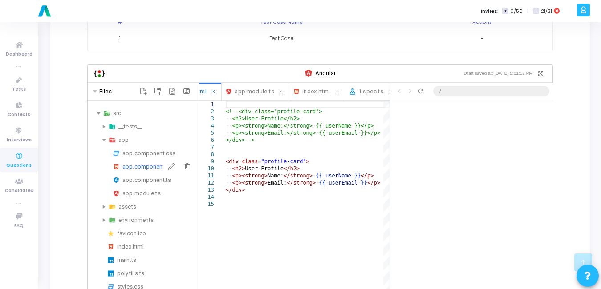
click at [142, 162] on div "app.component.html" at bounding box center [158, 167] width 73 height 11
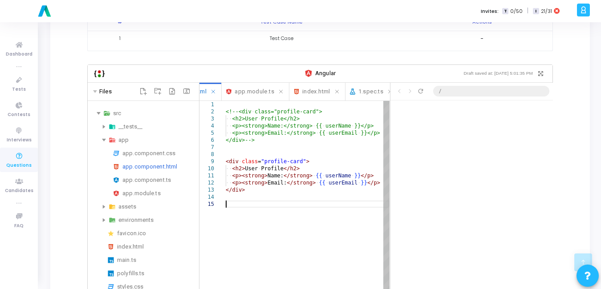
click at [240, 204] on div "<!--<div ·‌ class="profile-card"> ·‌·‌ <h2>User ·‌ Profile</h2> ·‌·‌ <p><strong…" at bounding box center [308, 283] width 164 height 365
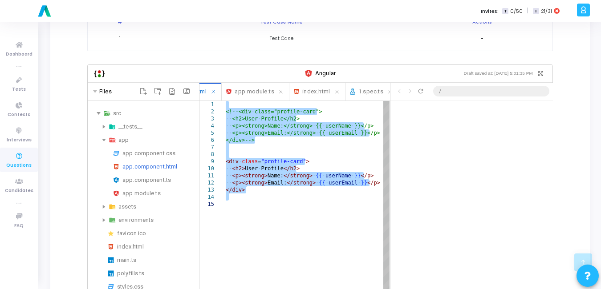
paste textarea "<div class="profile-card"> <h2>{{ title }}</h2> <p>Welcome to your Angular Prof…"
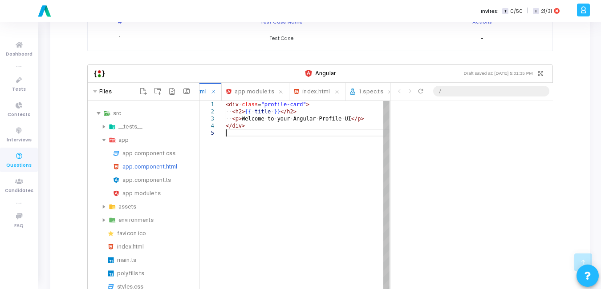
click at [275, 144] on div "<div ·‌ class = "profile-card" > ·‌·‌ <h2> {{ ·‌ title ·‌ }} </h2> ·‌·‌ <p> Wel…" at bounding box center [308, 248] width 164 height 294
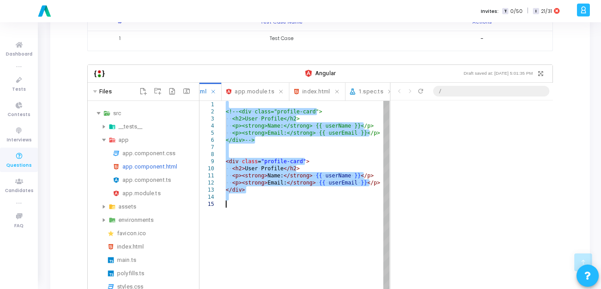
scroll to position [24, 0]
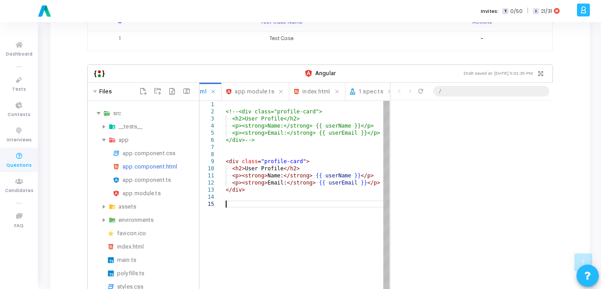
click at [294, 202] on div "<!--<div ·‌ class="profile-card"> ·‌·‌ <h2>User ·‌ Profile</h2> ·‌·‌ <p><strong…" at bounding box center [308, 283] width 164 height 365
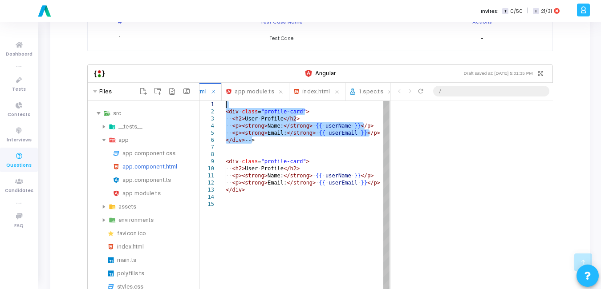
drag, startPoint x: 271, startPoint y: 136, endPoint x: 203, endPoint y: 94, distance: 79.9
click at [226, 101] on div "<div ·‌ class = "profile-card" > ·‌·‌ <h2> User ·‌ Profile </h2> ·‌·‌ <p><stron…" at bounding box center [308, 283] width 164 height 365
type textarea "<div class="profile-card"> <h2>User Profile</h2> <p><strong>Name:</strong> {{ u…"
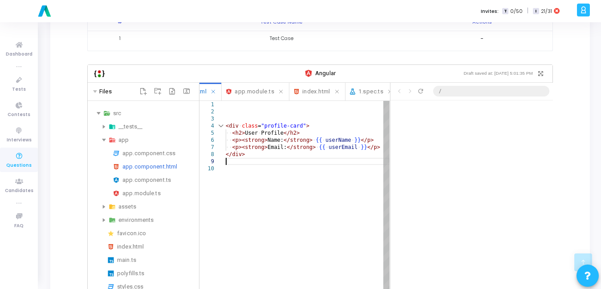
click at [300, 158] on div "<div ·‌ class = "profile-card" > ·‌·‌ <h2> User ·‌ Profile </h2> ·‌·‌ <p><stron…" at bounding box center [308, 265] width 164 height 329
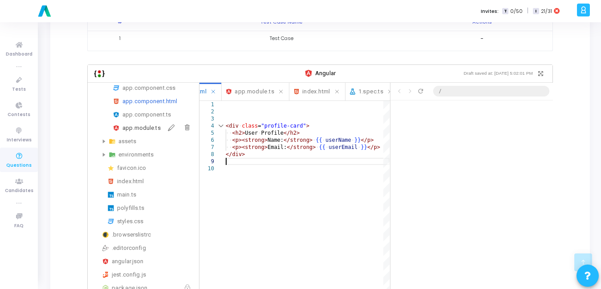
scroll to position [300, 0]
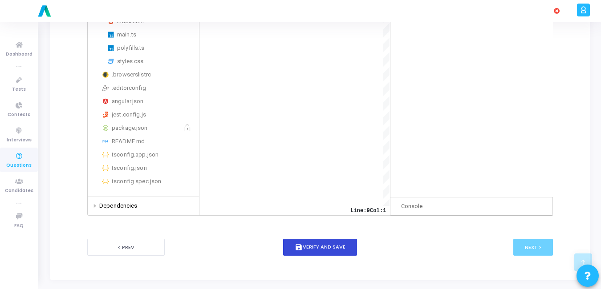
click at [316, 244] on button "save Verify and Save" at bounding box center [320, 247] width 74 height 17
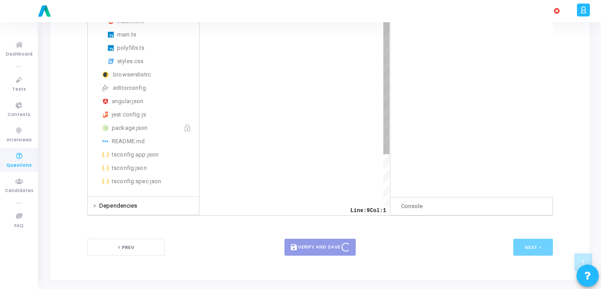
scroll to position [0, 0]
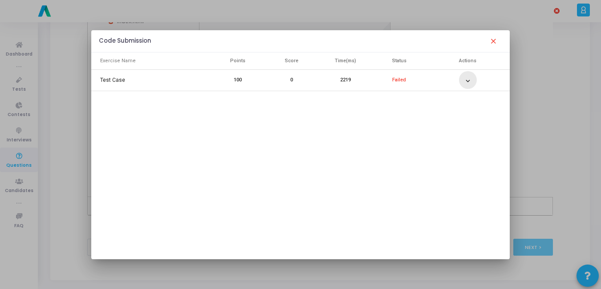
click at [463, 83] on mat-icon "expand_more" at bounding box center [468, 81] width 11 height 11
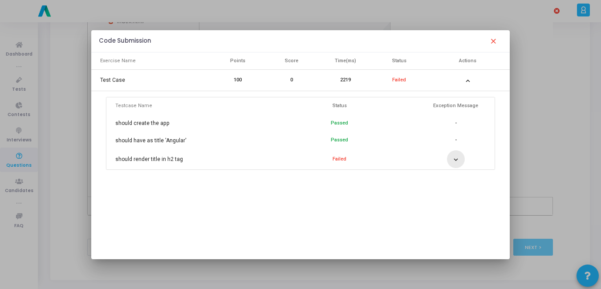
click at [457, 156] on mat-icon "expand_more" at bounding box center [456, 159] width 11 height 11
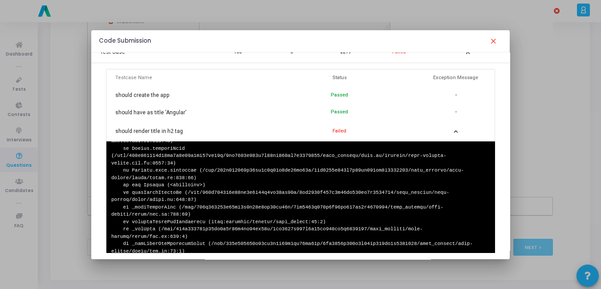
scroll to position [28, 0]
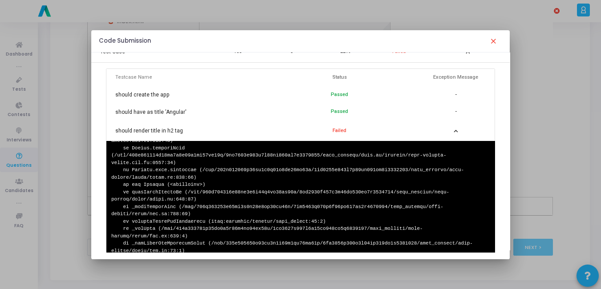
drag, startPoint x: 111, startPoint y: 148, endPoint x: 292, endPoint y: 250, distance: 208.5
click at [292, 250] on div at bounding box center [300, 196] width 388 height 111
copy pre "Error: expect(received).toContain(expected) // indexOf Expected substring: "Ang…"
click at [494, 42] on mat-icon "close" at bounding box center [493, 41] width 11 height 11
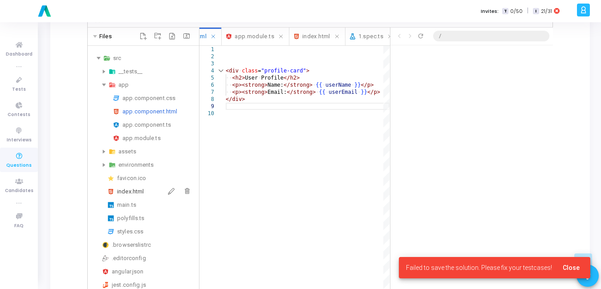
scroll to position [194, 0]
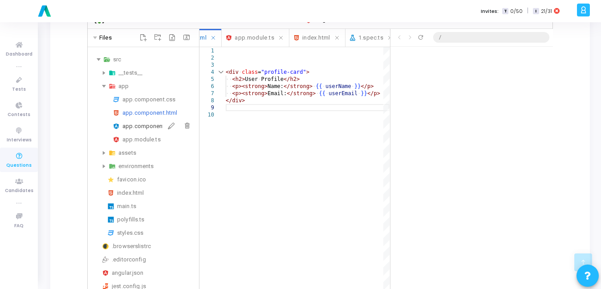
click at [150, 121] on div "app.component.ts" at bounding box center [158, 126] width 73 height 11
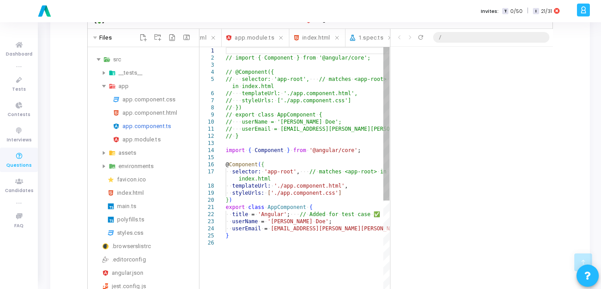
scroll to position [24, 0]
drag, startPoint x: 226, startPoint y: 140, endPoint x: 231, endPoint y: 234, distance: 94.1
click at [231, 234] on div "// ·‌ import ·‌ { ·‌ Component ·‌ } ·‌ from ·‌ '@angular/core'; // ·‌ @Componen…" at bounding box center [308, 276] width 164 height 458
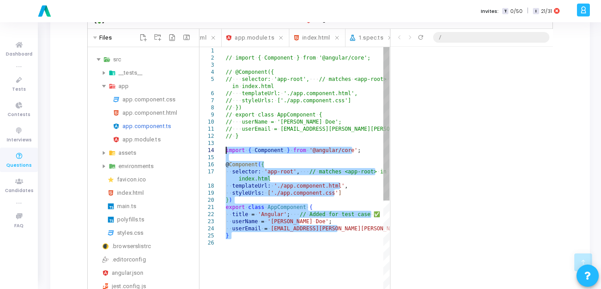
drag, startPoint x: 231, startPoint y: 234, endPoint x: 219, endPoint y: 144, distance: 90.4
click at [226, 144] on div "// ·‌ import ·‌ { ·‌ Component ·‌ } ·‌ from ·‌ '@angular/core'; // ·‌ @Componen…" at bounding box center [308, 276] width 164 height 458
paste textarea "}) export class AppComponent { title = 'Angular'; // ✅ Matches test case"
type textarea "}) export class AppComponent { title = 'Angular'; // ✅ Matches test case }"
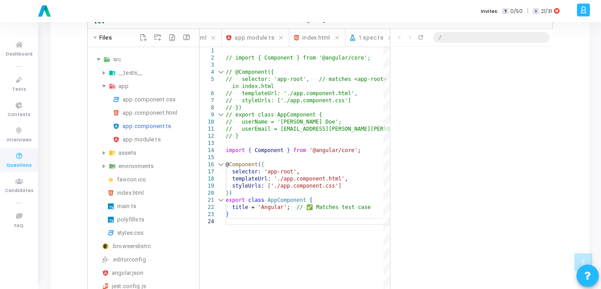
scroll to position [24, 0]
click at [146, 108] on div "app.component.html" at bounding box center [158, 113] width 73 height 11
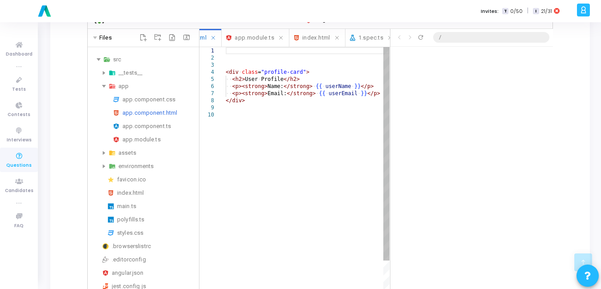
scroll to position [0, 0]
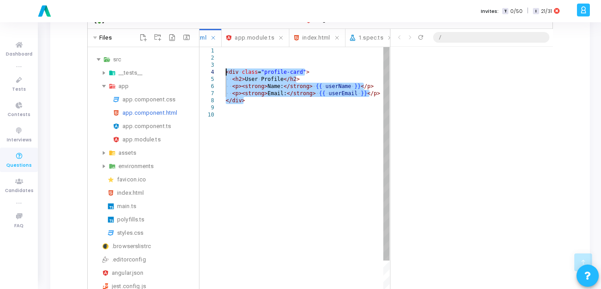
drag, startPoint x: 249, startPoint y: 94, endPoint x: 223, endPoint y: 61, distance: 42.1
click at [226, 61] on div "<div ·‌ class = "profile-card" > ·‌·‌ <h2> User ·‌ Profile </h2> ·‌·‌ <p><stron…" at bounding box center [308, 211] width 164 height 329
paste textarea "<div class="profile-card"> <h2>{{ title }}</h2> <!-- ✅ will render "Angular" --…"
type textarea "<div class="profile-card"> <h2>{{ title }}</h2> <!-- ✅ will render "Angular" --…"
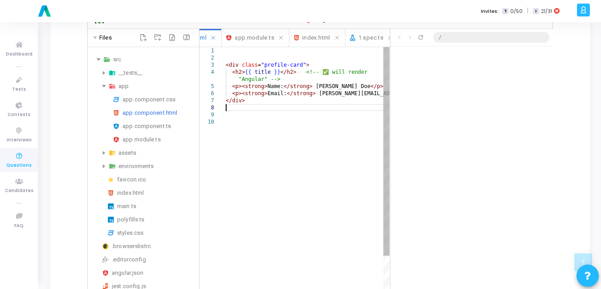
scroll to position [24, 0]
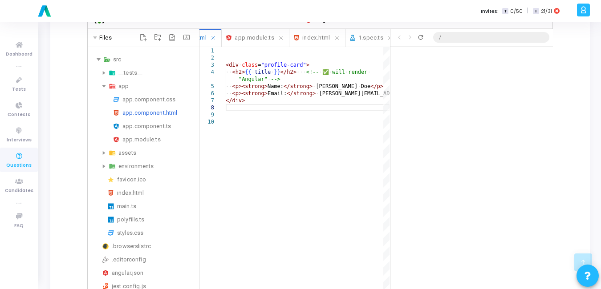
click at [421, 34] on icon "Refresh preview" at bounding box center [420, 37] width 7 height 7
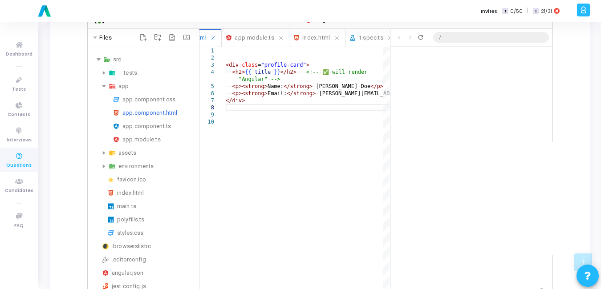
click at [422, 34] on icon "Refresh preview" at bounding box center [420, 37] width 7 height 7
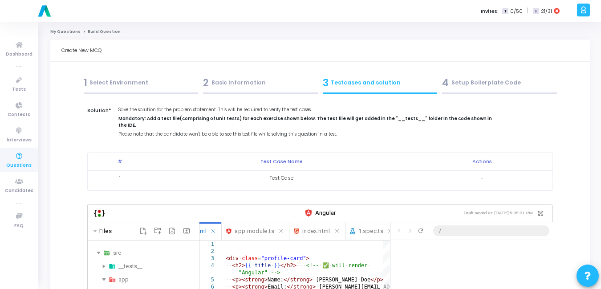
scroll to position [300, 0]
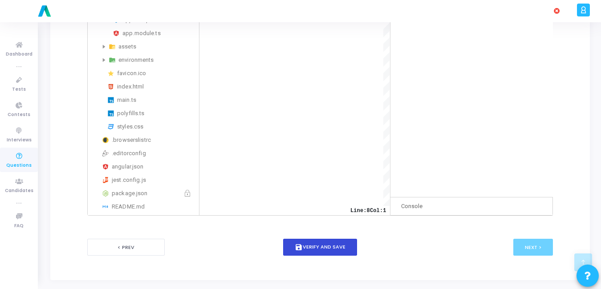
click at [325, 239] on button "save Verify and Save" at bounding box center [320, 247] width 74 height 17
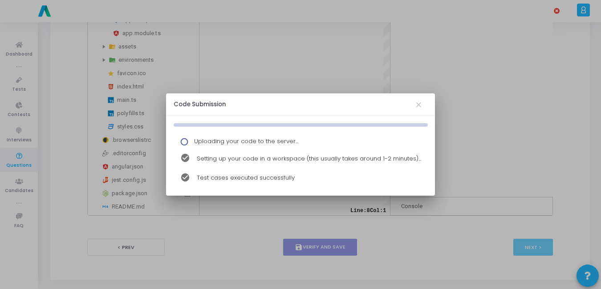
scroll to position [0, 0]
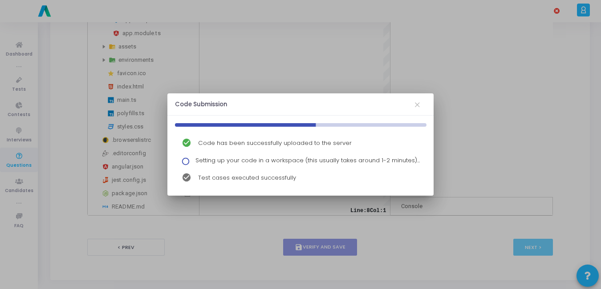
click at [393, 116] on div "check_circle Code has been successfully uploaded to the server Setting up your …" at bounding box center [300, 154] width 266 height 77
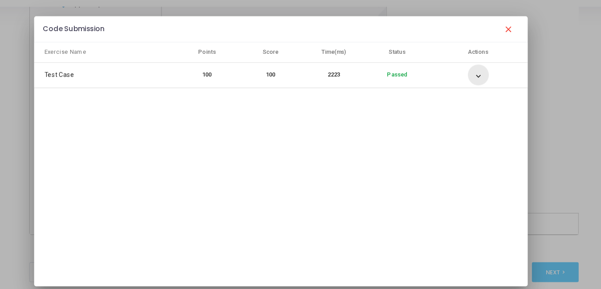
click at [467, 81] on mat-icon "expand_more" at bounding box center [468, 81] width 11 height 11
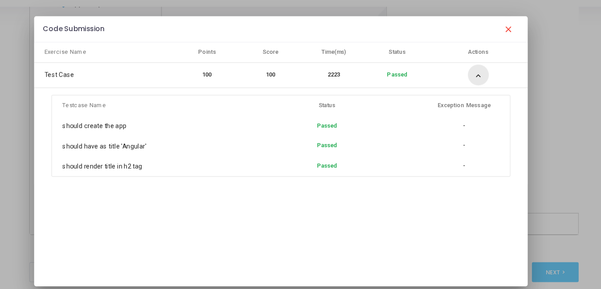
click at [467, 81] on mat-icon "expand_more" at bounding box center [468, 81] width 11 height 11
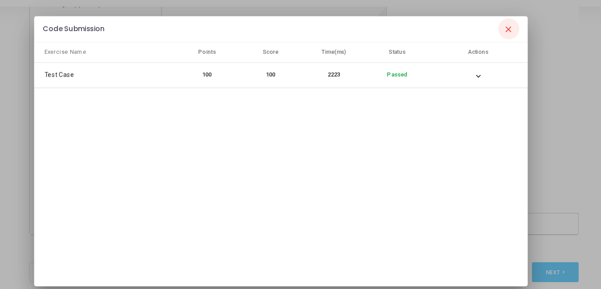
click at [490, 43] on mat-icon "close" at bounding box center [493, 41] width 11 height 11
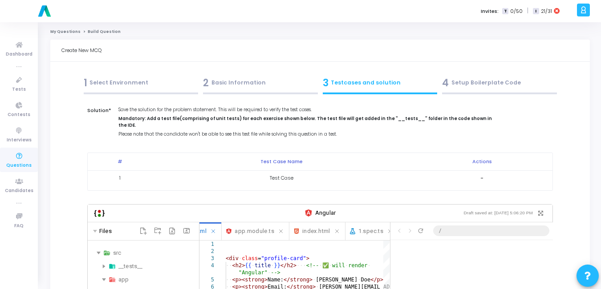
scroll to position [300, 0]
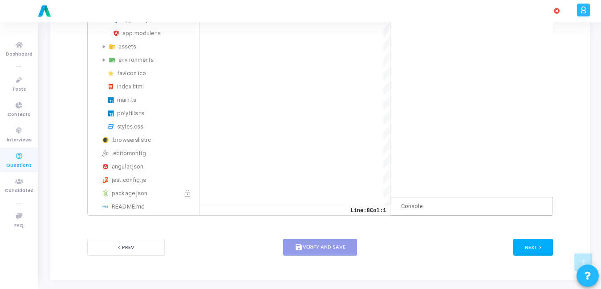
click at [540, 244] on button "Next >" at bounding box center [533, 247] width 40 height 16
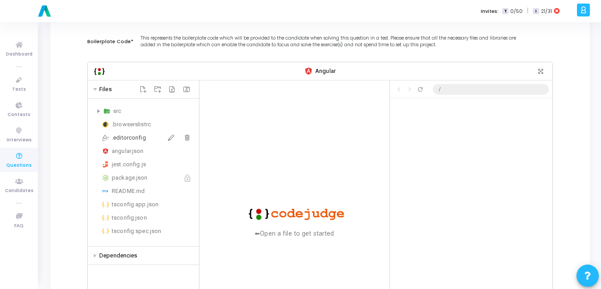
scroll to position [72, 0]
click at [95, 112] on div "src" at bounding box center [143, 111] width 104 height 11
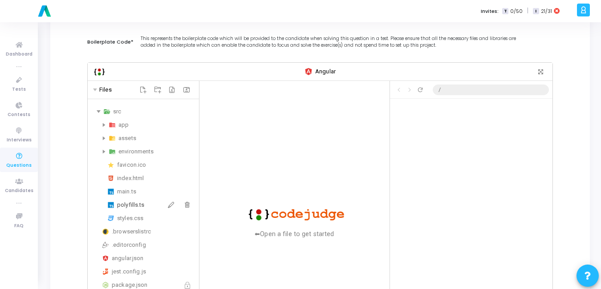
scroll to position [46, 0]
click at [105, 126] on icon at bounding box center [104, 125] width 3 height 4
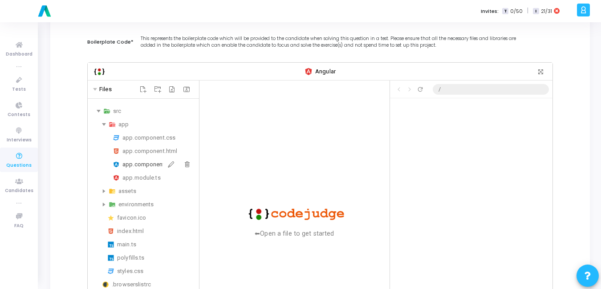
click at [142, 165] on div "app.component.ts" at bounding box center [158, 164] width 73 height 11
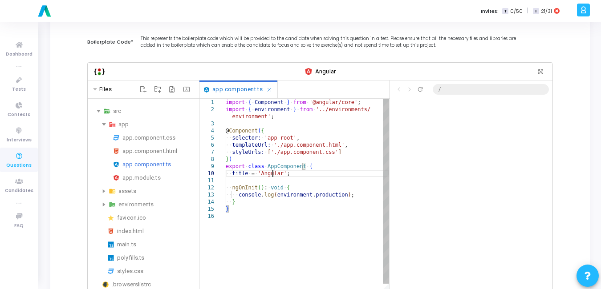
scroll to position [0, 0]
click at [274, 173] on div "import ·‌ { ·‌ Component ·‌ } ·‌ from ·‌ '@angular/core' ; import ·‌ { ·‌ envir…" at bounding box center [307, 288] width 163 height 379
type textarea "title = 'Angular'; ngOnInit(): void { console.log(environment.production); } }"
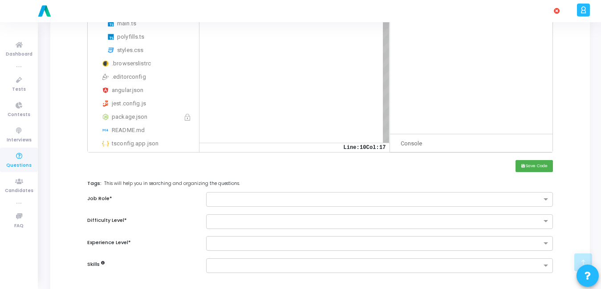
scroll to position [304, 0]
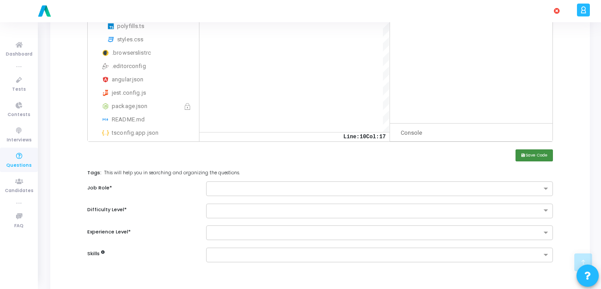
click at [536, 156] on button "save Save Code" at bounding box center [534, 156] width 37 height 12
click at [540, 153] on button "save Save Code" at bounding box center [534, 156] width 37 height 12
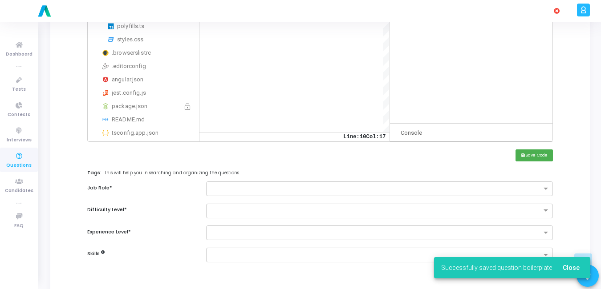
scroll to position [332, 0]
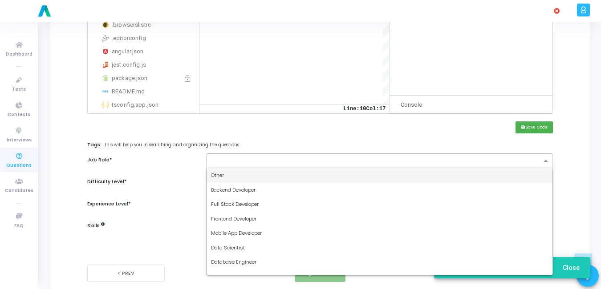
click at [443, 160] on input "text" at bounding box center [376, 162] width 330 height 8
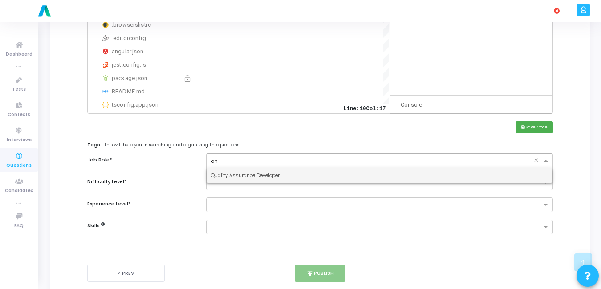
type input "a"
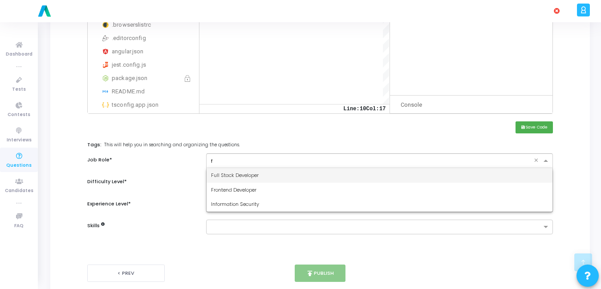
type input "fr"
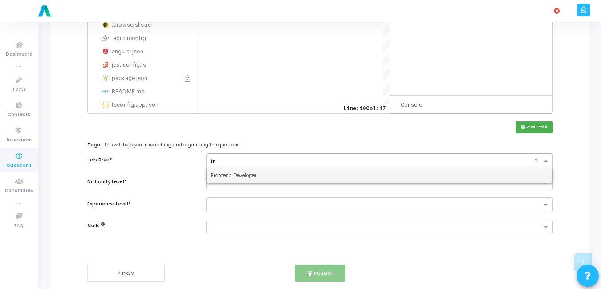
click at [235, 178] on span "Frontend Developer" at bounding box center [233, 175] width 45 height 7
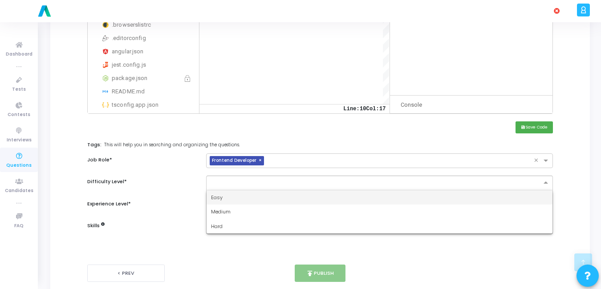
click at [235, 180] on input "text" at bounding box center [370, 183] width 319 height 8
click at [235, 199] on div "Easy" at bounding box center [380, 198] width 346 height 15
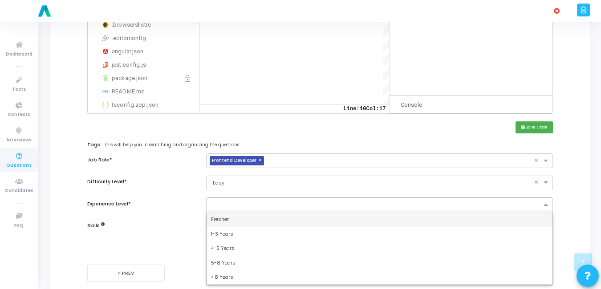
click at [235, 199] on div at bounding box center [374, 204] width 335 height 11
click at [227, 221] on span "Fresher" at bounding box center [220, 219] width 18 height 7
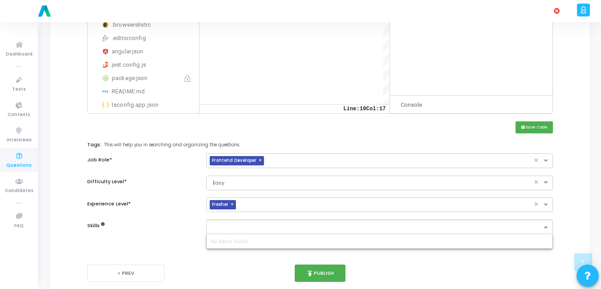
click at [238, 231] on input "text" at bounding box center [376, 228] width 330 height 8
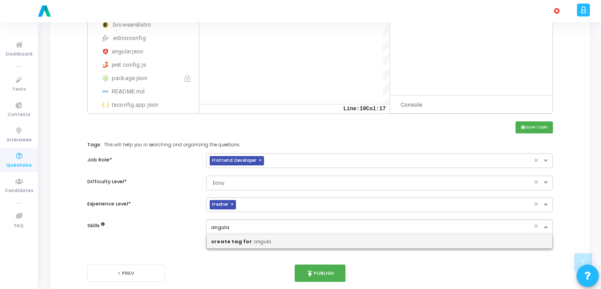
type input "angular"
click at [240, 242] on b "create tag for" at bounding box center [231, 241] width 41 height 7
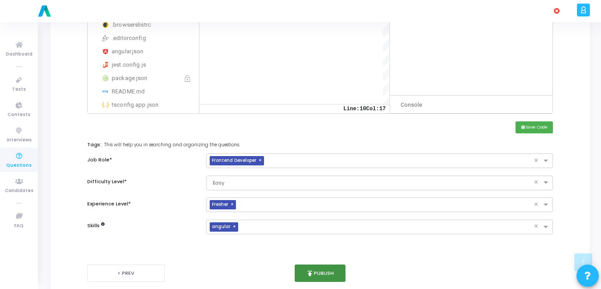
click at [325, 272] on button "publish Publish" at bounding box center [320, 273] width 51 height 17
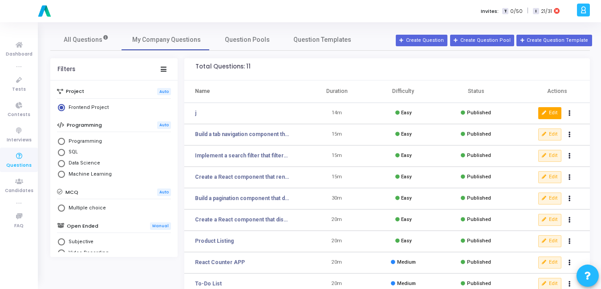
click at [545, 113] on icon at bounding box center [544, 113] width 5 height 5
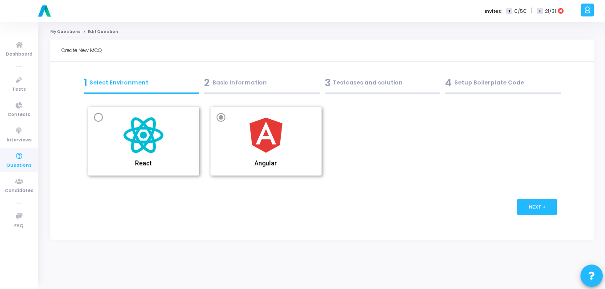
click at [241, 77] on div "2 Basic Information" at bounding box center [262, 83] width 116 height 15
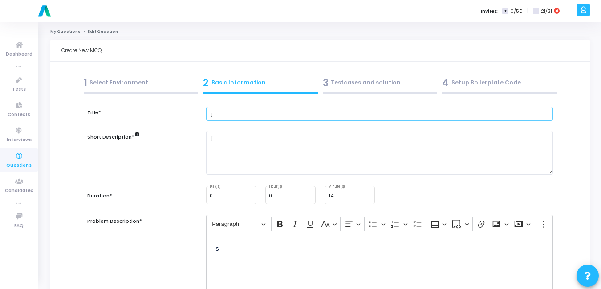
click at [276, 120] on input "j" at bounding box center [379, 114] width 347 height 15
paste input "Create an Angular component named UserProfile that displays a user’s name and e…"
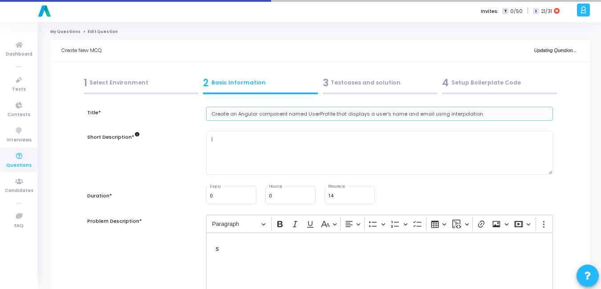
type input "Create an Angular component named UserProfile that displays a user’s name and e…"
click at [232, 148] on textarea "j" at bounding box center [379, 153] width 347 height 44
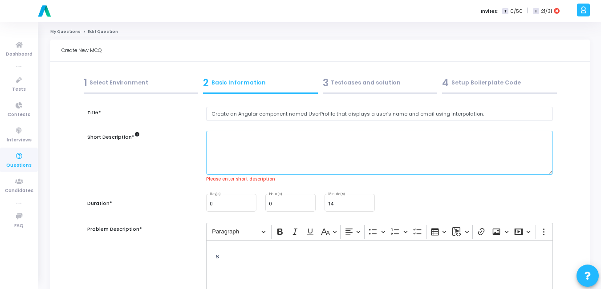
click at [311, 158] on textarea at bounding box center [379, 153] width 347 height 44
paste textarea "You are asked to build an Angular component named UserProfile. The component sh…"
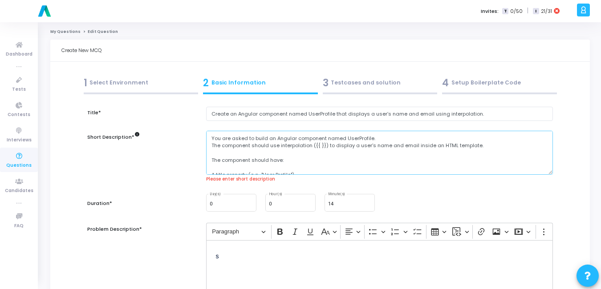
scroll to position [34, 0]
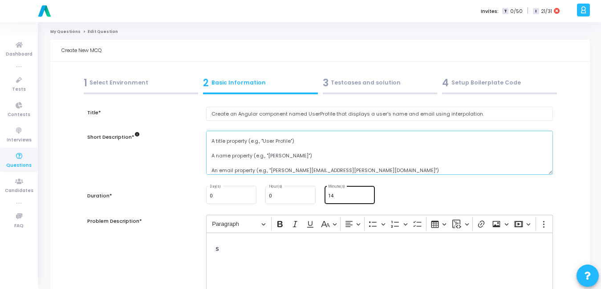
type textarea "You are asked to build an Angular component named UserProfile. The component sh…"
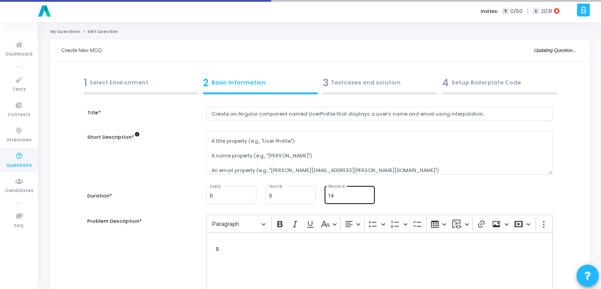
click at [341, 191] on div "14 Minute(s)" at bounding box center [349, 194] width 43 height 19
type input "15"
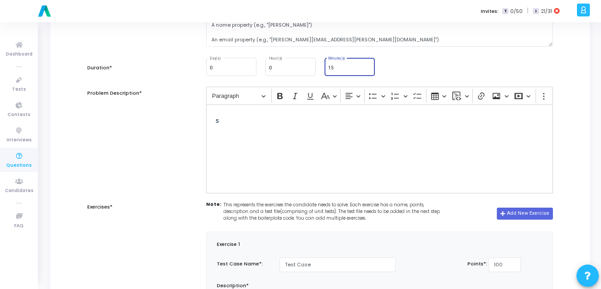
scroll to position [130, 0]
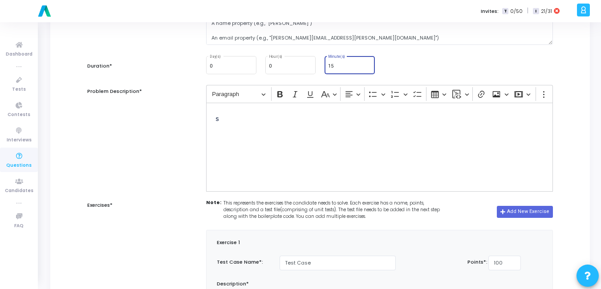
click at [280, 141] on div "s" at bounding box center [379, 147] width 347 height 89
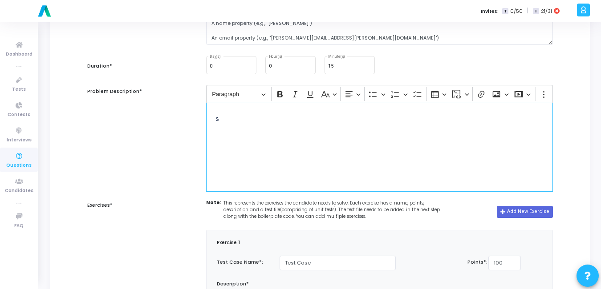
click at [280, 141] on div "s" at bounding box center [379, 147] width 347 height 89
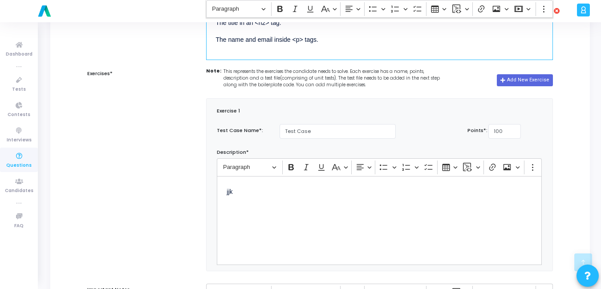
scroll to position [263, 0]
click at [337, 127] on input "Test Case" at bounding box center [338, 130] width 116 height 15
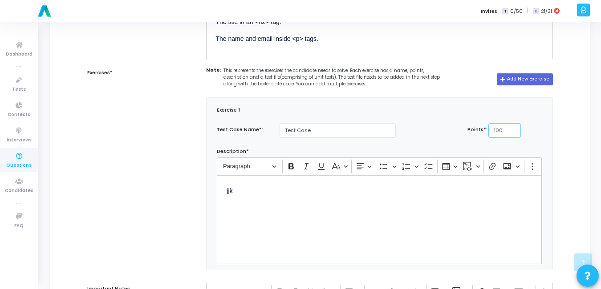
click at [507, 129] on input "100" at bounding box center [504, 130] width 33 height 15
type input "10"
click at [291, 201] on div "jjk" at bounding box center [379, 219] width 325 height 89
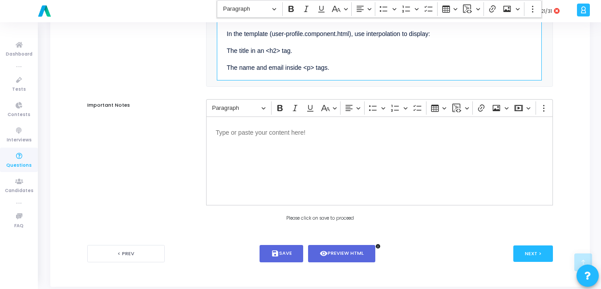
scroll to position [449, 0]
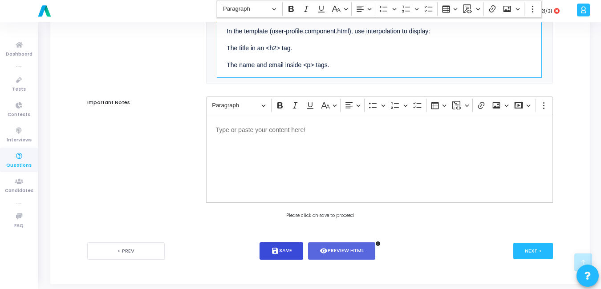
click at [288, 249] on button "save Save" at bounding box center [282, 251] width 44 height 17
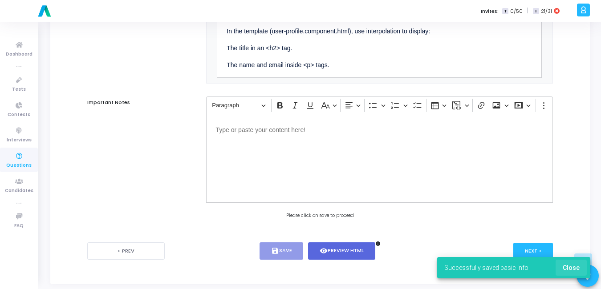
click at [576, 265] on span "Close" at bounding box center [571, 267] width 17 height 7
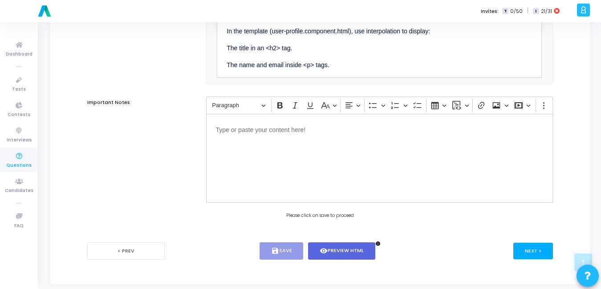
click at [538, 255] on button "Next >" at bounding box center [533, 251] width 40 height 16
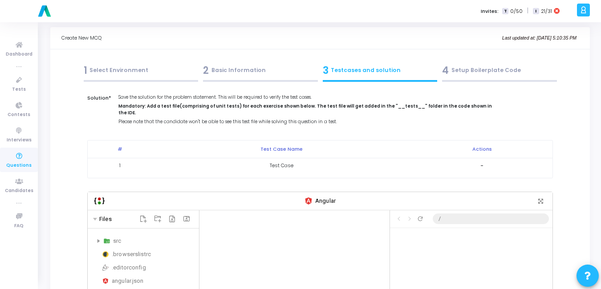
scroll to position [0, 0]
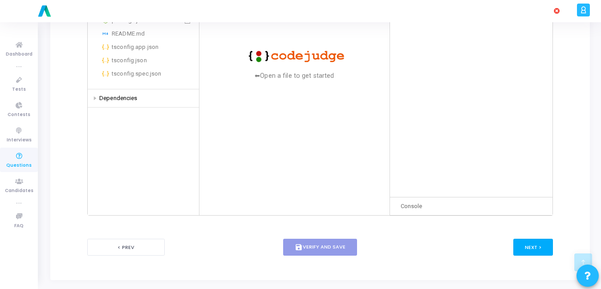
click at [536, 240] on button "Next >" at bounding box center [533, 247] width 40 height 16
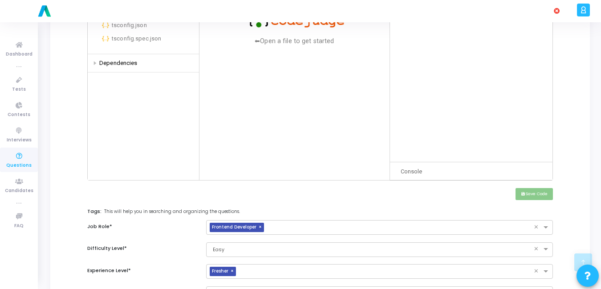
scroll to position [365, 0]
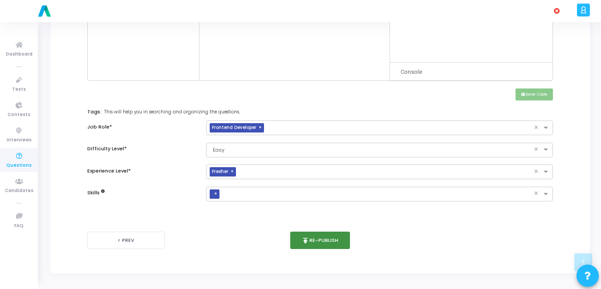
click at [313, 236] on button "publish Re-publish" at bounding box center [320, 240] width 60 height 17
